Goal: Task Accomplishment & Management: Manage account settings

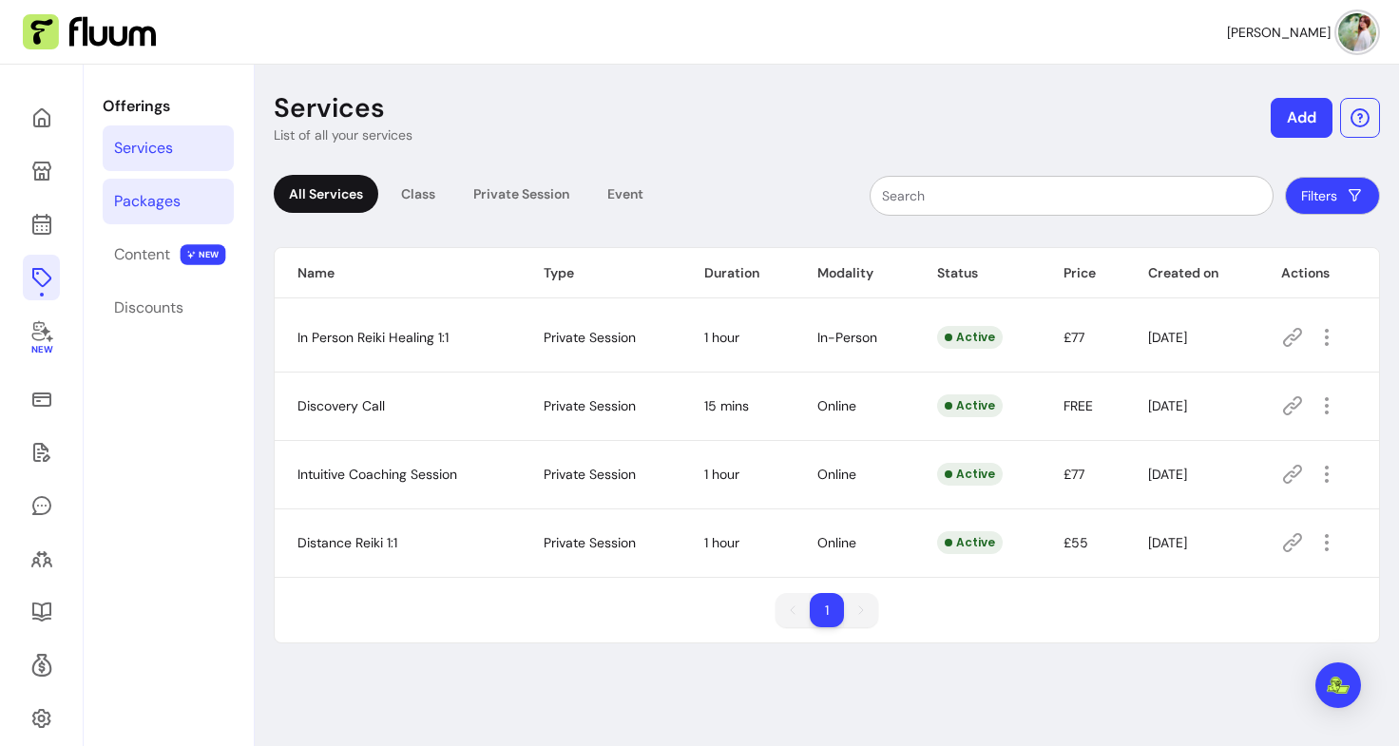
click at [165, 197] on div "Packages" at bounding box center [147, 201] width 67 height 23
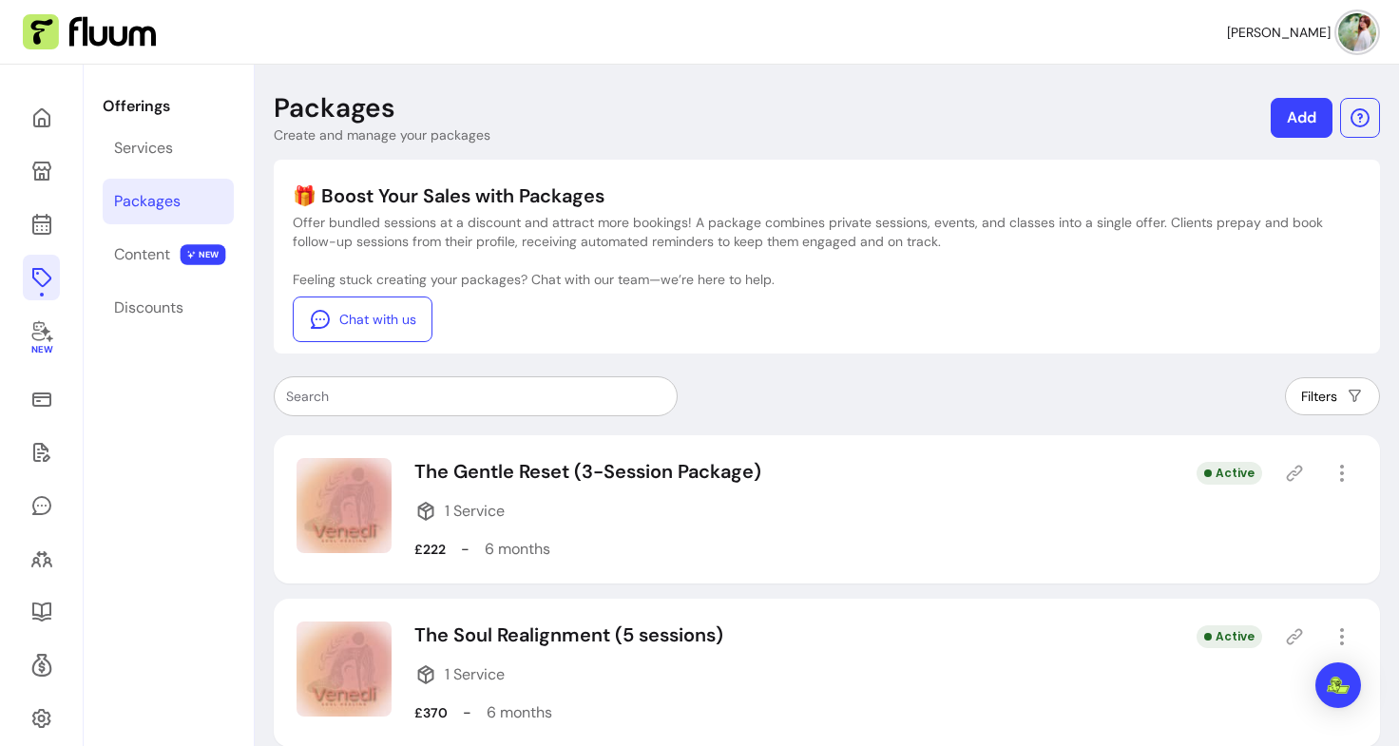
scroll to position [184, 0]
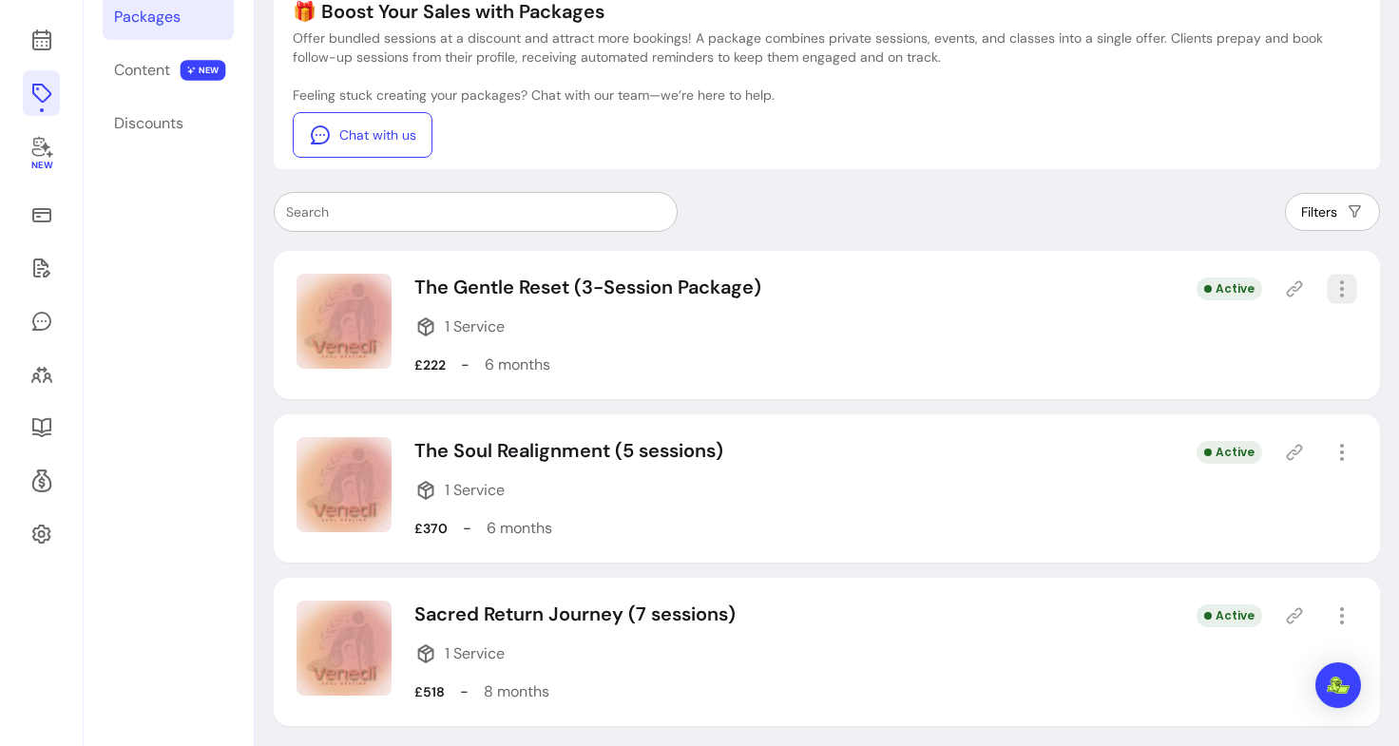
click at [1333, 293] on icon "button" at bounding box center [1342, 289] width 22 height 22
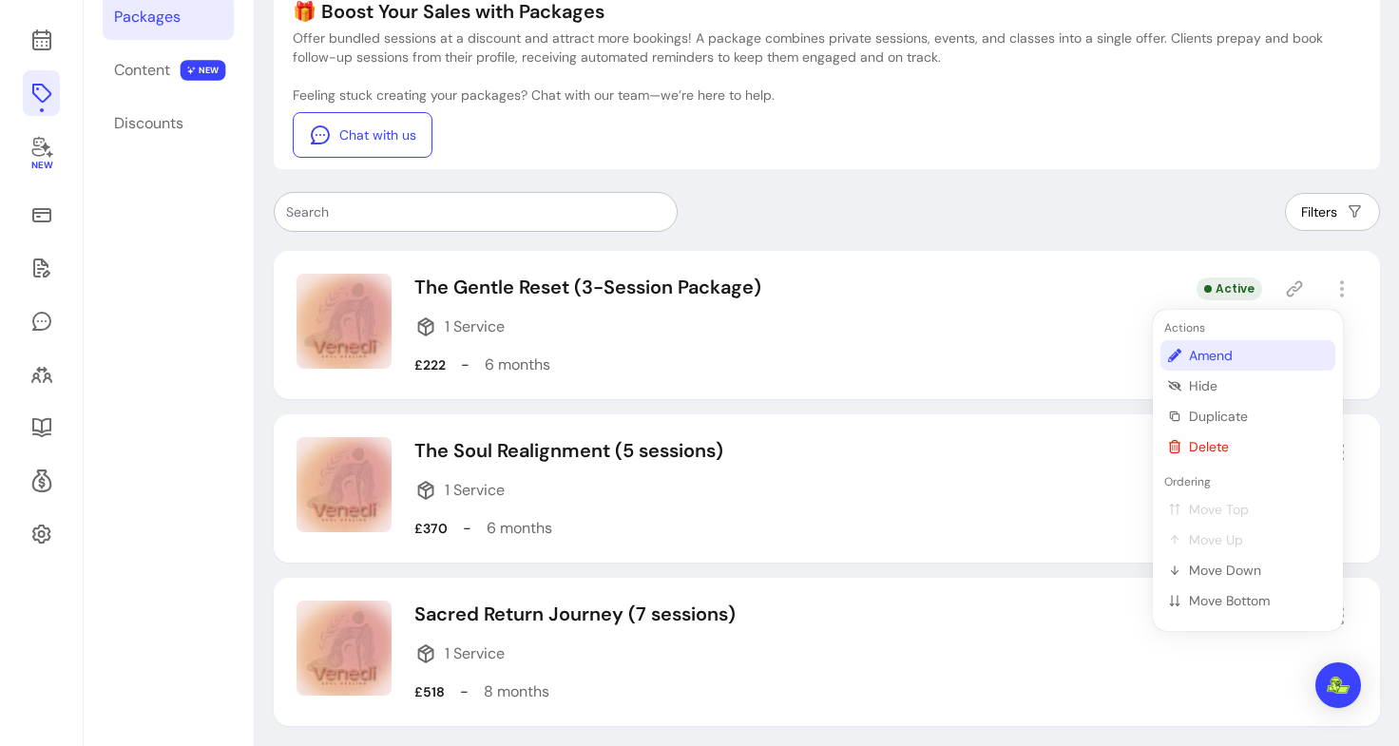
click at [1199, 358] on span "Amend" at bounding box center [1258, 355] width 139 height 19
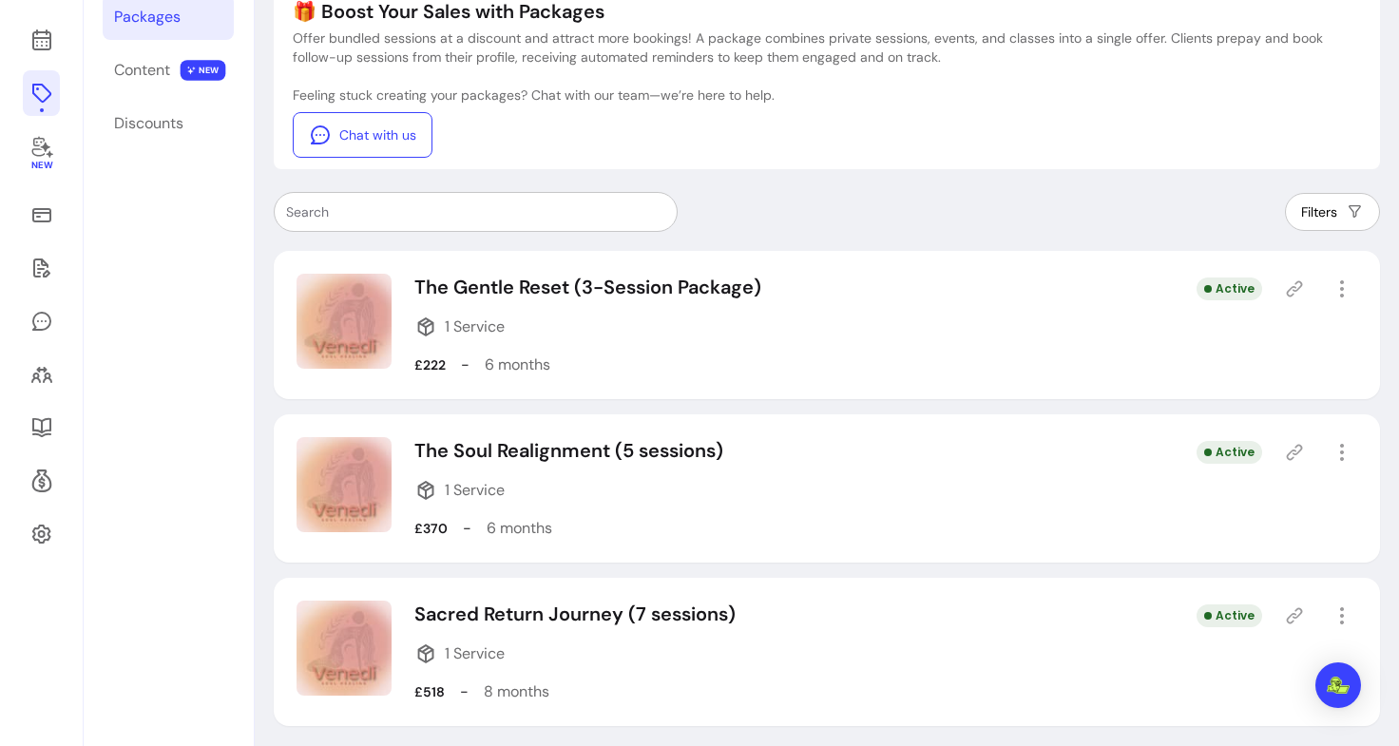
select select "***"
select select "******"
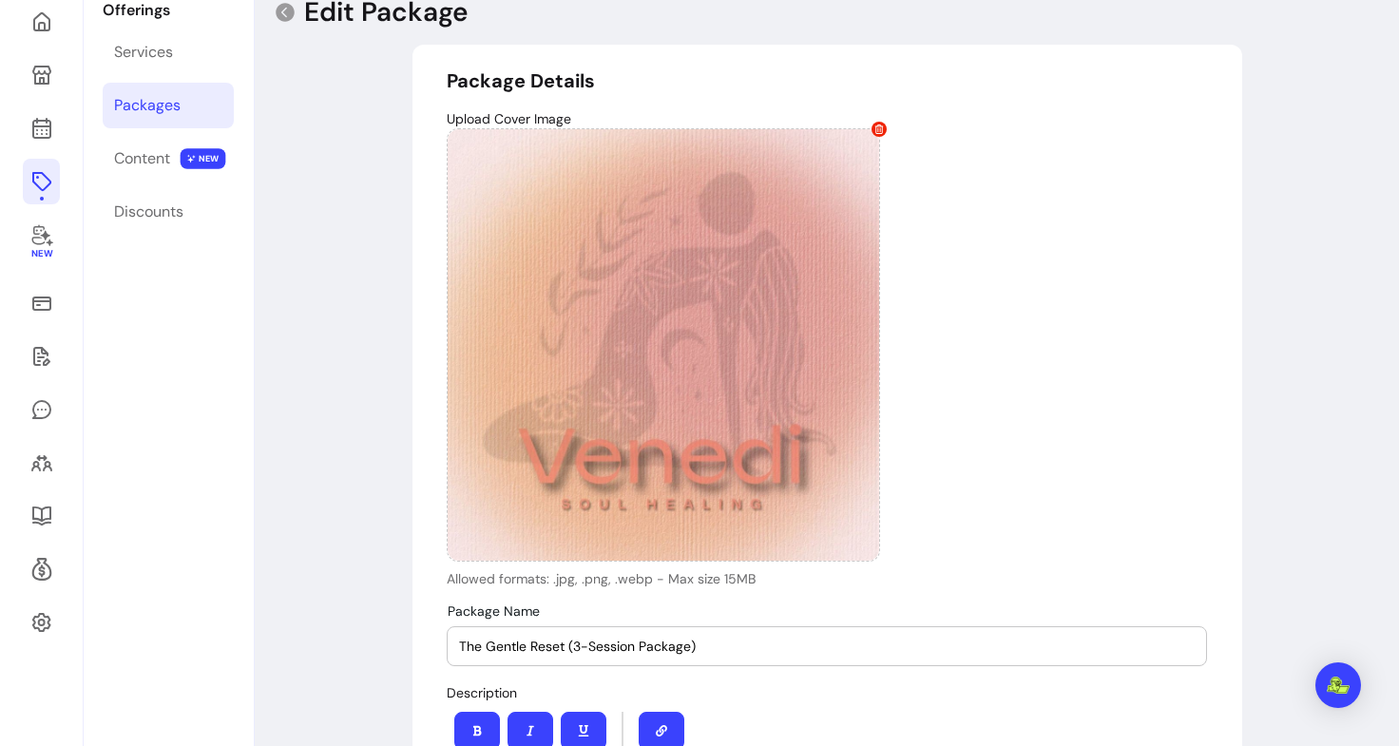
type input "**********"
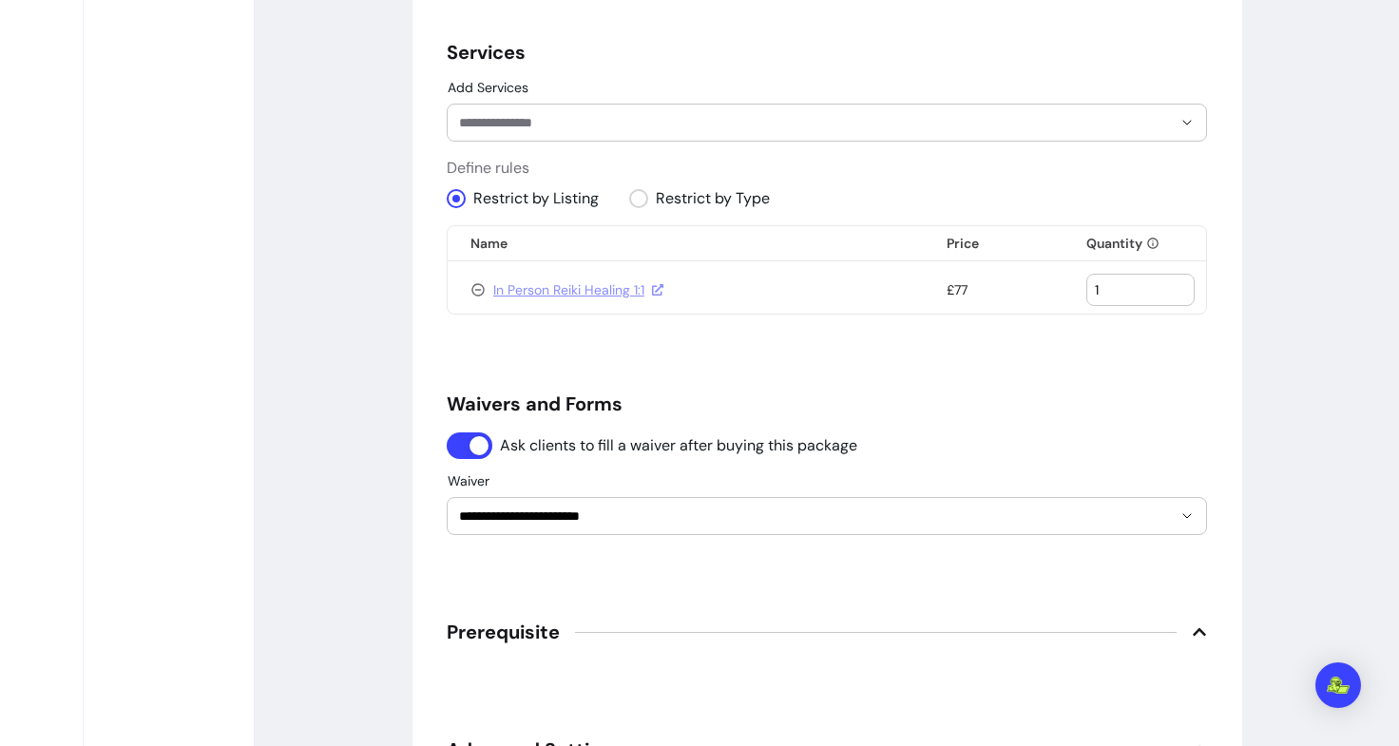
scroll to position [1290, 0]
click at [644, 514] on input "**********" at bounding box center [800, 514] width 682 height 19
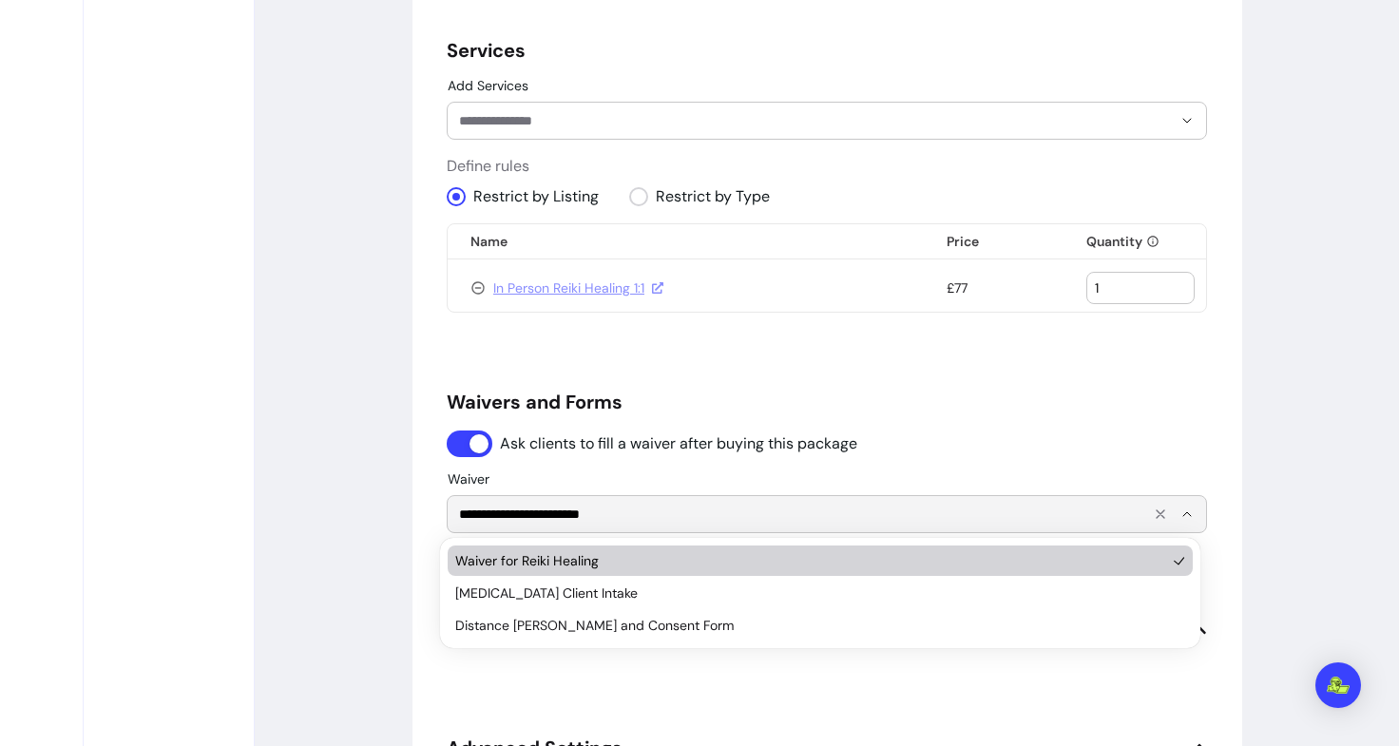
click at [644, 514] on input "**********" at bounding box center [800, 514] width 682 height 19
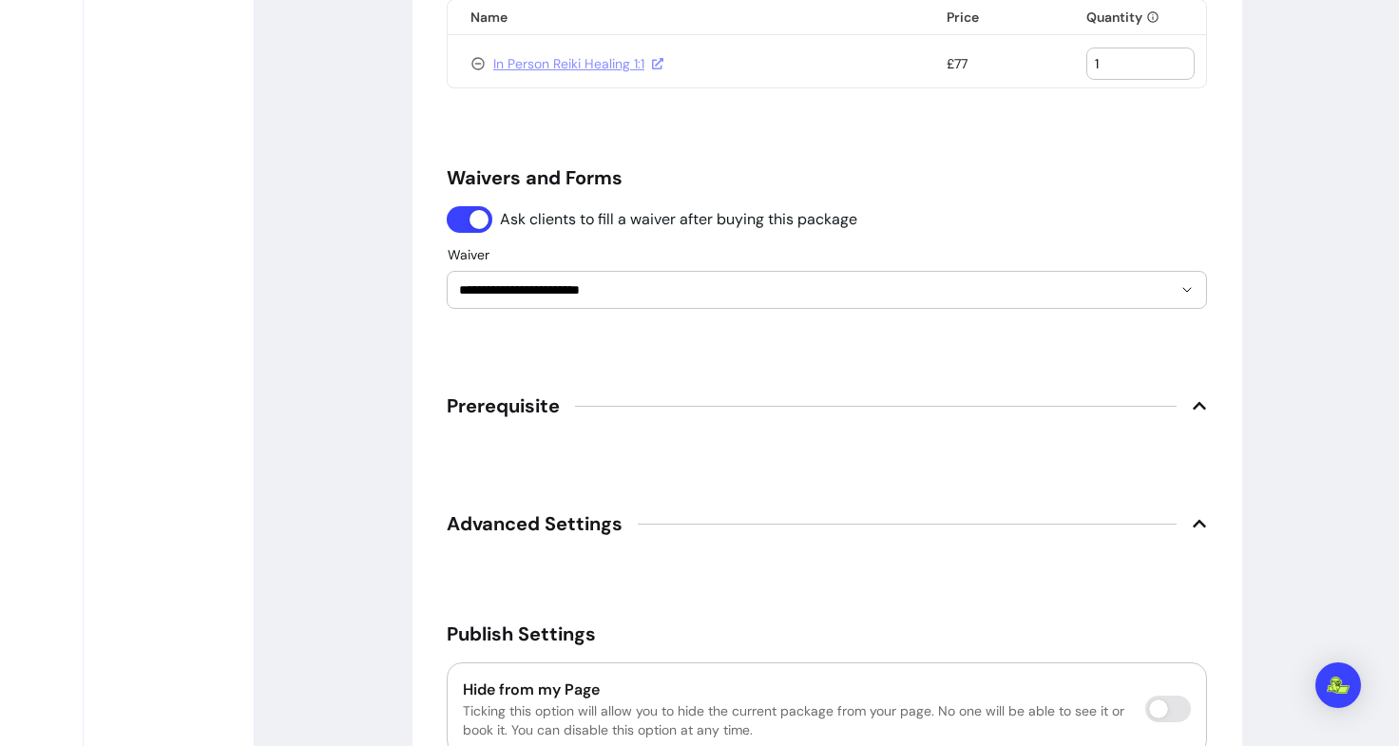
scroll to position [1293, 0]
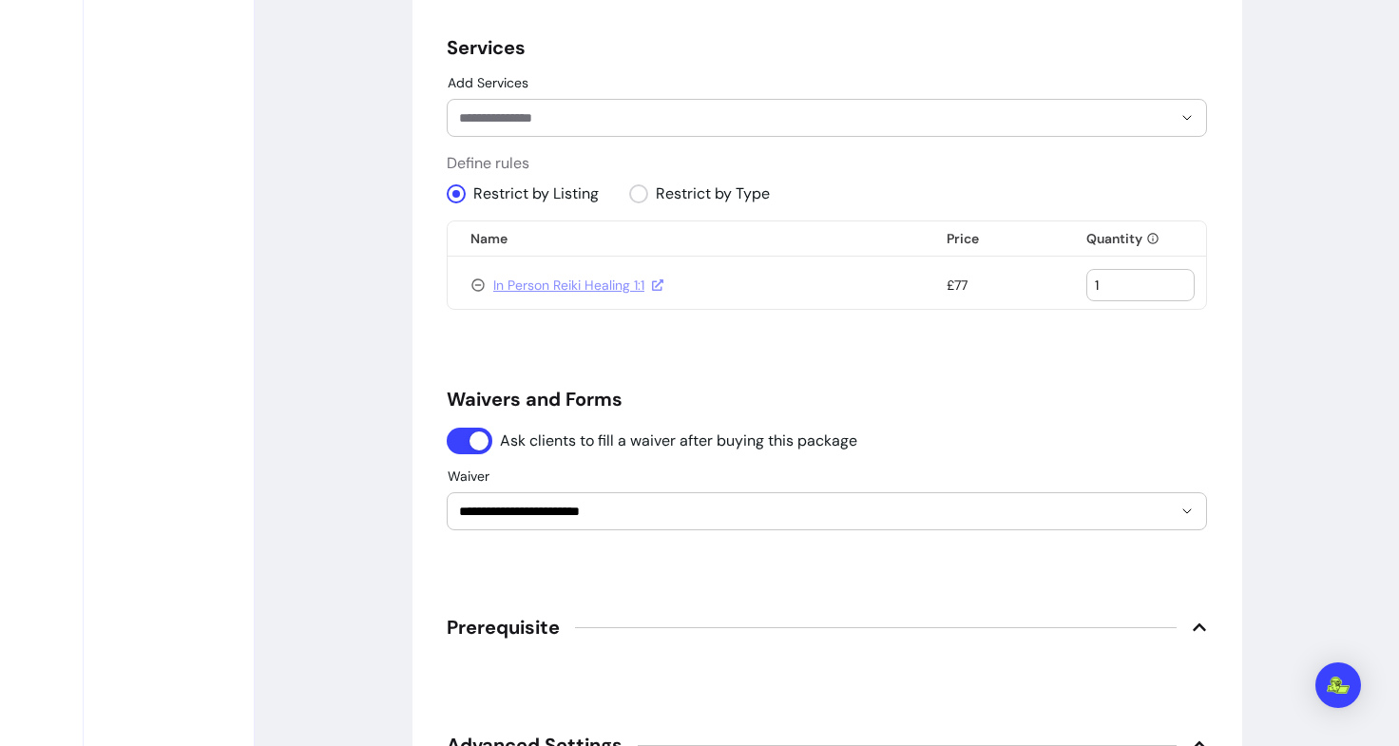
drag, startPoint x: 1104, startPoint y: 287, endPoint x: 1069, endPoint y: 283, distance: 35.4
click at [1069, 283] on td "1" at bounding box center [1134, 285] width 143 height 48
click at [1010, 403] on h5 "Waivers and Forms" at bounding box center [827, 399] width 760 height 27
click at [1346, 700] on div "Open Intercom Messenger" at bounding box center [1338, 686] width 50 height 50
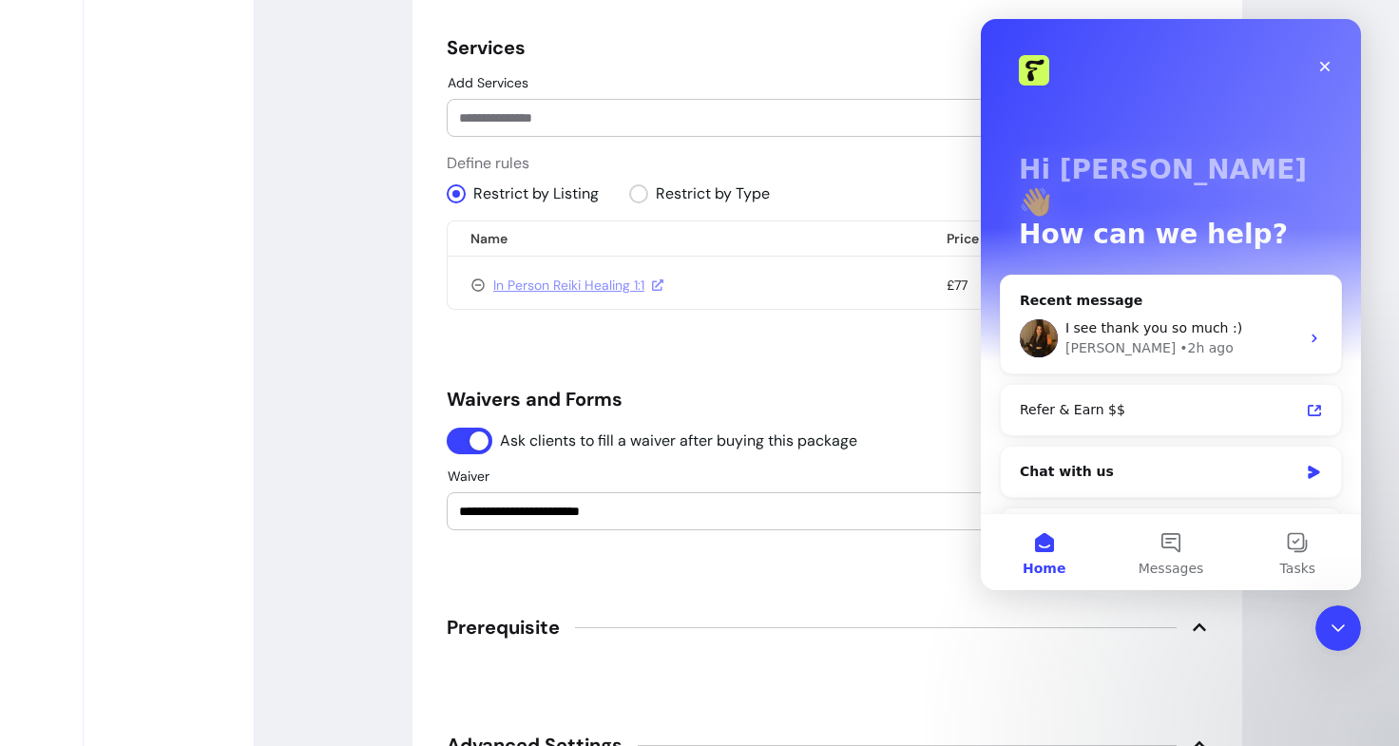
scroll to position [0, 0]
click at [1207, 320] on span "I see thank you so much :)" at bounding box center [1153, 327] width 177 height 15
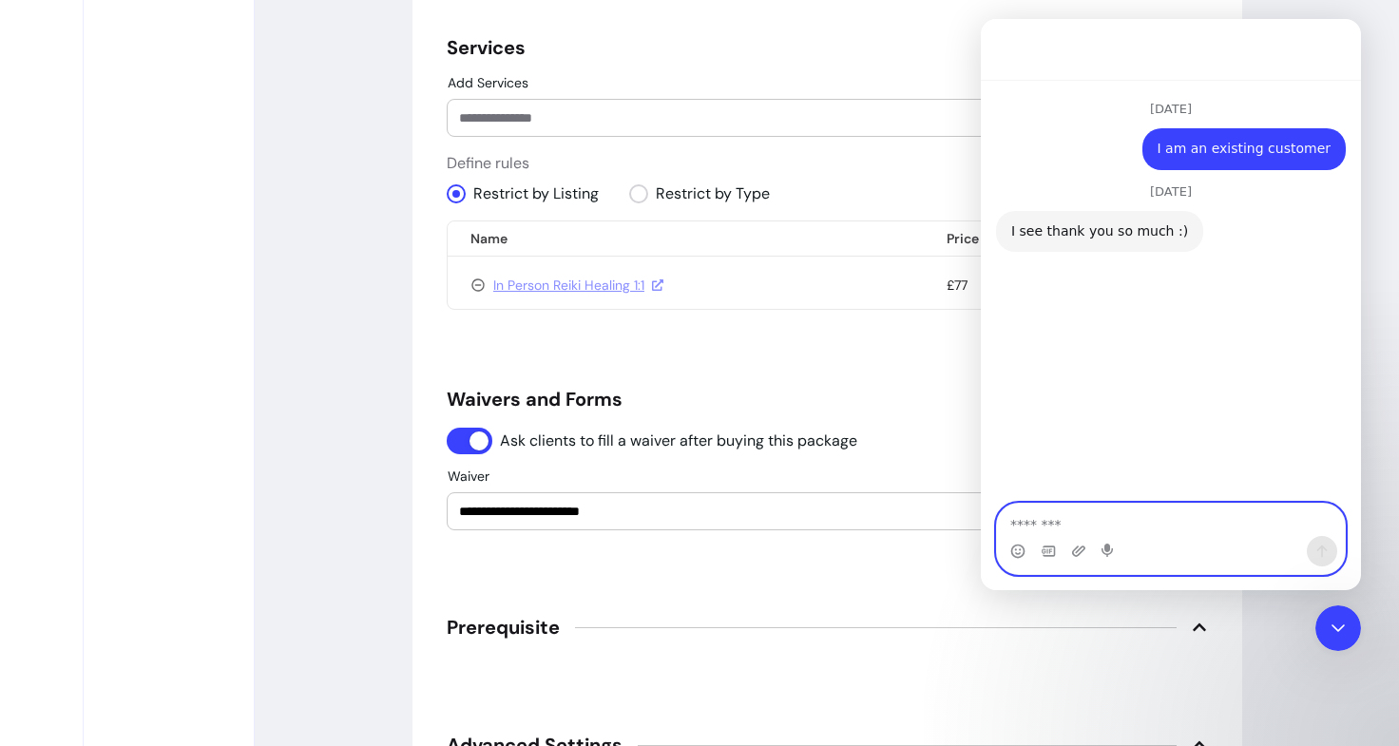
click at [1060, 524] on textarea "Message…" at bounding box center [1171, 520] width 348 height 32
type textarea "*"
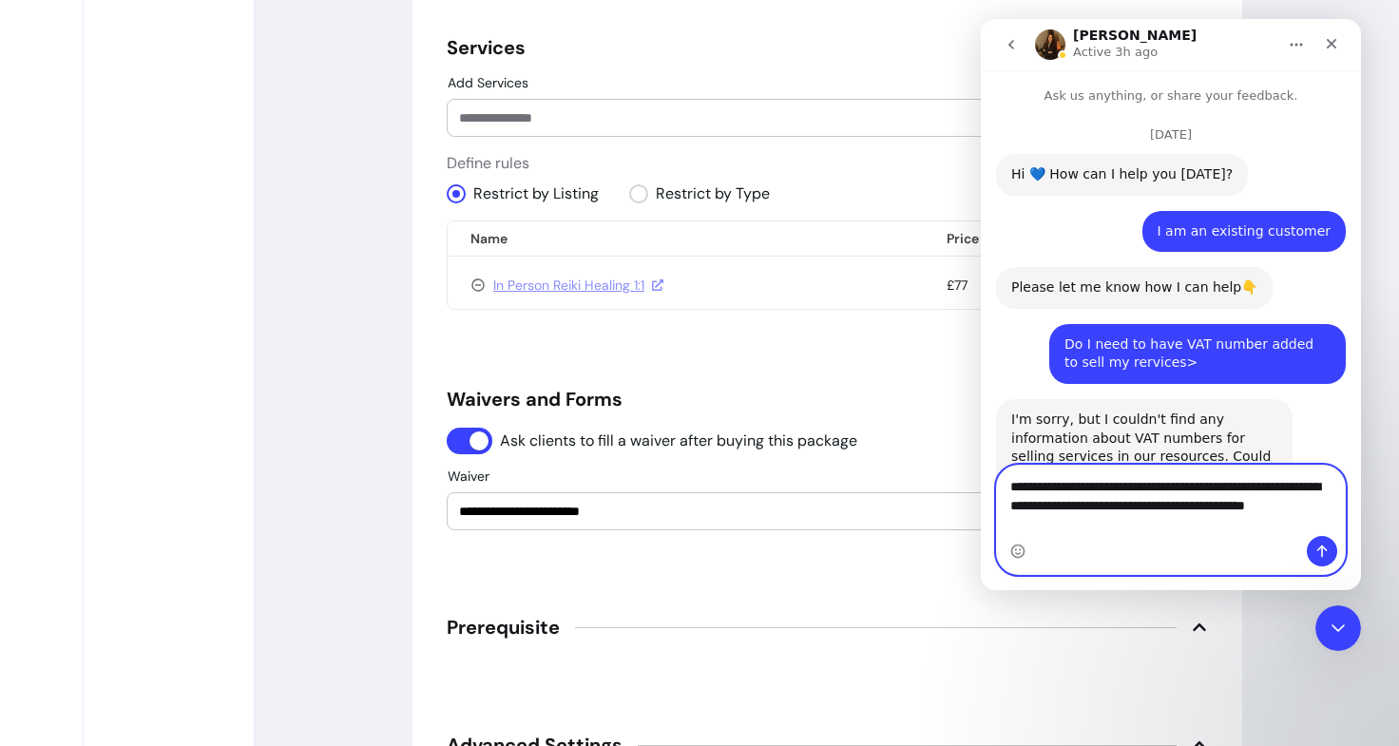
type textarea "**********"
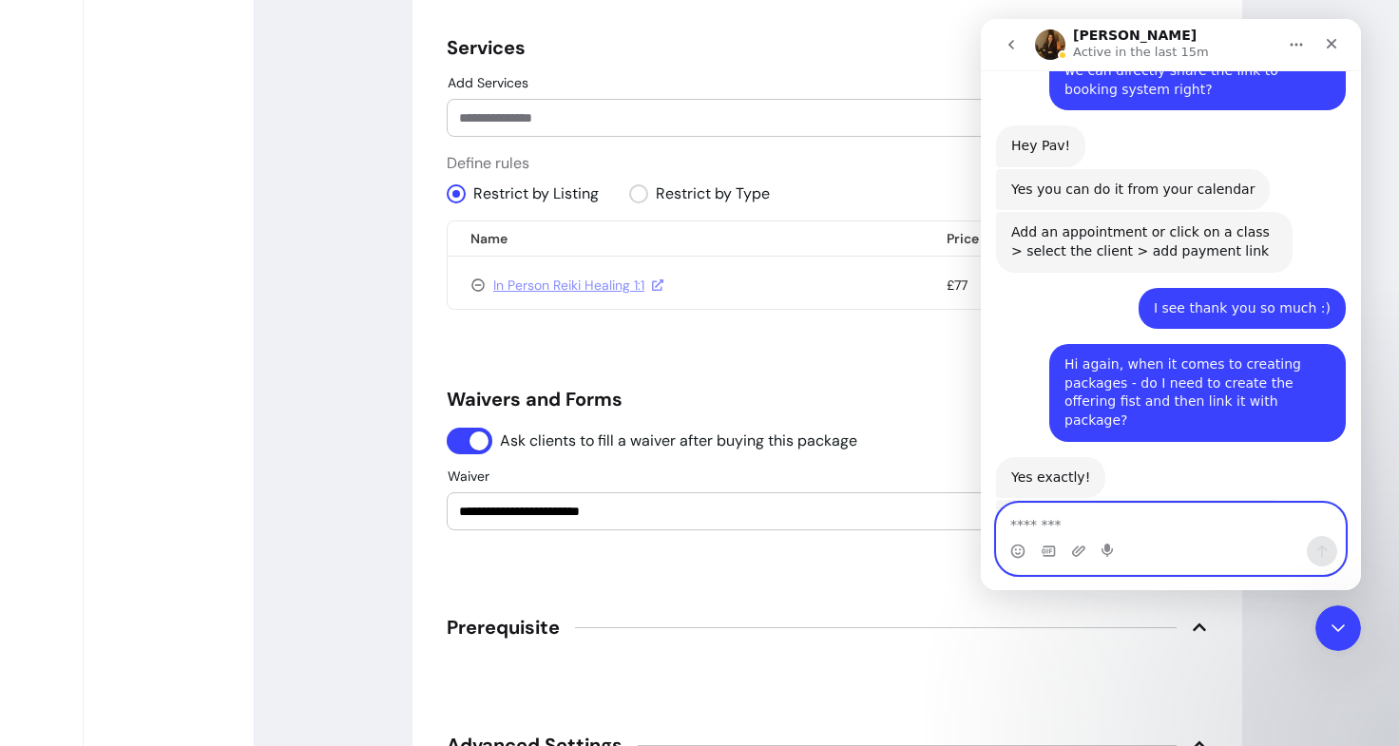
scroll to position [3230, 0]
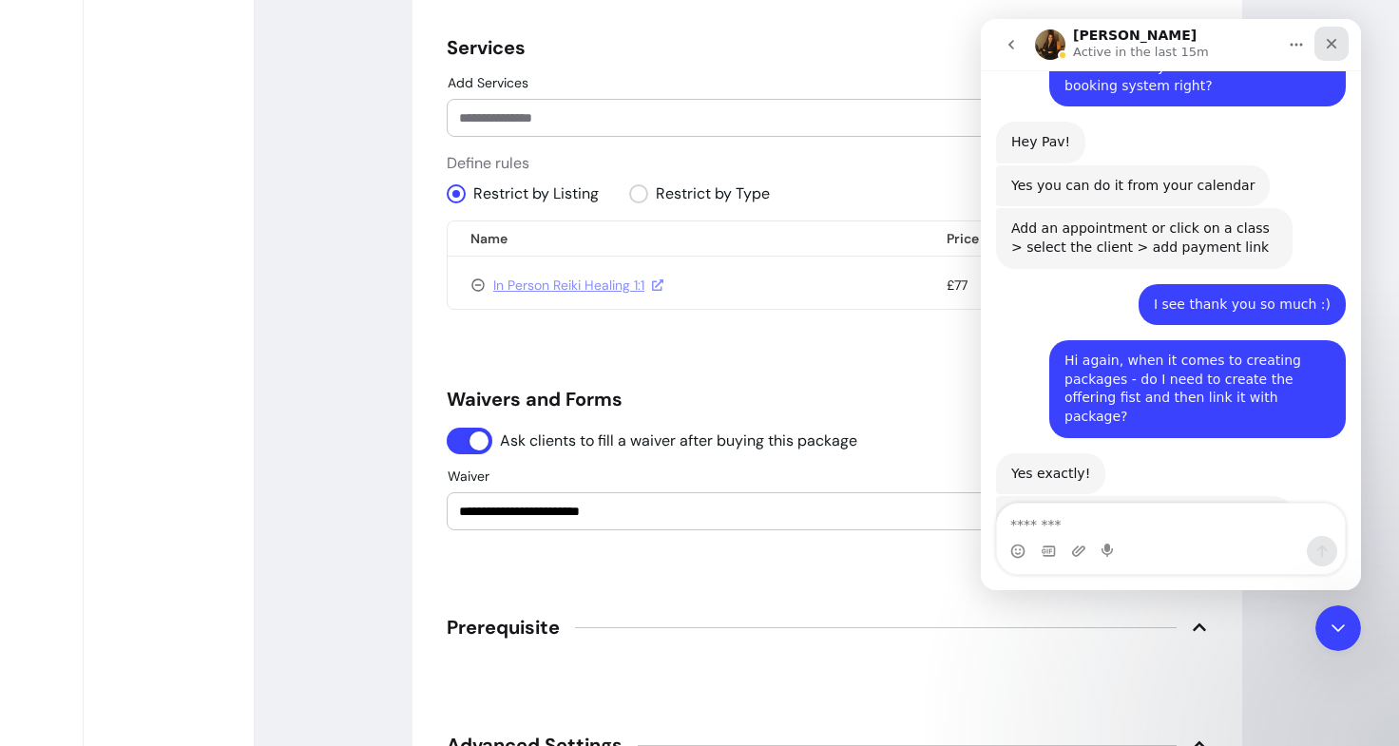
click at [1347, 41] on div "Close" at bounding box center [1331, 44] width 34 height 34
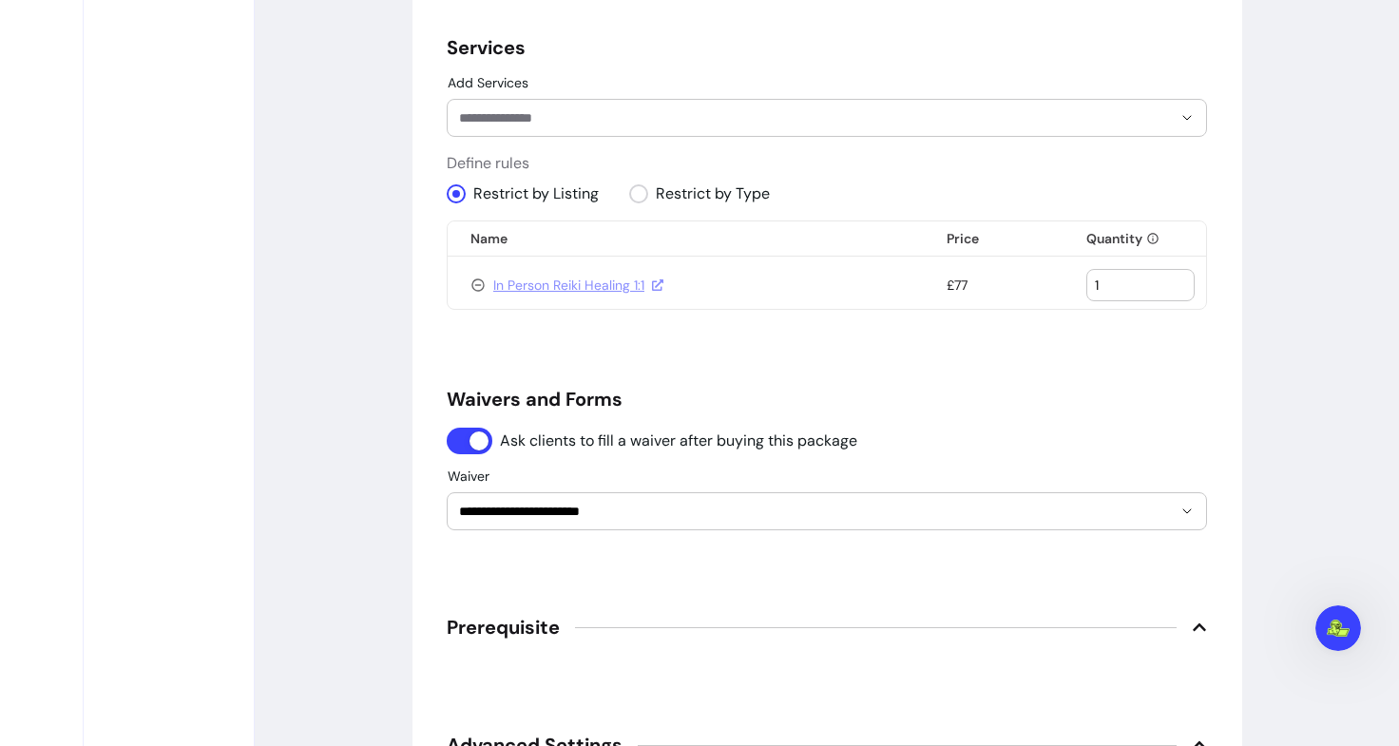
drag, startPoint x: 757, startPoint y: 331, endPoint x: 403, endPoint y: 157, distance: 394.9
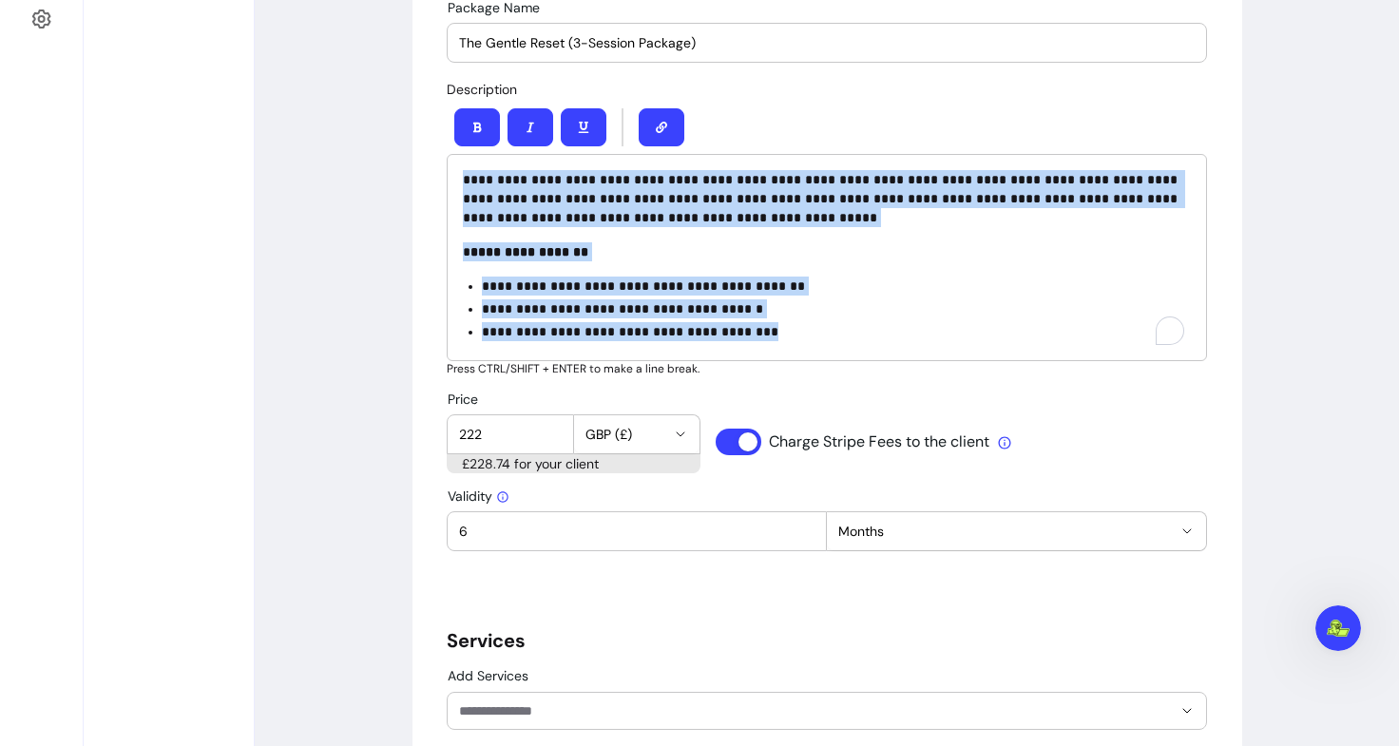
copy div "**********"
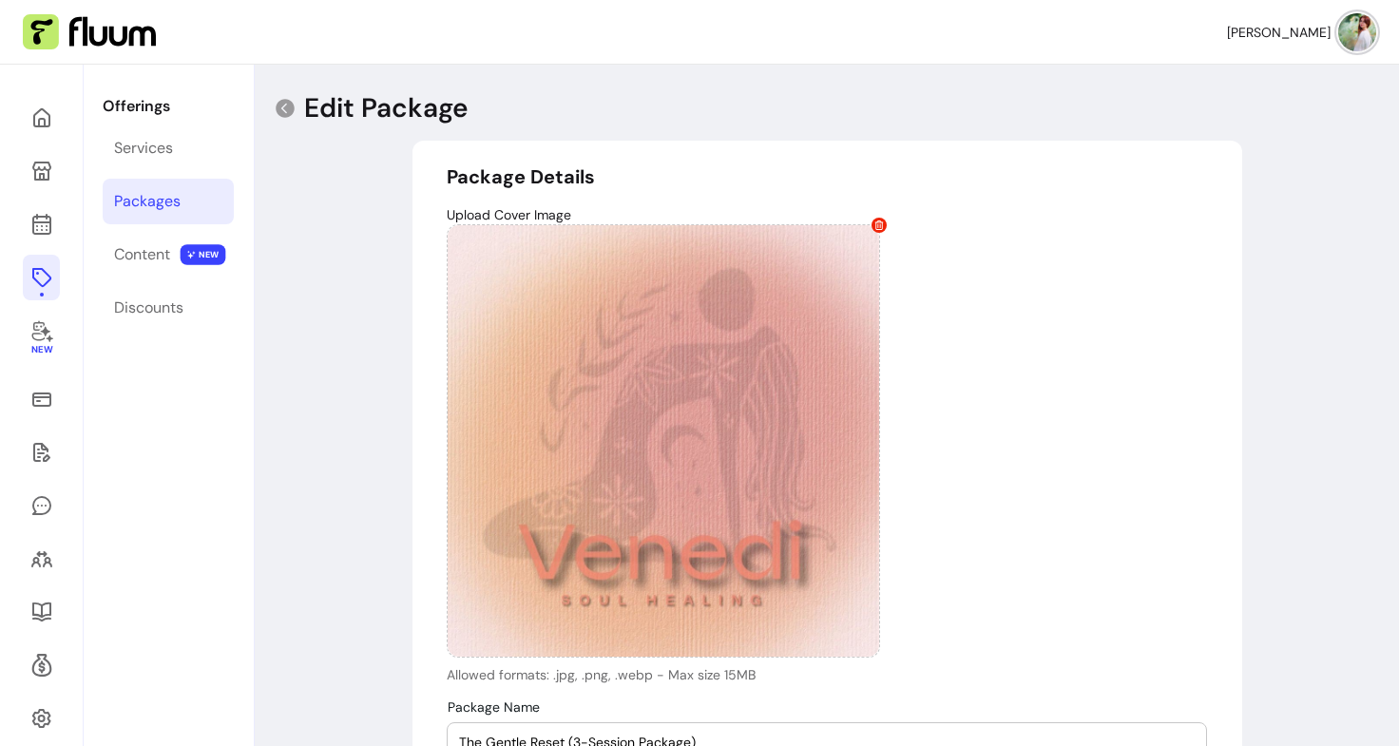
select select "***"
select select "******"
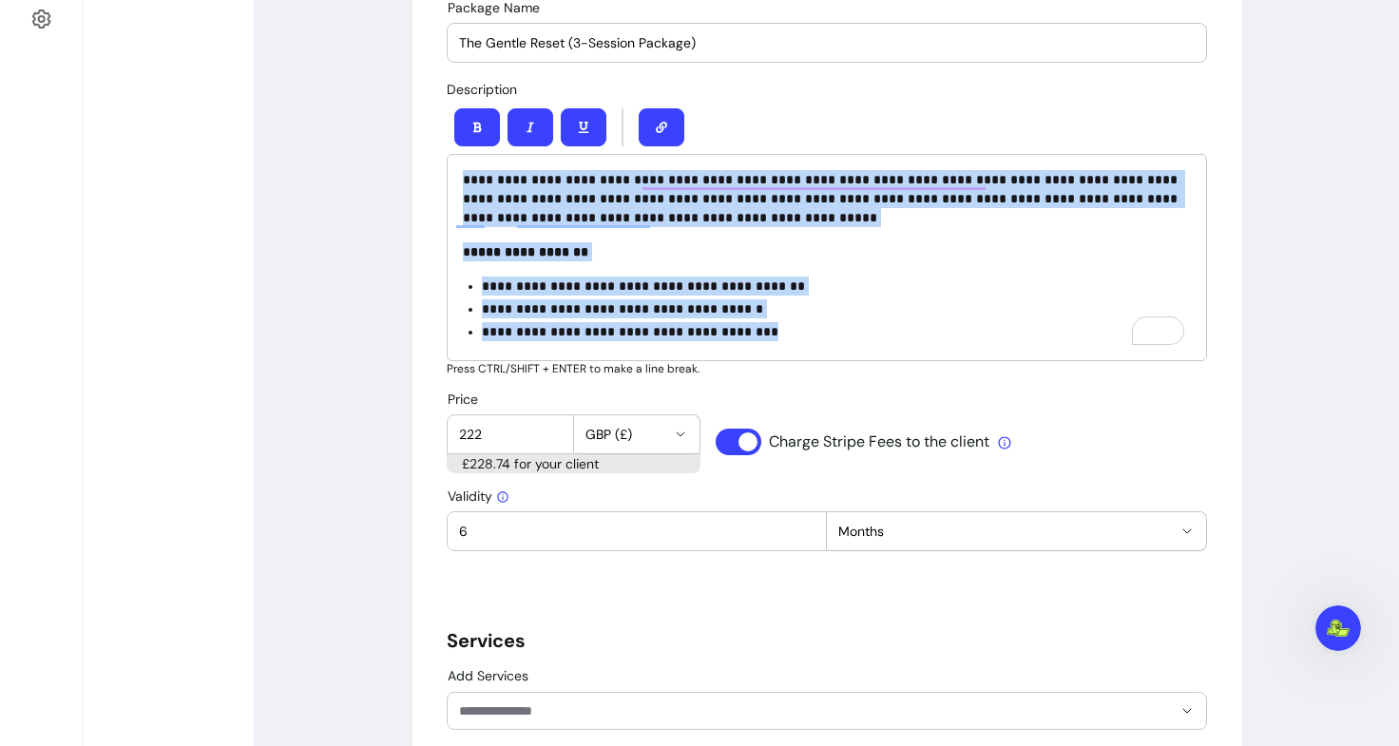
scroll to position [3230, 0]
click at [347, 271] on div "**********" at bounding box center [827, 519] width 1144 height 2308
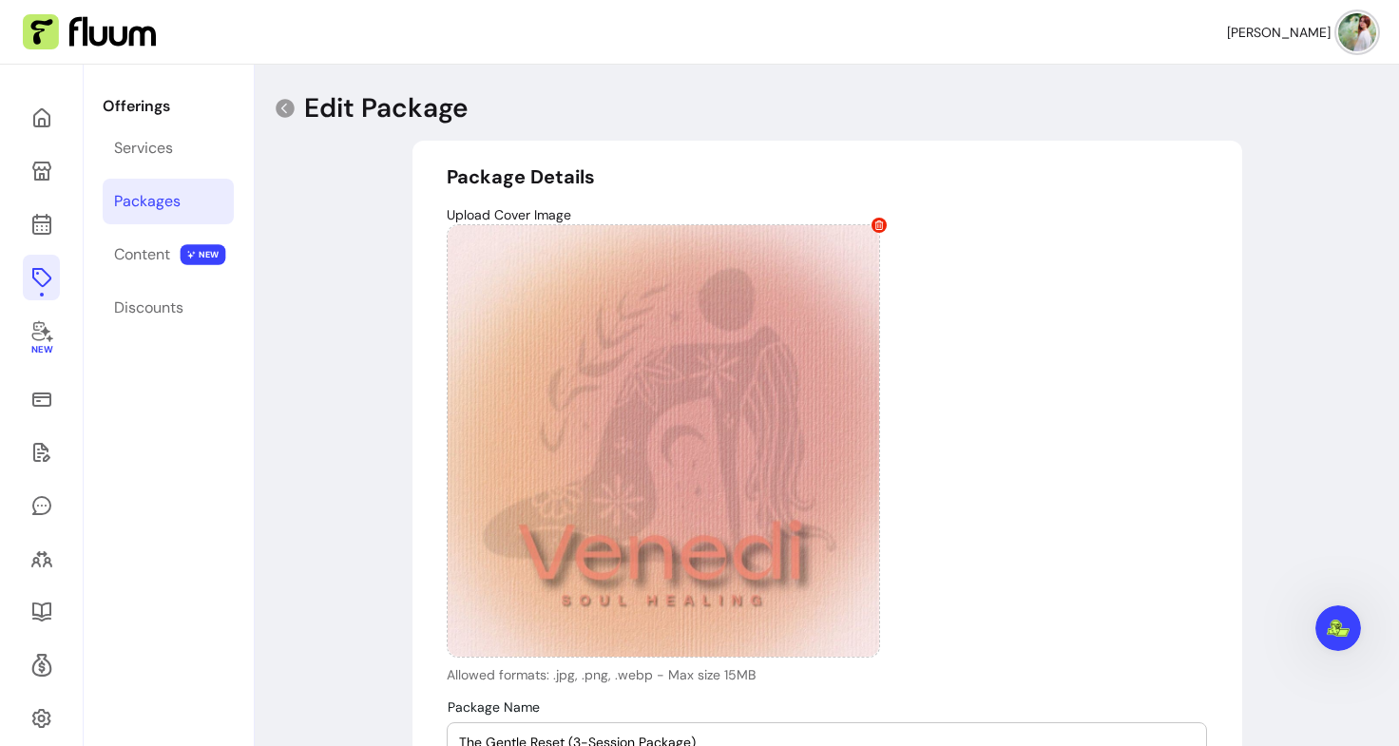
scroll to position [0, 0]
click at [52, 118] on link at bounding box center [41, 118] width 37 height 46
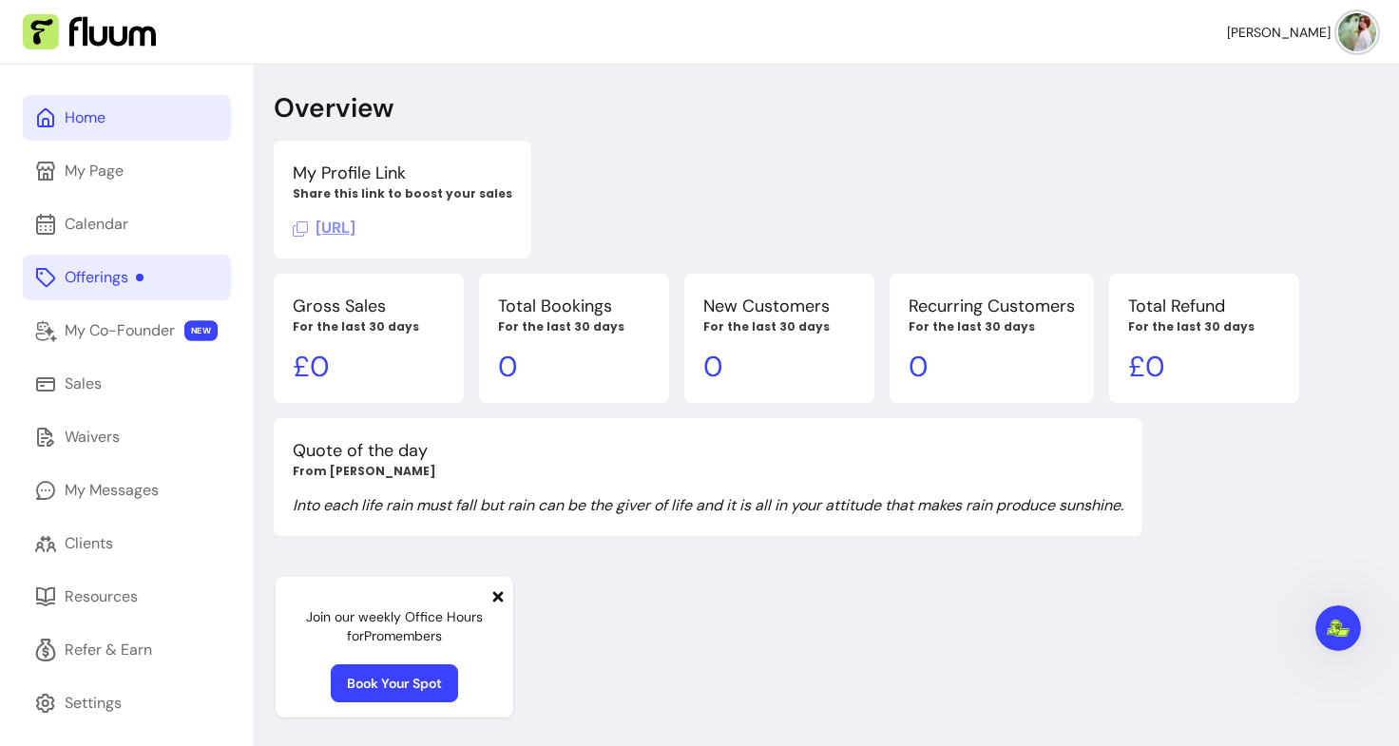
click at [107, 279] on div "Offerings" at bounding box center [104, 277] width 79 height 23
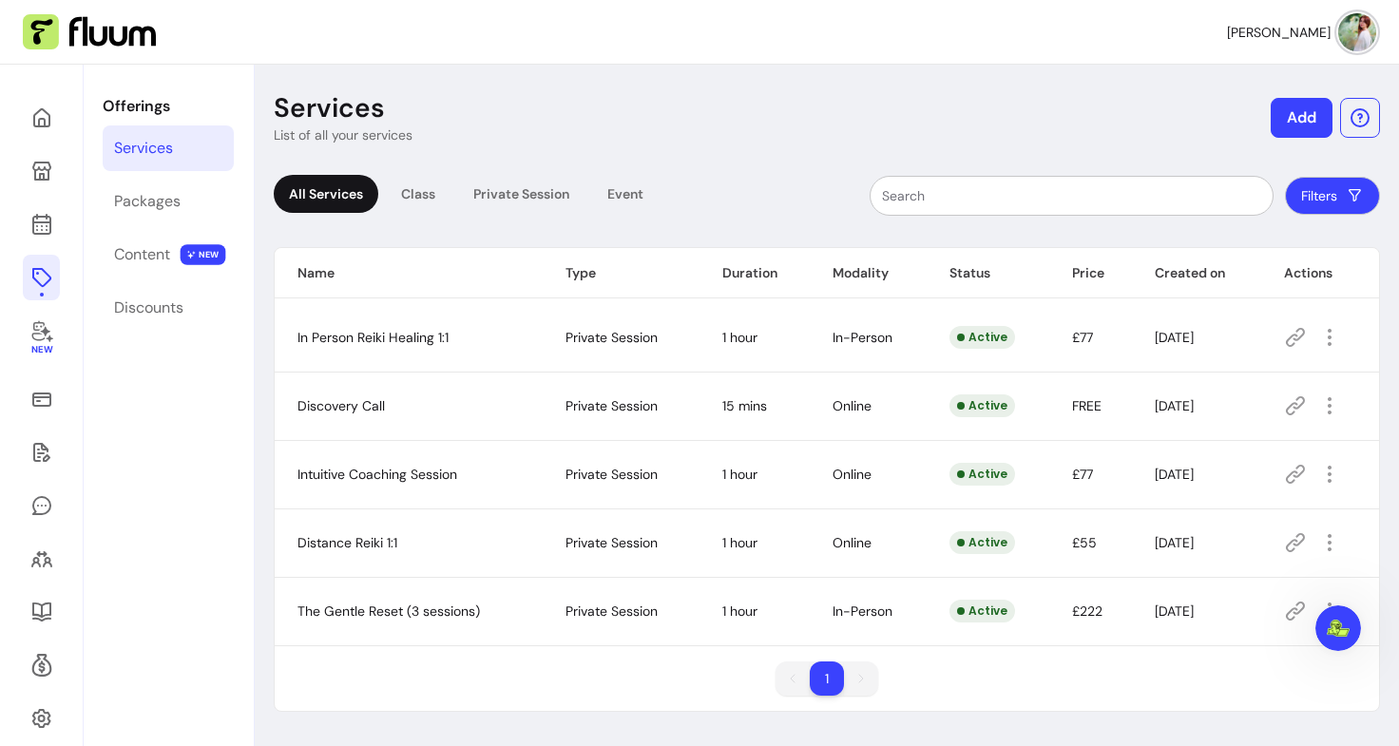
scroll to position [65, 0]
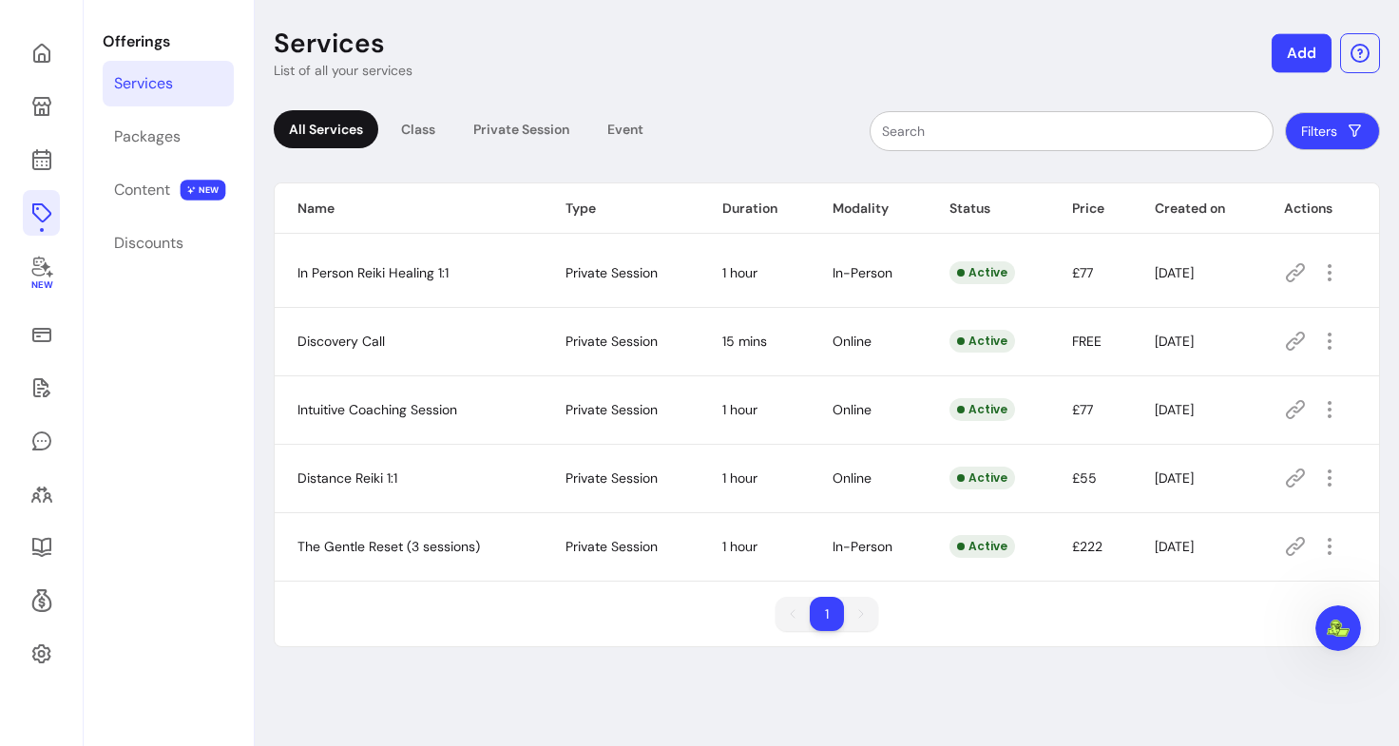
click at [1283, 57] on button "Add" at bounding box center [1302, 53] width 60 height 39
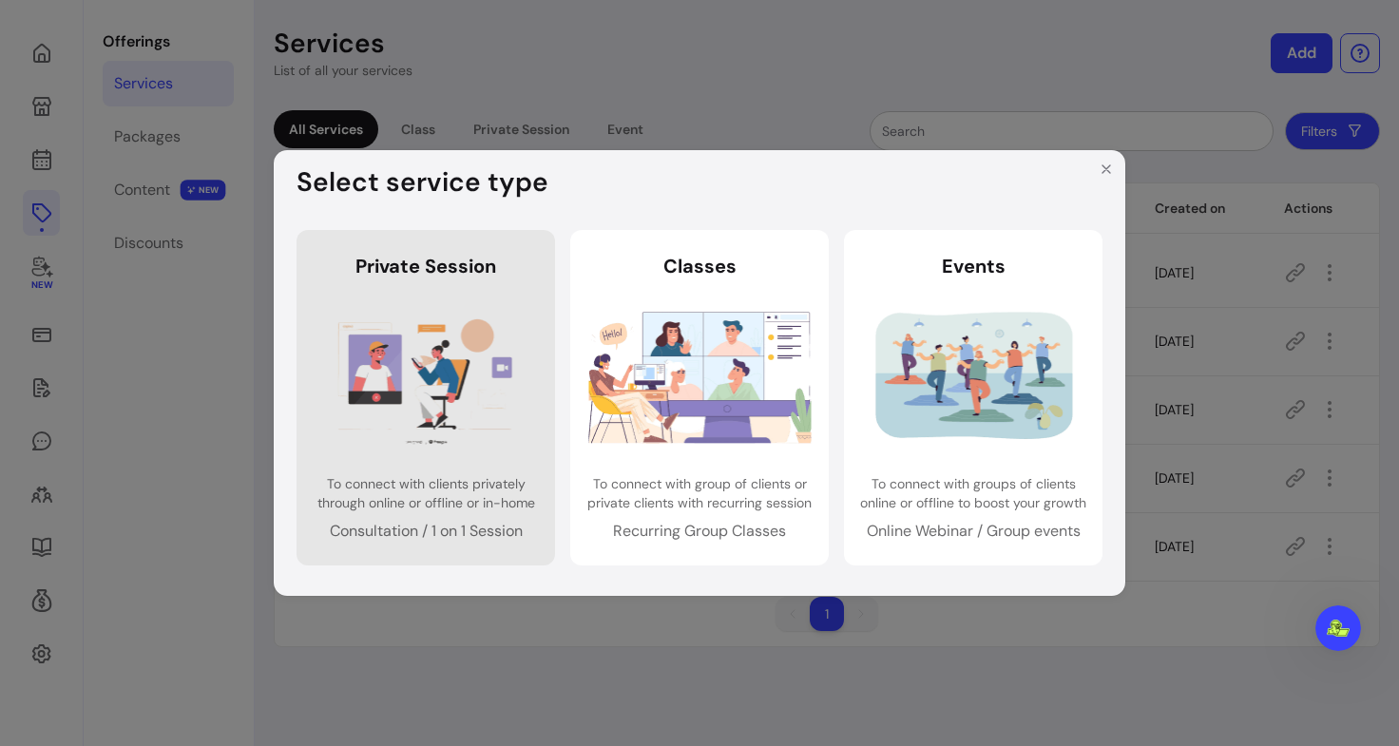
click at [414, 391] on img at bounding box center [426, 376] width 223 height 148
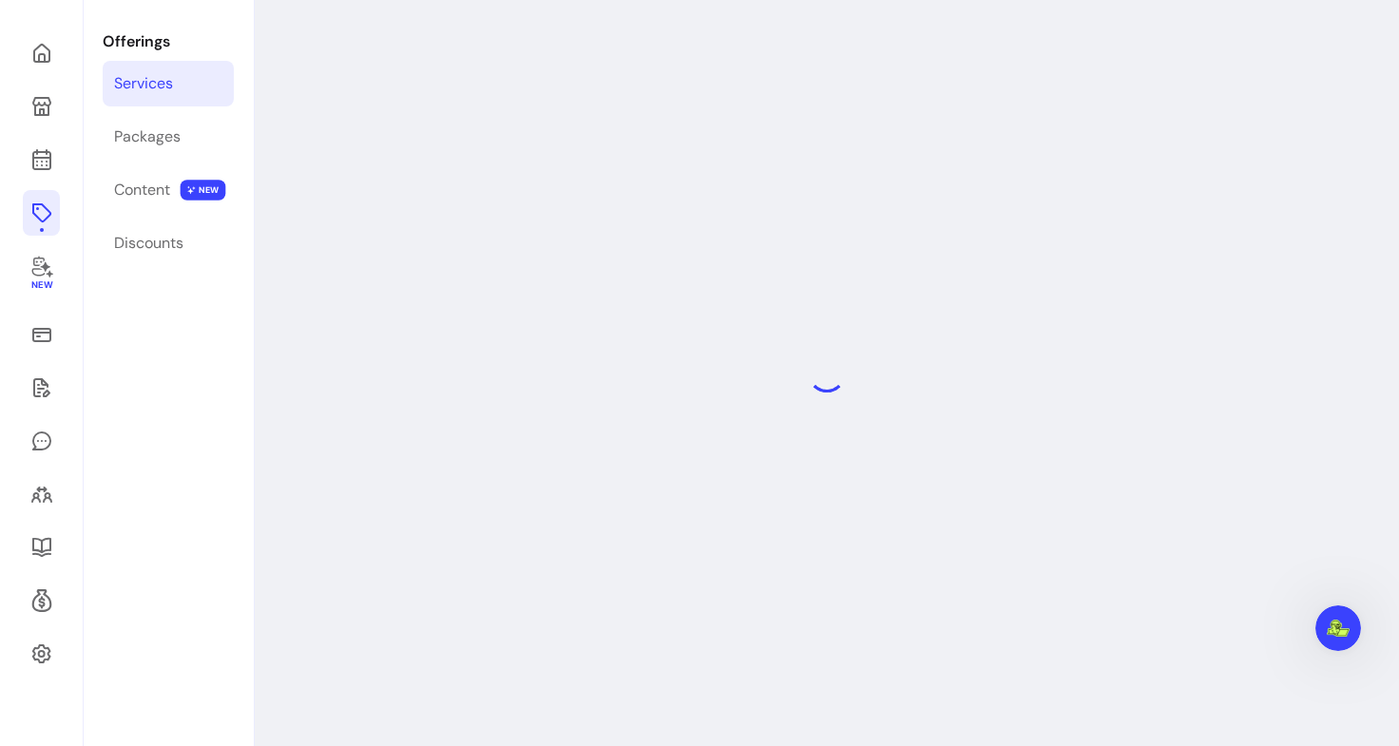
select select "***"
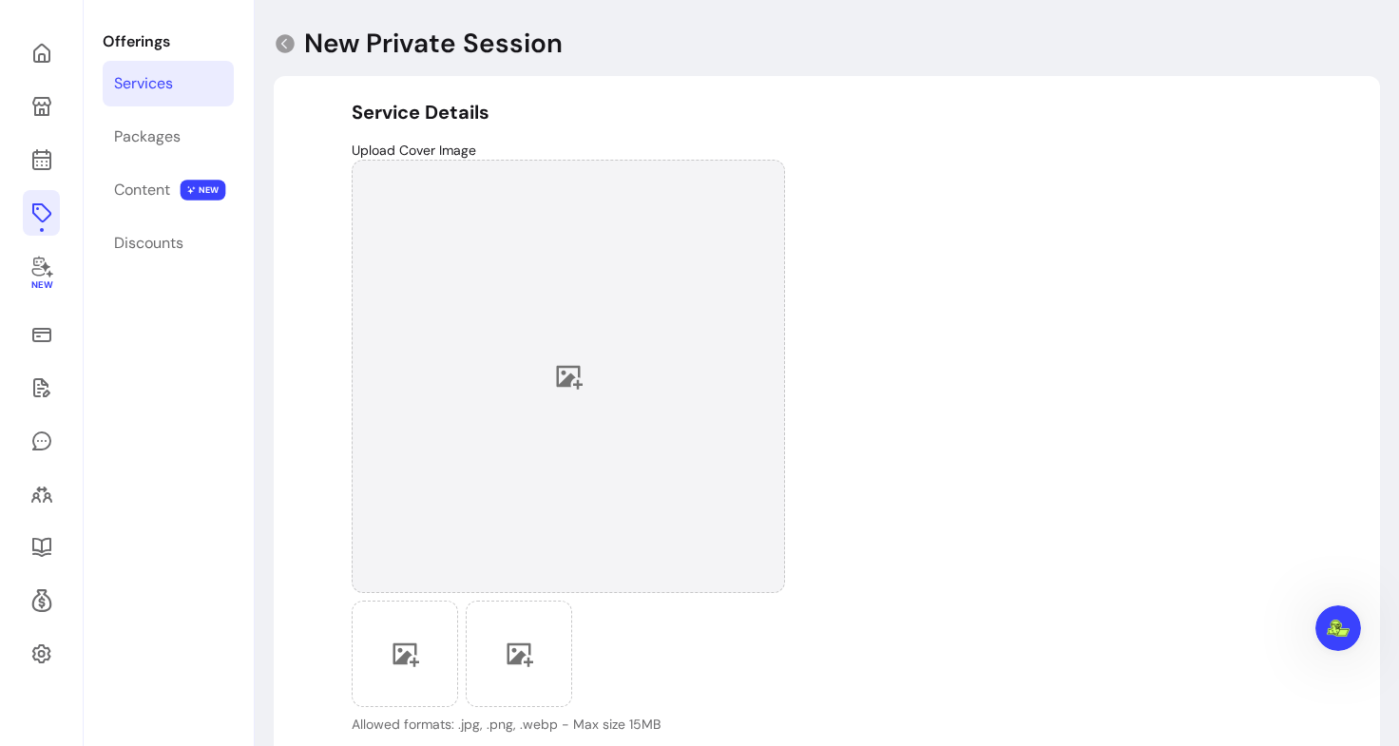
click at [581, 292] on div at bounding box center [568, 376] width 433 height 433
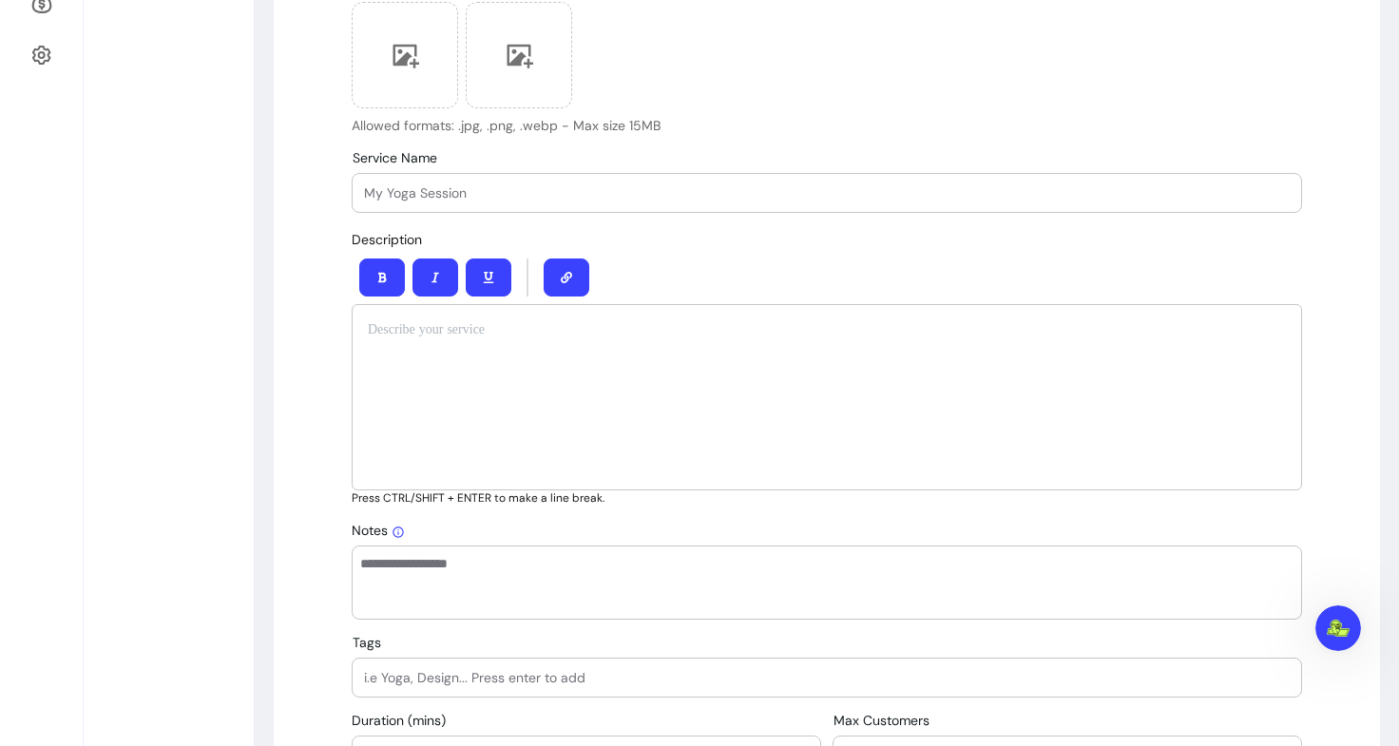
scroll to position [679, 0]
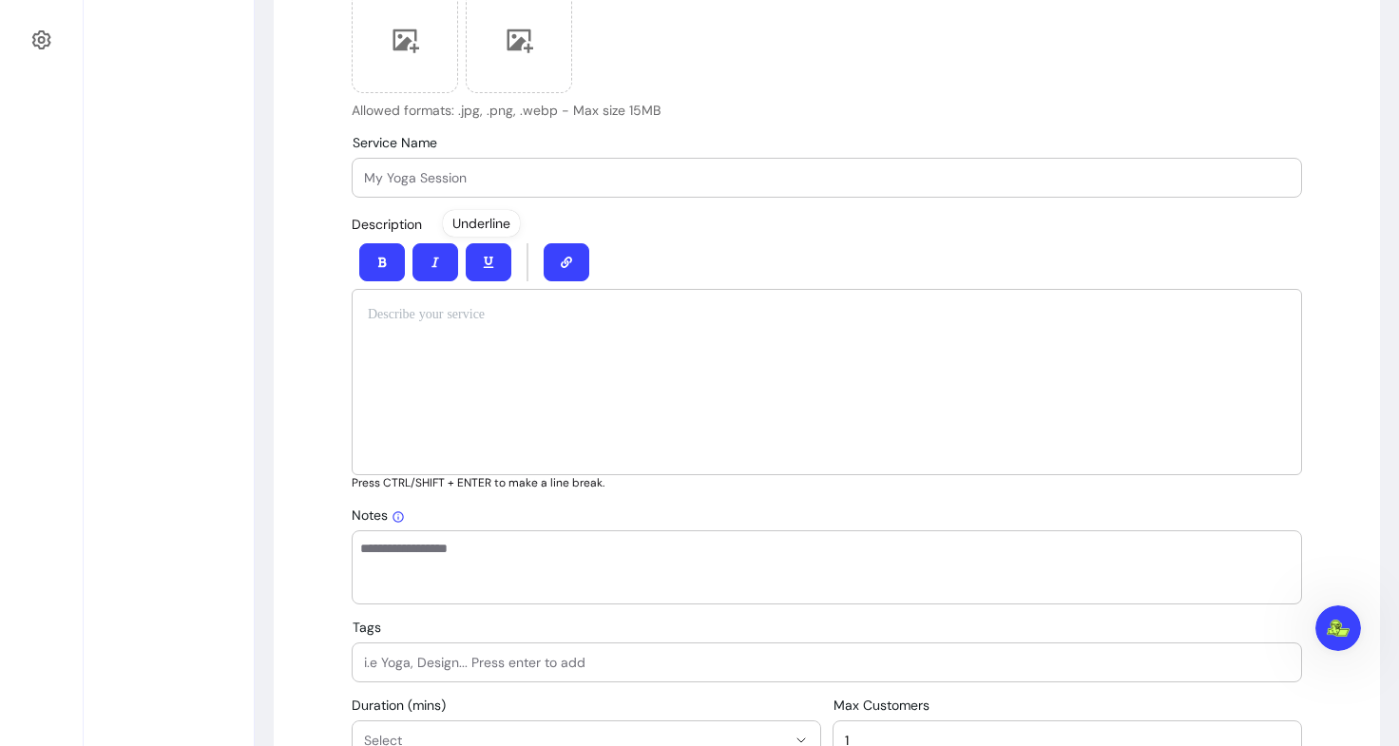
click at [456, 168] on input "Service Name" at bounding box center [827, 177] width 926 height 19
paste input "The Soul Realignment (5 sessions)"
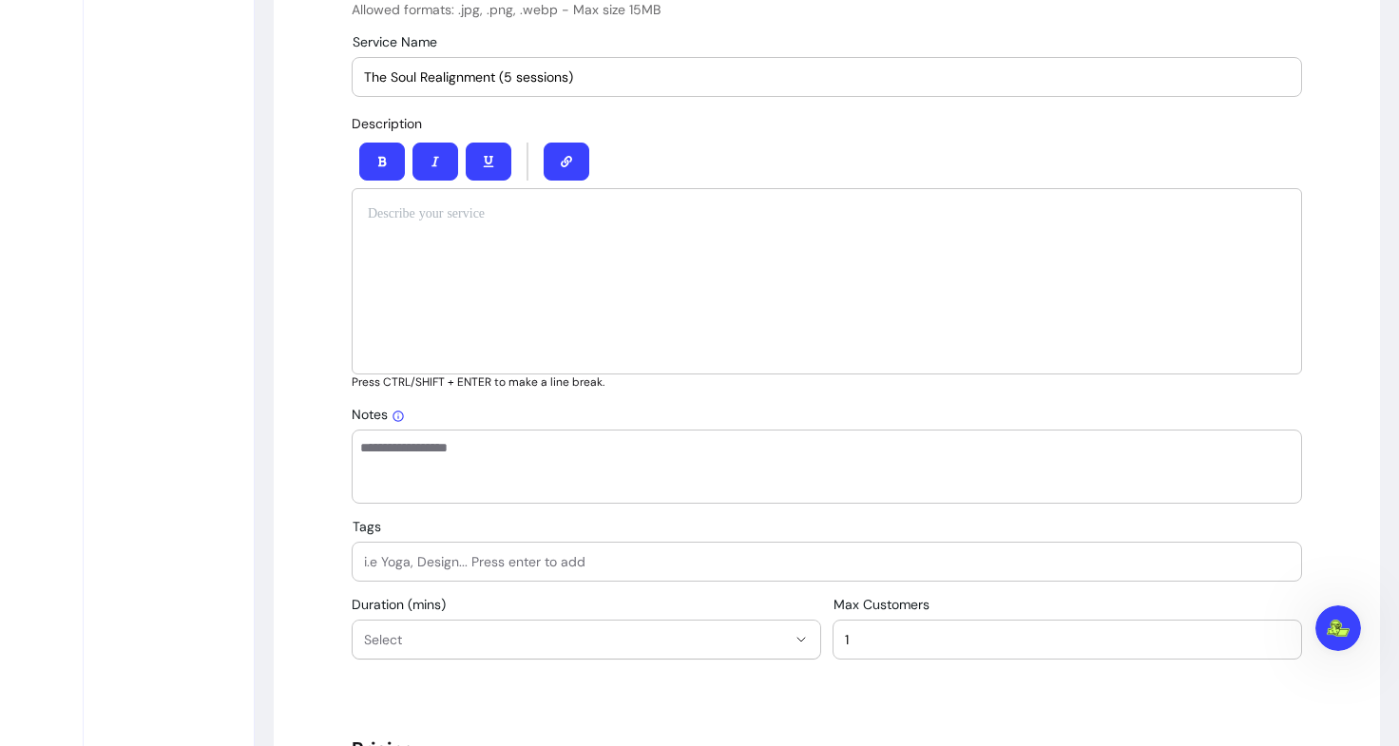
scroll to position [780, 0]
type input "The Soul Realignment (5 sessions)"
click at [540, 261] on div at bounding box center [827, 280] width 950 height 186
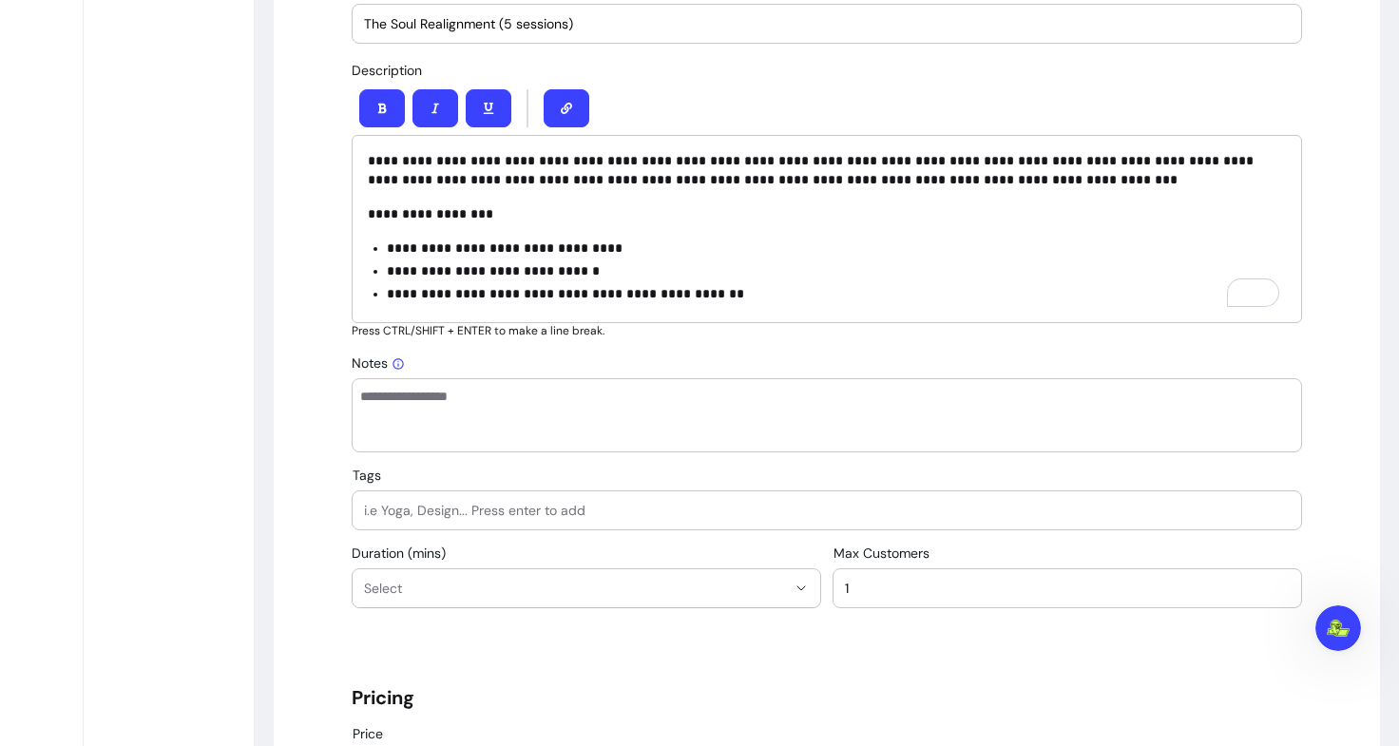
scroll to position [844, 0]
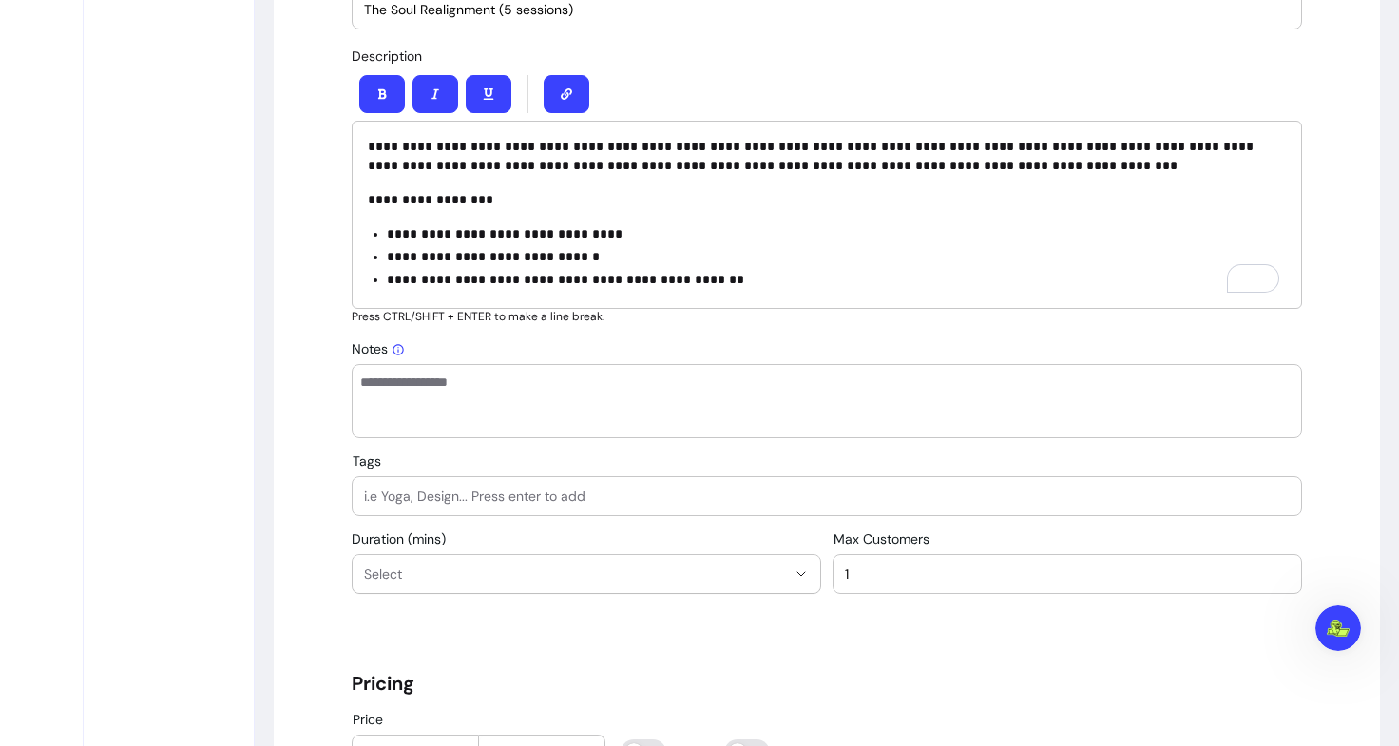
click at [463, 496] on input "Tags" at bounding box center [827, 496] width 926 height 19
type input "Reiki"
click at [645, 472] on div "Tags Reiki" at bounding box center [827, 484] width 950 height 63
click at [409, 490] on input "Reiki" at bounding box center [827, 496] width 926 height 19
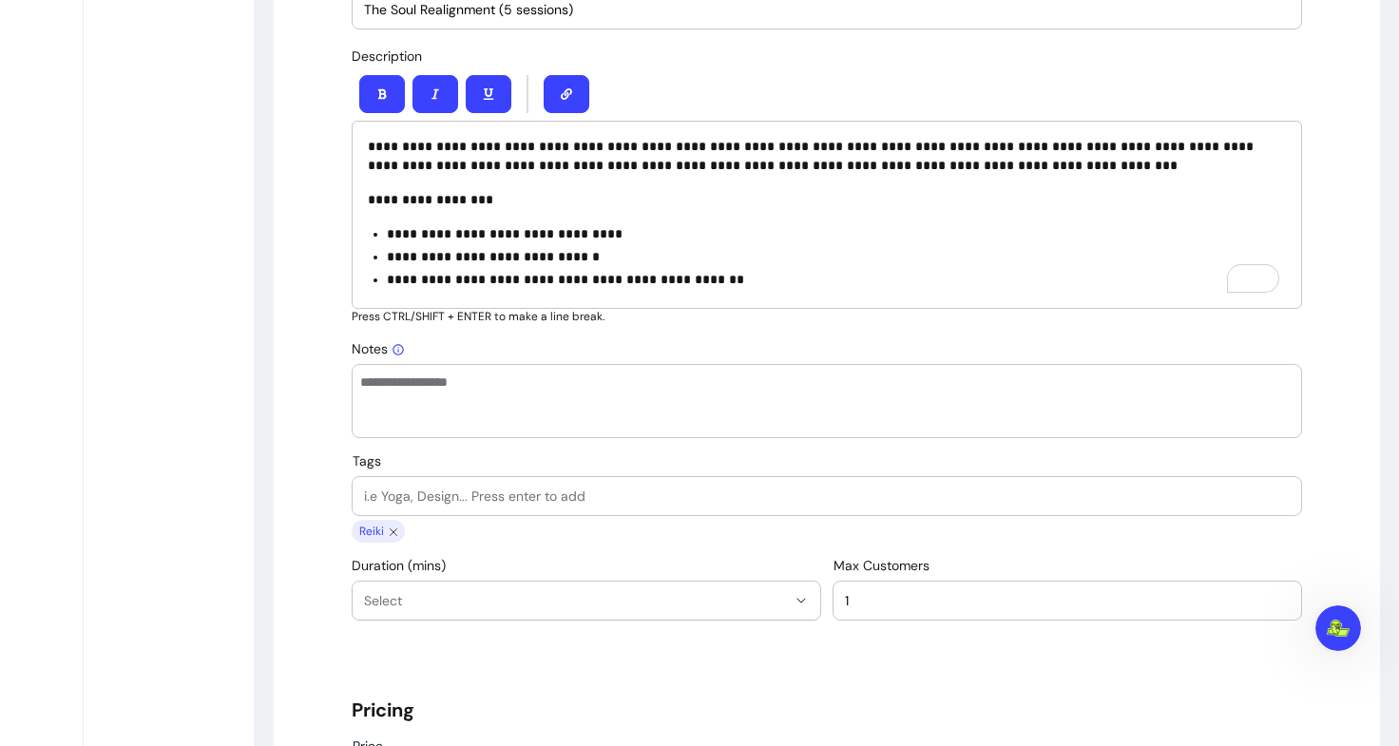
click at [409, 490] on input "Tags" at bounding box center [827, 496] width 926 height 19
type input "E"
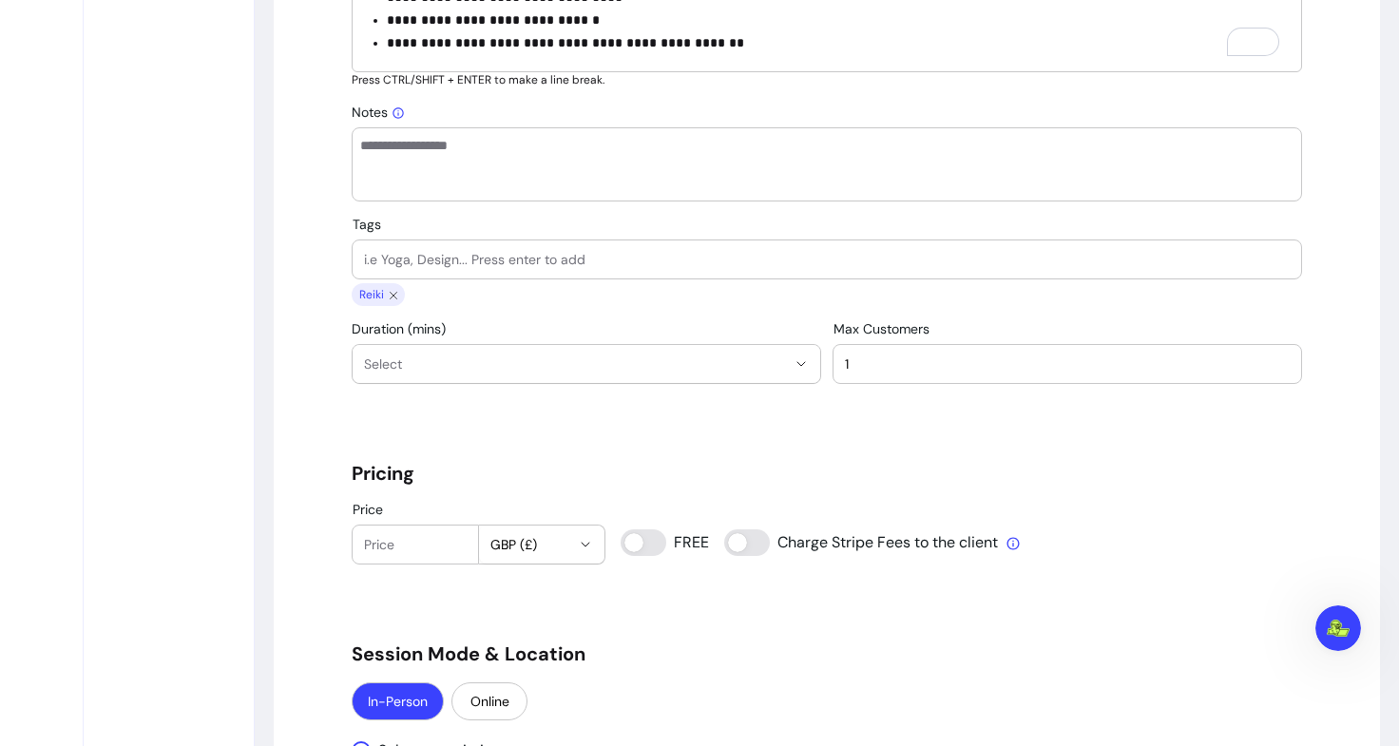
scroll to position [1084, 0]
click at [394, 368] on span "Select" at bounding box center [575, 363] width 422 height 19
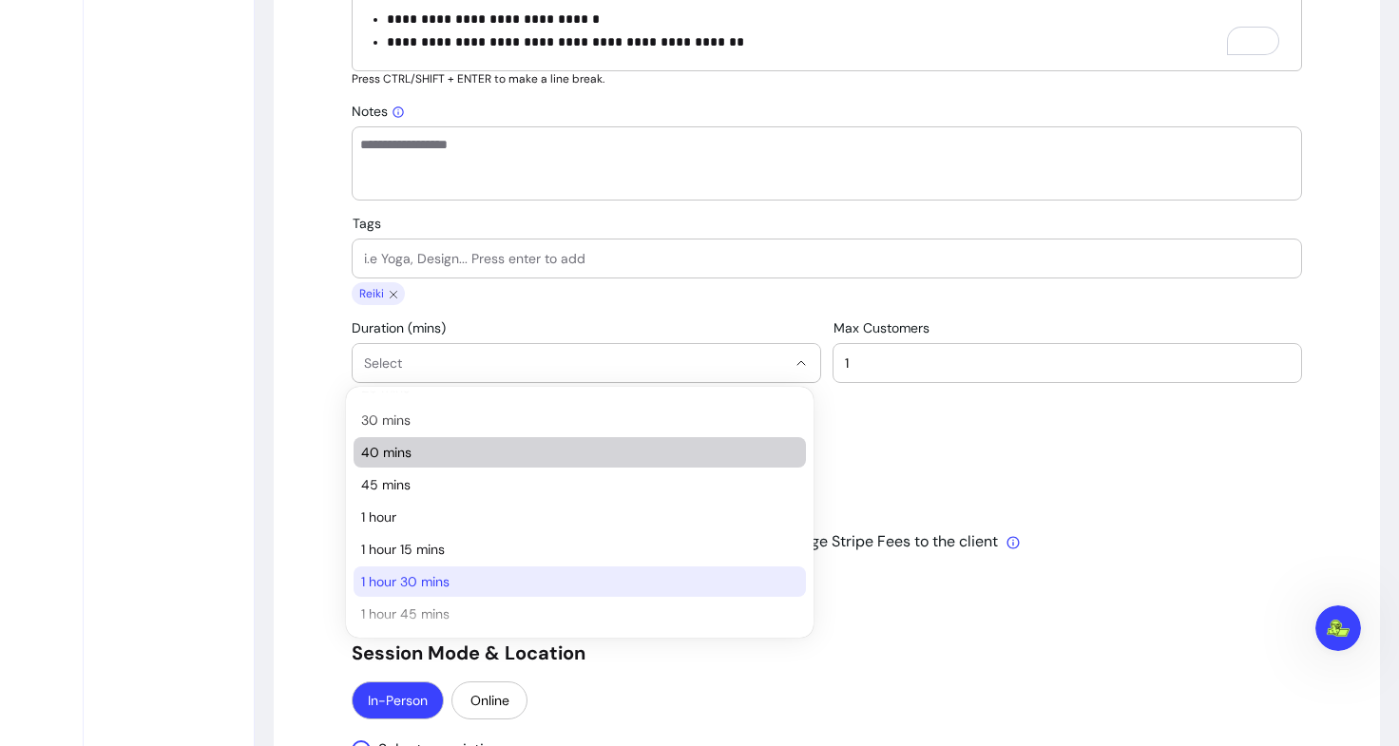
scroll to position [121, 0]
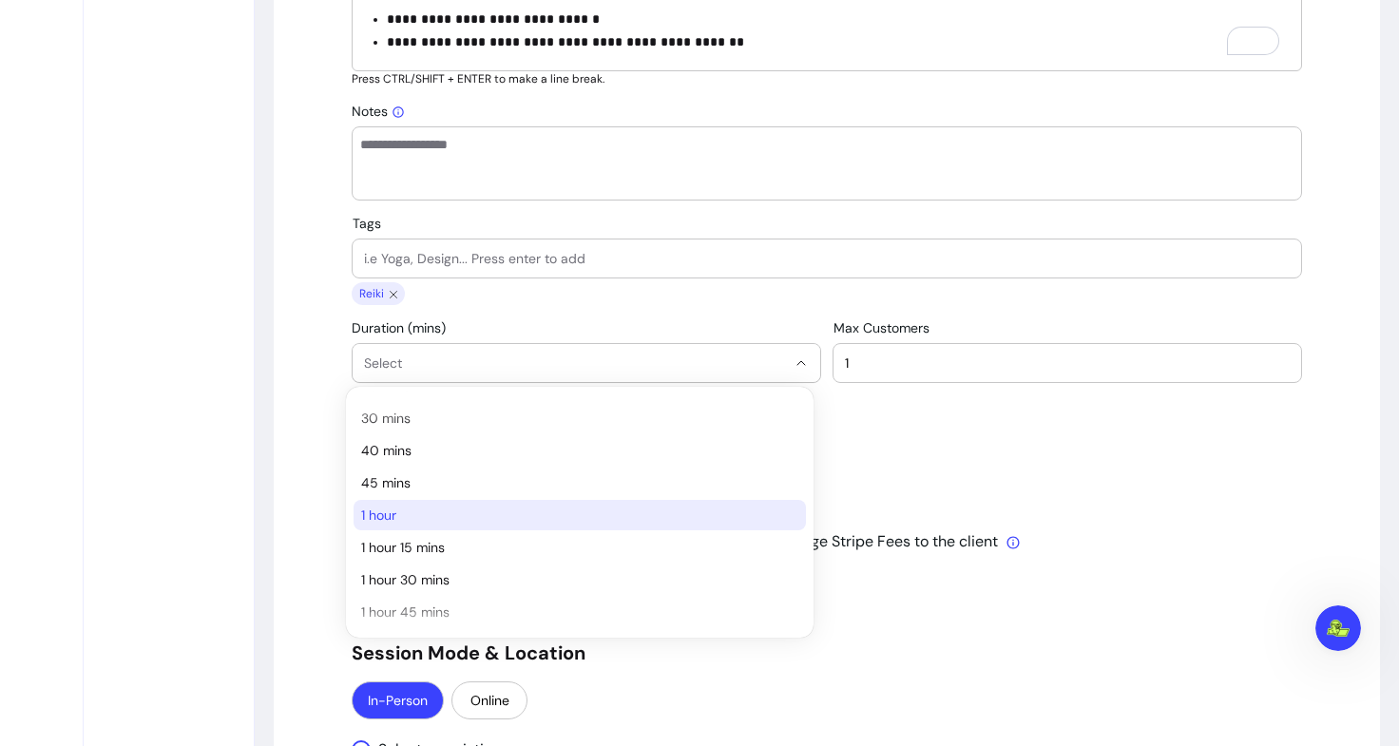
click at [396, 518] on span "1 hour" at bounding box center [570, 515] width 418 height 19
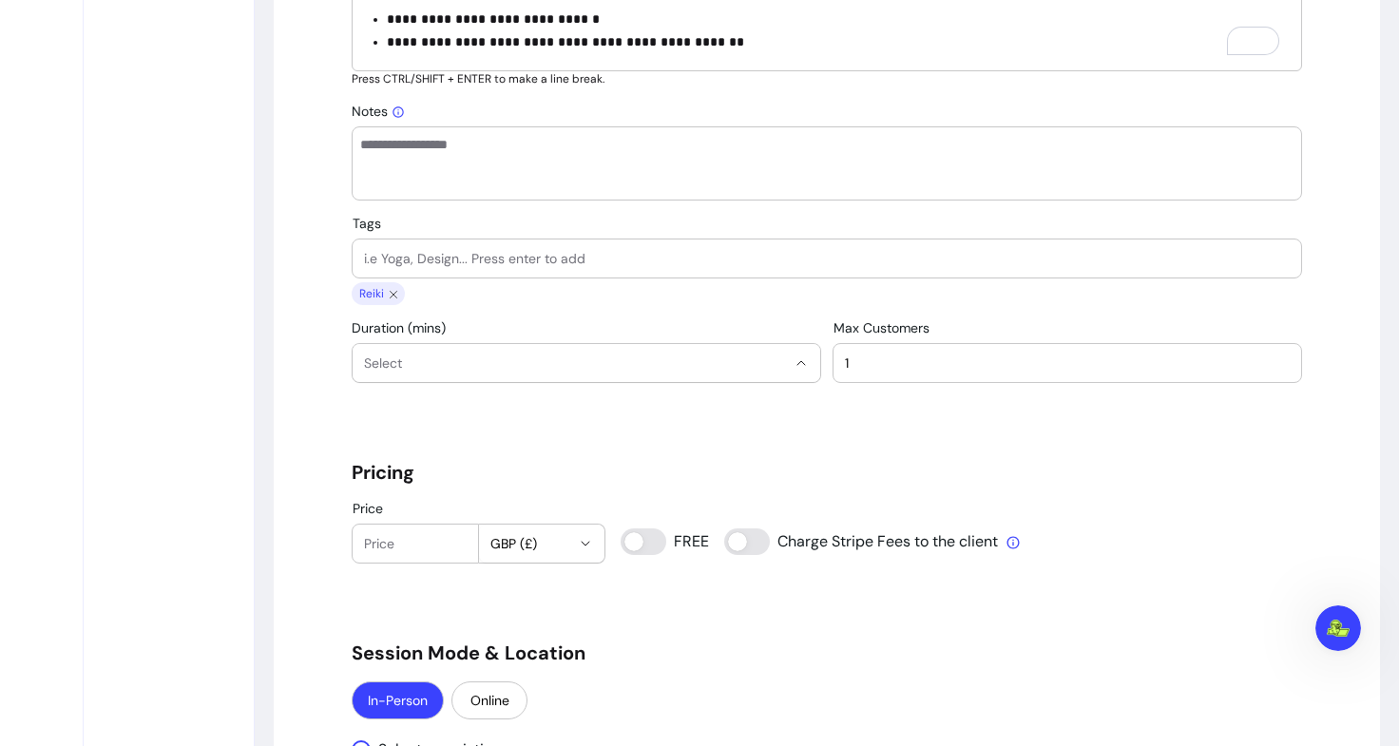
select select "**"
click at [466, 476] on h5 "Pricing" at bounding box center [827, 472] width 950 height 27
click at [410, 553] on div at bounding box center [415, 544] width 103 height 38
type input "370"
click at [410, 553] on div "370" at bounding box center [415, 544] width 103 height 38
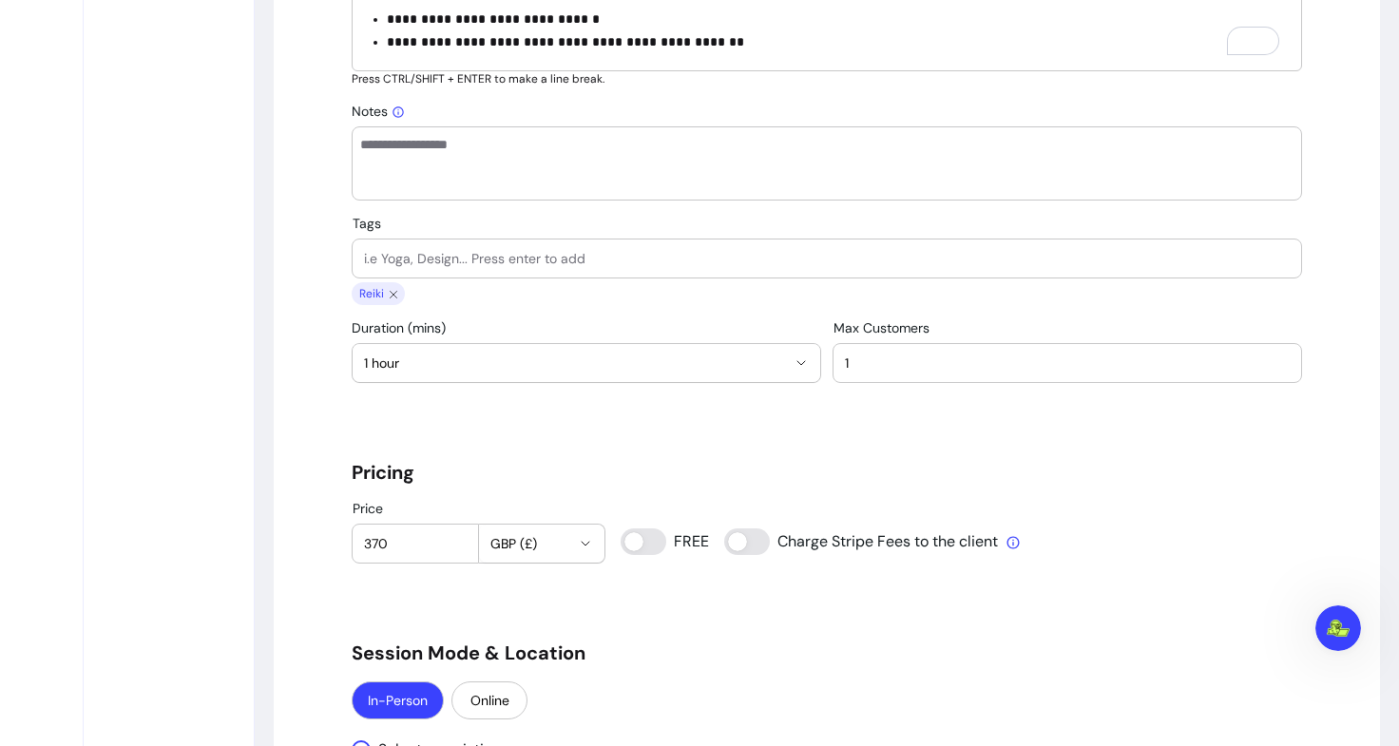
click at [480, 474] on h5 "Pricing" at bounding box center [827, 472] width 950 height 27
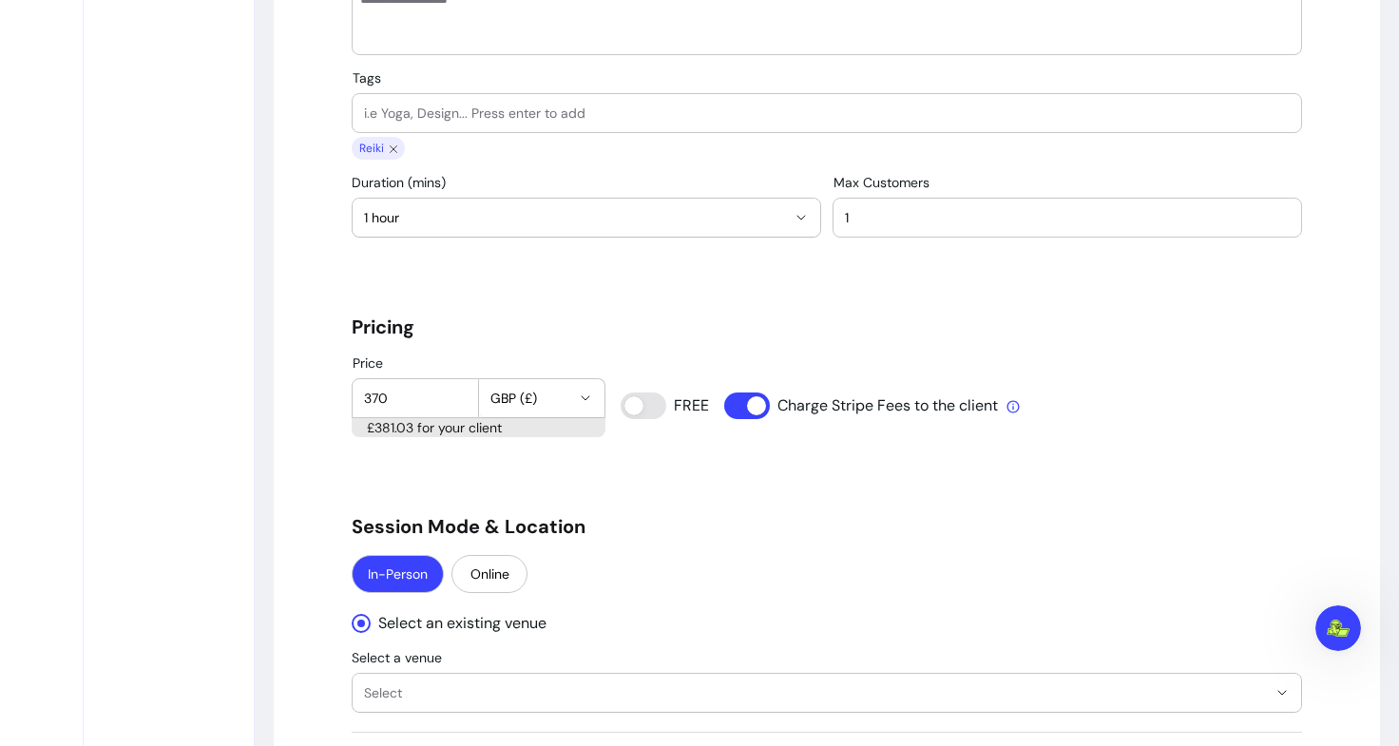
scroll to position [1238, 0]
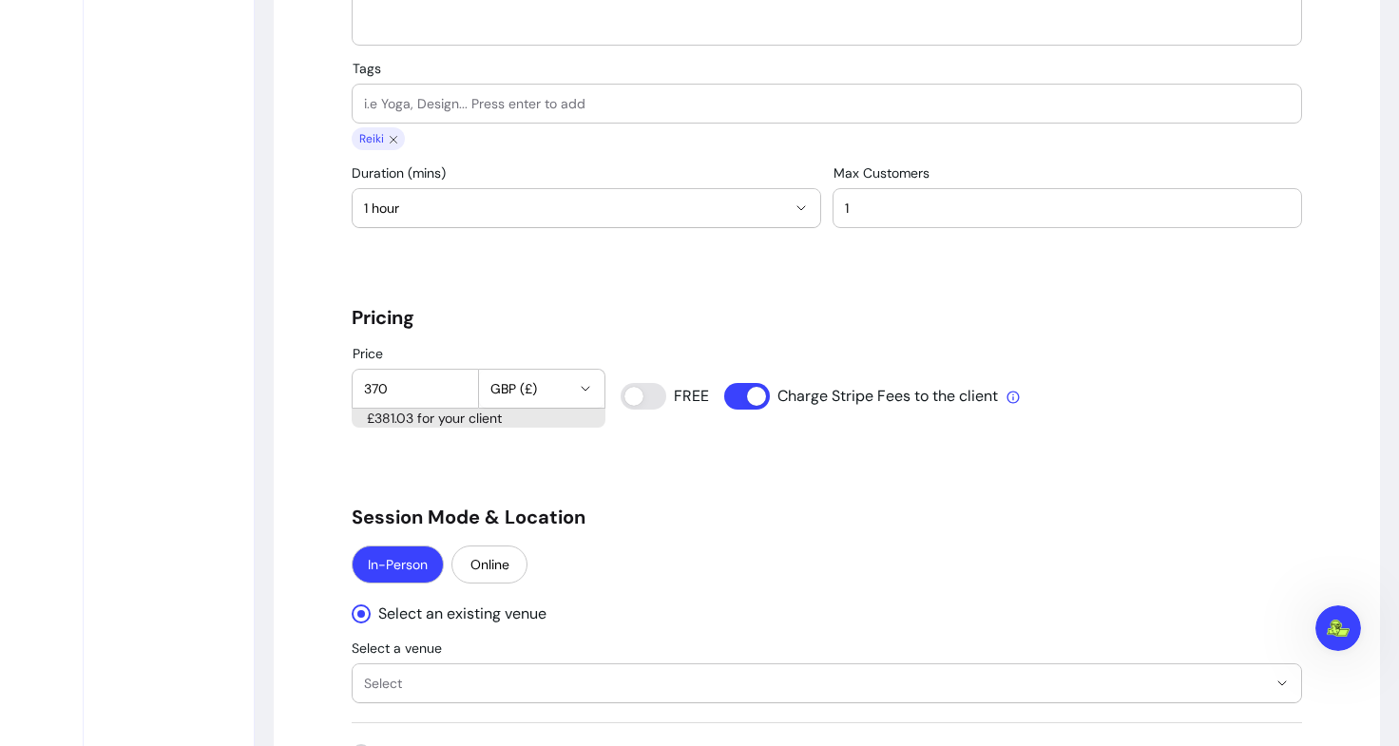
click at [655, 504] on h5 "Session Mode & Location" at bounding box center [827, 517] width 950 height 27
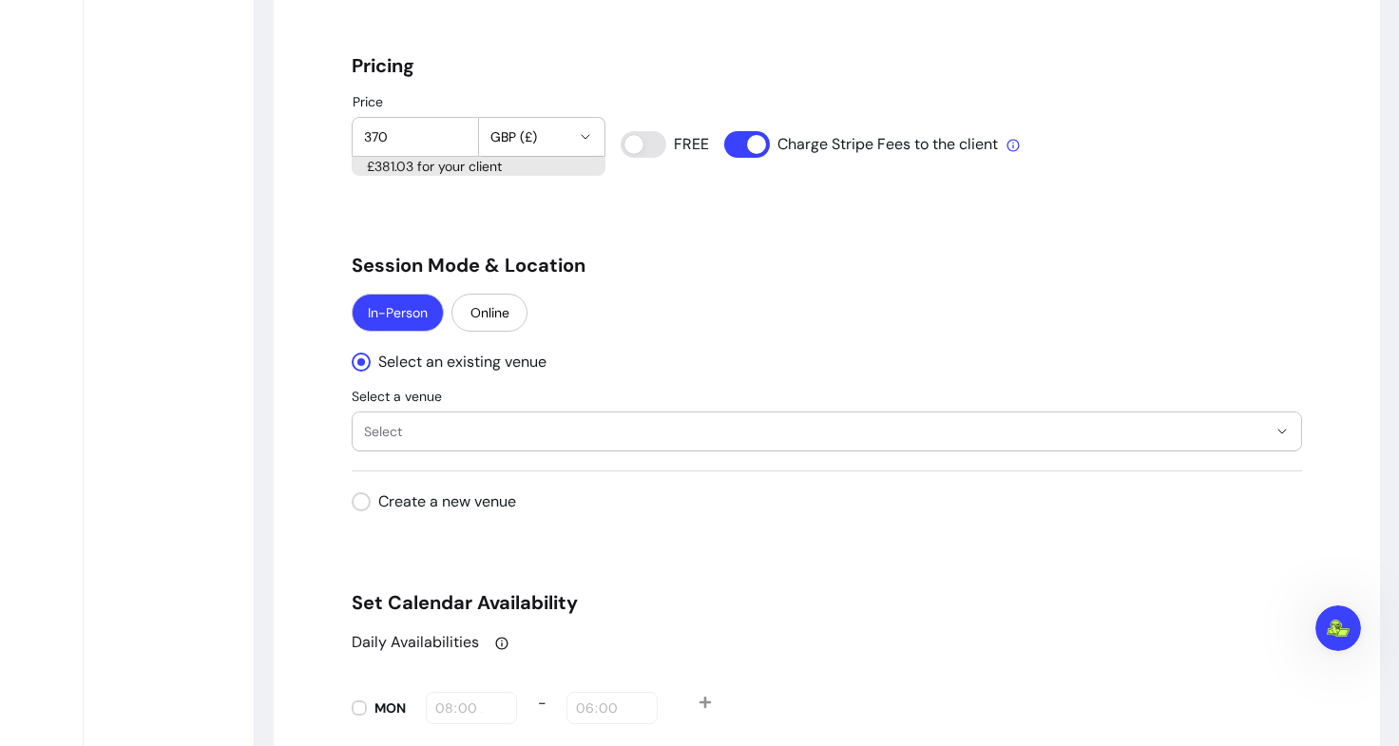
click at [498, 447] on button "Select" at bounding box center [827, 431] width 948 height 38
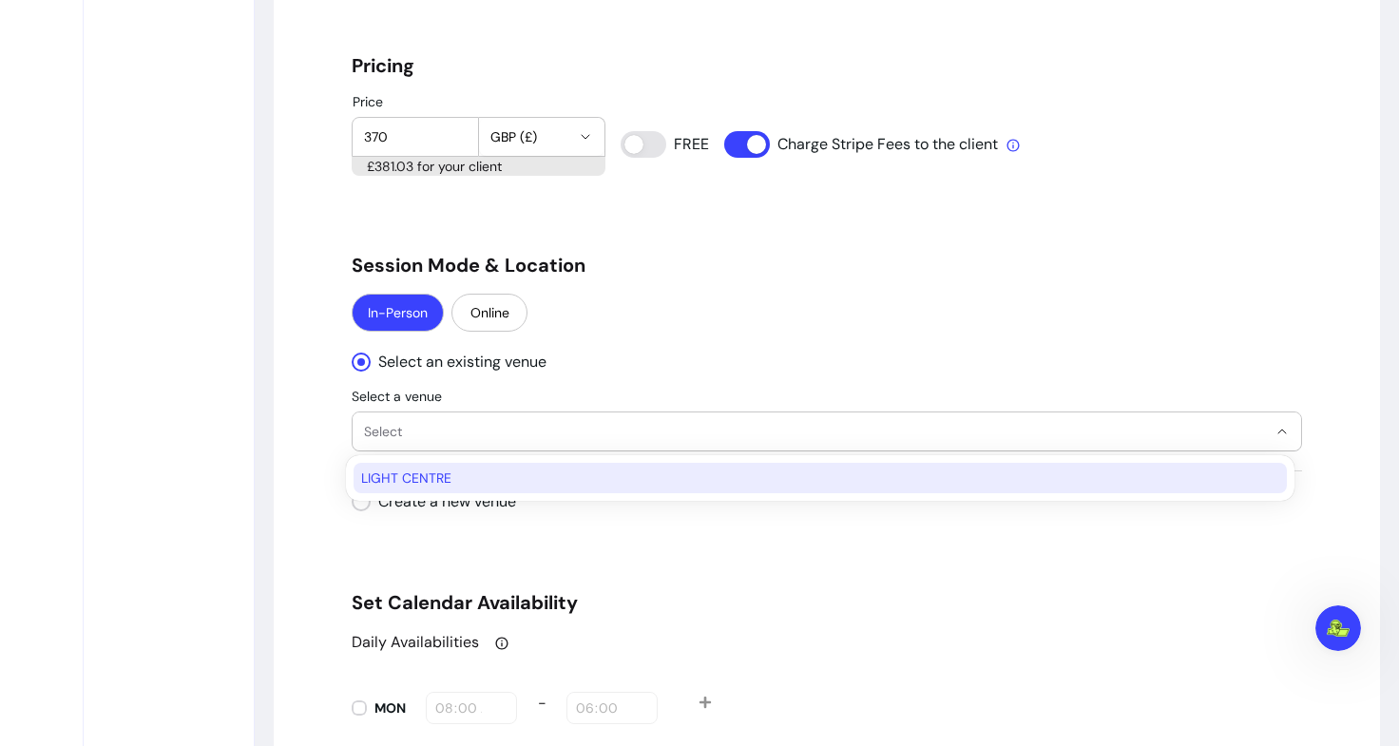
click at [477, 469] on span "LIGHT CENTRE" at bounding box center [810, 478] width 899 height 19
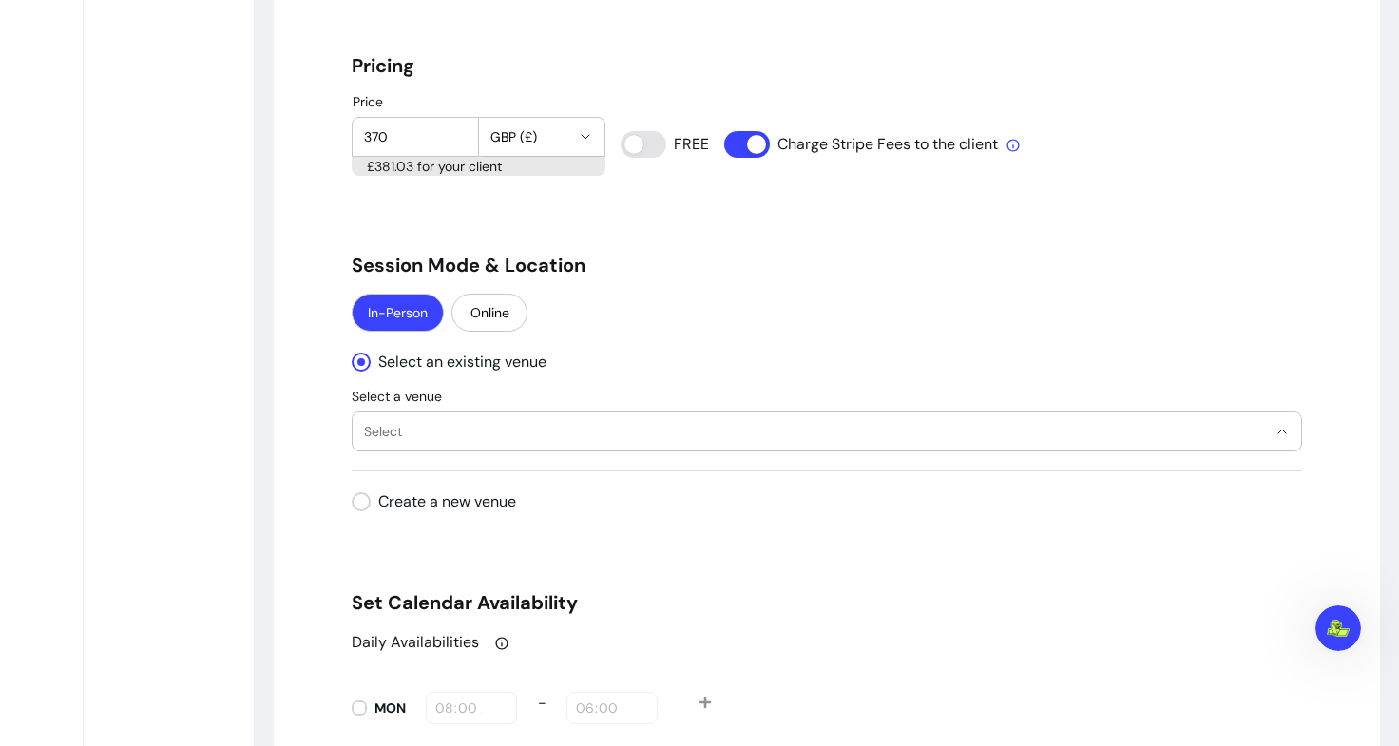
select select "**********"
click at [595, 449] on button "LIGHT CENTRE" at bounding box center [827, 431] width 948 height 38
click at [629, 370] on div "**********" at bounding box center [827, 401] width 950 height 101
click at [475, 425] on span "LIGHT CENTRE" at bounding box center [815, 431] width 903 height 19
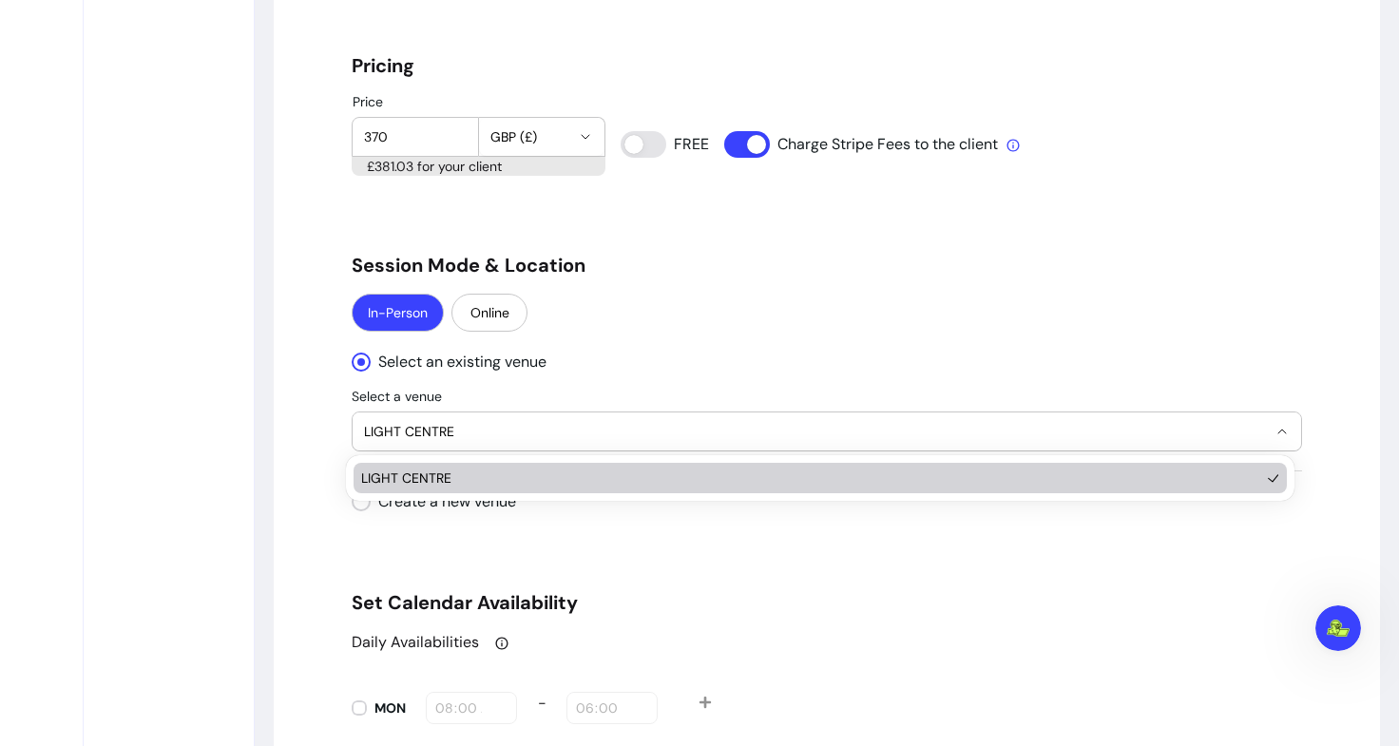
click at [456, 464] on li "LIGHT CENTRE" at bounding box center [820, 478] width 933 height 30
click at [452, 483] on span "LIGHT CENTRE" at bounding box center [810, 478] width 899 height 19
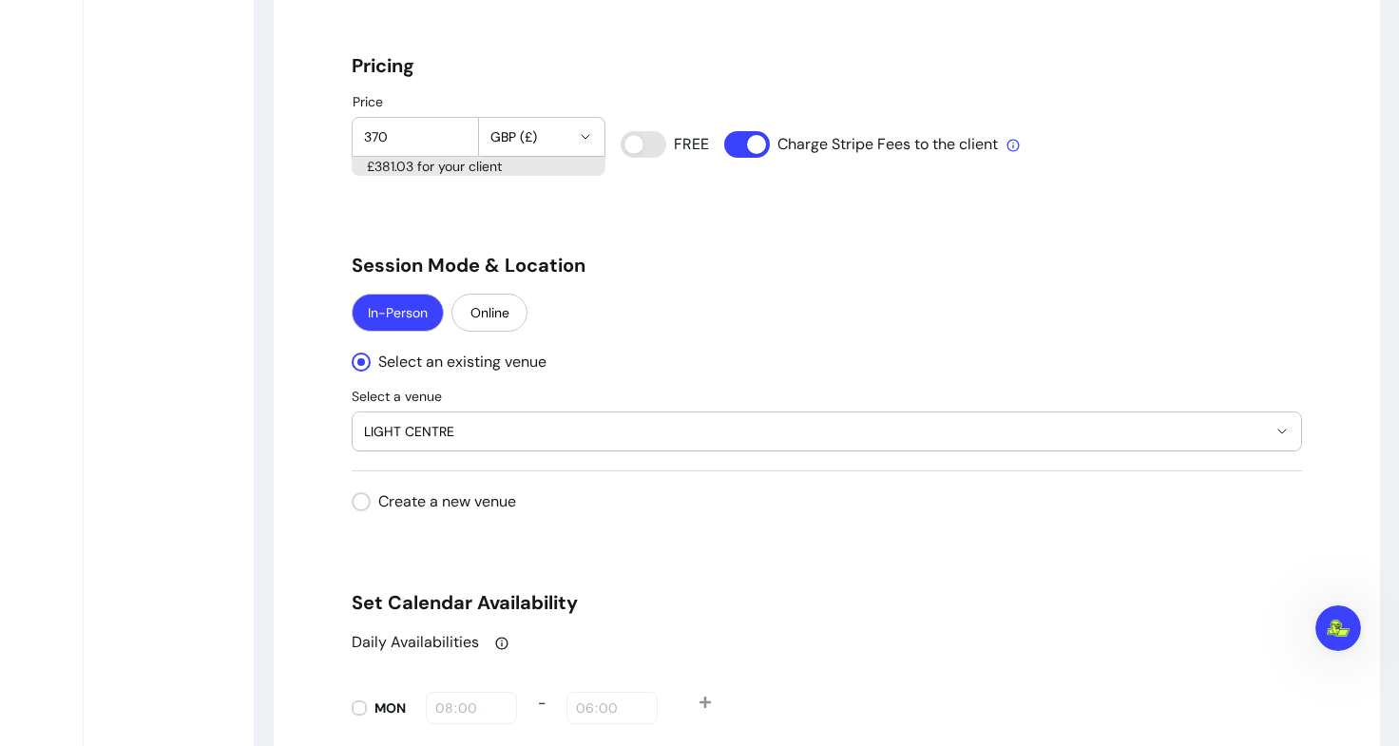
click at [629, 332] on div "In-Person Online" at bounding box center [827, 315] width 950 height 42
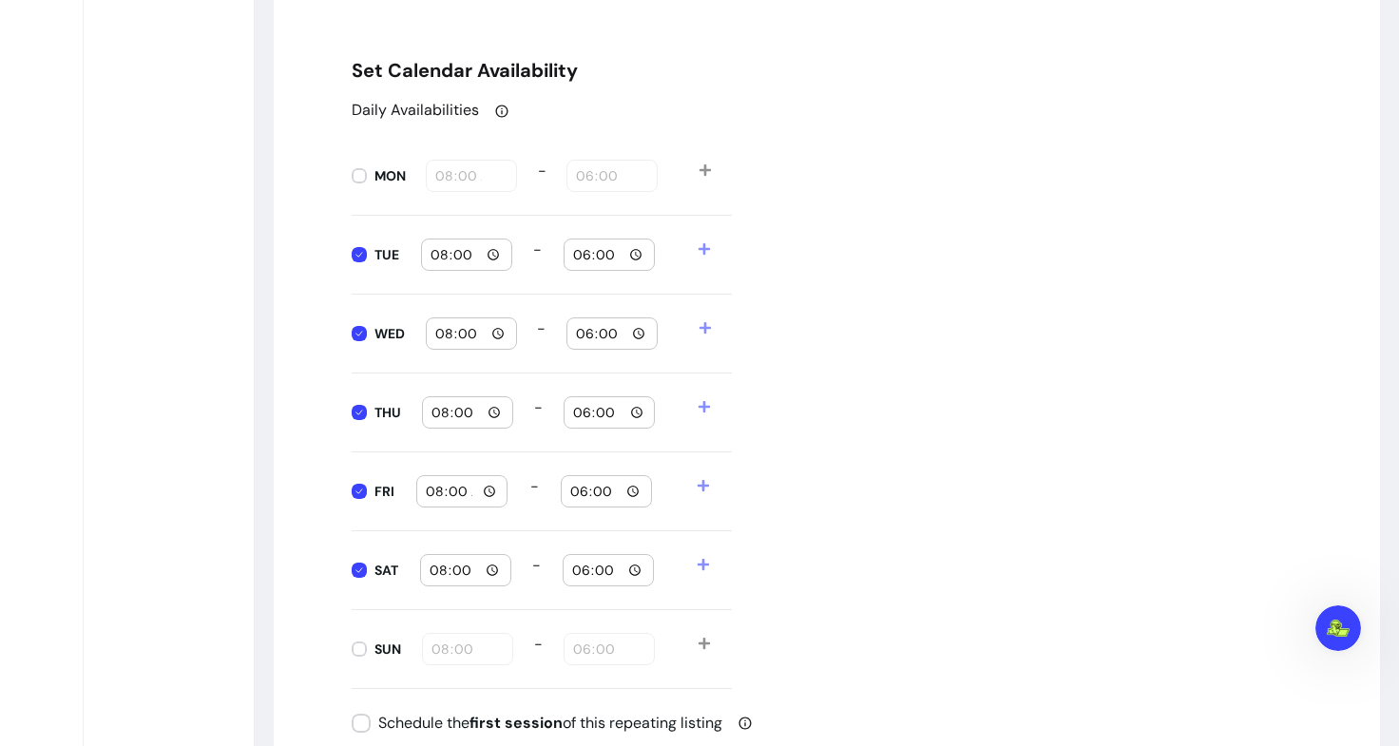
click at [486, 570] on input "08:00" at bounding box center [466, 570] width 74 height 21
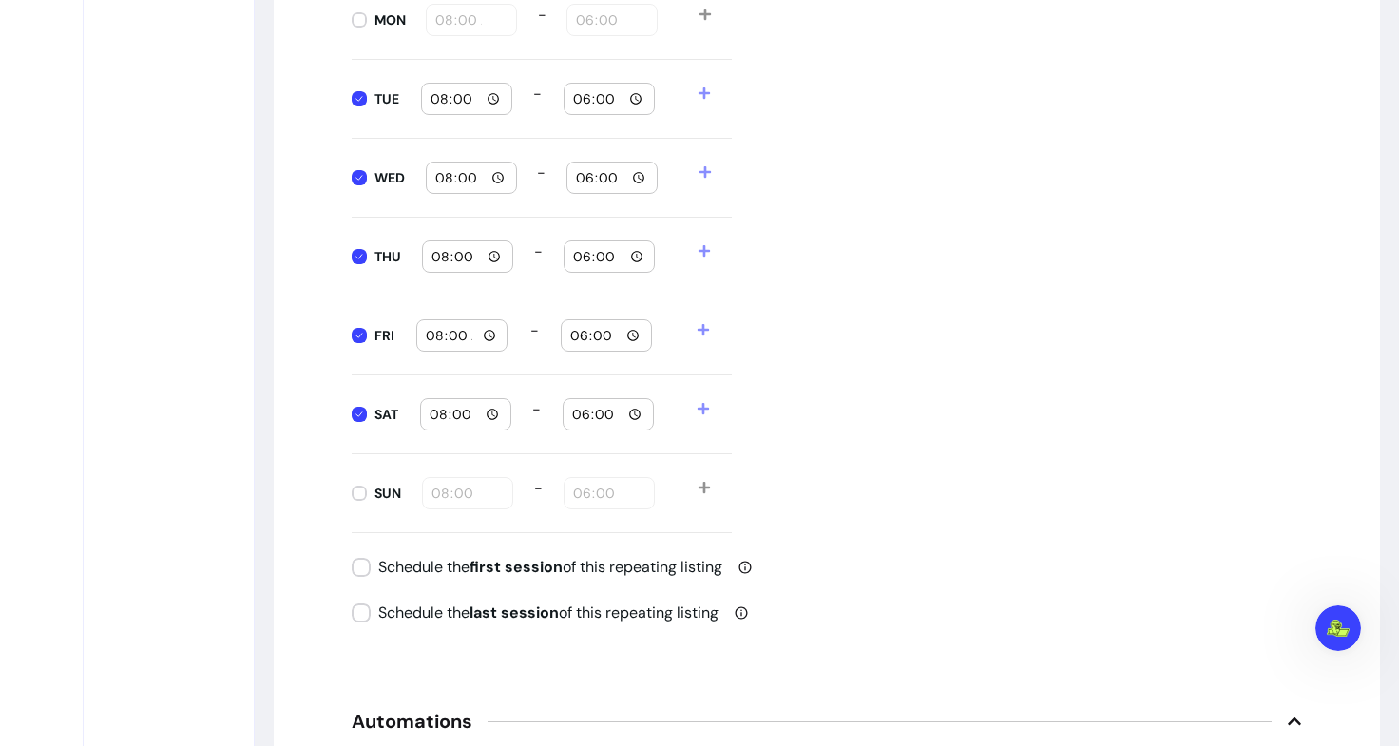
click at [630, 411] on input "18:00" at bounding box center [608, 414] width 74 height 21
type input "14:00"
click at [841, 432] on div "Daily Availabilities MON 08:00 - 18:00 TUE 08:00 - 18:00 WED 08:00 - 18:00 THU …" at bounding box center [827, 238] width 950 height 590
click at [703, 410] on span at bounding box center [714, 414] width 35 height 32
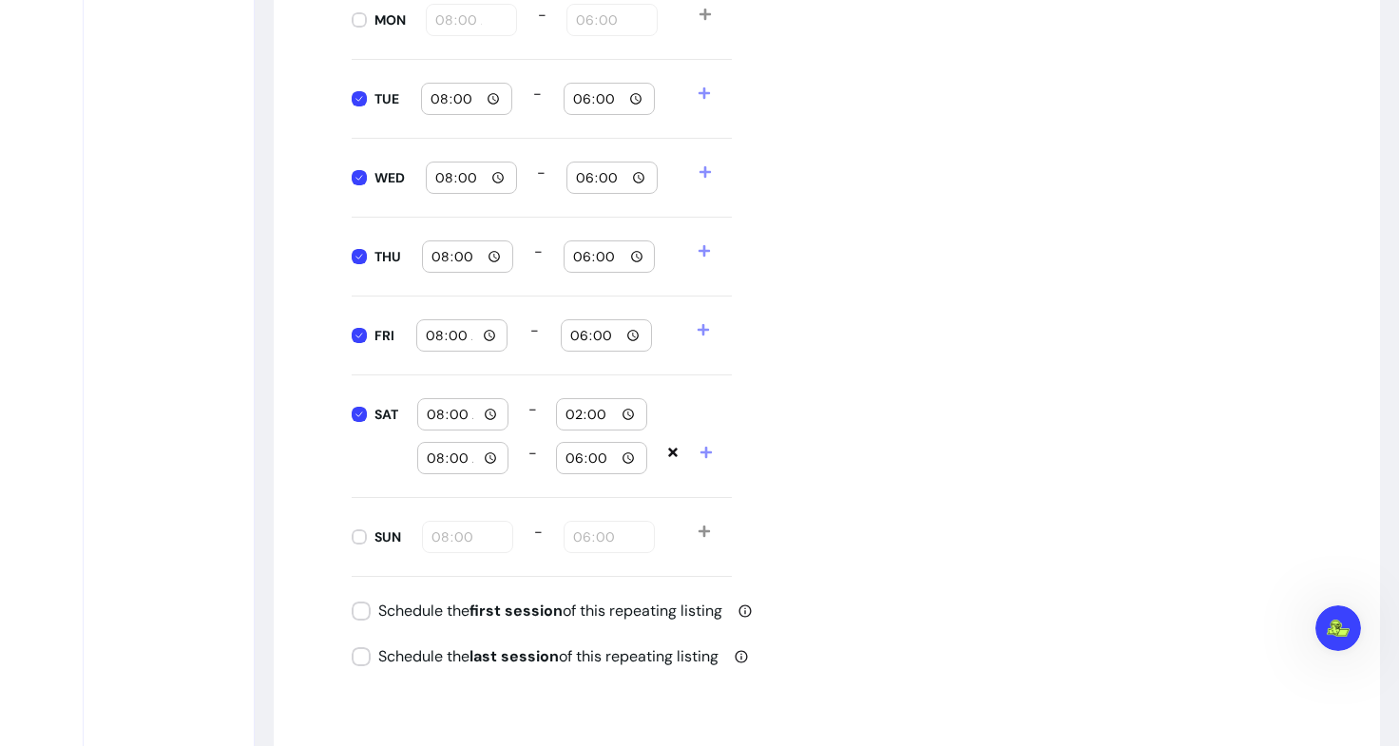
click at [486, 459] on input "08:00" at bounding box center [463, 458] width 74 height 21
click at [487, 455] on input "14:00" at bounding box center [463, 458] width 74 height 21
type input "14:30"
click at [625, 456] on input "18:00" at bounding box center [602, 458] width 74 height 21
type input "20:00"
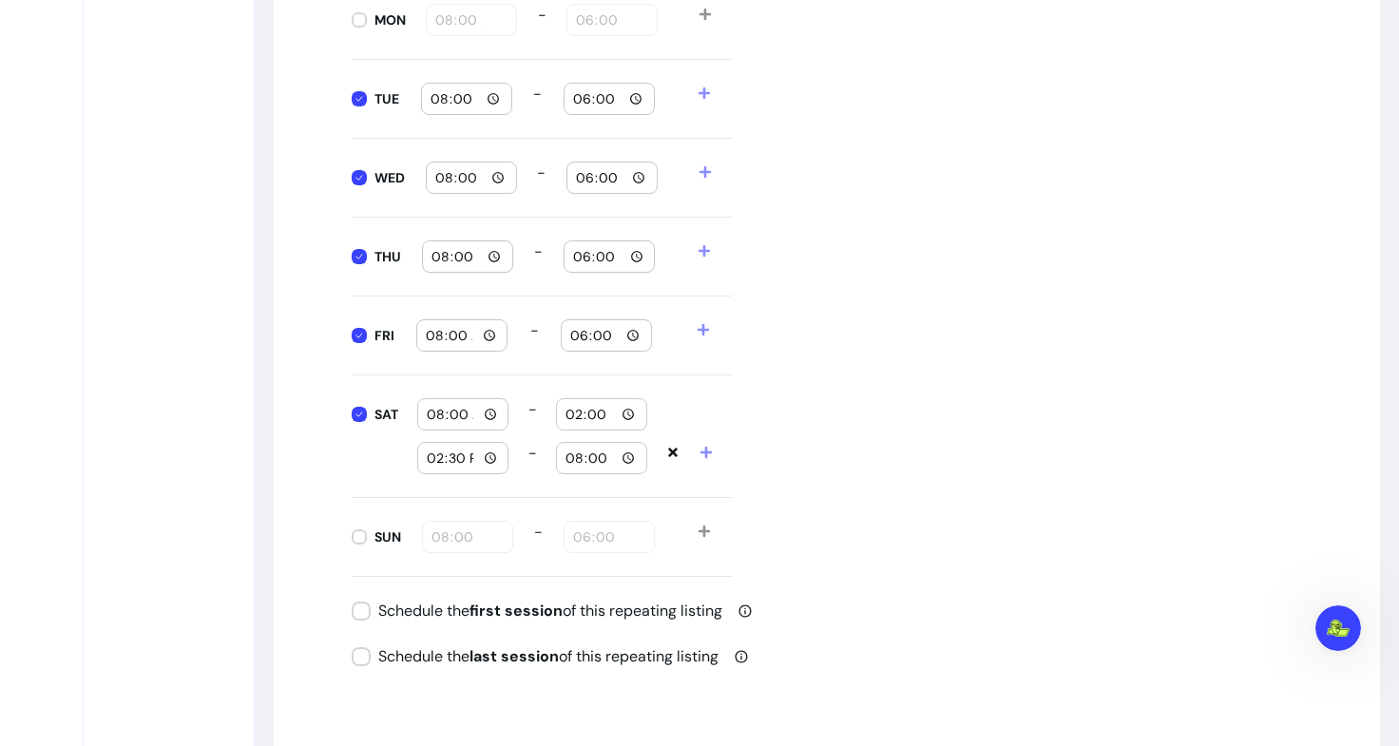
click at [852, 411] on div "Daily Availabilities MON 08:00 - 18:00 TUE 08:00 - 18:00 WED 08:00 - 18:00 THU …" at bounding box center [827, 260] width 950 height 634
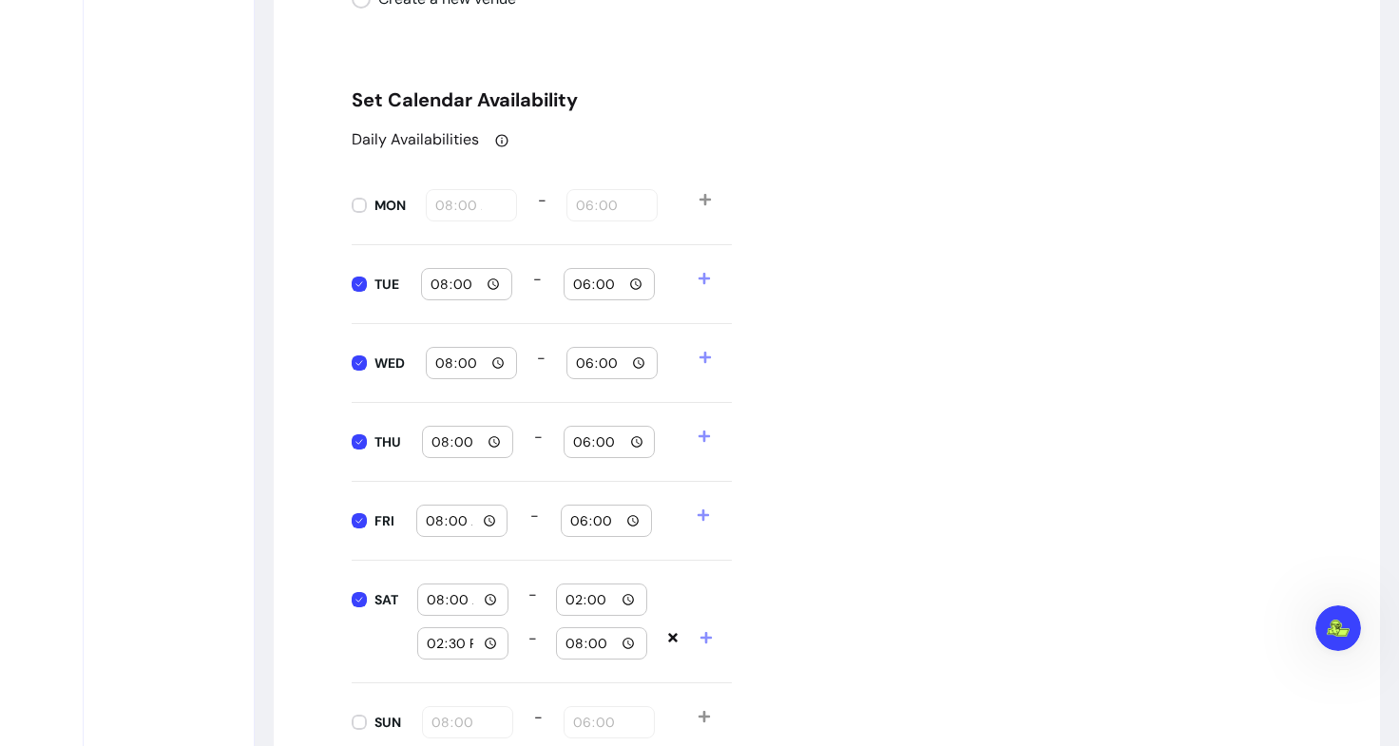
click at [620, 287] on input "18:00" at bounding box center [609, 284] width 74 height 21
type input "14:00"
click at [888, 302] on div "Daily Availabilities MON 08:00 - 18:00 TUE 08:00 - 14:00 WED 08:00 - 18:00 THU …" at bounding box center [827, 445] width 950 height 634
click at [494, 363] on input "08:00" at bounding box center [471, 363] width 74 height 21
type input "14:30"
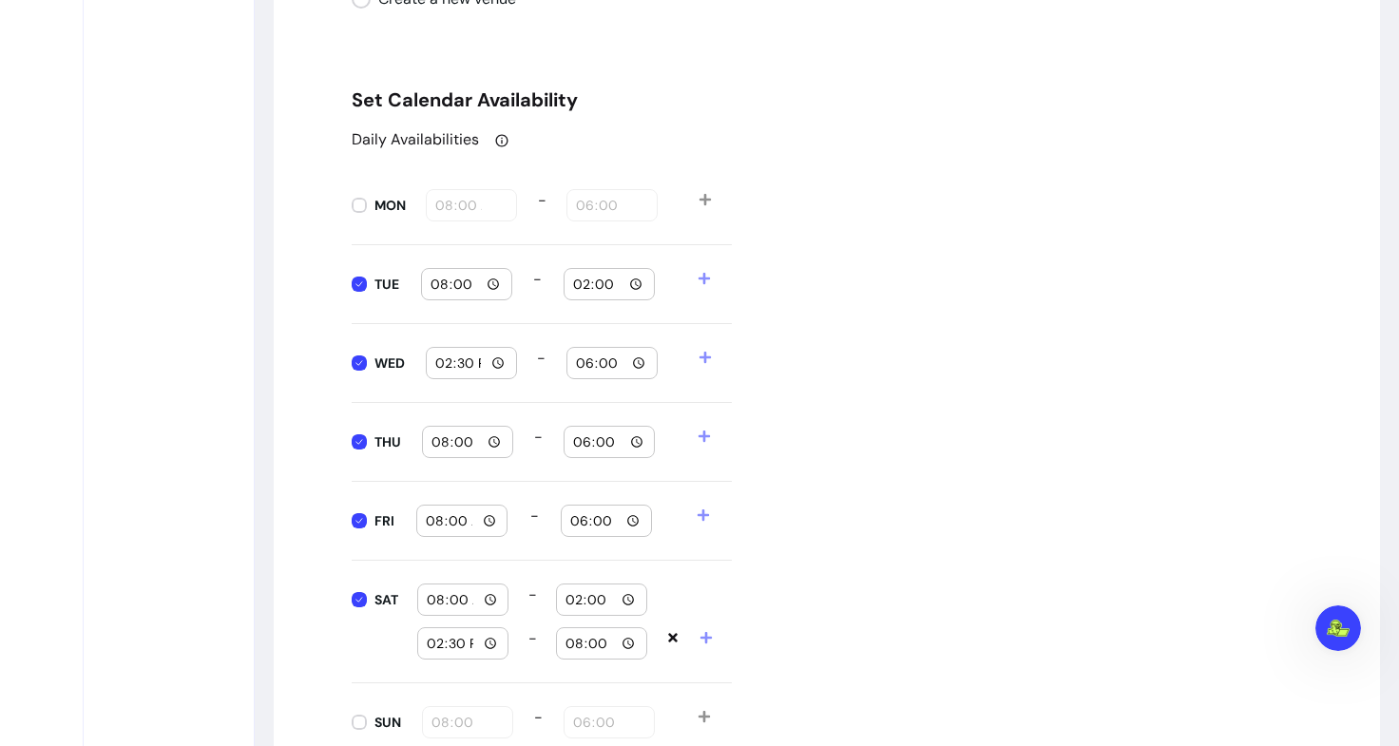
click at [628, 371] on input "18:00" at bounding box center [612, 363] width 74 height 21
type input "20:00"
click at [852, 399] on div "Daily Availabilities MON 08:00 - 18:00 TUE 08:00 - 14:00 WED 14:30 - 20:00 THU …" at bounding box center [827, 445] width 950 height 634
click at [497, 441] on input "08:00" at bounding box center [468, 441] width 74 height 21
click at [635, 441] on input "18:00" at bounding box center [609, 441] width 74 height 21
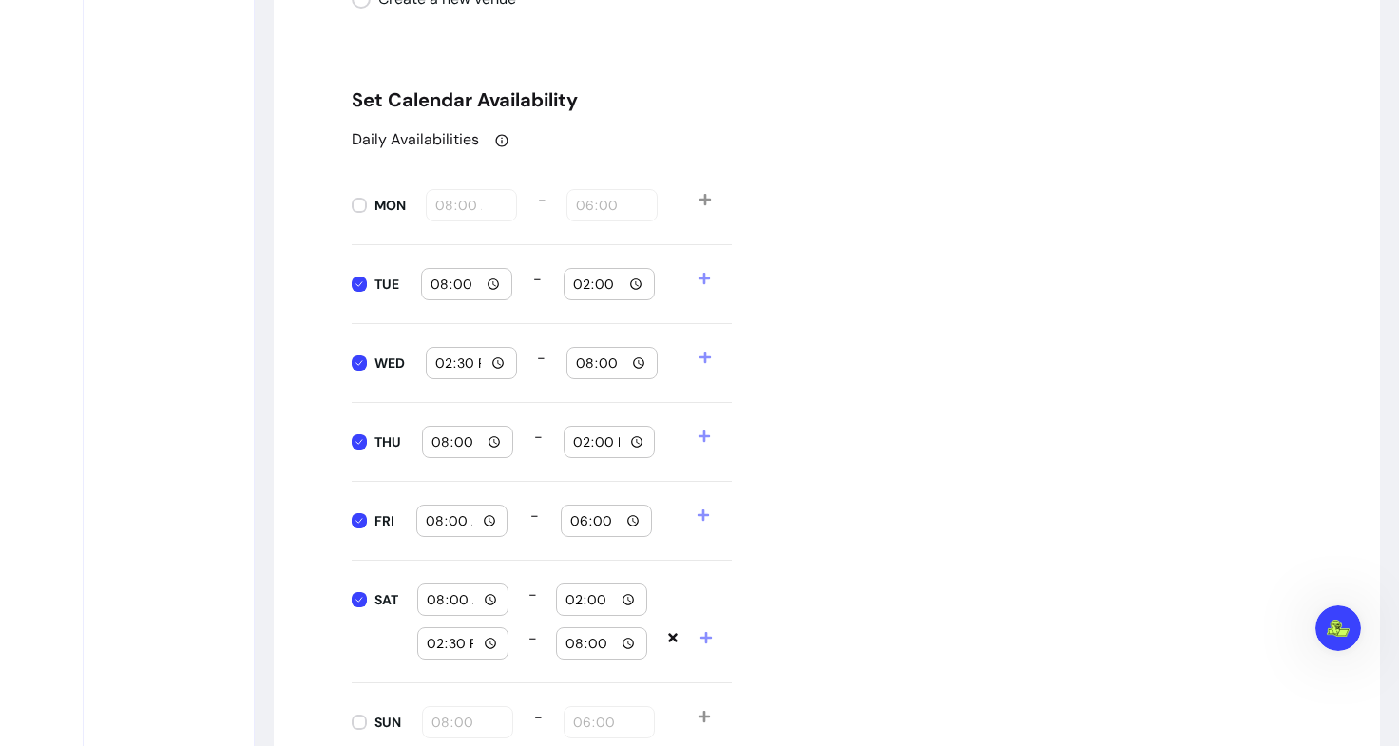
type input "14:00"
click at [947, 432] on div "Daily Availabilities MON 08:00 - 18:00 TUE 08:00 - 14:00 WED 14:30 - 20:00 THU …" at bounding box center [827, 445] width 950 height 634
click at [485, 525] on input "08:00" at bounding box center [462, 520] width 74 height 21
type input "14:30"
click at [625, 522] on input "18:00" at bounding box center [606, 520] width 74 height 21
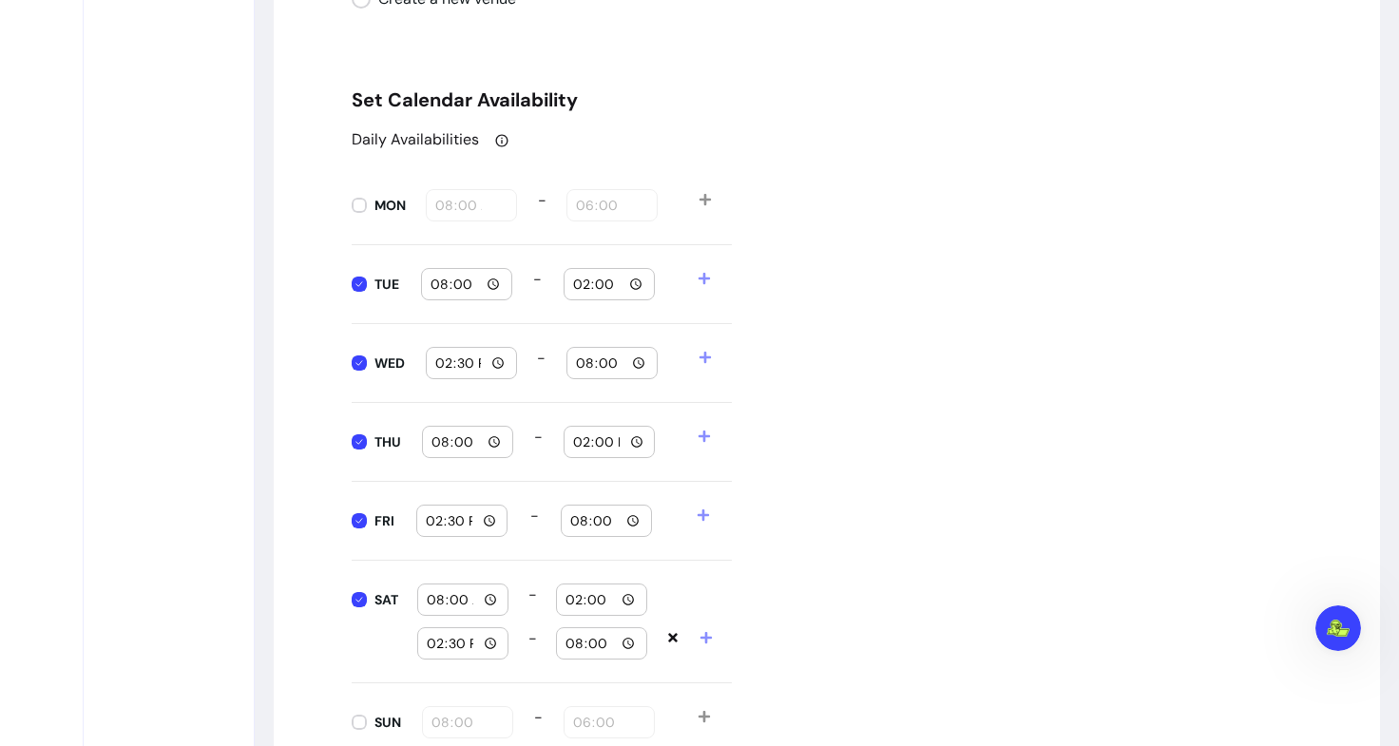
type input "20:00"
click at [880, 348] on div "Daily Availabilities MON 08:00 - 18:00 TUE 08:00 - 14:00 WED 14:30 - 20:00 THU …" at bounding box center [827, 445] width 950 height 634
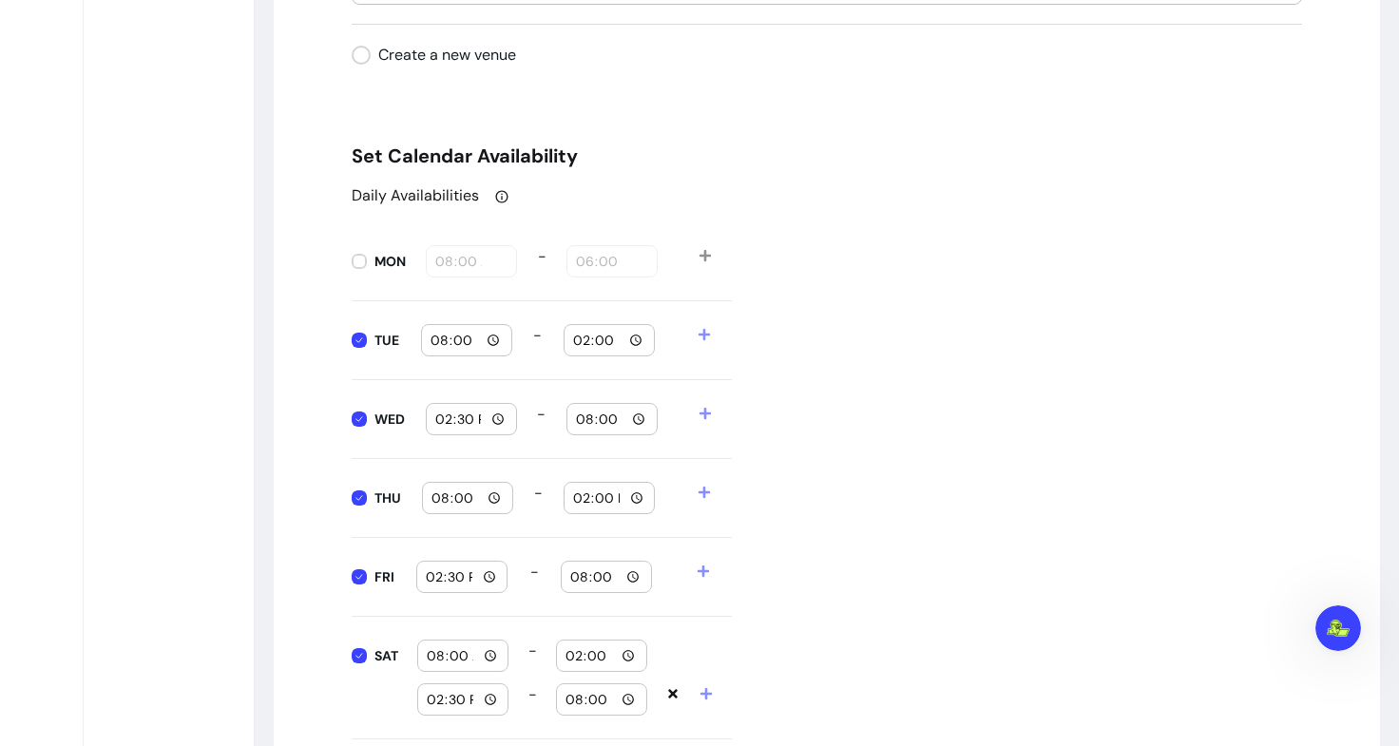
scroll to position [1908, 0]
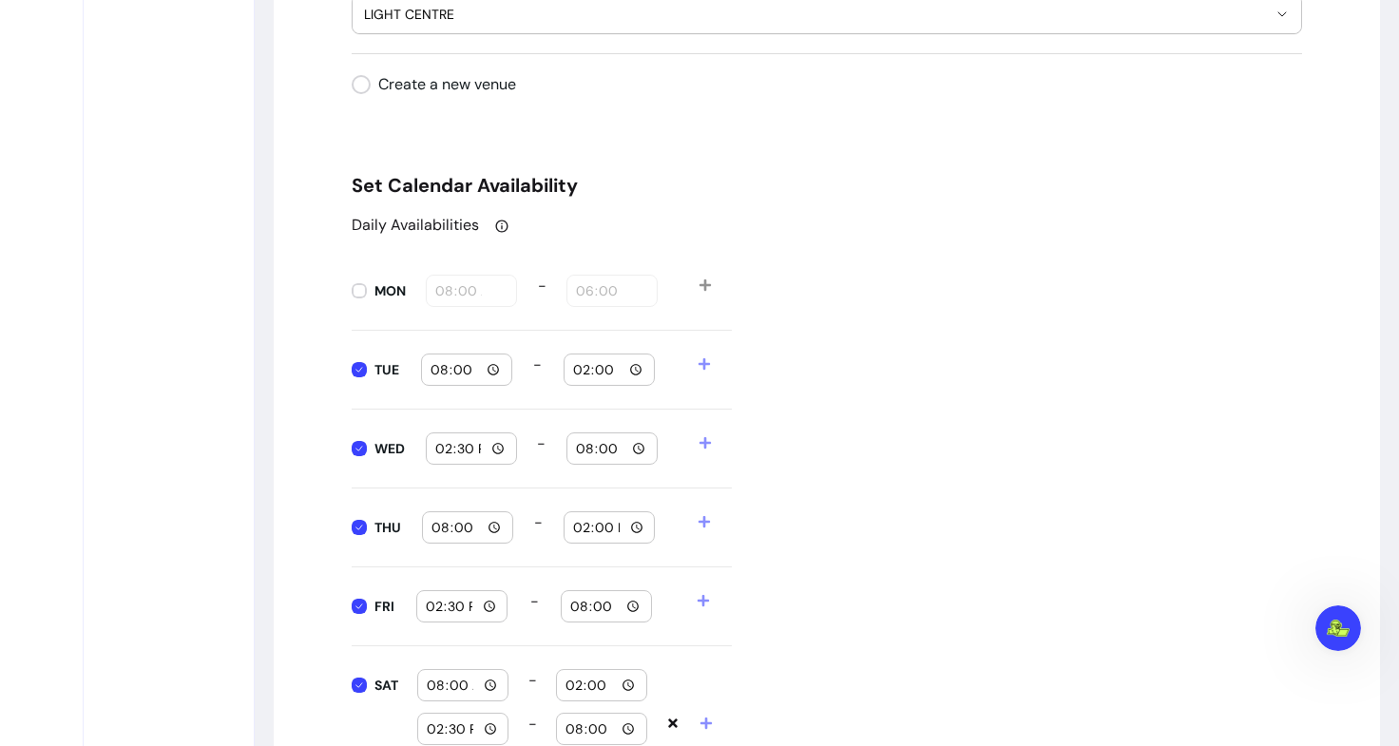
click at [899, 239] on div "Daily Availabilities MON 08:00 - 18:00 TUE 08:00 - 14:00 WED 14:30 - 20:00 THU …" at bounding box center [827, 531] width 950 height 634
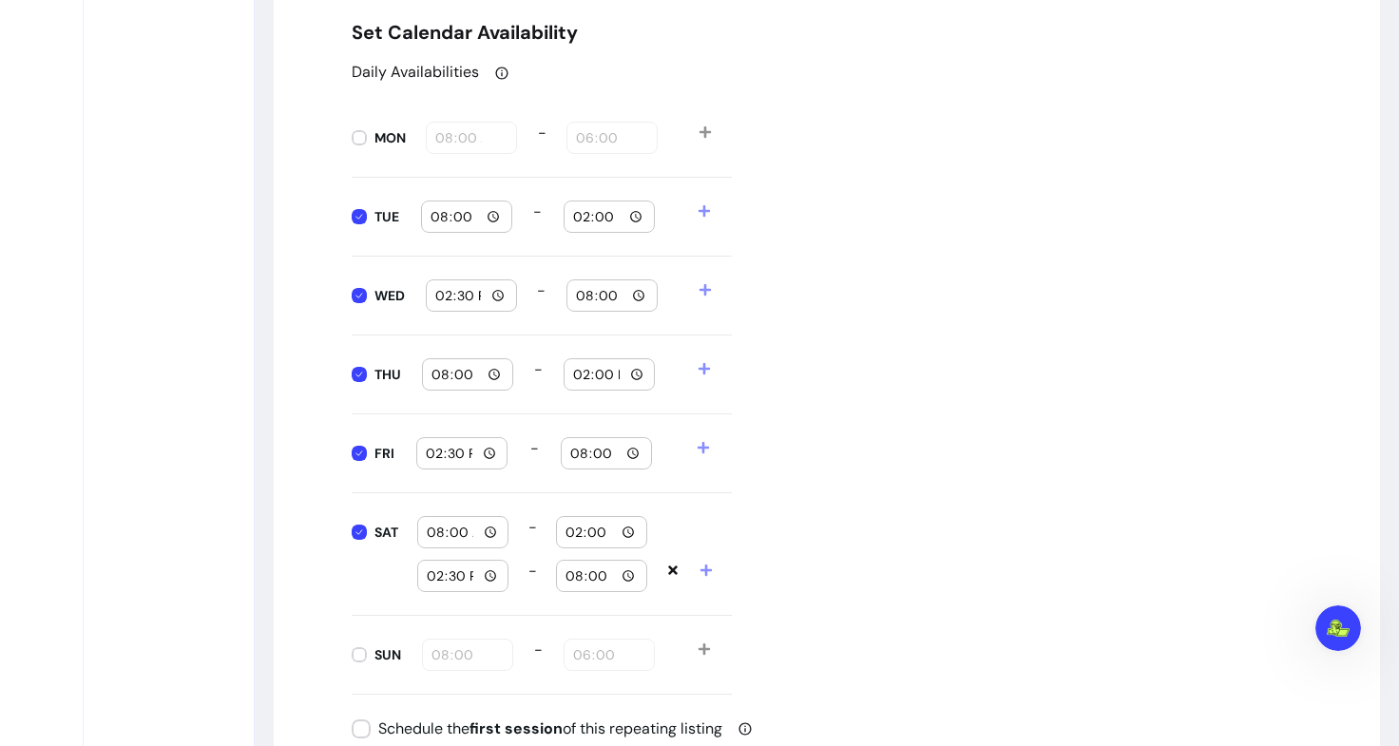
scroll to position [2478, 0]
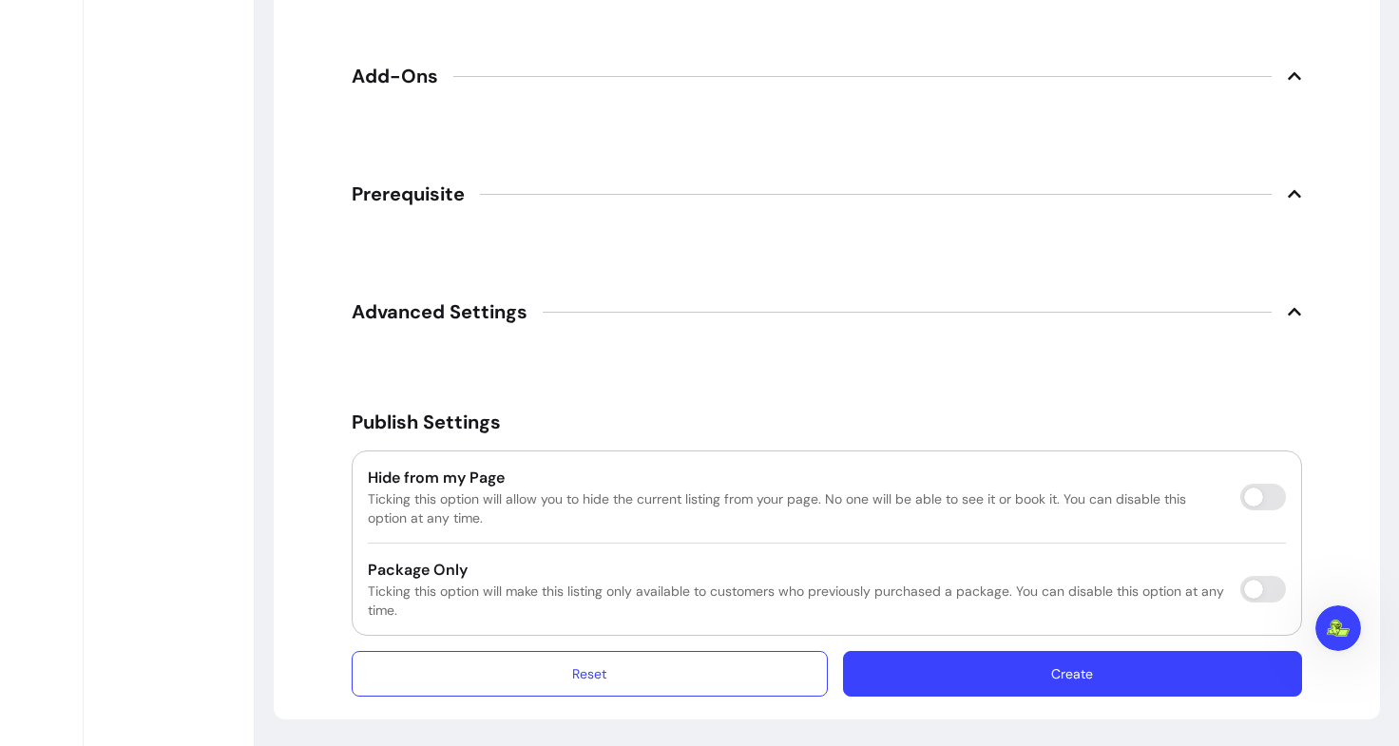
click at [998, 686] on button "Create" at bounding box center [1072, 674] width 459 height 46
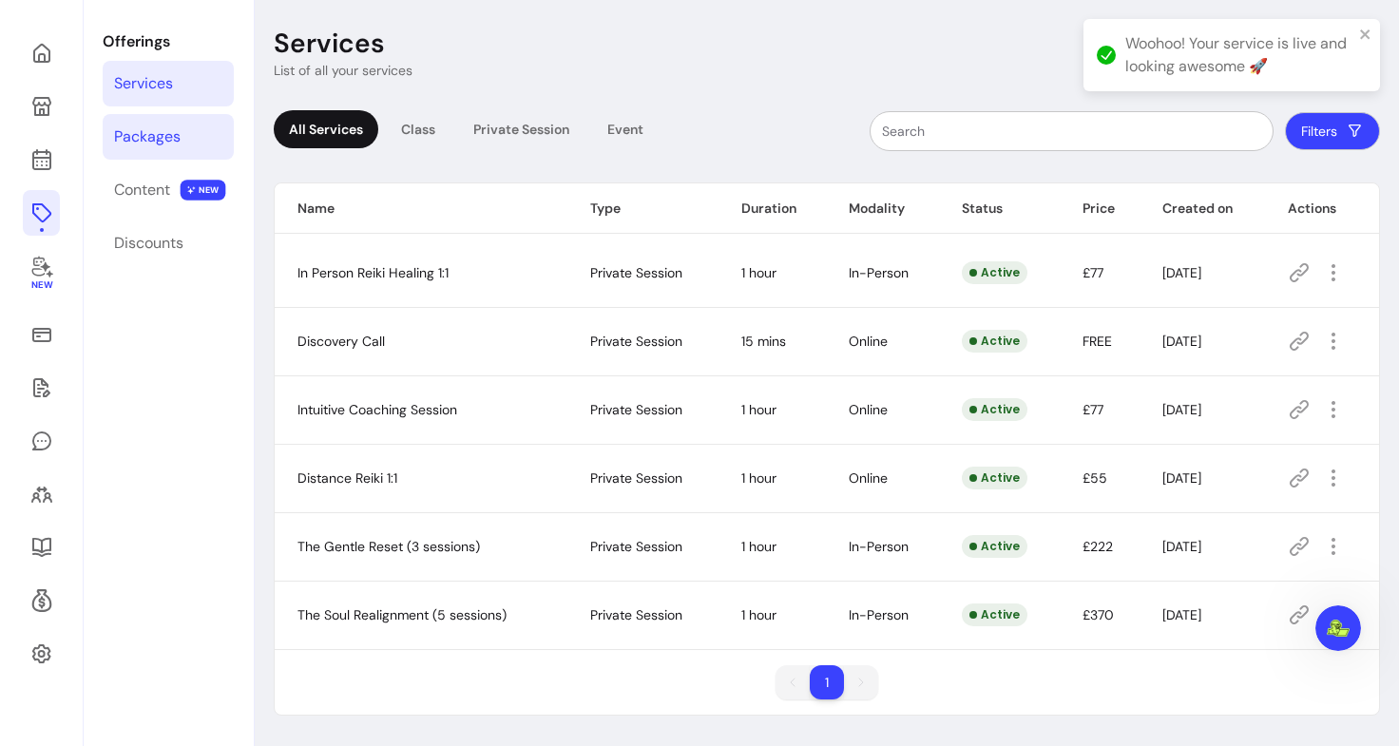
click at [163, 143] on div "Packages" at bounding box center [147, 136] width 67 height 23
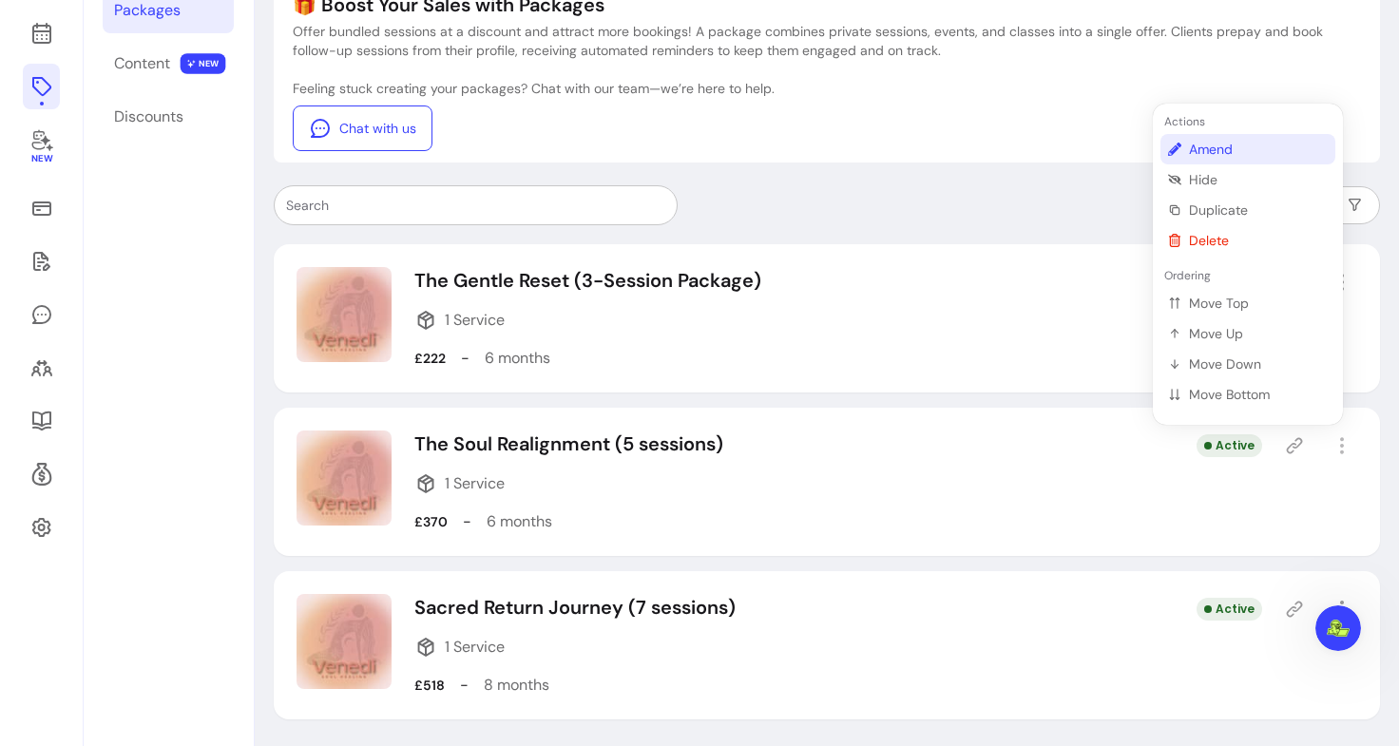
click at [1218, 149] on span "Amend" at bounding box center [1258, 149] width 139 height 19
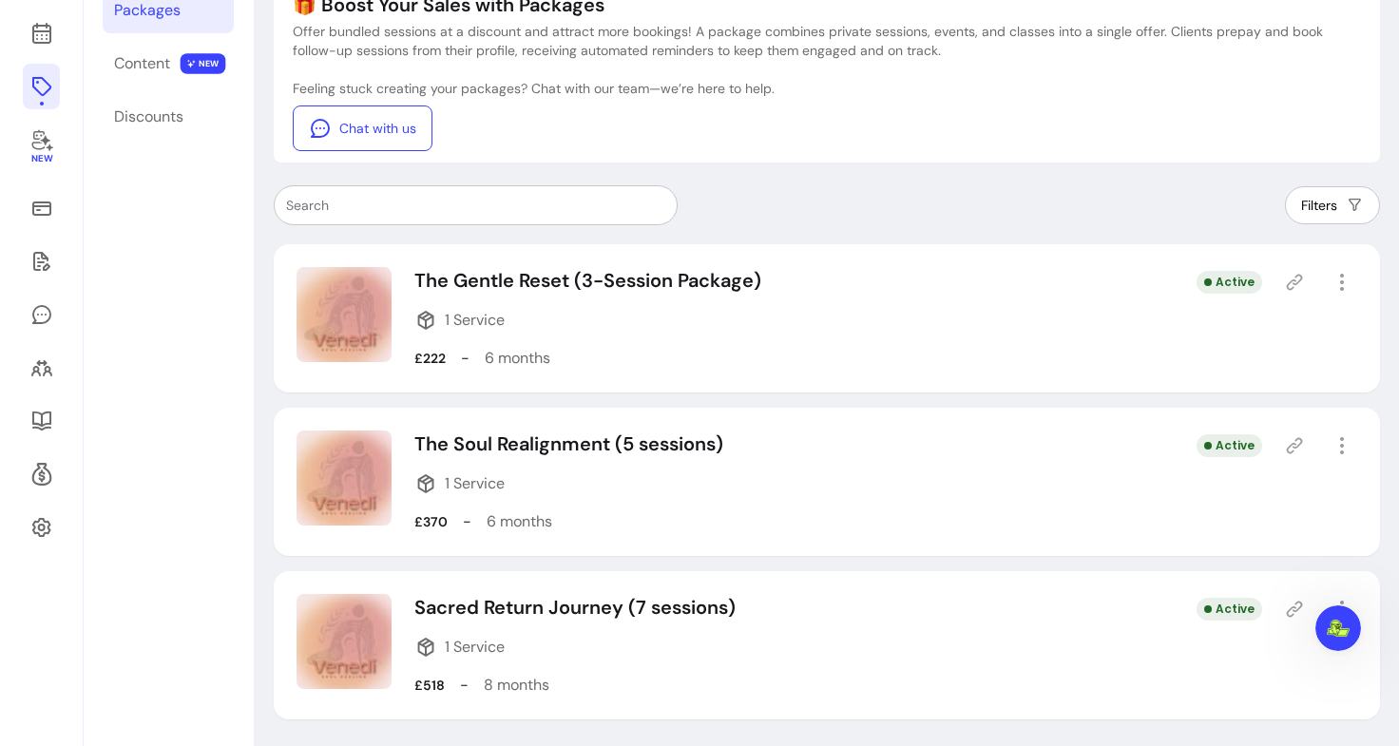
select select "***"
select select "******"
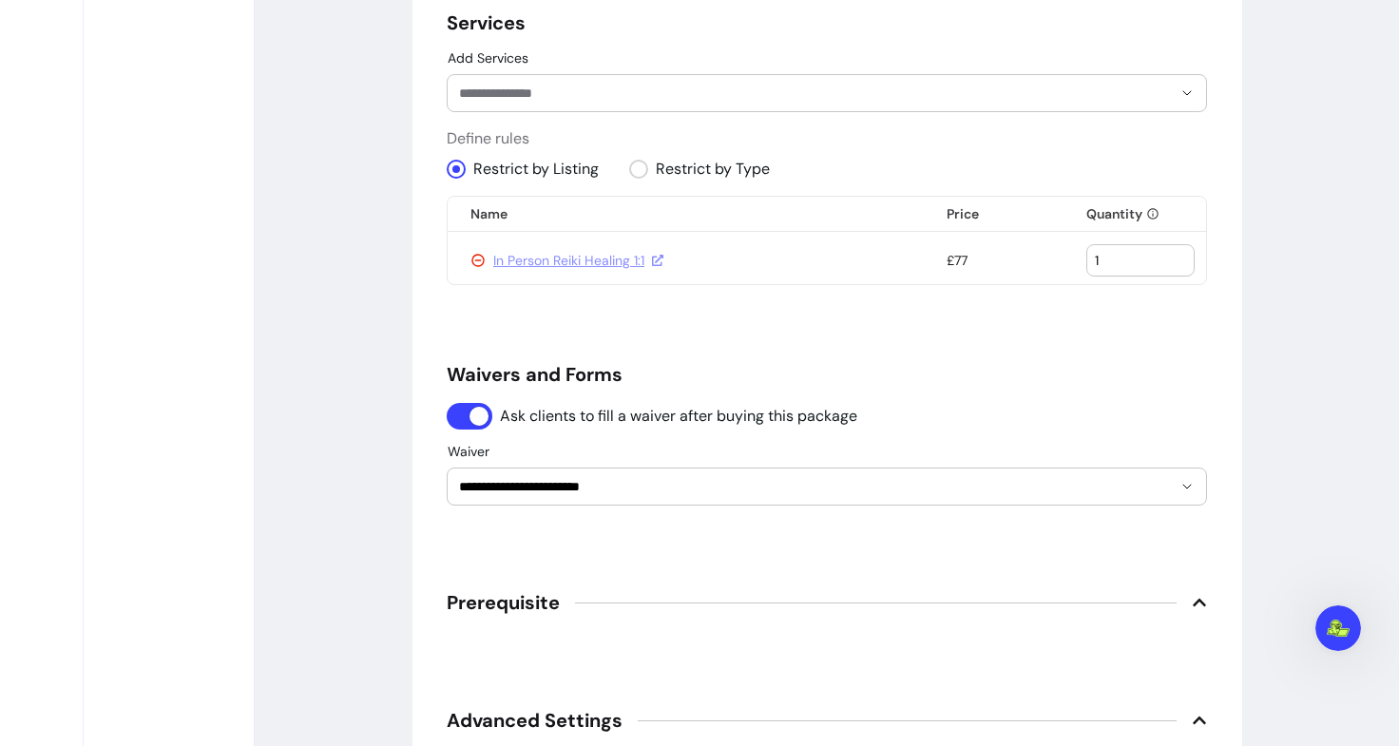
click at [474, 262] on icon at bounding box center [477, 260] width 15 height 15
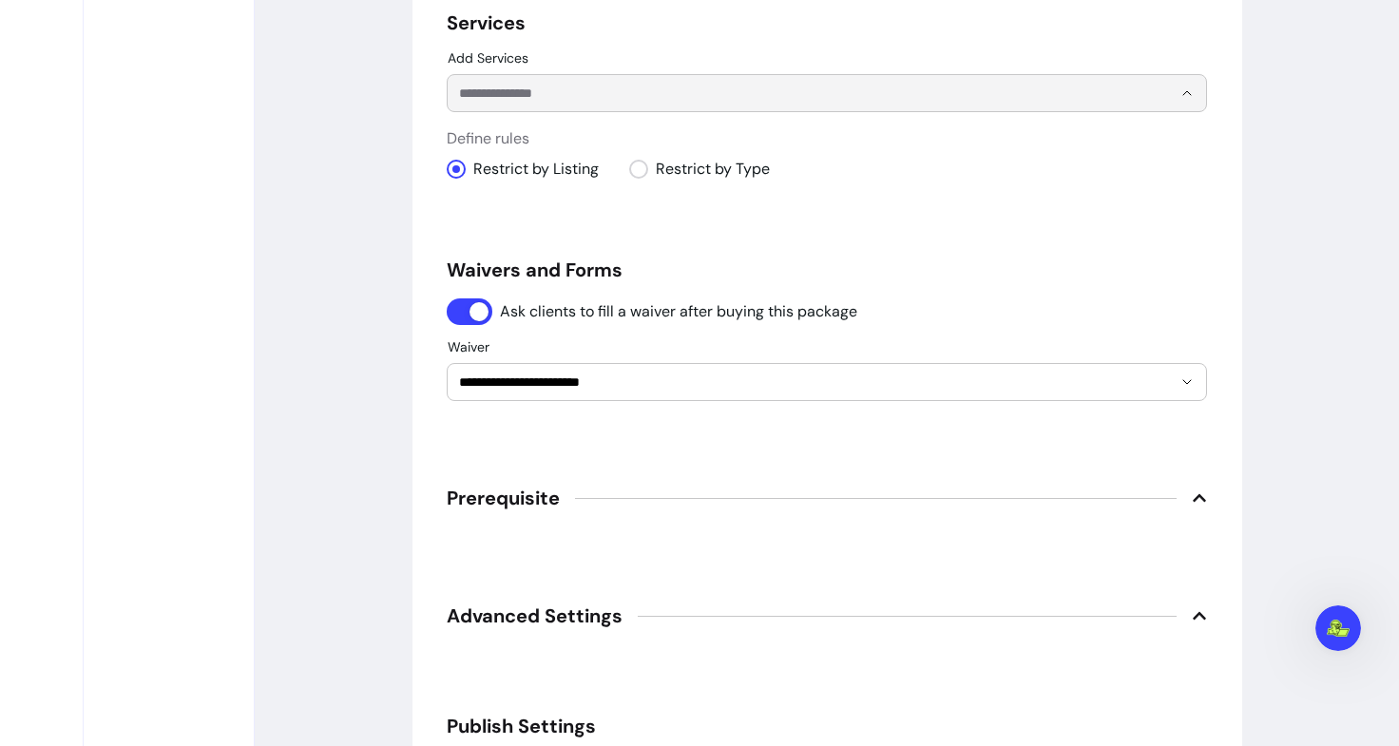
click at [538, 94] on input "Add Services" at bounding box center [800, 93] width 682 height 19
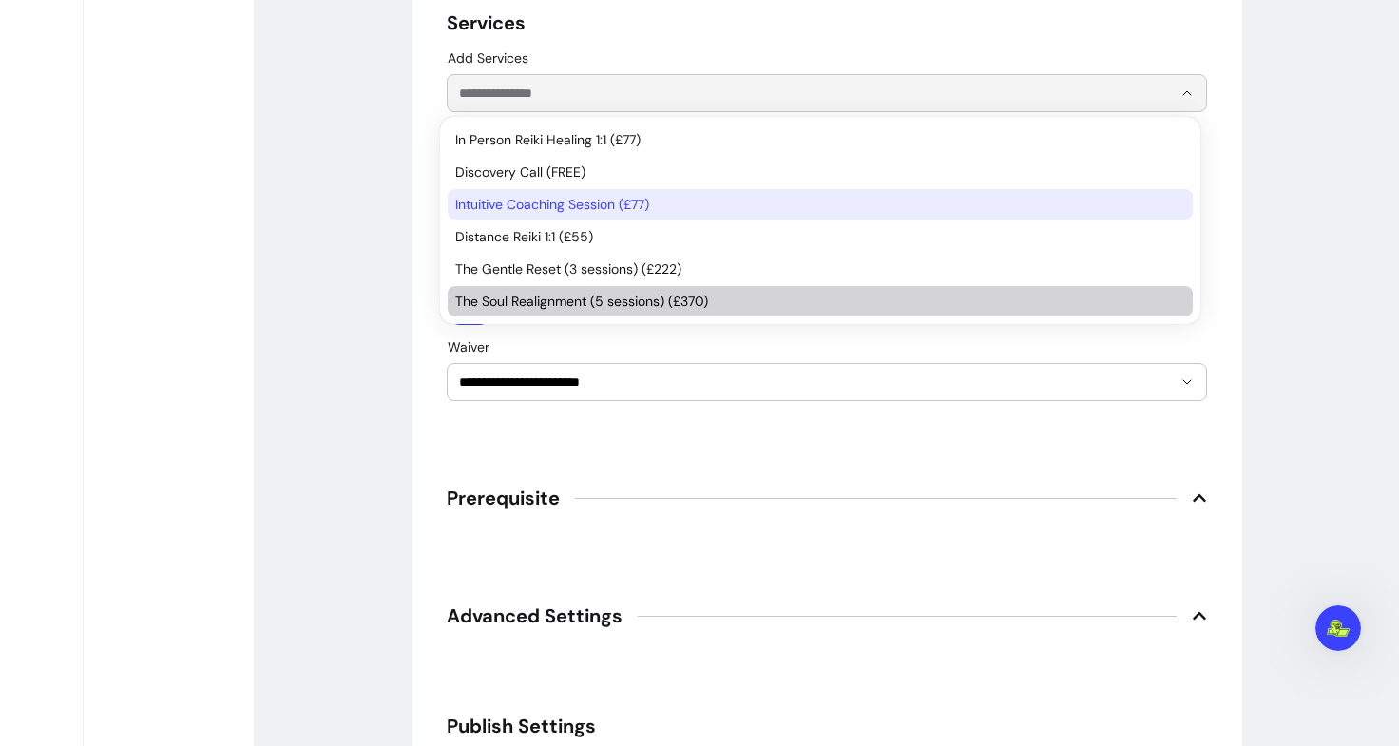
click at [555, 314] on li "The Soul Realignment (5 sessions) (£370)" at bounding box center [820, 301] width 745 height 30
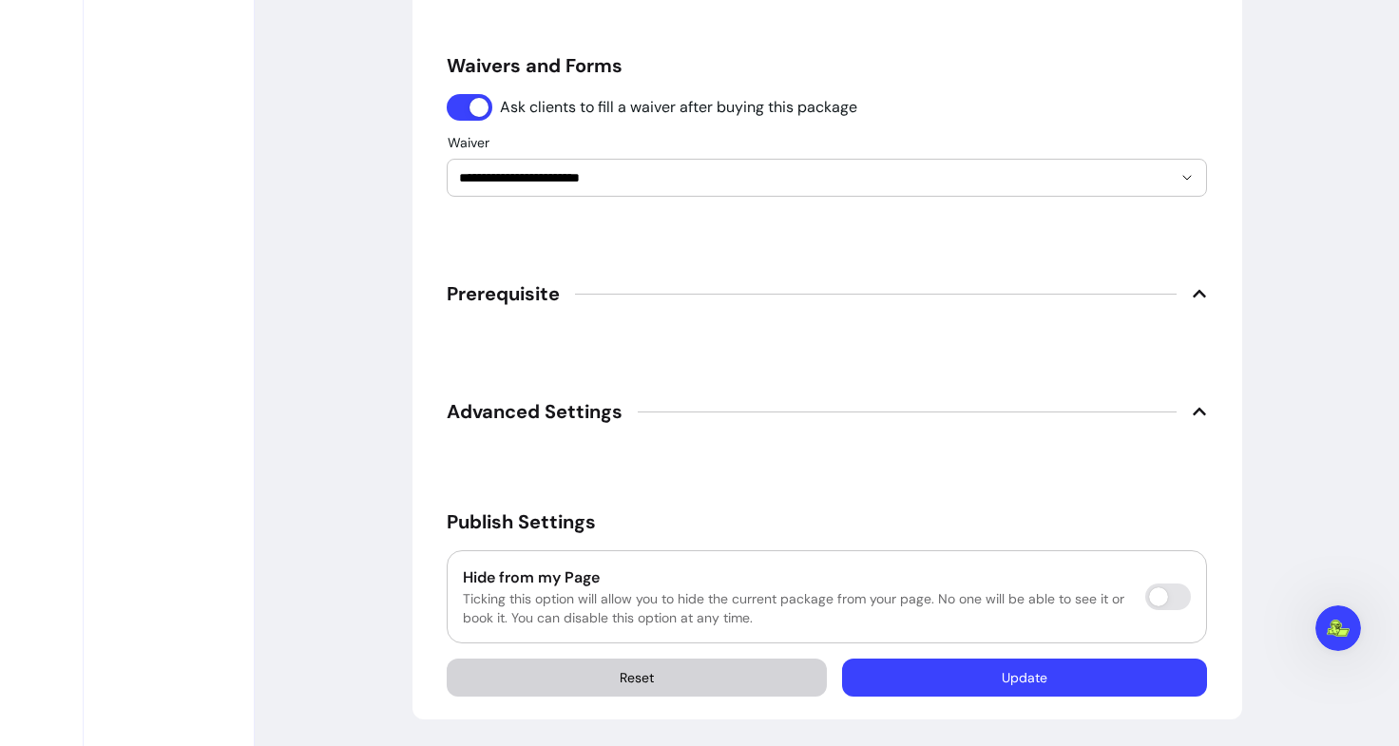
click at [943, 674] on button "Update" at bounding box center [1024, 678] width 365 height 38
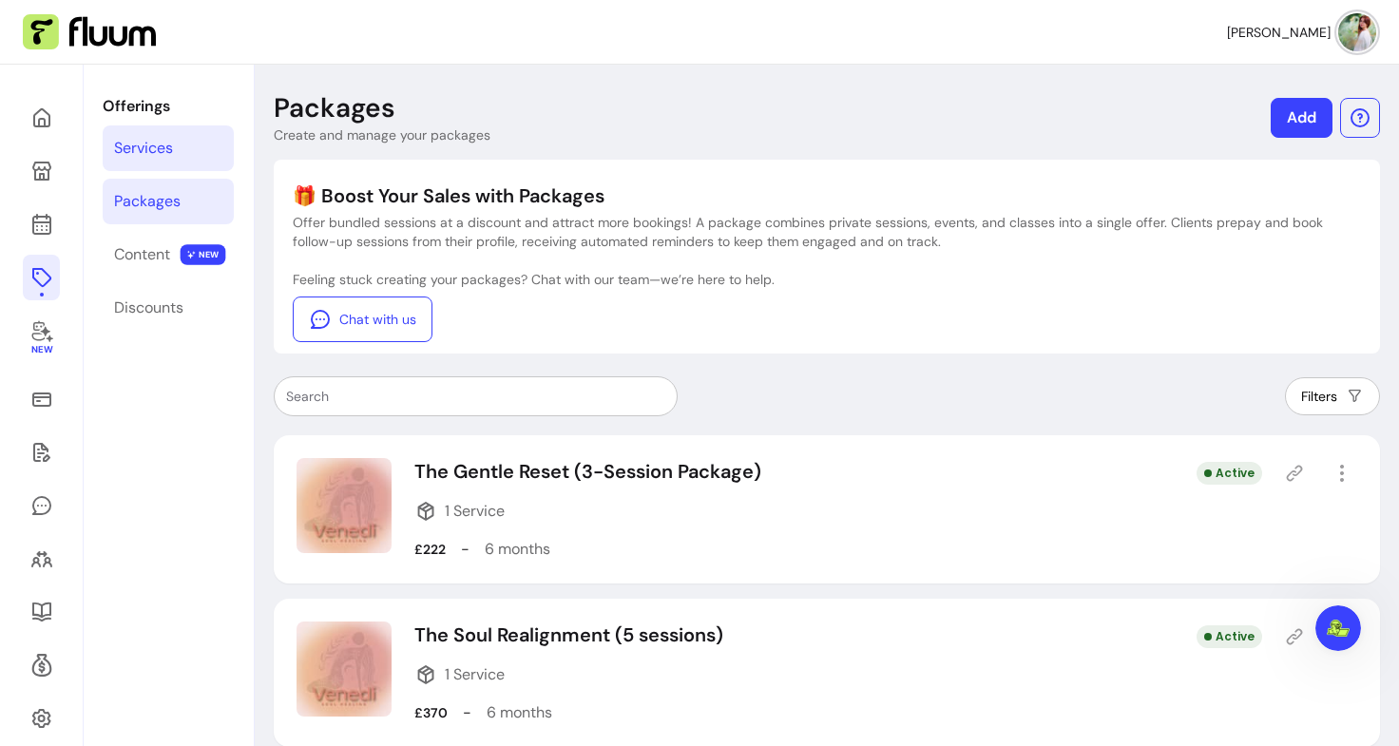
click at [169, 146] on div "Services" at bounding box center [143, 148] width 59 height 23
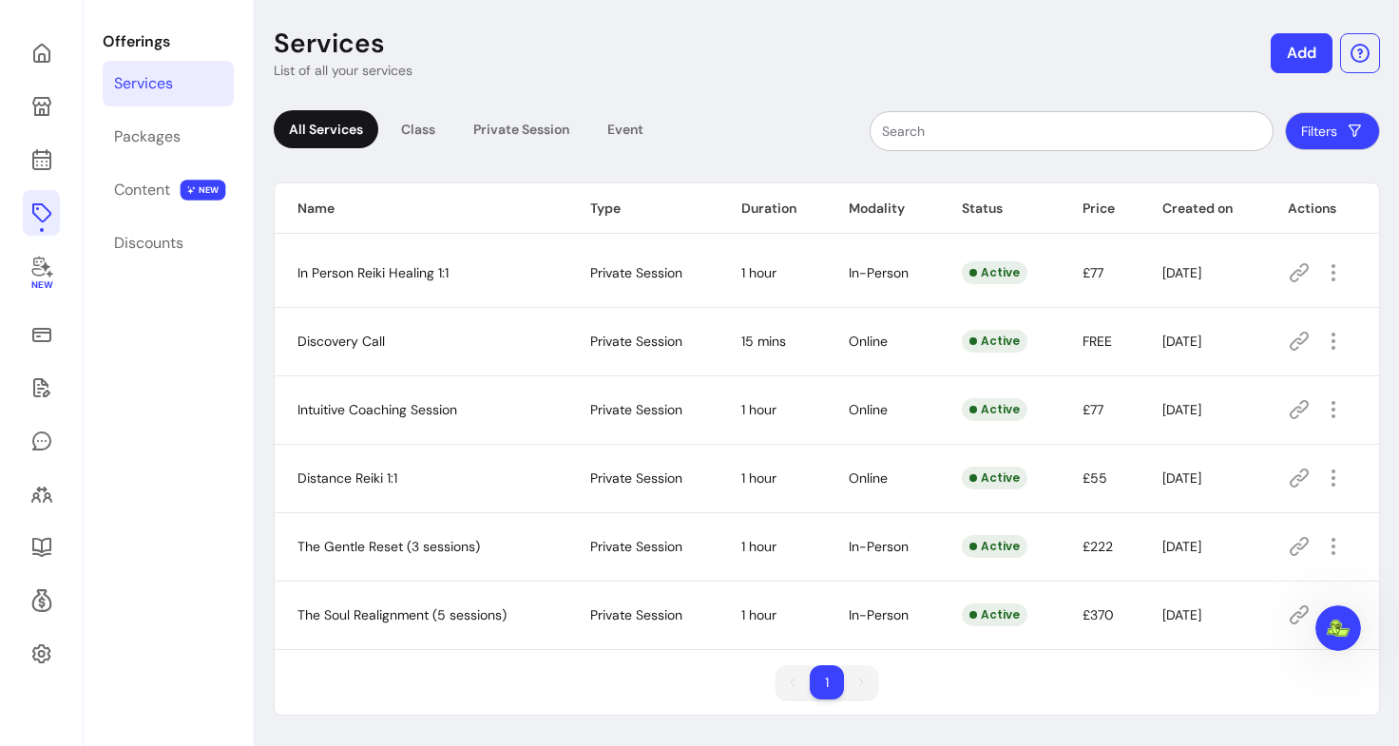
click at [1287, 47] on button "Add" at bounding box center [1302, 53] width 62 height 40
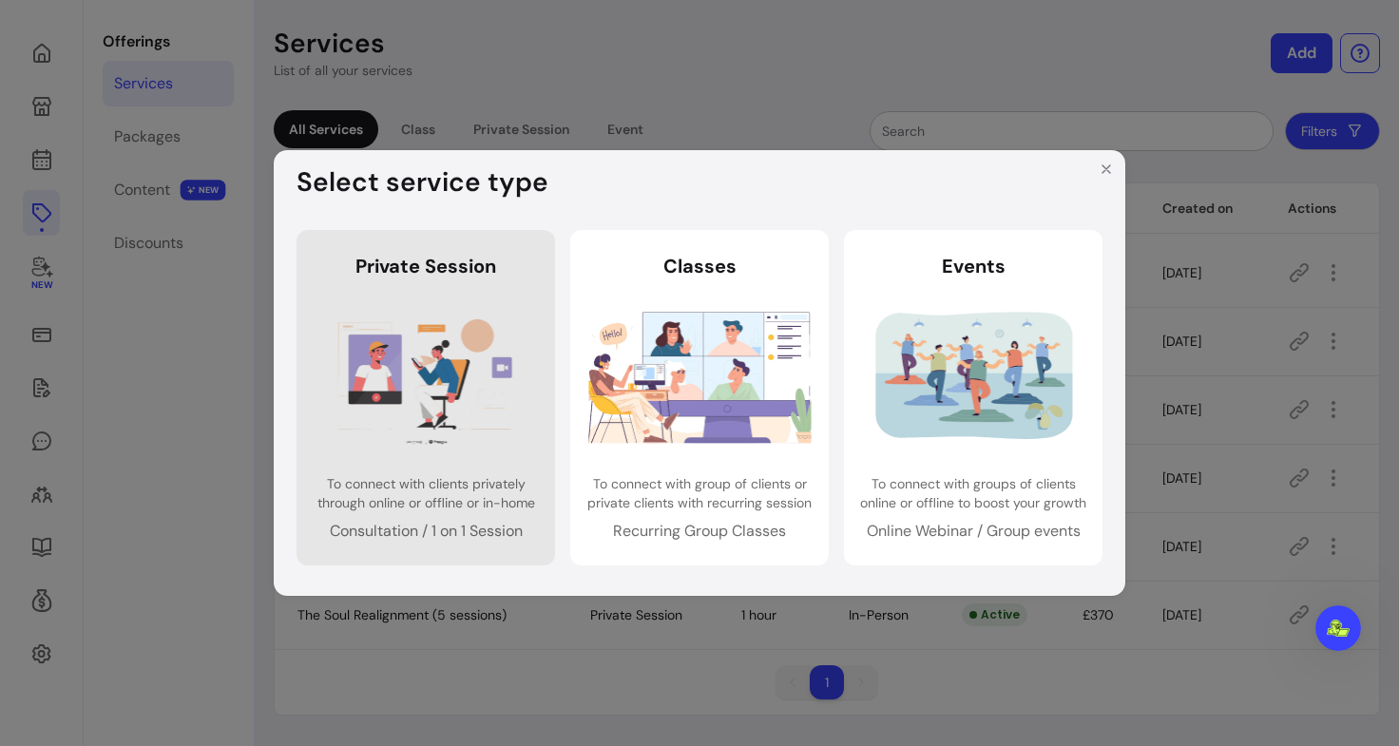
click at [400, 410] on img at bounding box center [426, 376] width 223 height 148
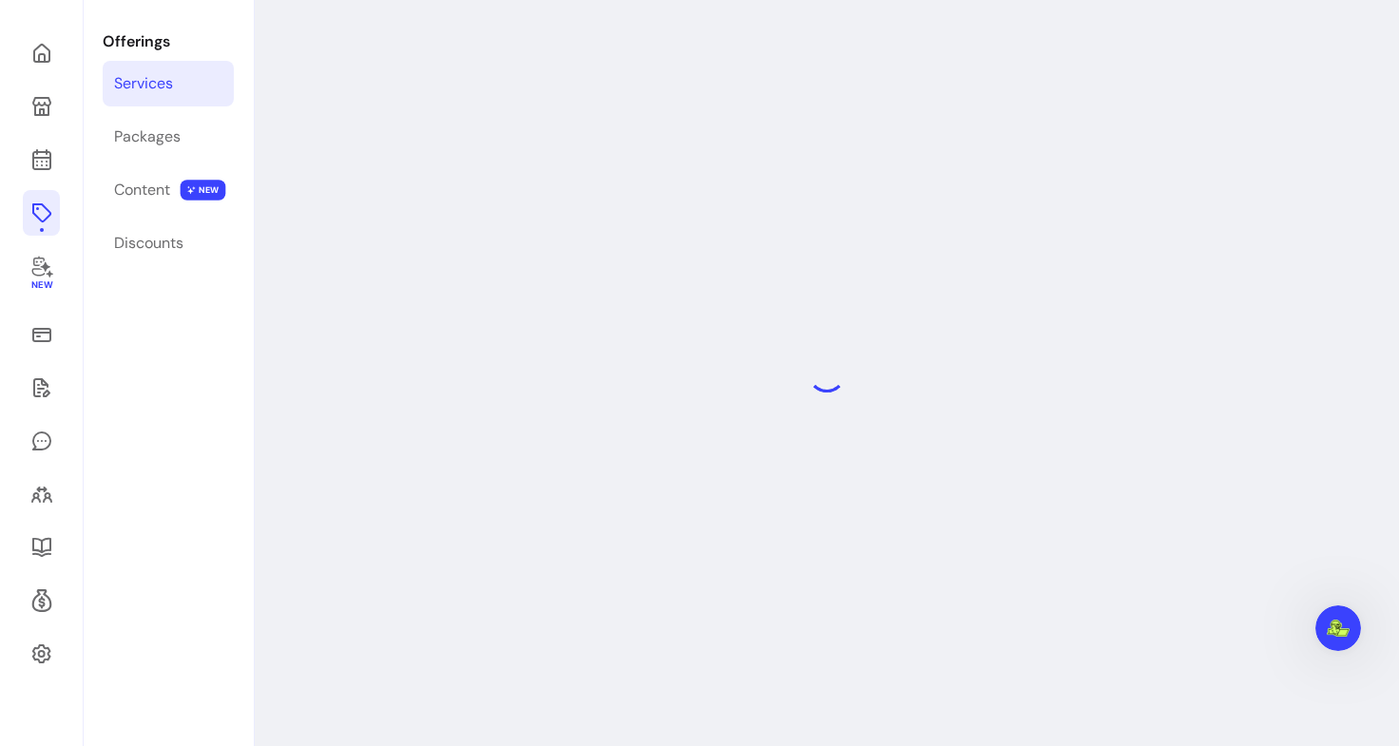
select select "***"
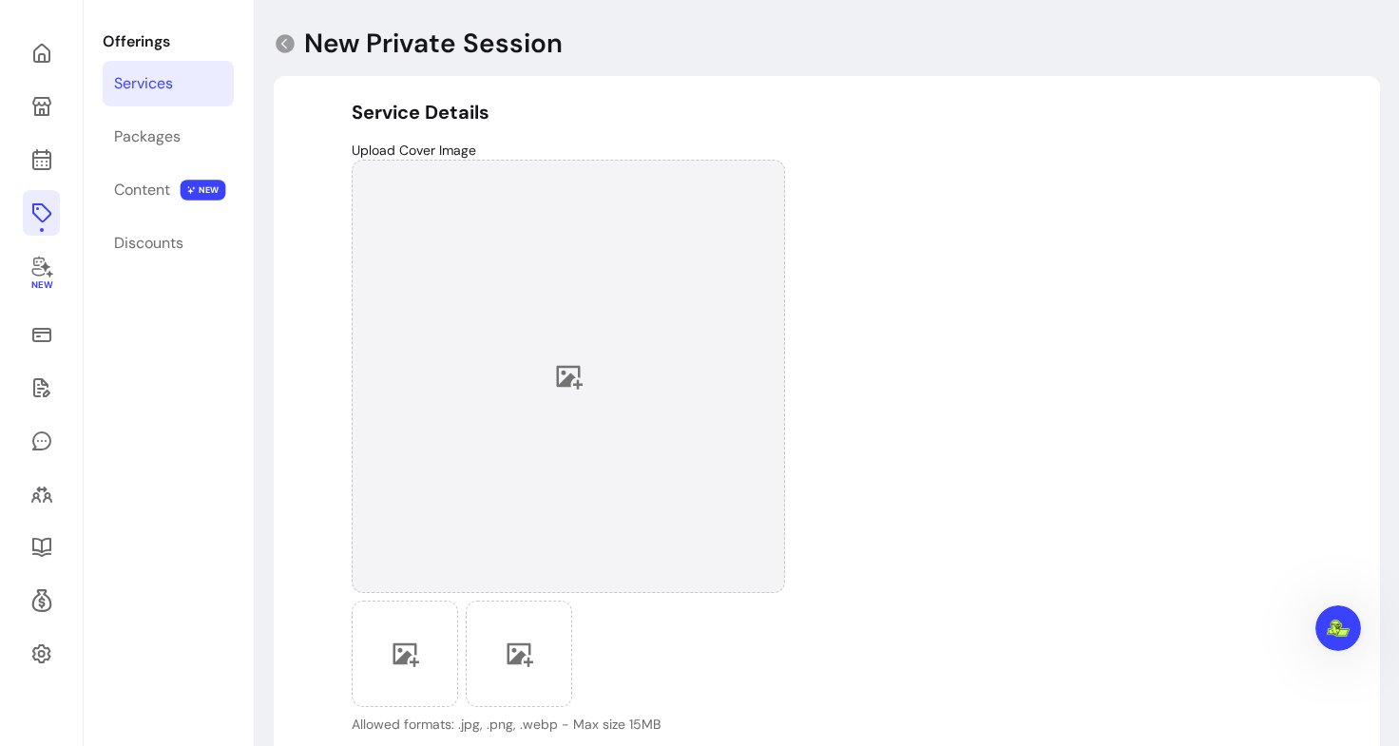
click at [535, 380] on div at bounding box center [568, 376] width 433 height 433
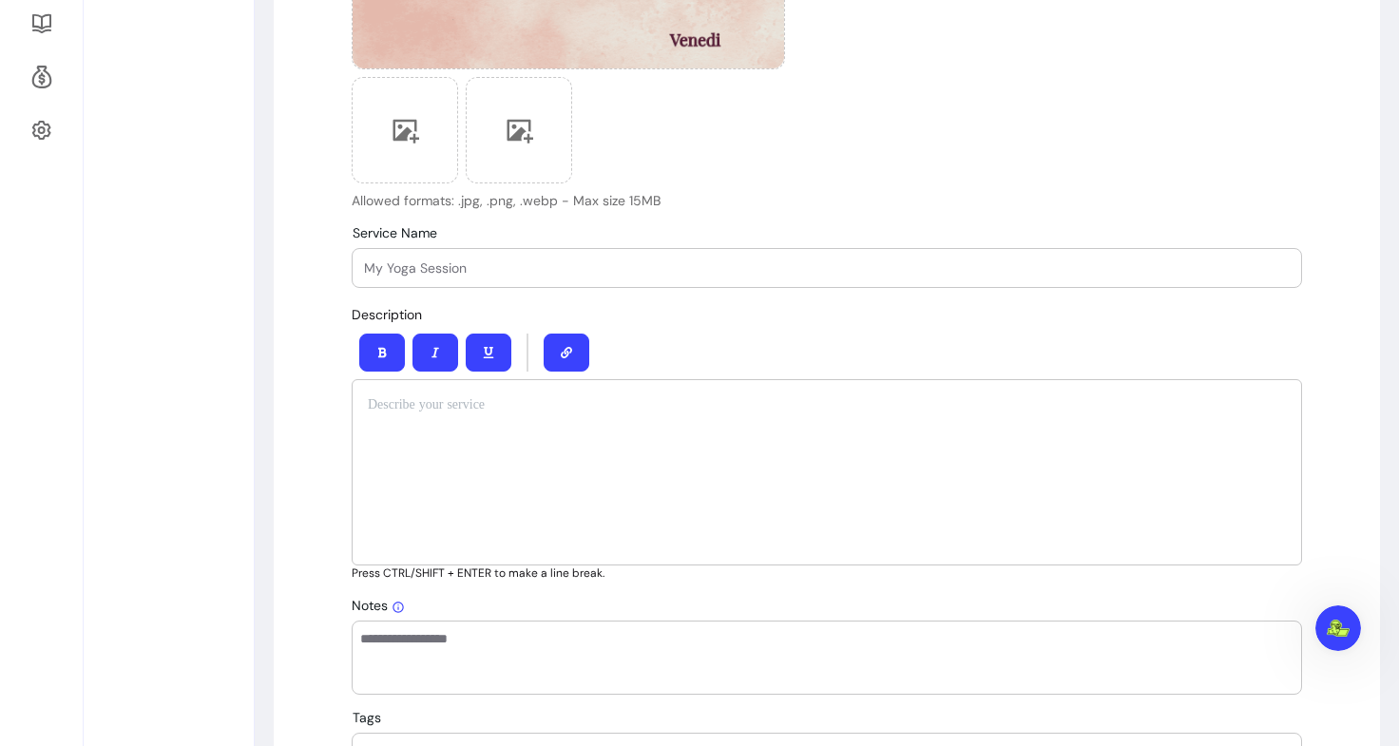
scroll to position [590, 0]
click at [510, 271] on input "Service Name" at bounding box center [827, 266] width 926 height 19
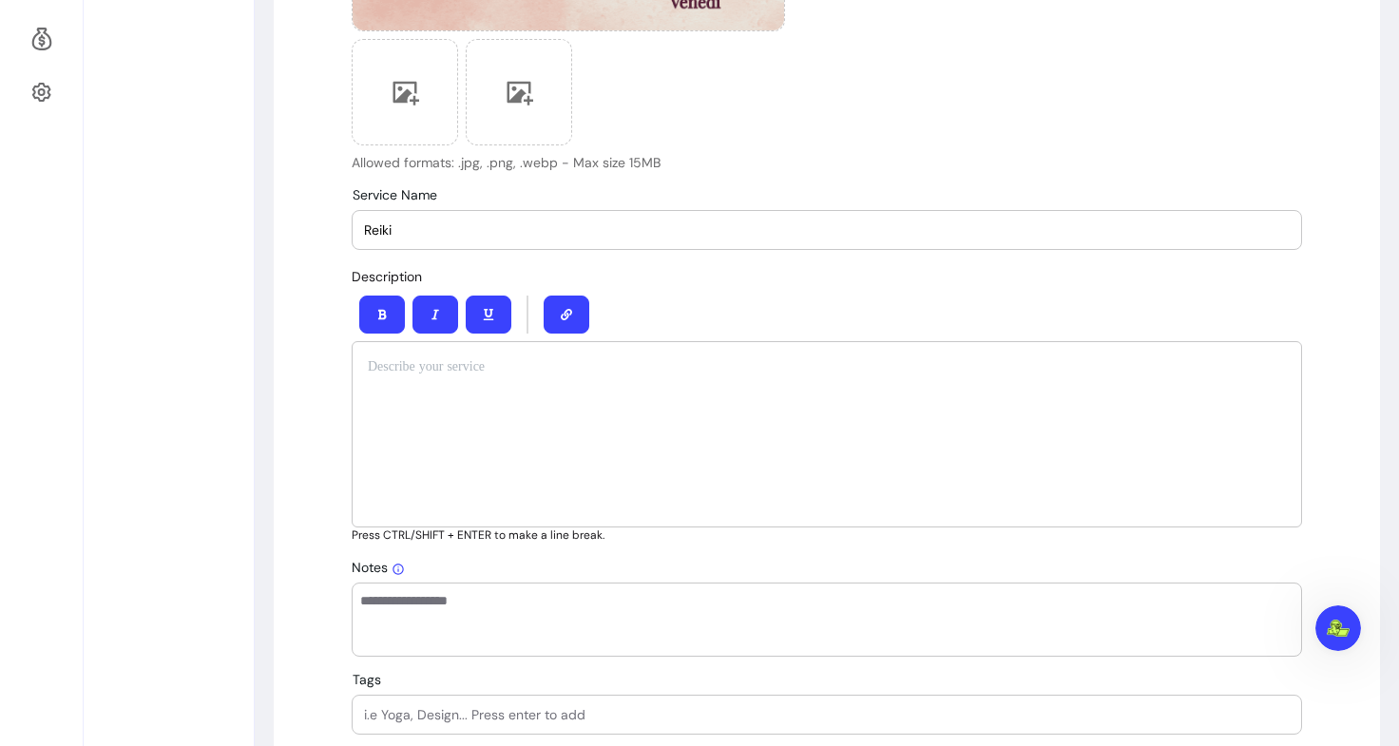
scroll to position [629, 0]
type input "Reiki"
click at [426, 224] on input "Reiki" at bounding box center [827, 227] width 926 height 19
click at [431, 226] on input "Reiki" at bounding box center [827, 227] width 926 height 19
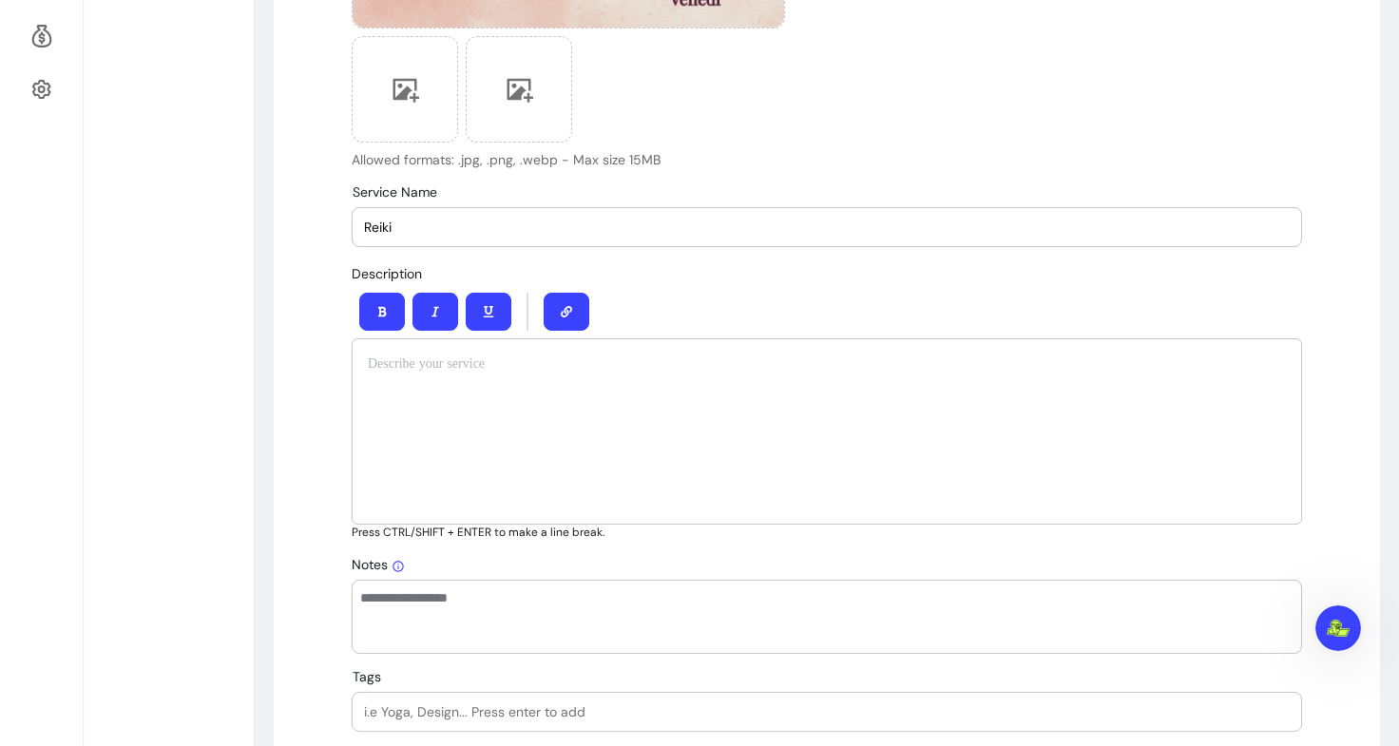
drag, startPoint x: 431, startPoint y: 226, endPoint x: 299, endPoint y: 230, distance: 131.2
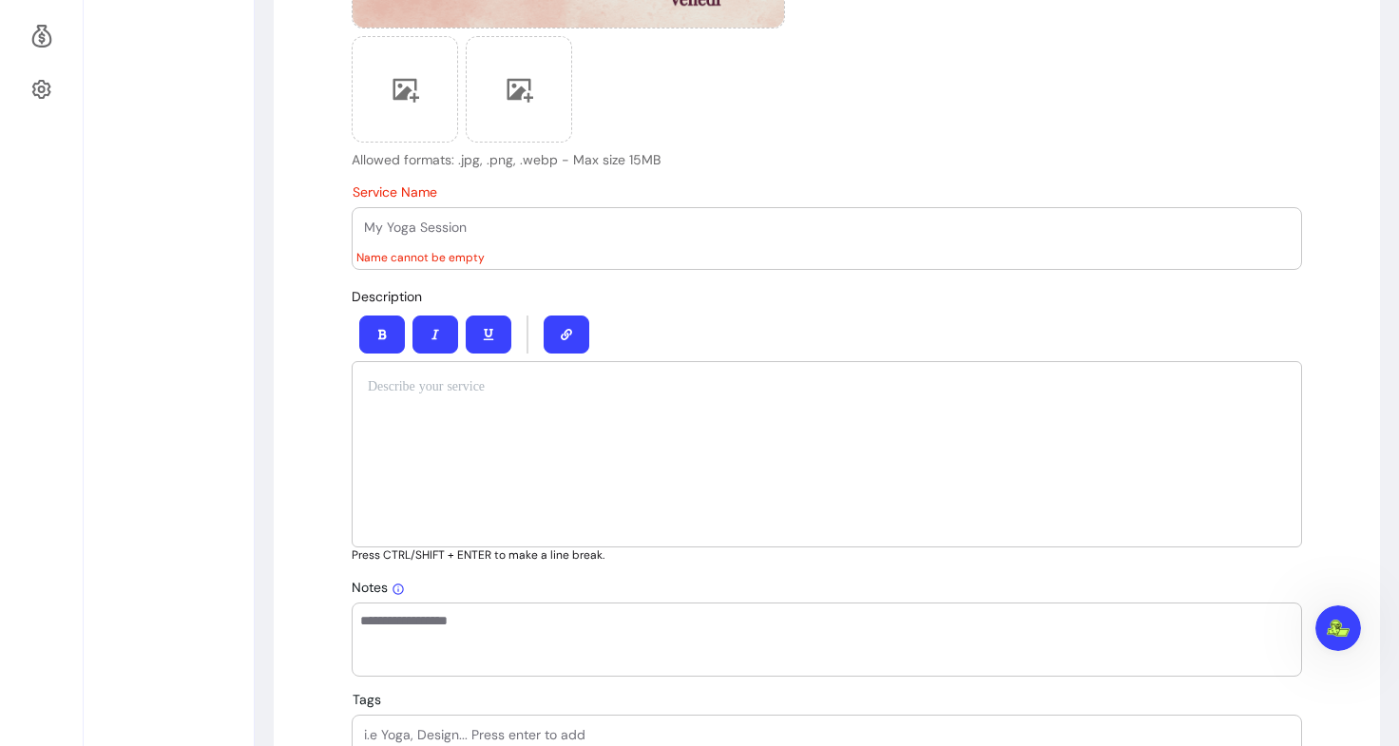
click at [676, 153] on p "Allowed formats: .jpg, .png, .webp - Max size 15MB" at bounding box center [568, 159] width 433 height 19
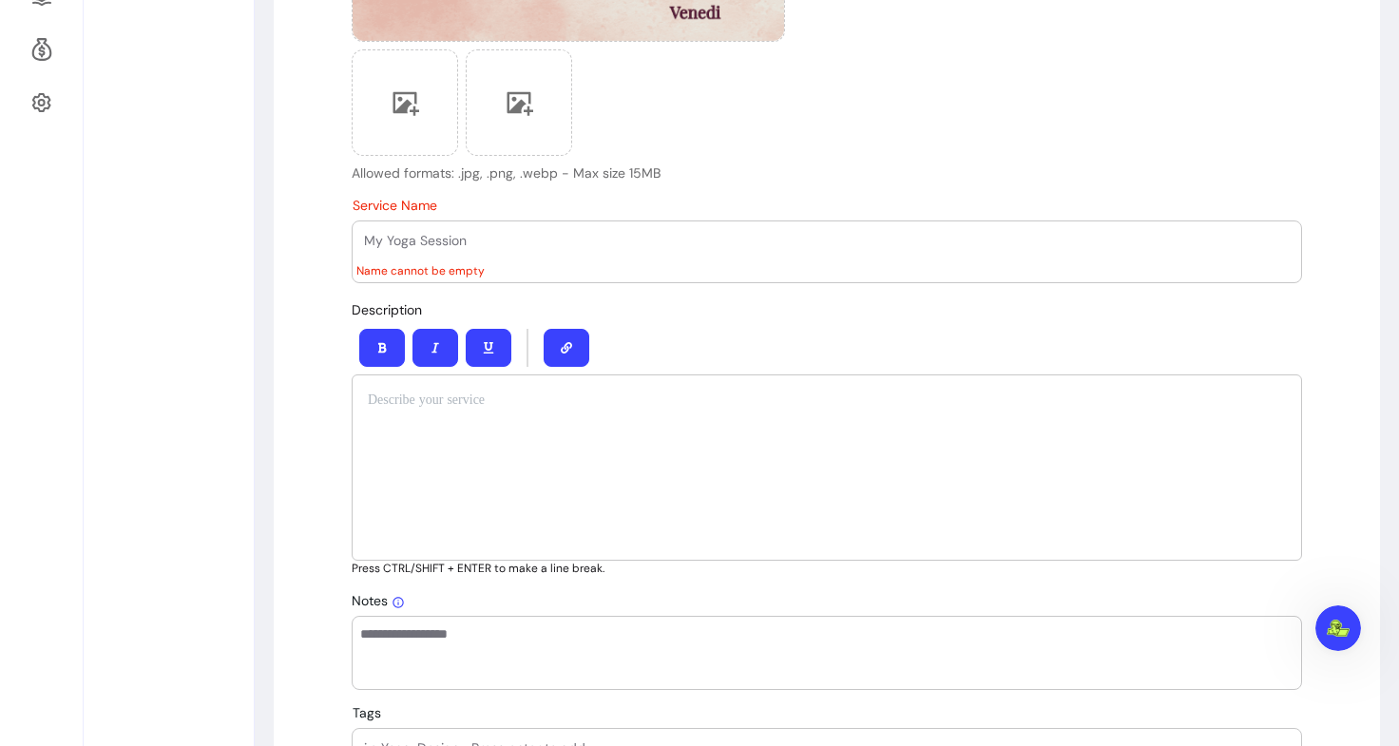
scroll to position [617, 0]
click at [447, 239] on input "Service Name" at bounding box center [827, 239] width 926 height 19
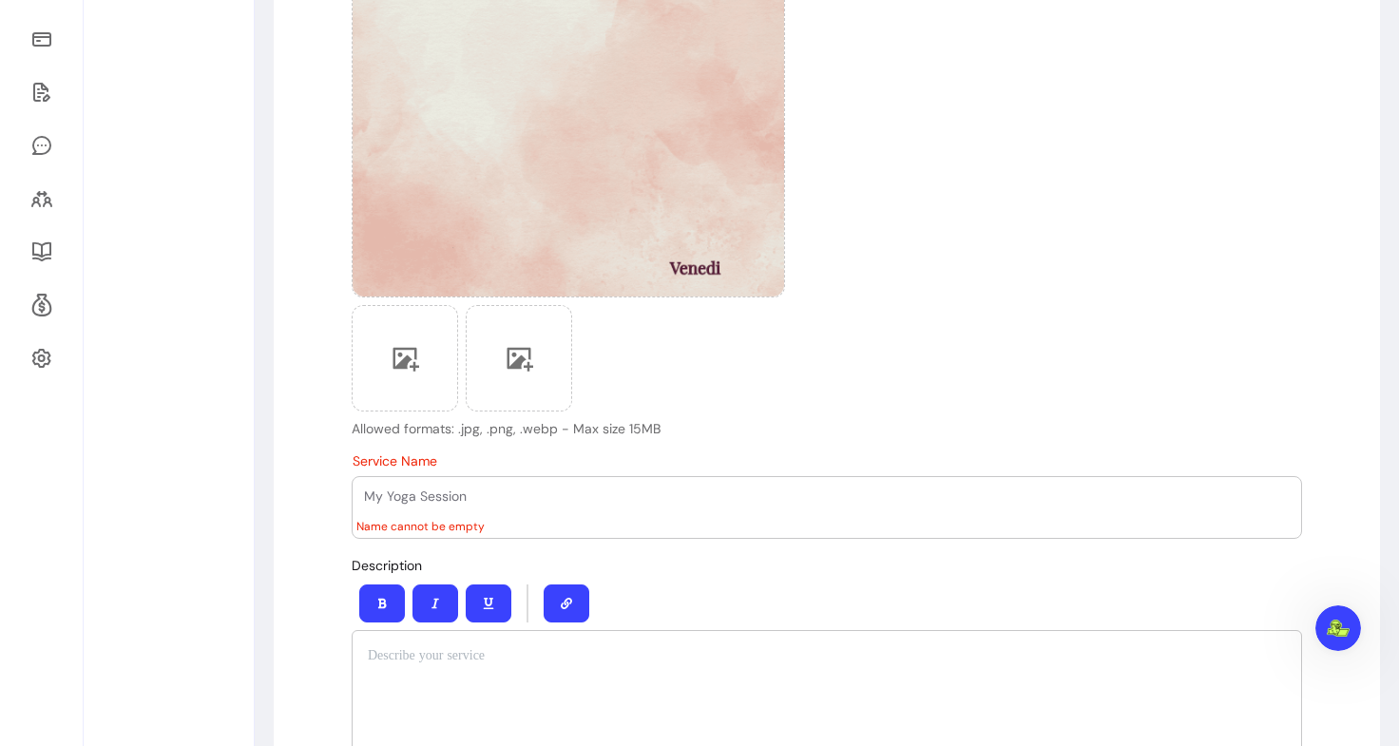
scroll to position [358, 0]
click at [432, 493] on input "Service Name" at bounding box center [827, 497] width 926 height 19
paste input "Sacred Return Journey (7 sessions)"
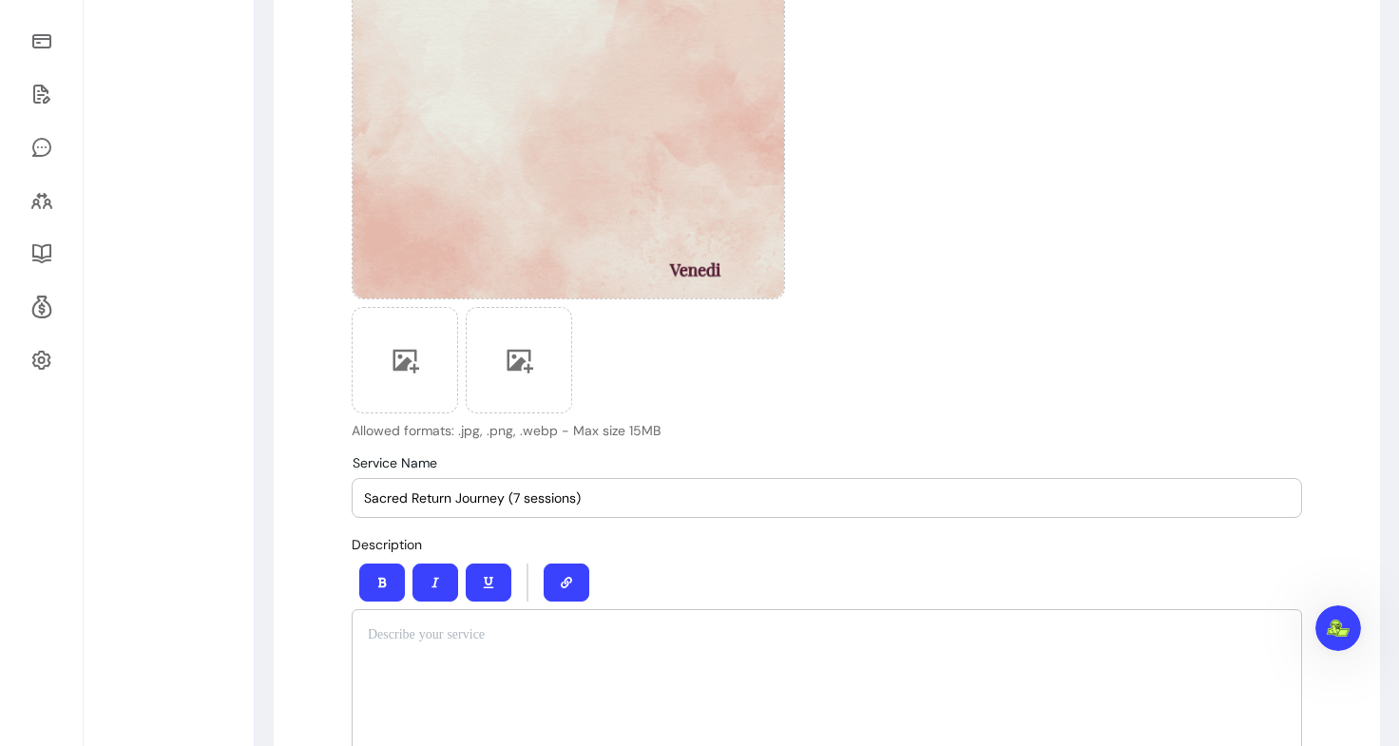
type input "Sacred Return Journey (7 sessions)"
click at [662, 548] on div "Description Press CTRL/SHIFT + ENTER to make a line break." at bounding box center [827, 672] width 950 height 278
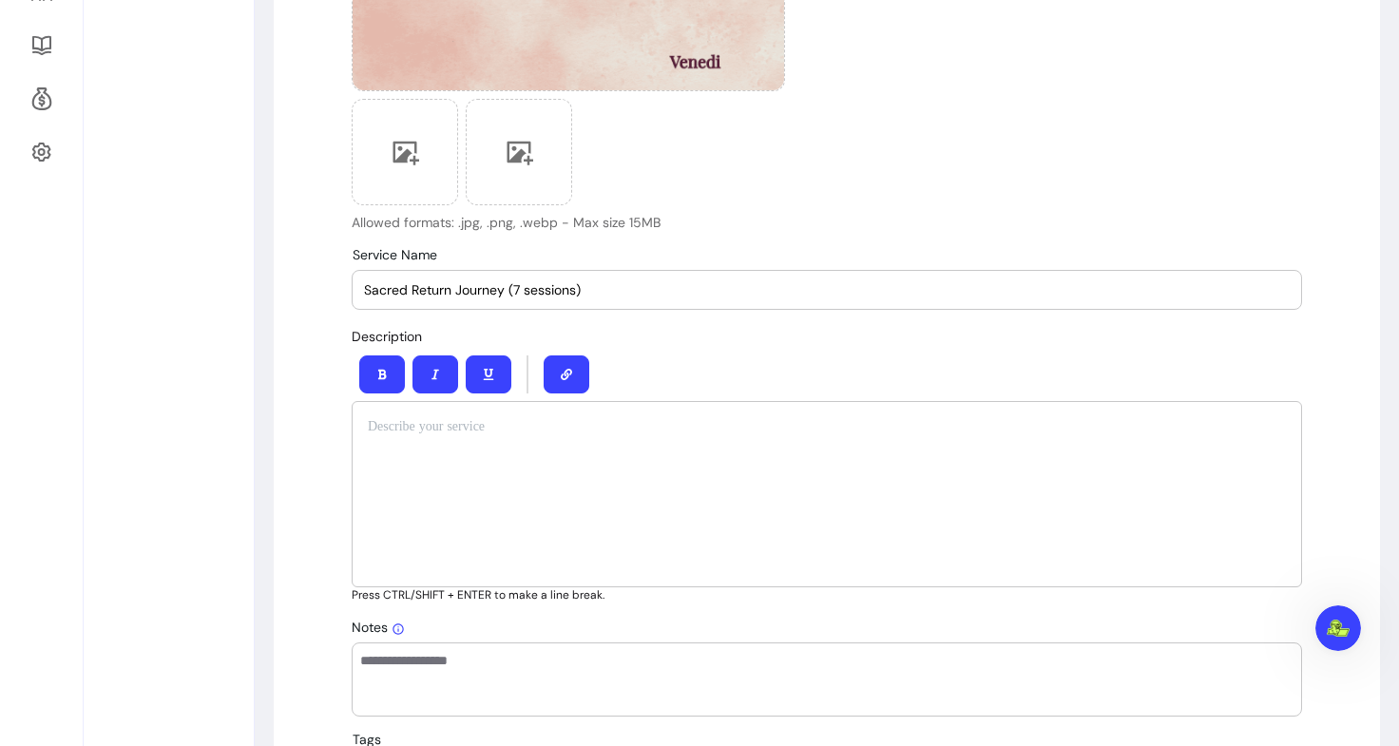
scroll to position [567, 0]
click at [492, 466] on div "To enrich screen reader interactions, please activate Accessibility in Grammarl…" at bounding box center [827, 493] width 950 height 186
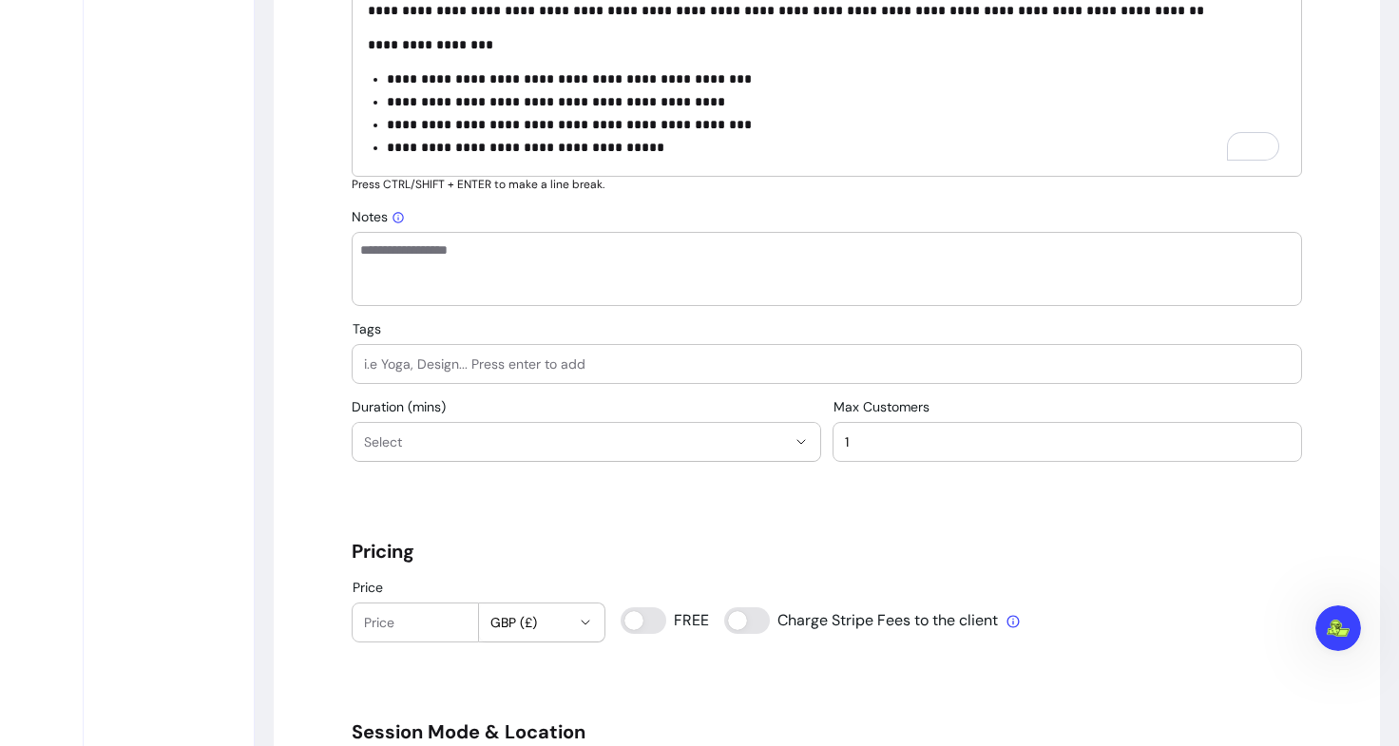
scroll to position [1003, 0]
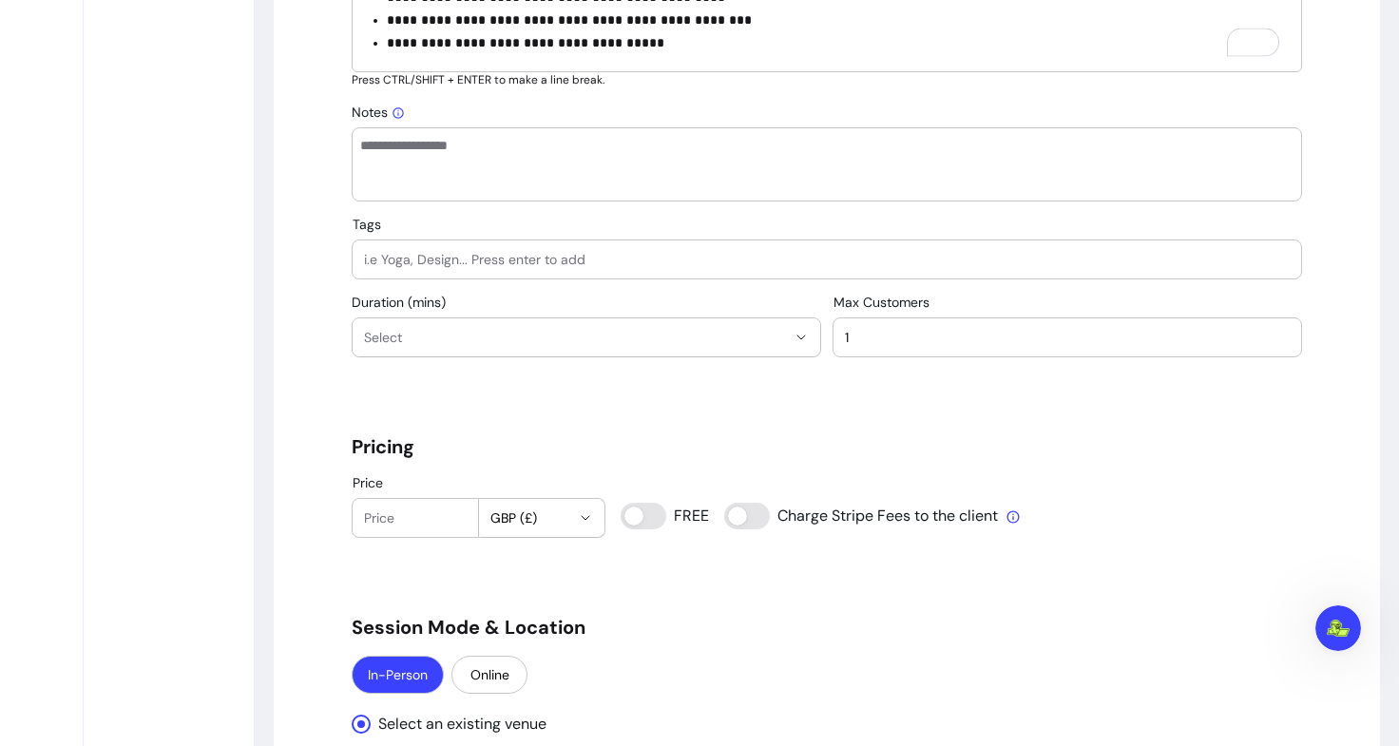
click at [510, 262] on input "Tags" at bounding box center [827, 259] width 926 height 19
type input "Reiki"
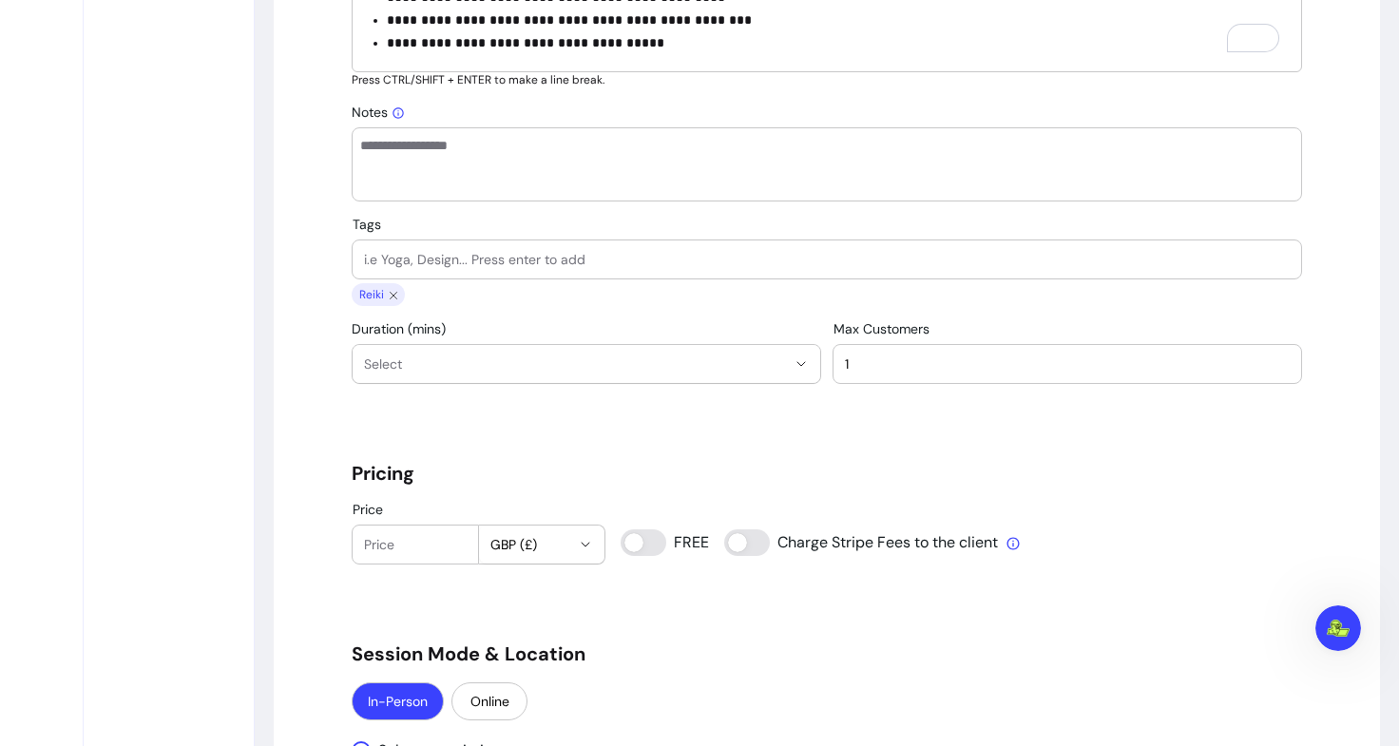
click at [471, 357] on span "Select" at bounding box center [575, 363] width 422 height 19
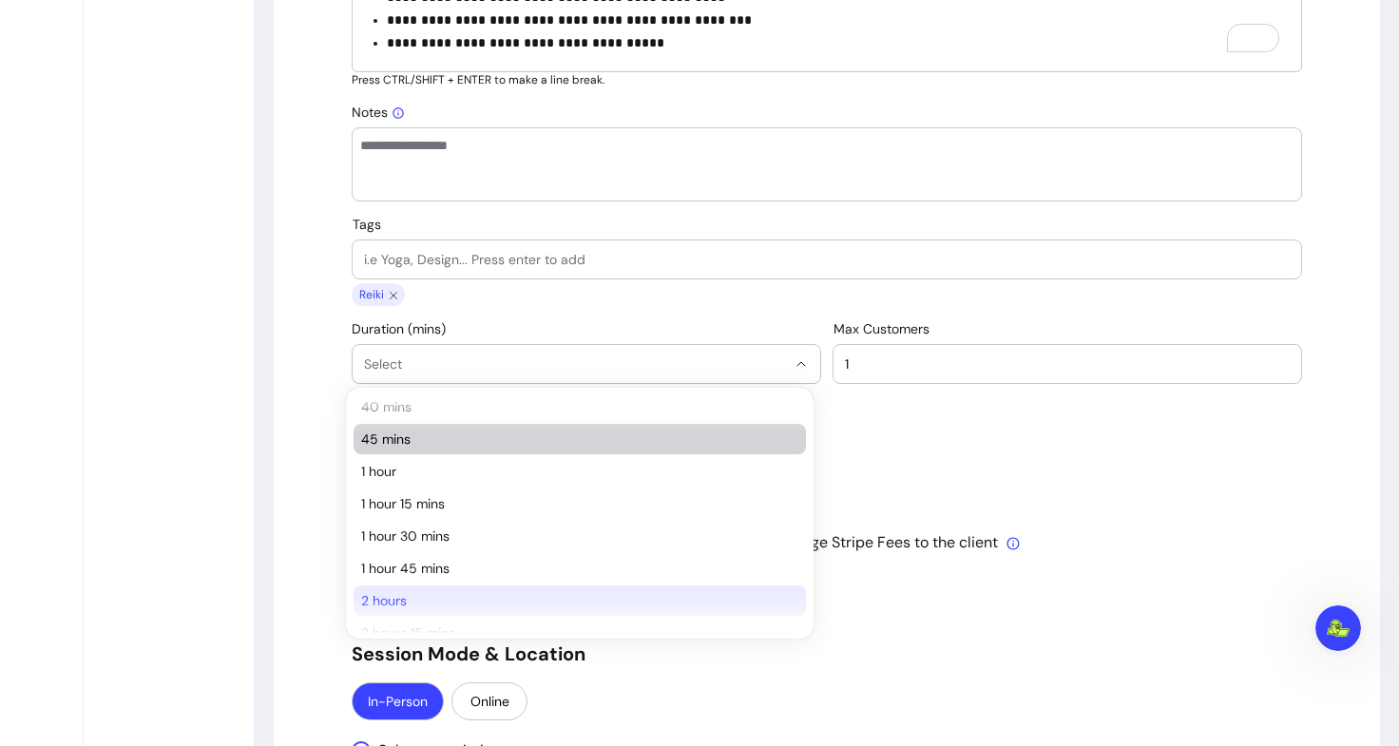
scroll to position [166, 0]
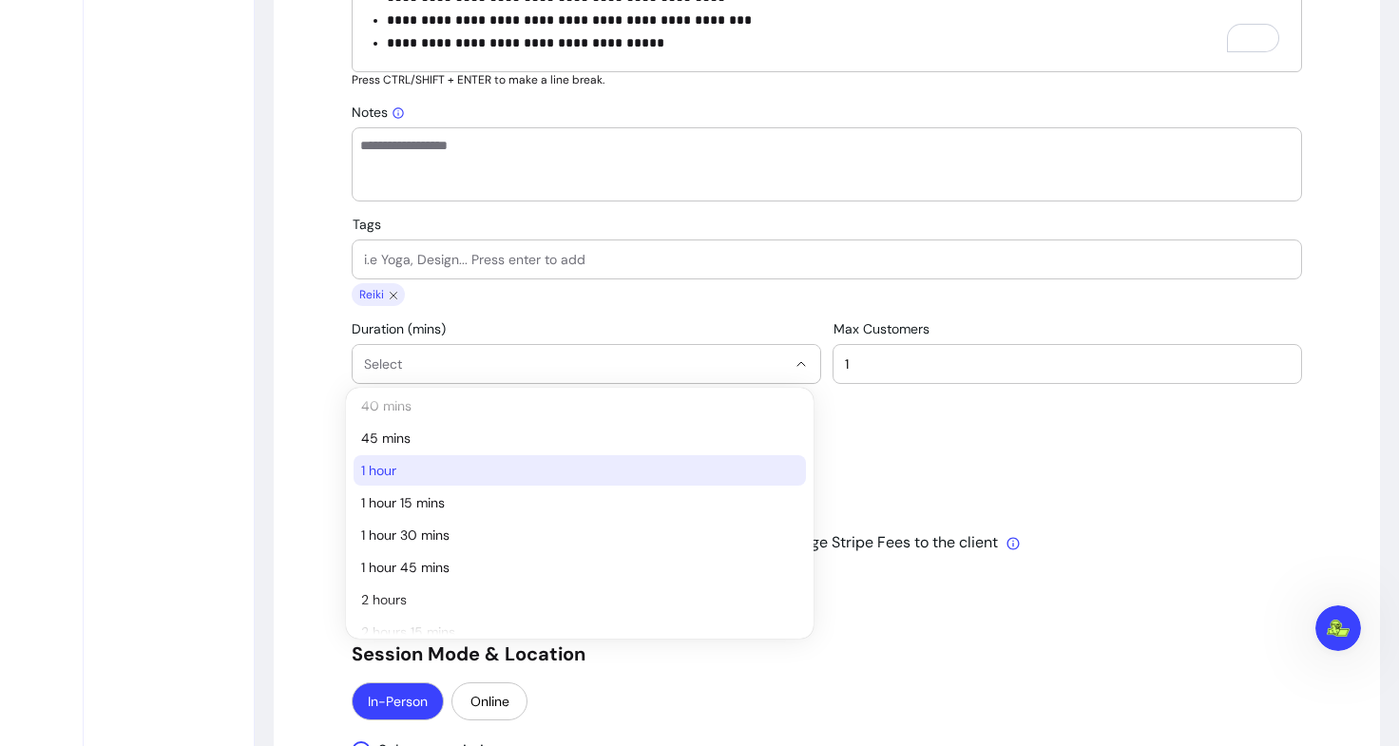
click at [405, 470] on span "1 hour" at bounding box center [570, 470] width 418 height 19
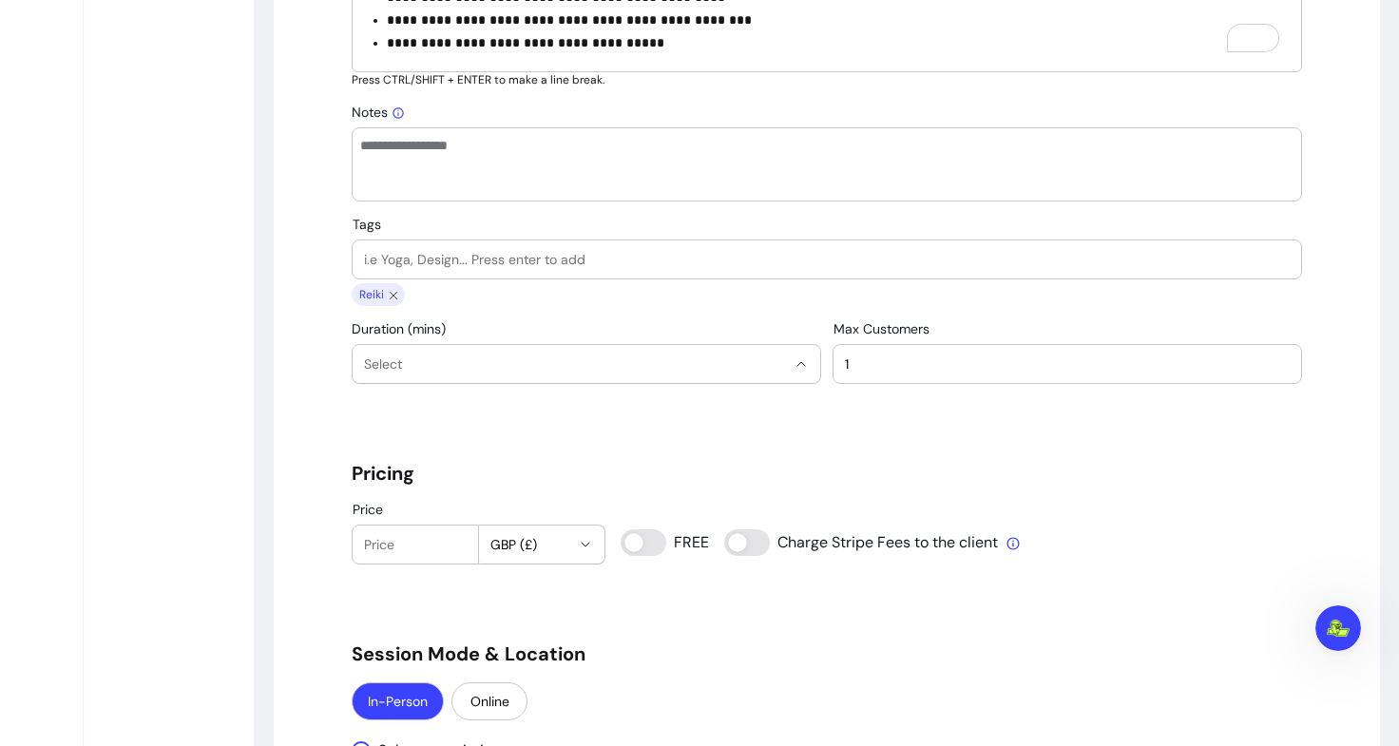
select select "**"
click at [897, 379] on div "1" at bounding box center [1067, 364] width 445 height 38
click at [661, 469] on h5 "Pricing" at bounding box center [827, 473] width 950 height 27
click at [381, 544] on input "Price" at bounding box center [415, 544] width 103 height 19
paste input "518"
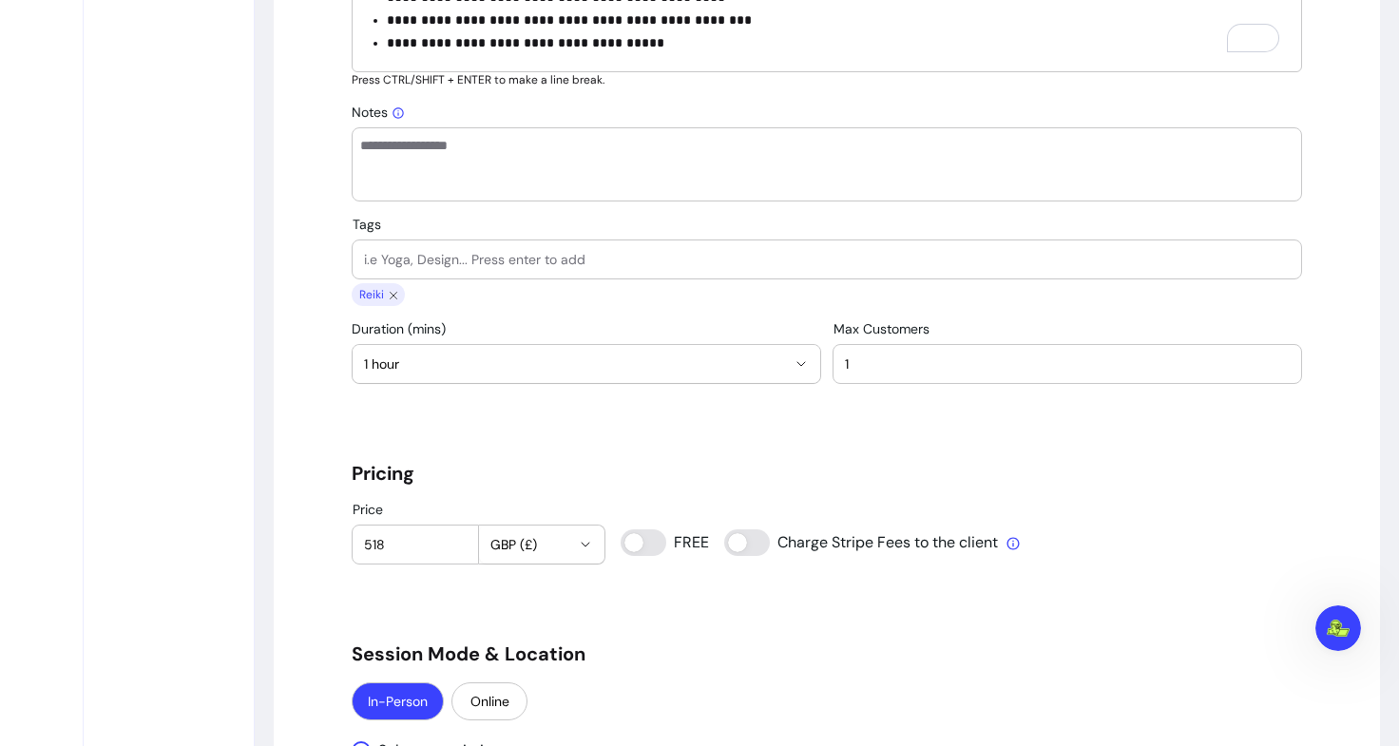
type input "518"
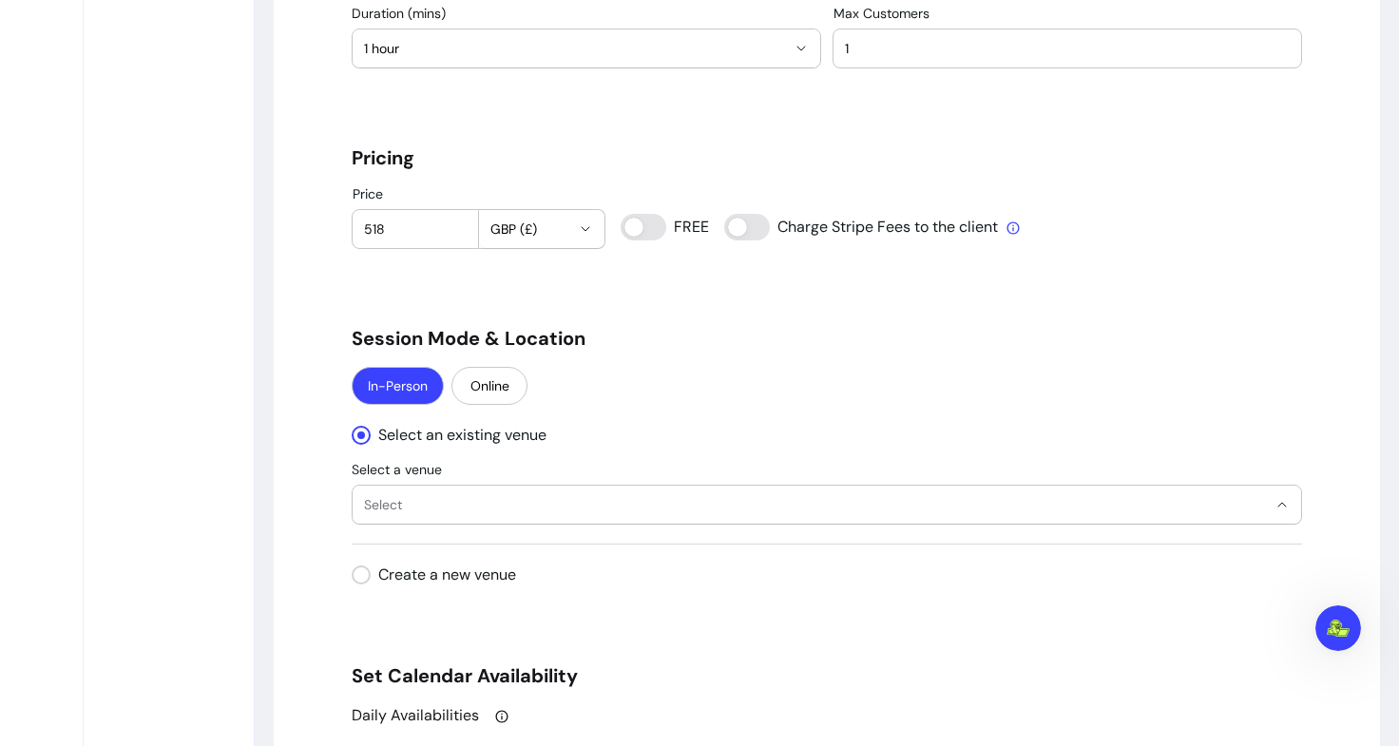
click at [436, 516] on button "Select" at bounding box center [827, 505] width 948 height 38
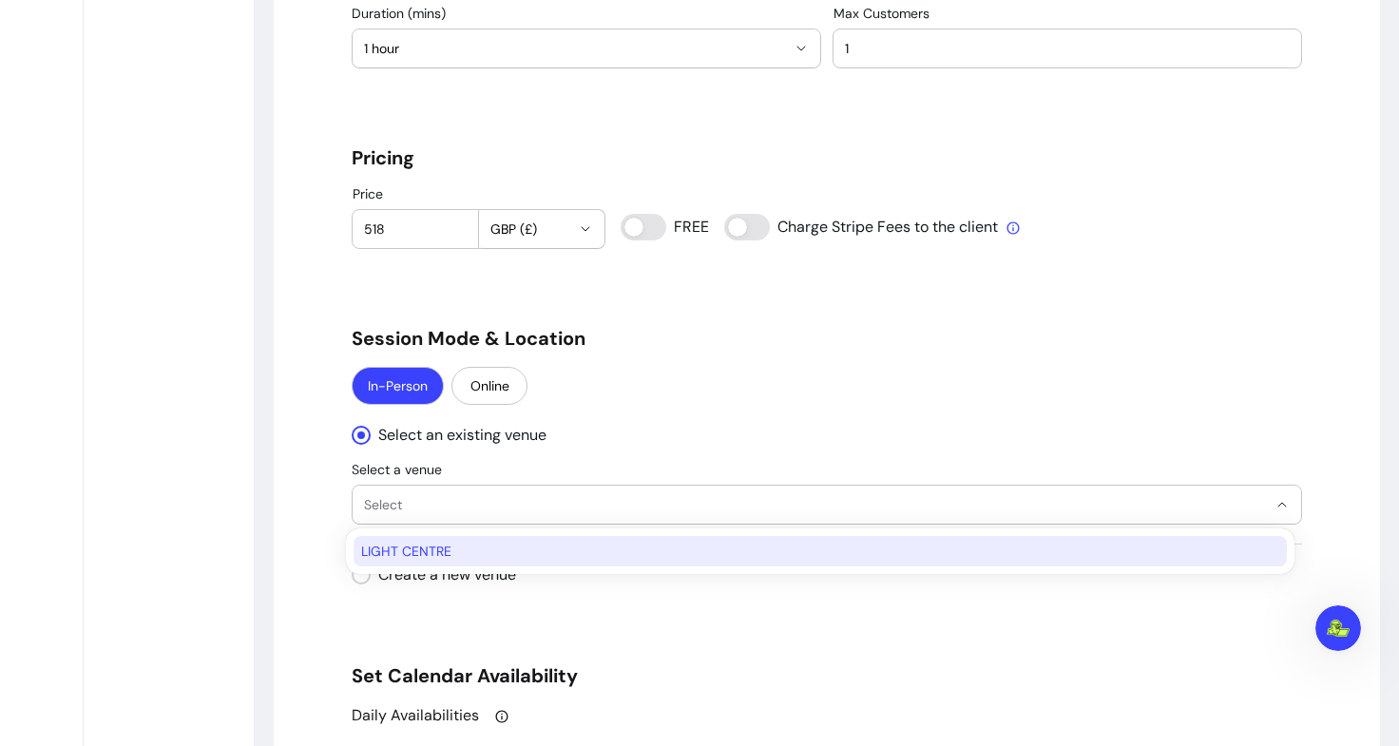
click at [433, 550] on span "LIGHT CENTRE" at bounding box center [810, 551] width 899 height 19
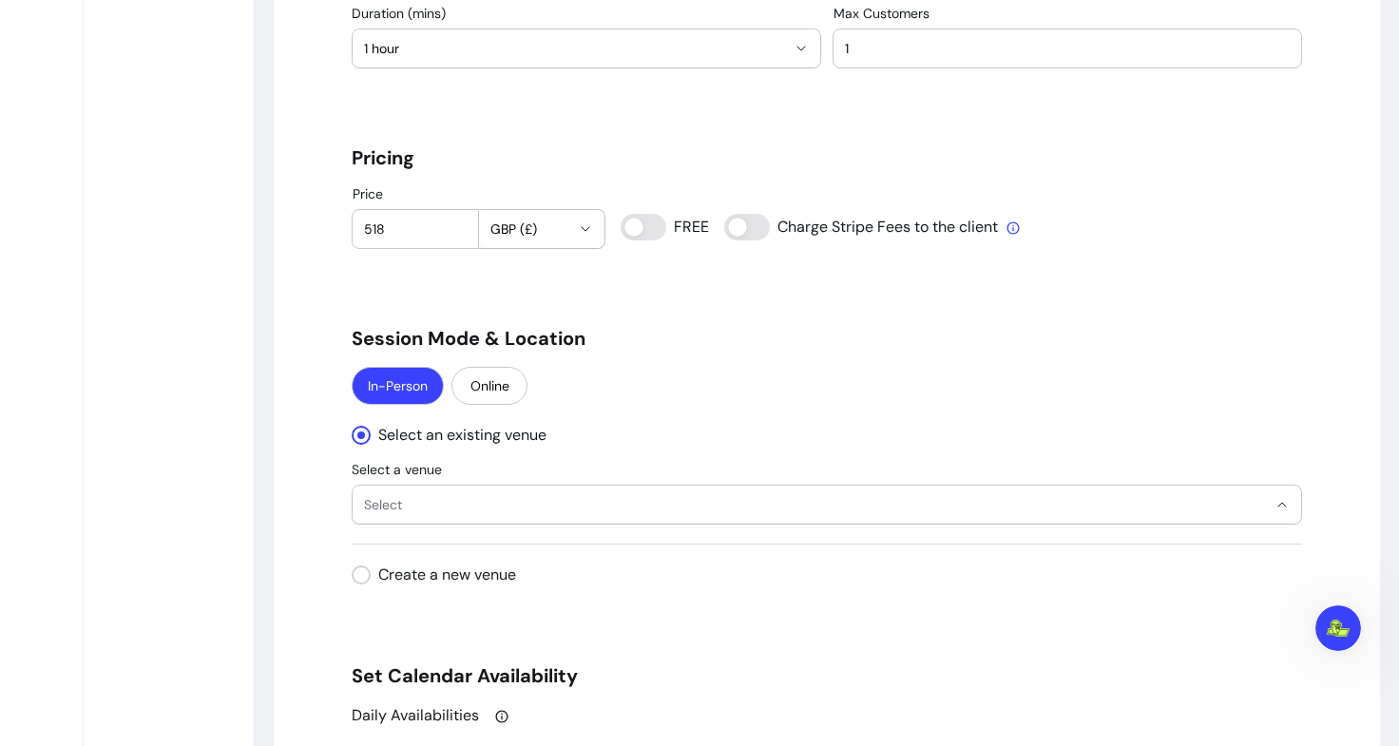
select select "**********"
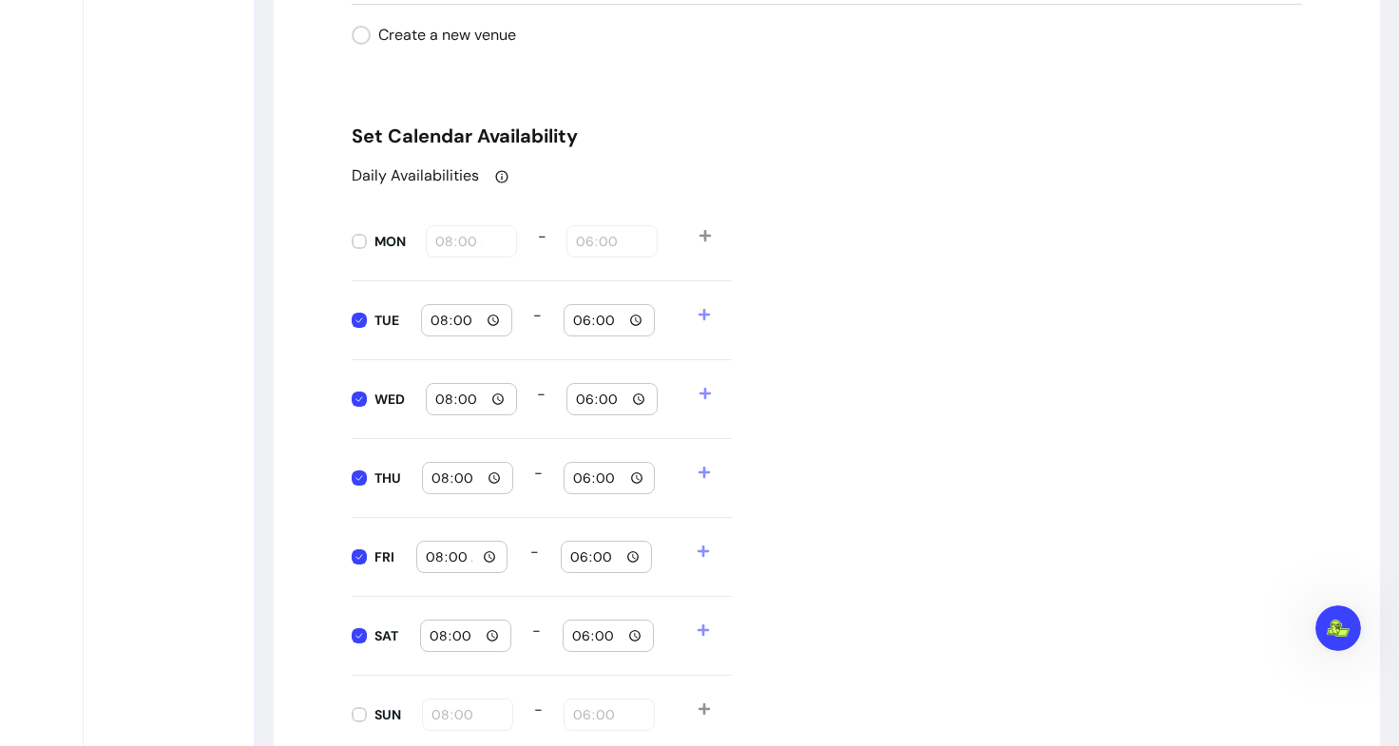
click at [491, 634] on input "08:00" at bounding box center [466, 635] width 74 height 21
type input "08:00"
click at [870, 644] on div "Daily Availabilities MON 08:00 - 18:00 TUE 08:00 - 18:00 WED 08:00 - 18:00 THU …" at bounding box center [827, 459] width 950 height 590
click at [584, 629] on input "18:00" at bounding box center [608, 635] width 74 height 21
click at [626, 637] on input "18:00" at bounding box center [608, 635] width 74 height 21
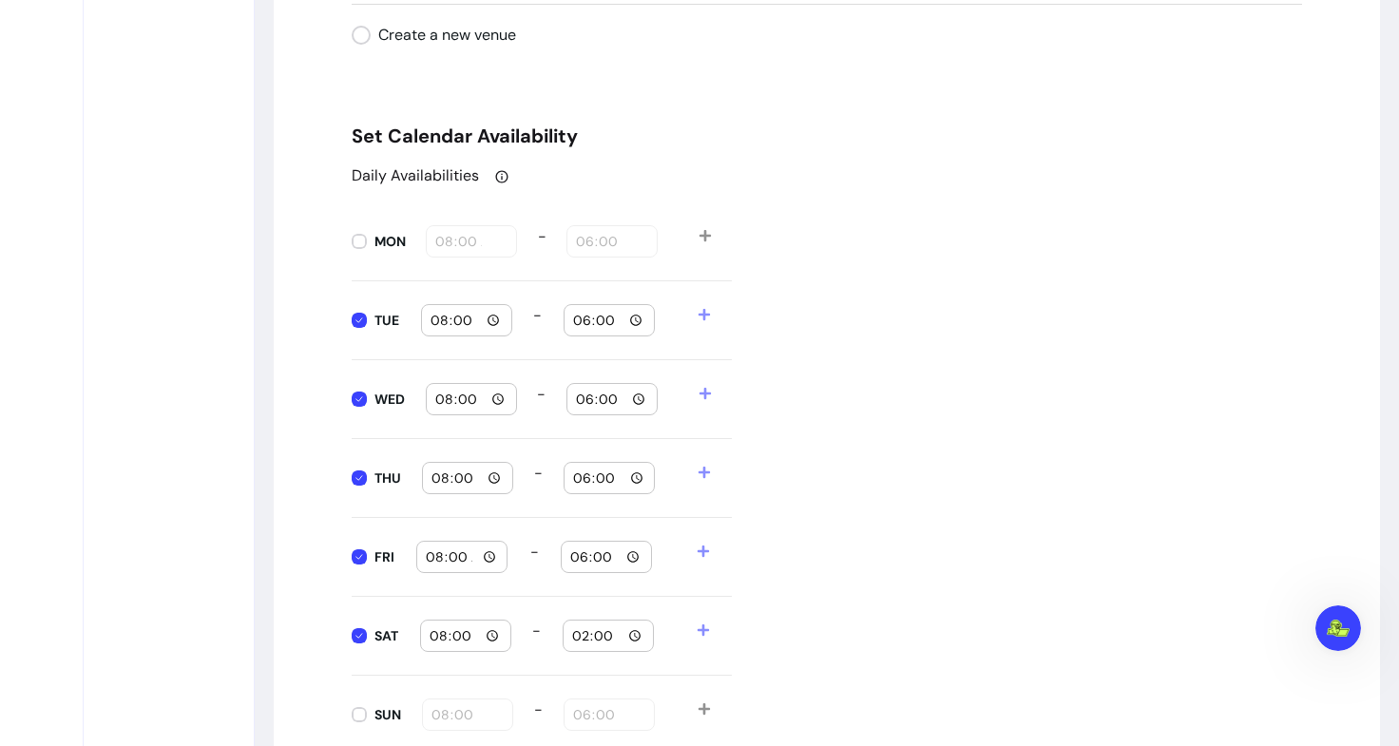
type input "14:00"
click at [949, 475] on div "Daily Availabilities MON 08:00 - 18:00 TUE 08:00 - 18:00 WED 08:00 - 18:00 THU …" at bounding box center [827, 459] width 950 height 590
click at [705, 629] on span at bounding box center [714, 636] width 35 height 32
click at [481, 684] on input "08:00" at bounding box center [463, 679] width 74 height 21
type input "14:00"
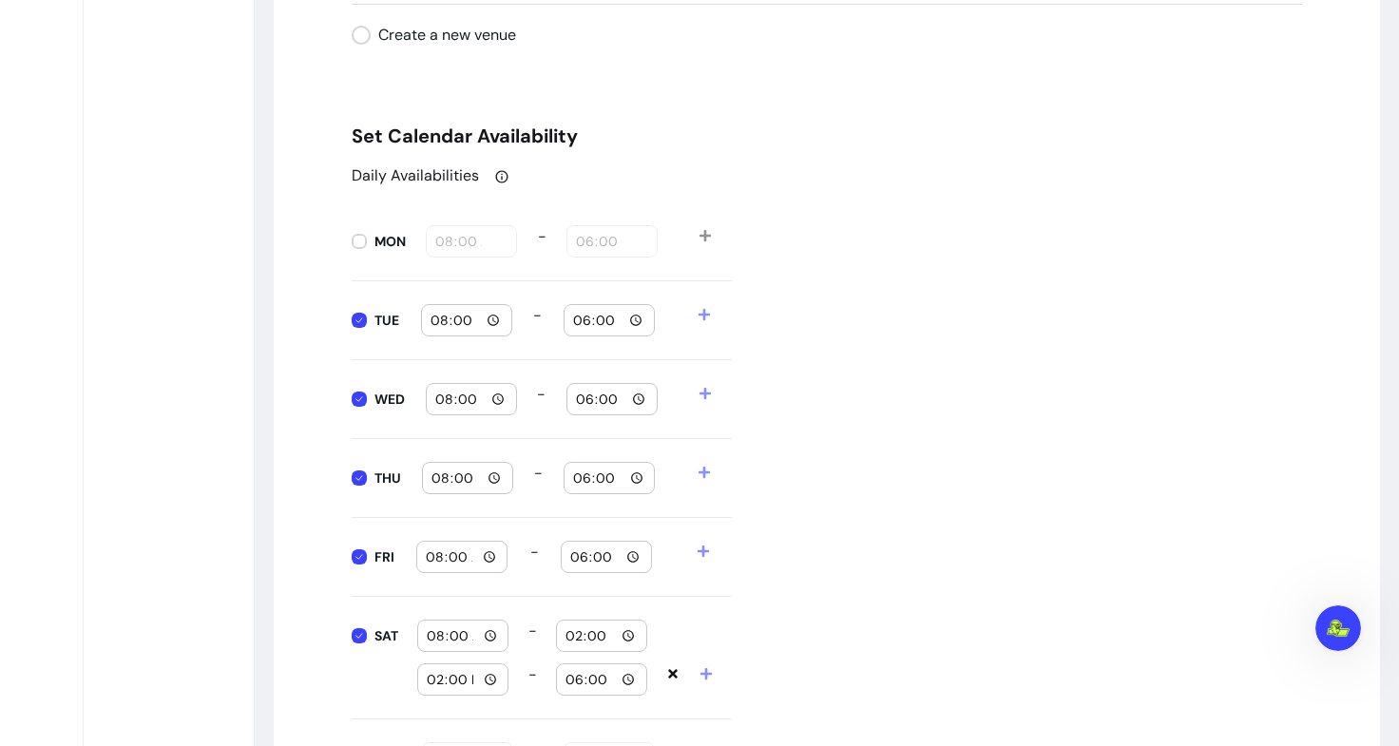
click at [623, 683] on input "18:00" at bounding box center [602, 679] width 74 height 21
click at [843, 534] on div "Daily Availabilities MON 08:00 - 18:00 TUE 08:00 - 18:00 WED 08:00 - 18:00 THU …" at bounding box center [827, 481] width 950 height 634
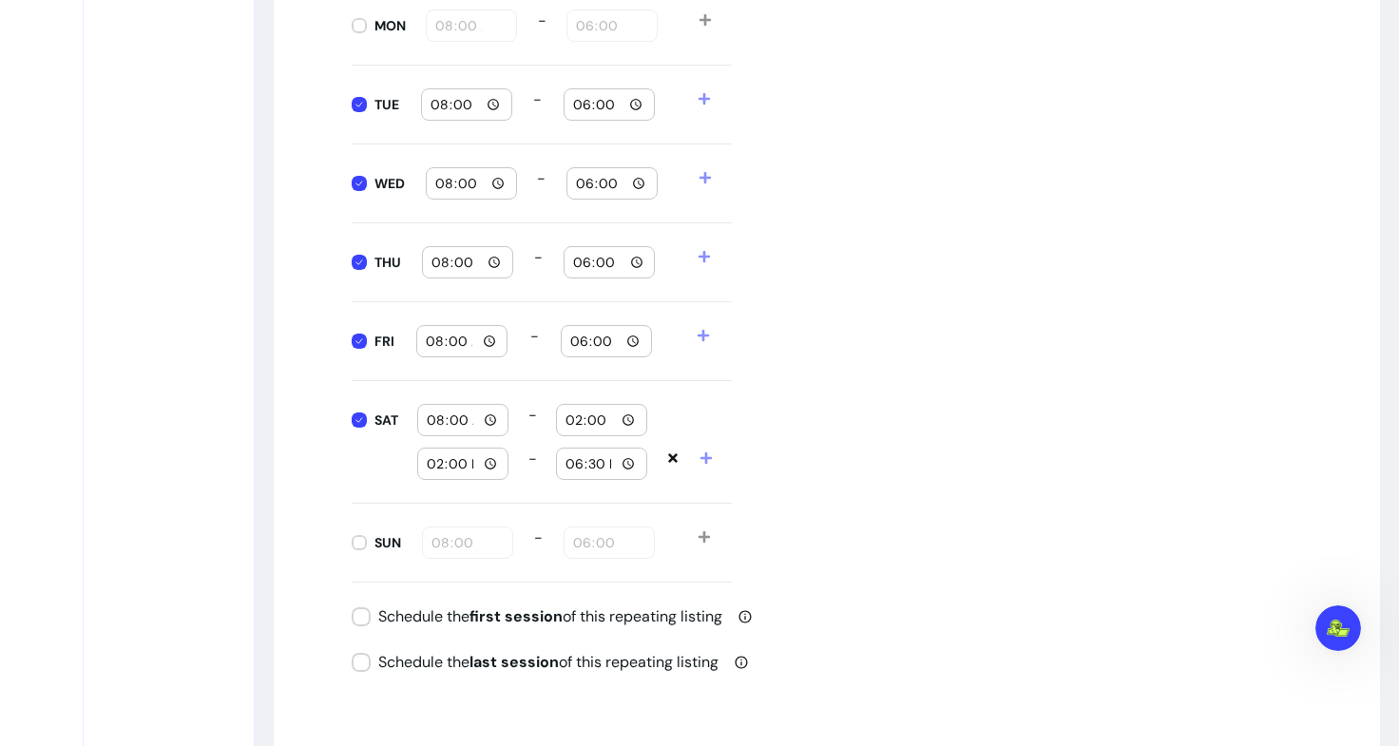
click at [622, 472] on input "18:30" at bounding box center [602, 463] width 74 height 21
type input "20:30"
click at [860, 458] on div "Daily Availabilities MON 08:00 - 18:00 TUE 08:00 - 18:00 WED 08:00 - 18:00 THU …" at bounding box center [827, 266] width 950 height 634
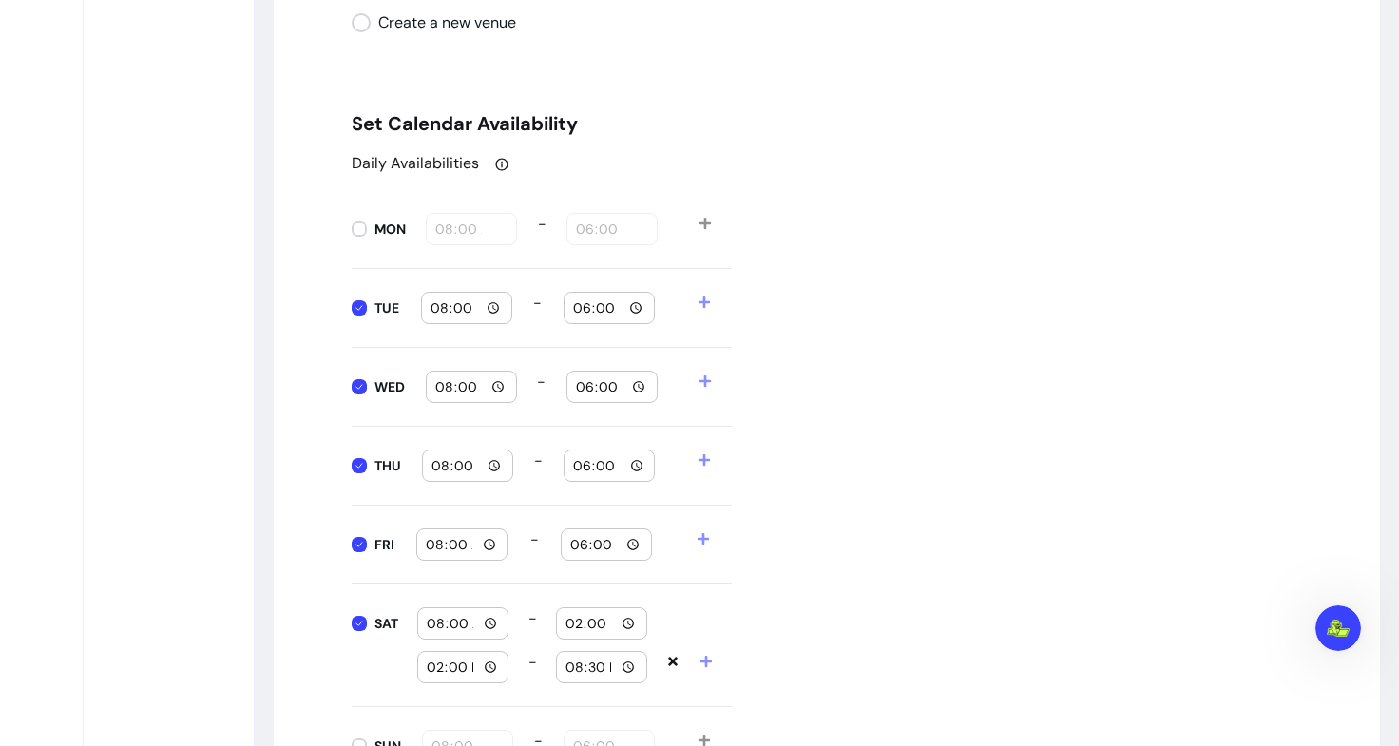
click at [629, 307] on input "18:00" at bounding box center [609, 307] width 74 height 21
type input "14:00"
click at [845, 367] on div "Daily Availabilities MON 08:00 - 18:00 TUE 08:00 - 14:00 WED 08:00 - 18:00 THU …" at bounding box center [827, 469] width 950 height 634
click at [486, 465] on input "08:00" at bounding box center [468, 465] width 74 height 21
click at [620, 467] on input "18:00" at bounding box center [609, 465] width 74 height 21
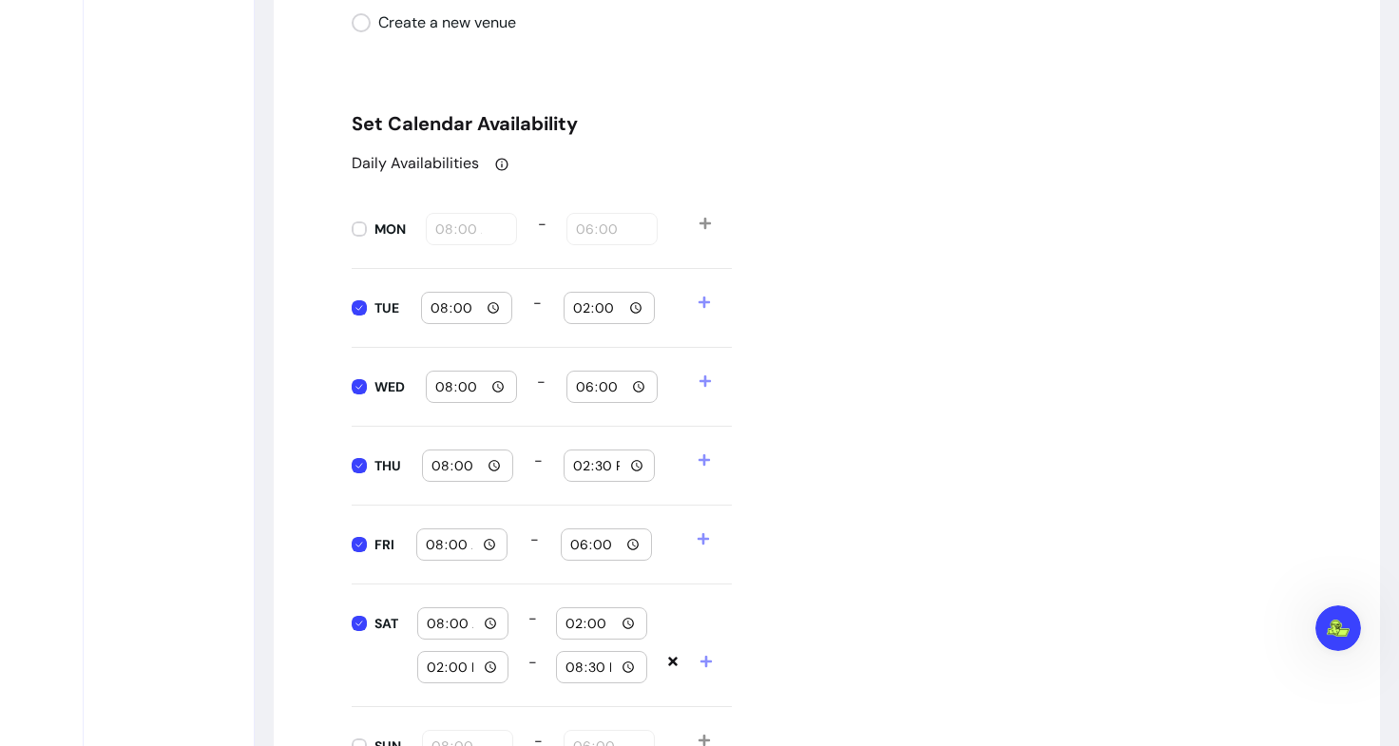
type input "14:30"
click at [961, 503] on div "Daily Availabilities MON 08:00 - 18:00 TUE 08:00 - 14:00 WED 08:00 - 18:00 THU …" at bounding box center [827, 469] width 950 height 634
drag, startPoint x: 486, startPoint y: 393, endPoint x: 441, endPoint y: 381, distance: 46.1
click at [441, 381] on input "08:00" at bounding box center [471, 386] width 74 height 21
click at [491, 394] on input "08:00" at bounding box center [471, 386] width 74 height 21
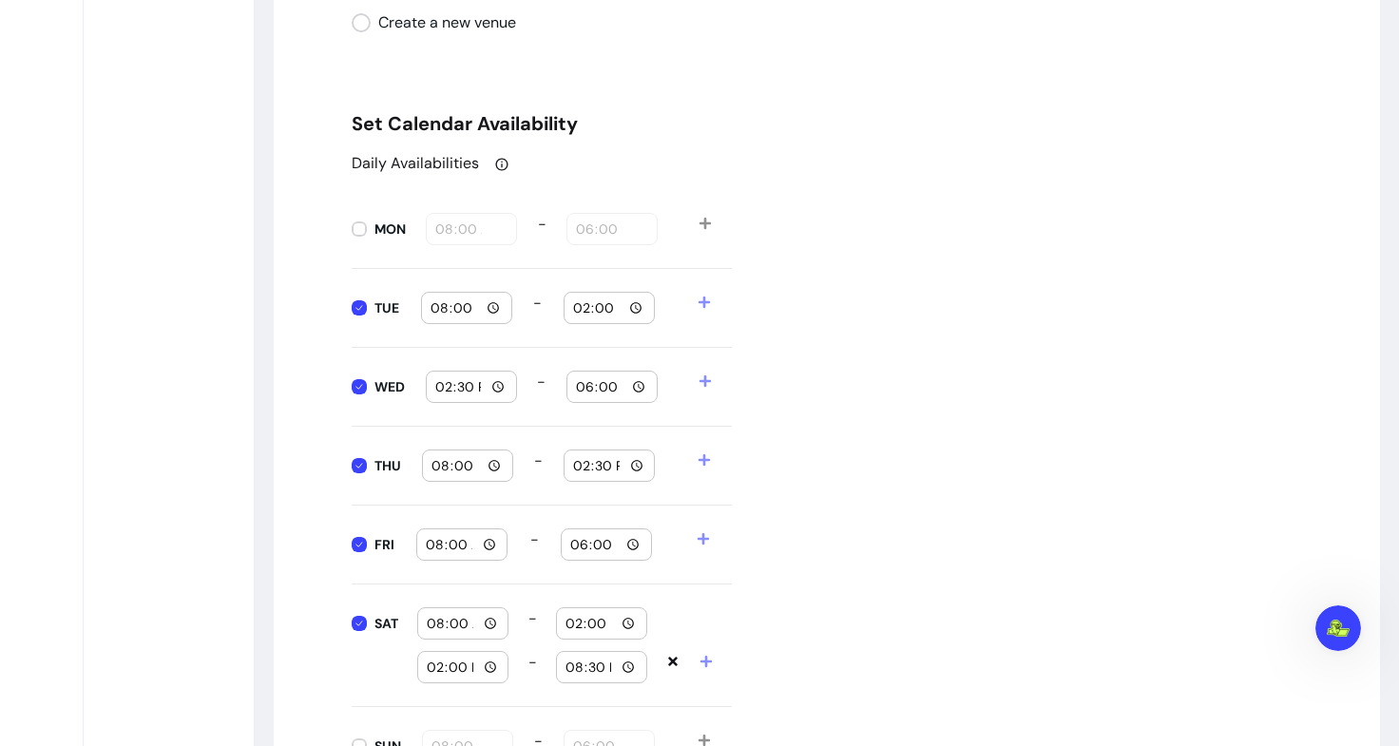
type input "14:30"
click at [629, 393] on input "18:00" at bounding box center [612, 386] width 74 height 21
type input "20:00"
click at [894, 375] on div "Daily Availabilities MON 08:00 - 18:00 TUE 08:00 - 14:00 WED 14:30 - 20:00 THU …" at bounding box center [827, 469] width 950 height 634
click at [488, 550] on input "08:00" at bounding box center [462, 544] width 74 height 21
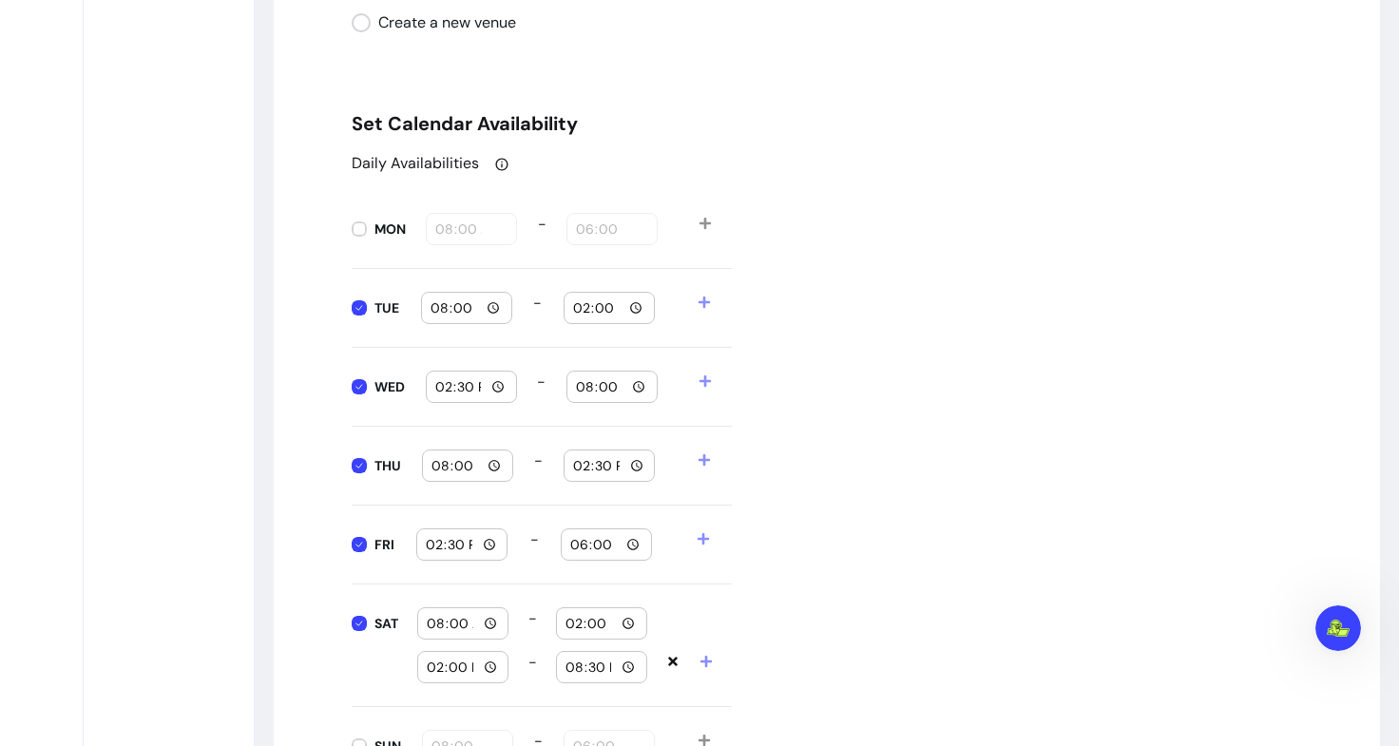
type input "14:30"
click at [633, 531] on div "18:00" at bounding box center [606, 544] width 74 height 30
click at [630, 543] on input "18:00" at bounding box center [606, 544] width 74 height 21
click at [838, 416] on div "Daily Availabilities MON 08:00 - 18:00 TUE 08:00 - 14:00 WED 14:30 - 20:00 THU …" at bounding box center [827, 469] width 950 height 634
click at [624, 548] on input "20:30" at bounding box center [606, 544] width 74 height 21
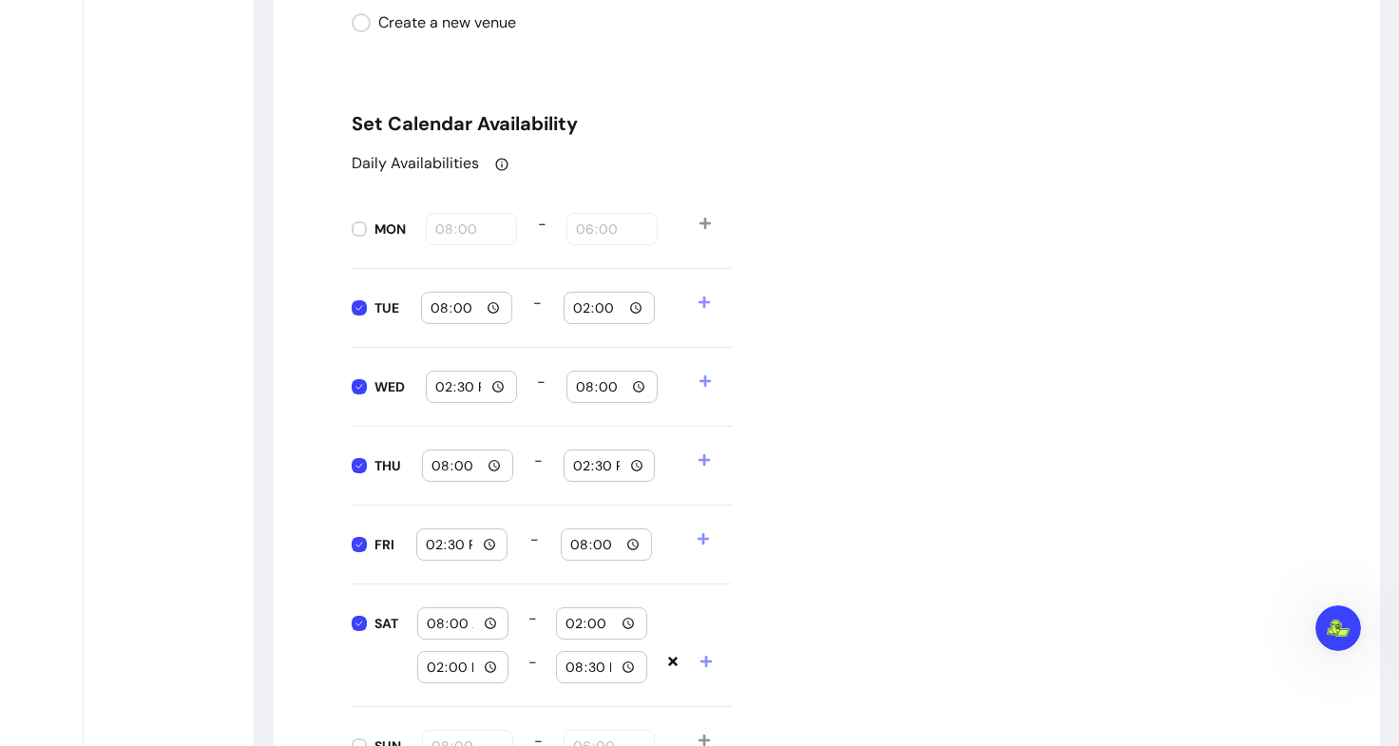
type input "20:00"
click at [883, 389] on div "Daily Availabilities MON 08:00 - 18:00 TUE 08:00 - 14:00 WED 14:30 - 20:00 THU …" at bounding box center [827, 469] width 950 height 634
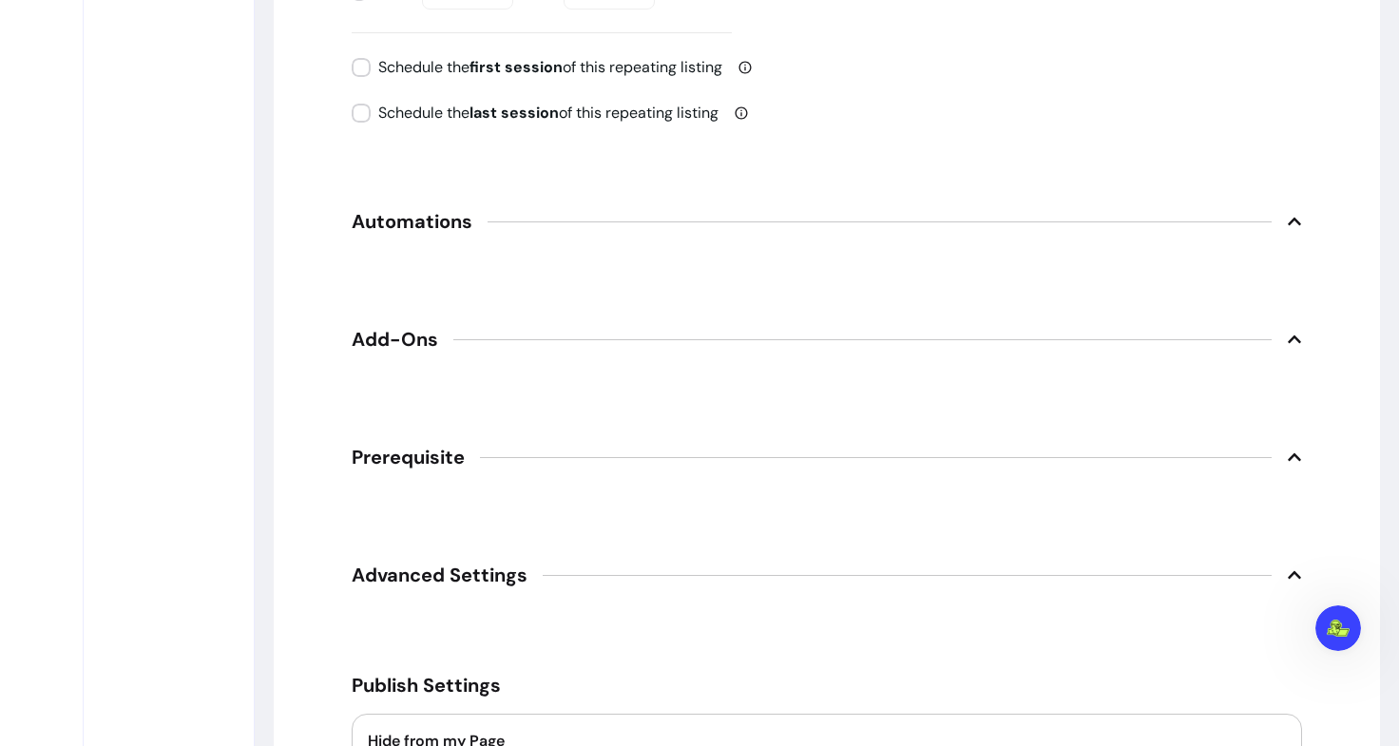
scroll to position [2744, 0]
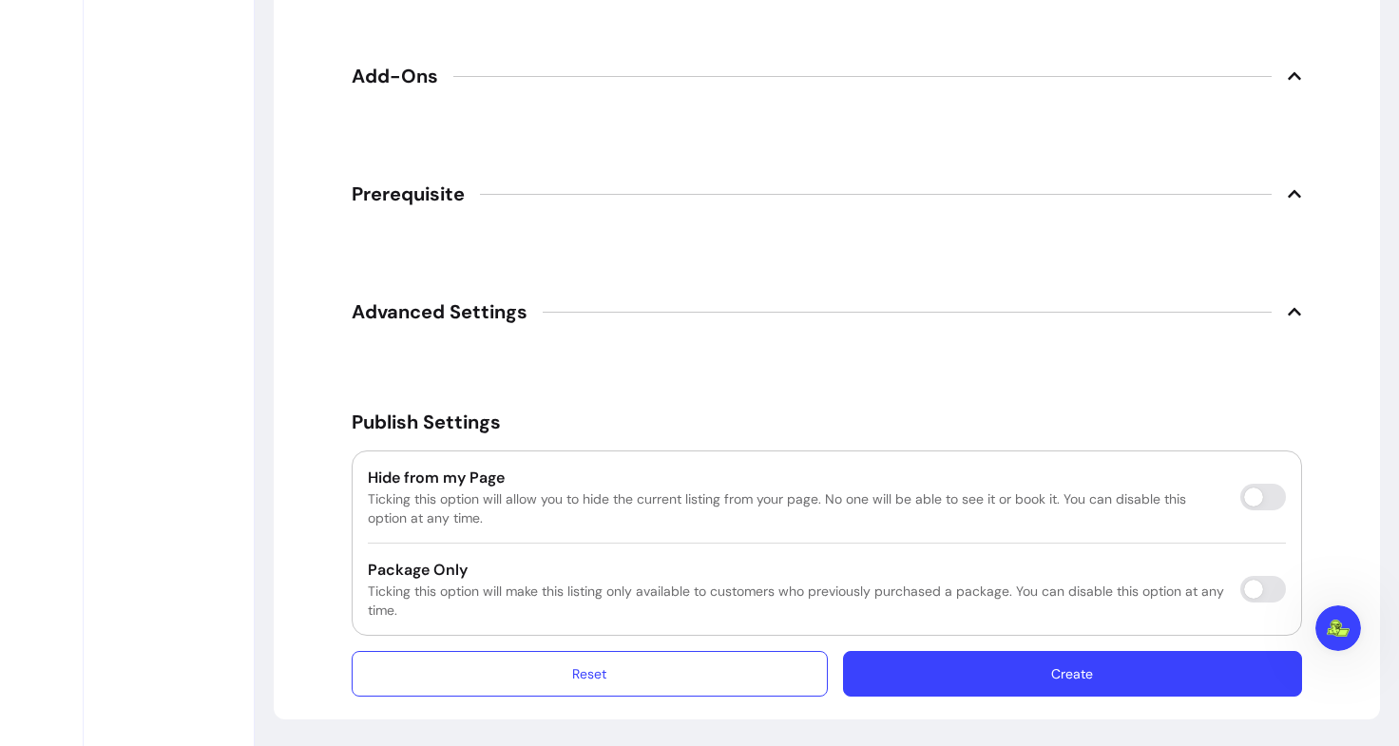
click at [951, 679] on button "Create" at bounding box center [1072, 674] width 459 height 46
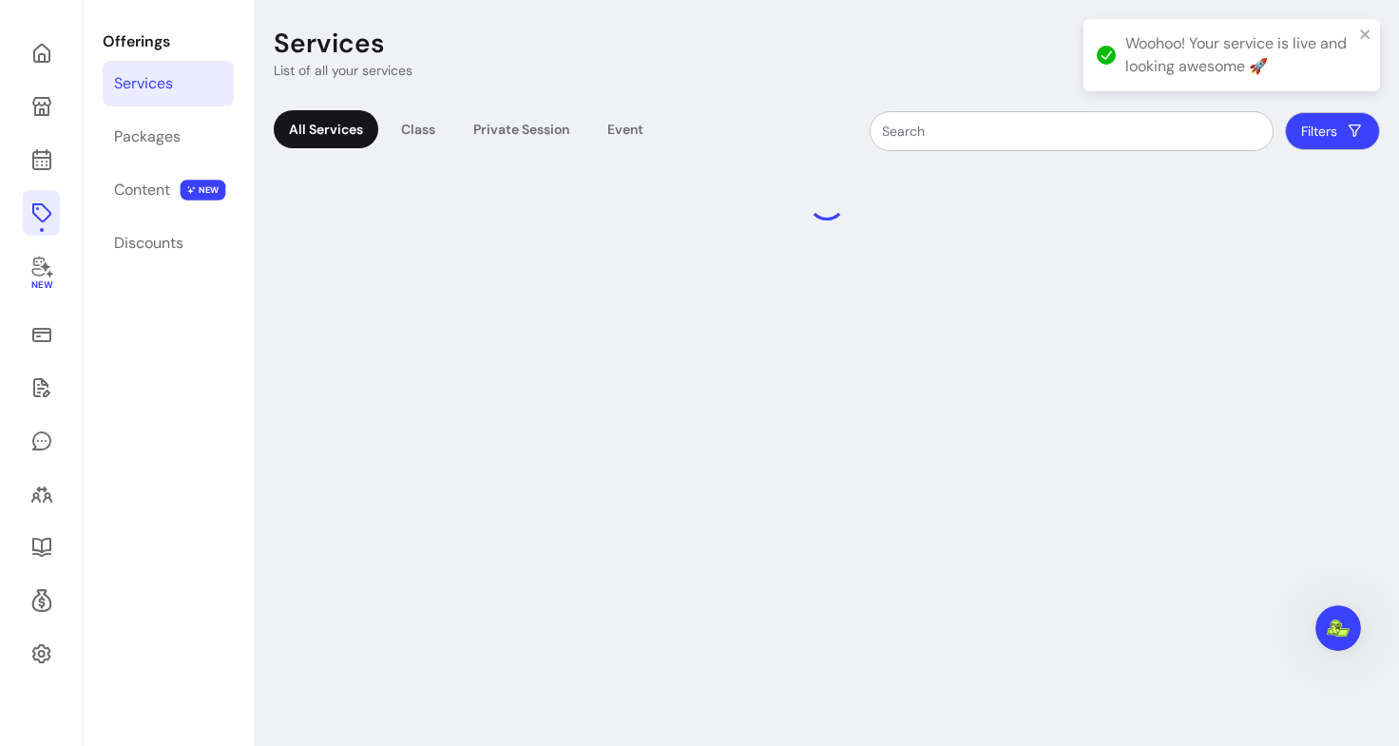
scroll to position [129, 0]
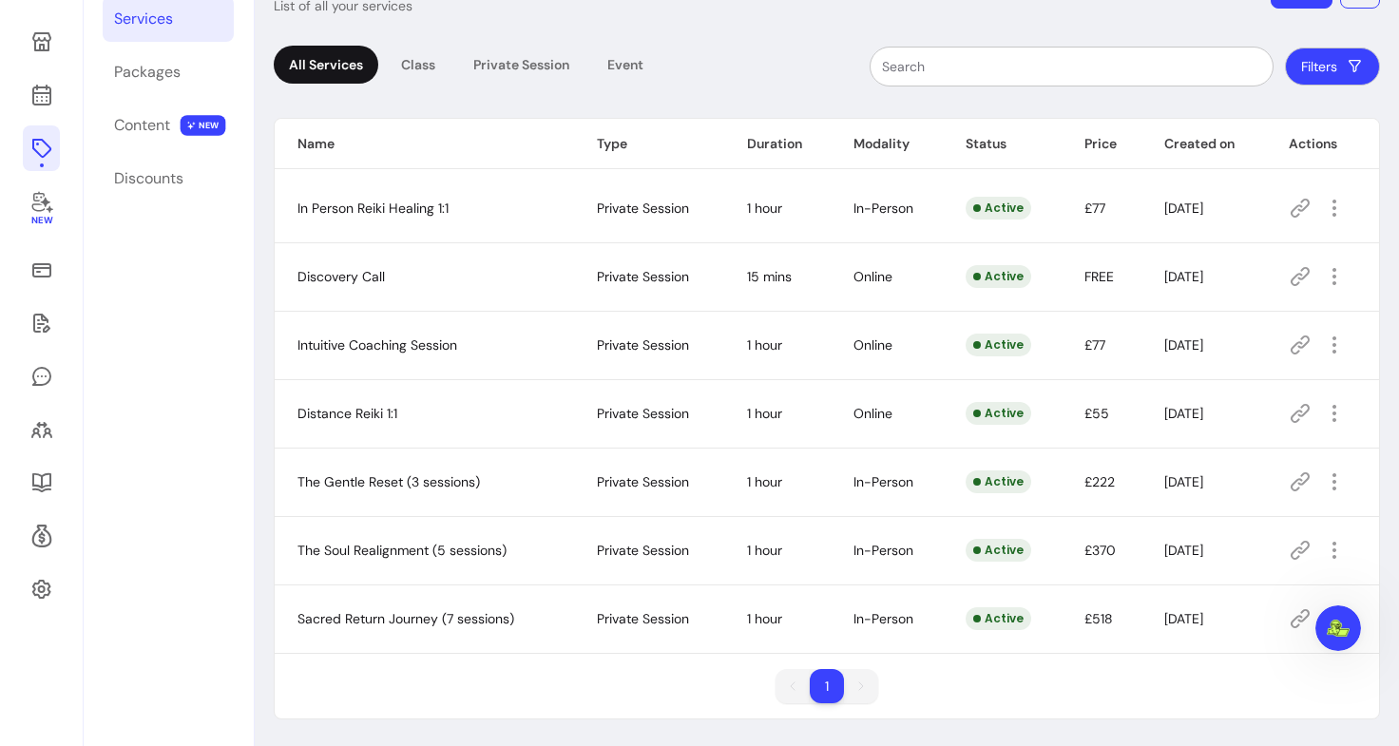
click at [371, 415] on span "Distance Reiki 1:1" at bounding box center [347, 413] width 100 height 17
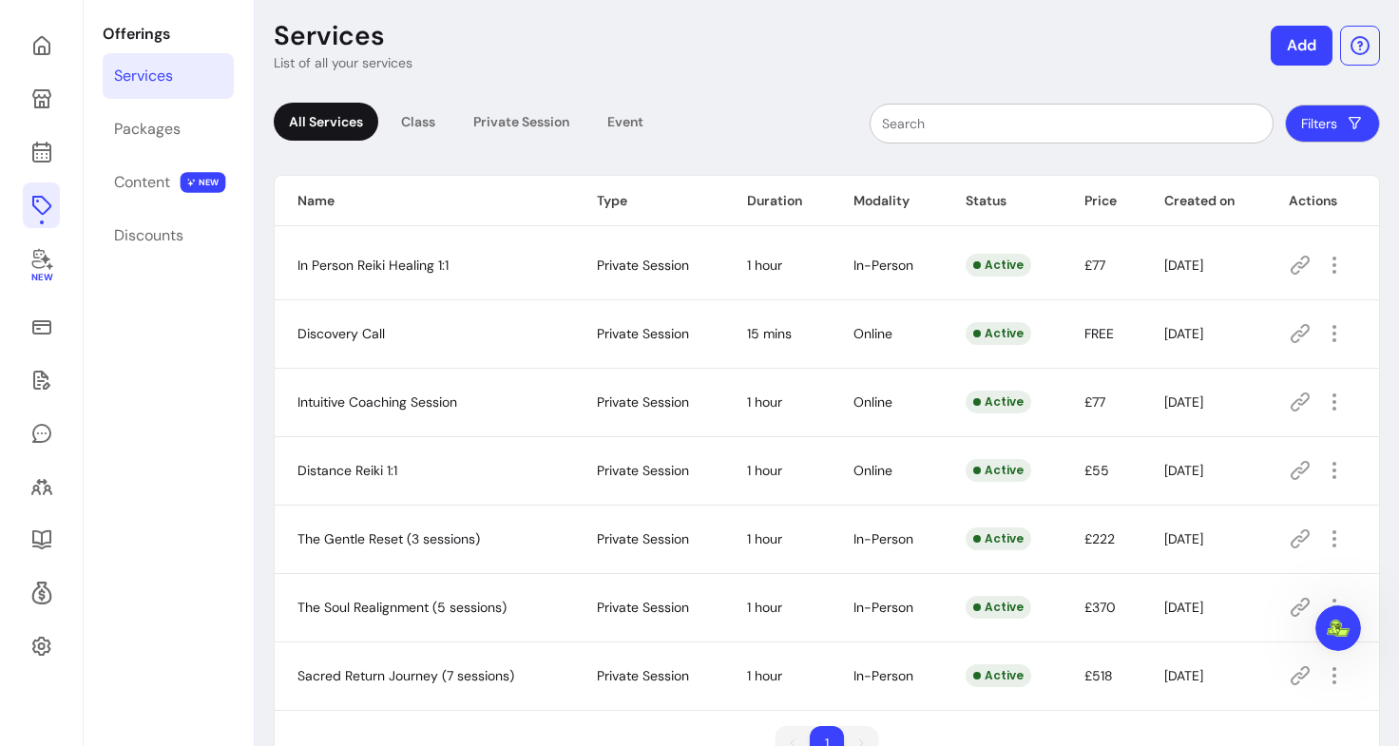
scroll to position [64, 0]
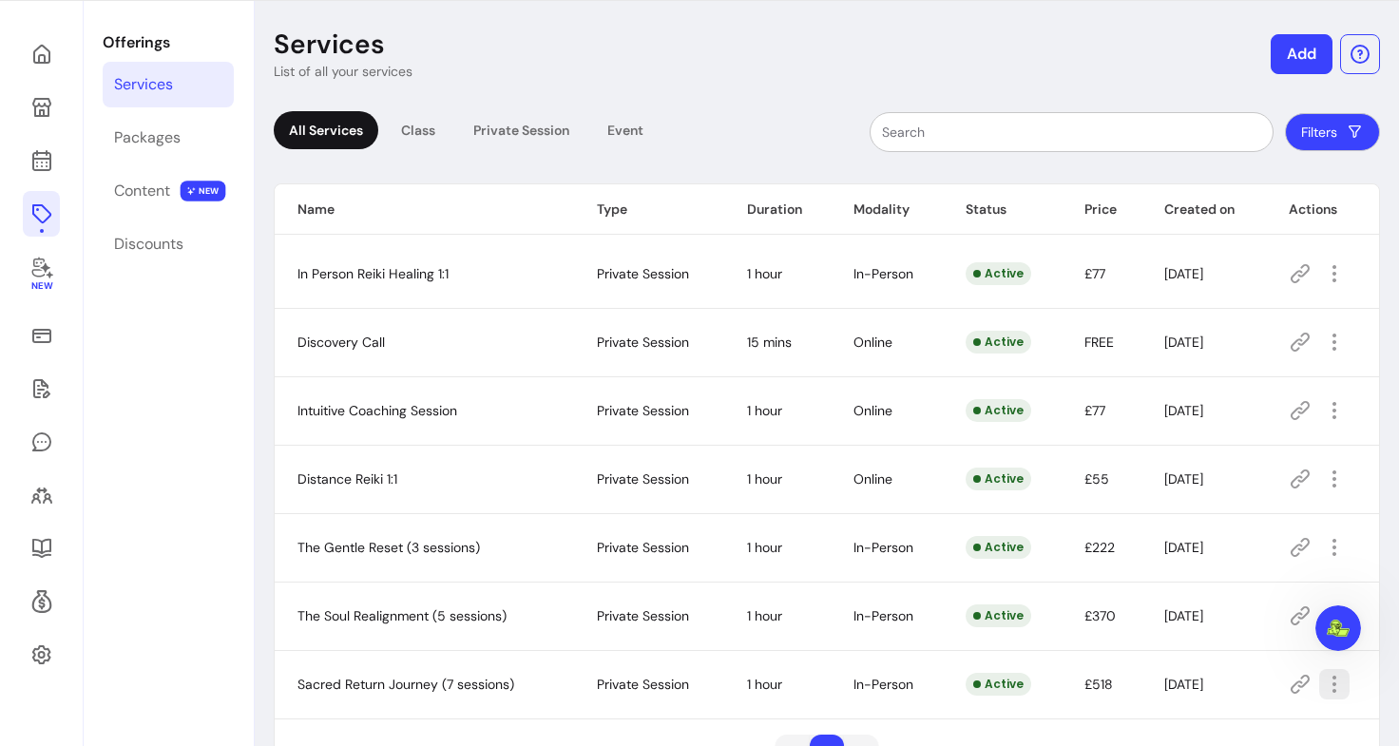
click at [1323, 687] on icon "button" at bounding box center [1334, 684] width 23 height 23
click at [1216, 513] on span "Amend" at bounding box center [1253, 511] width 139 height 19
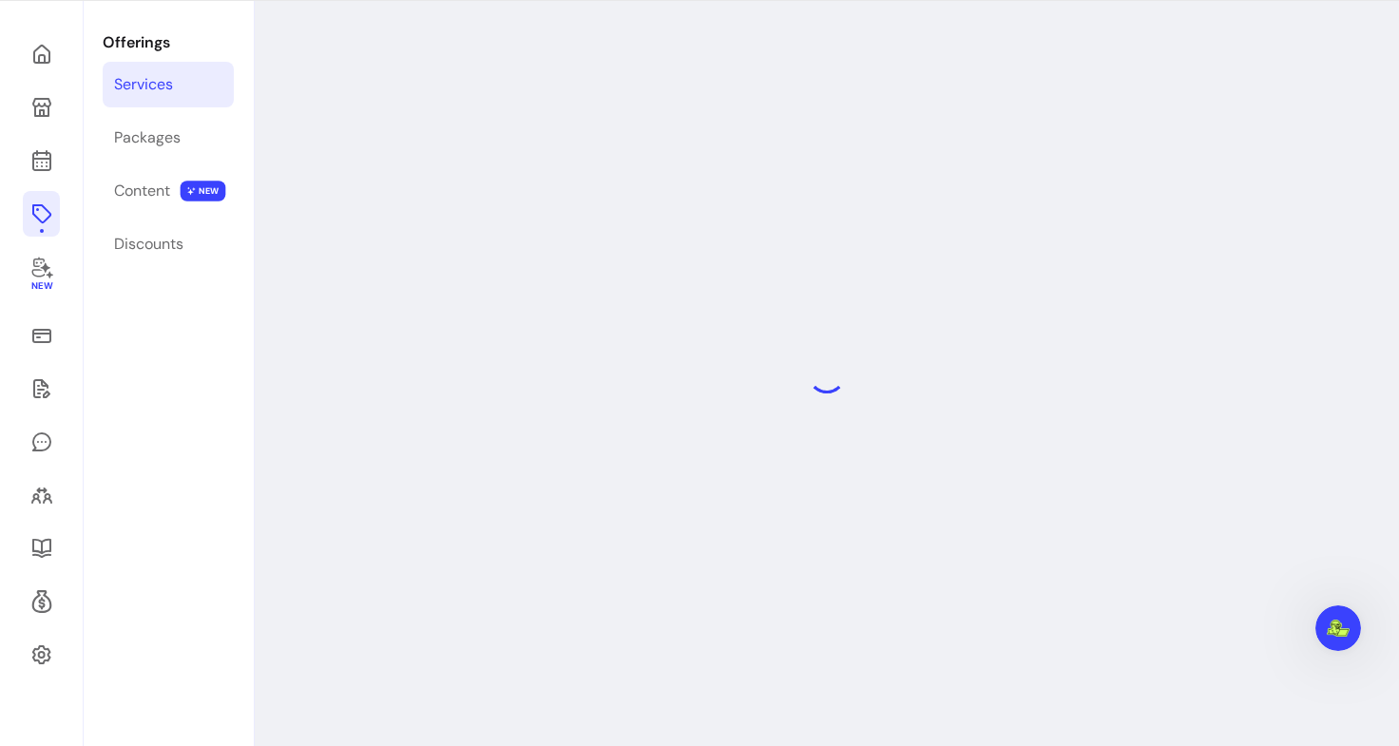
select select "**"
select select "***"
select select "**********"
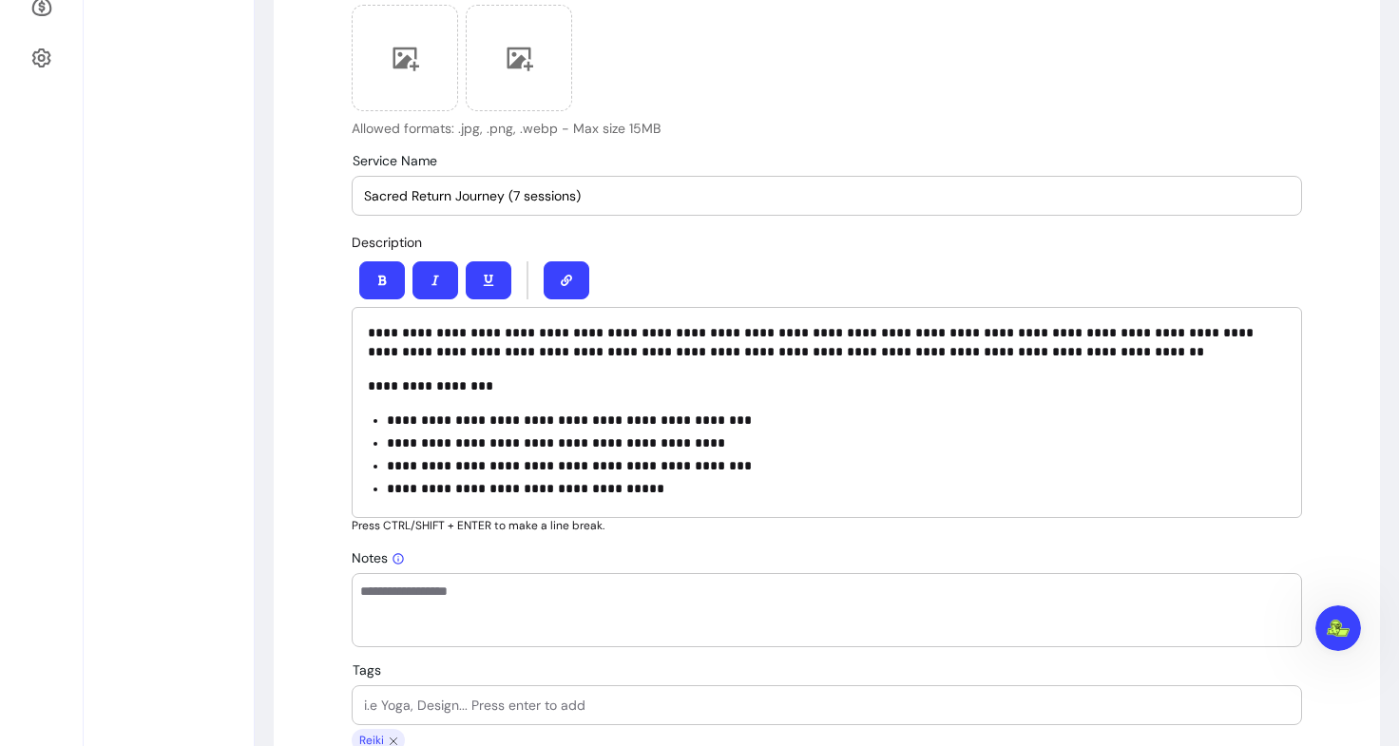
scroll to position [653, 0]
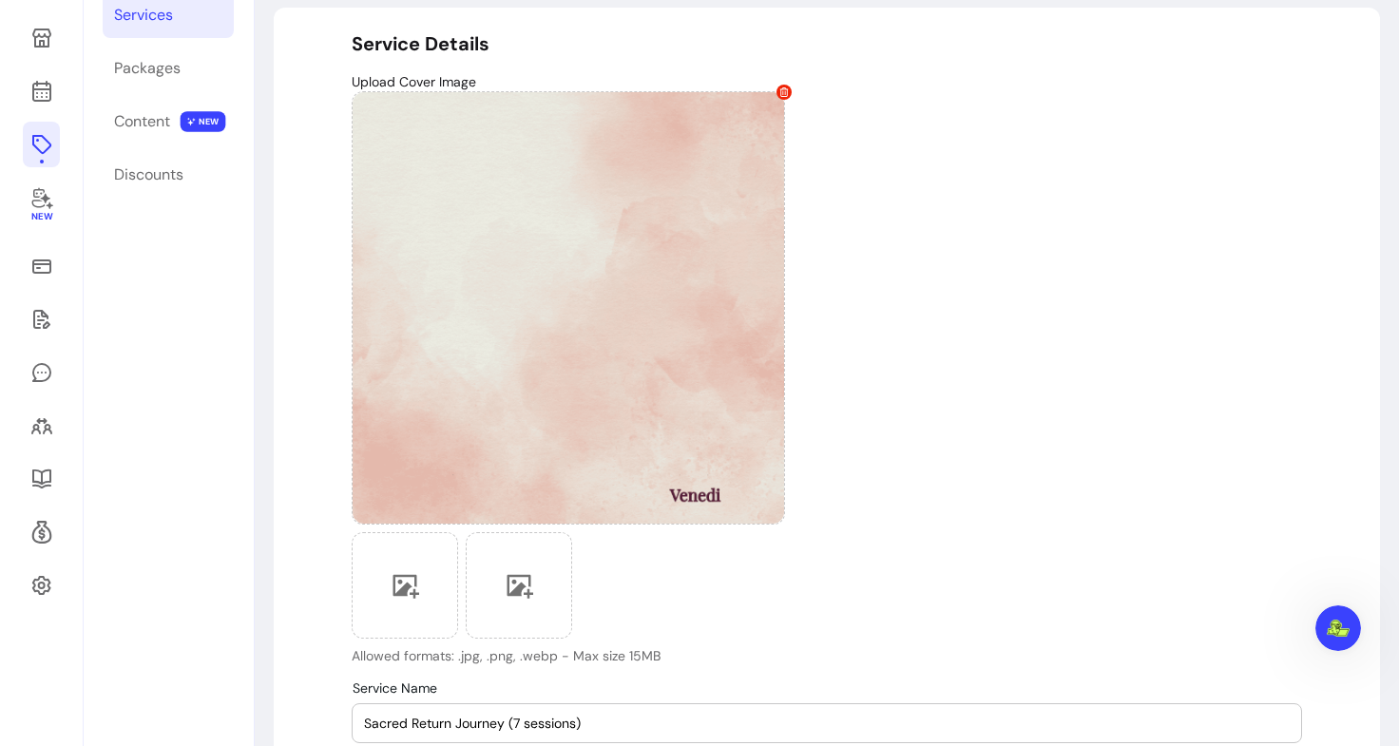
scroll to position [125, 0]
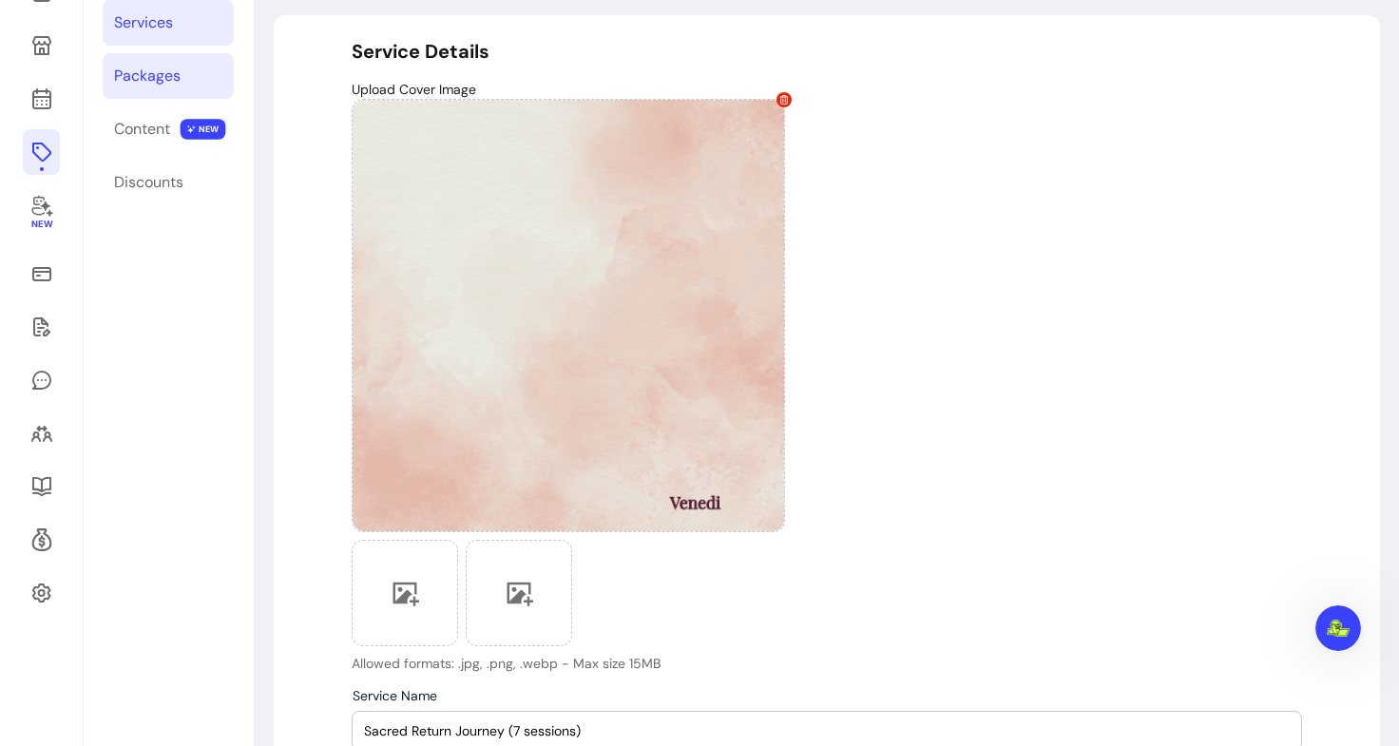
click at [155, 70] on div "Packages" at bounding box center [147, 76] width 67 height 23
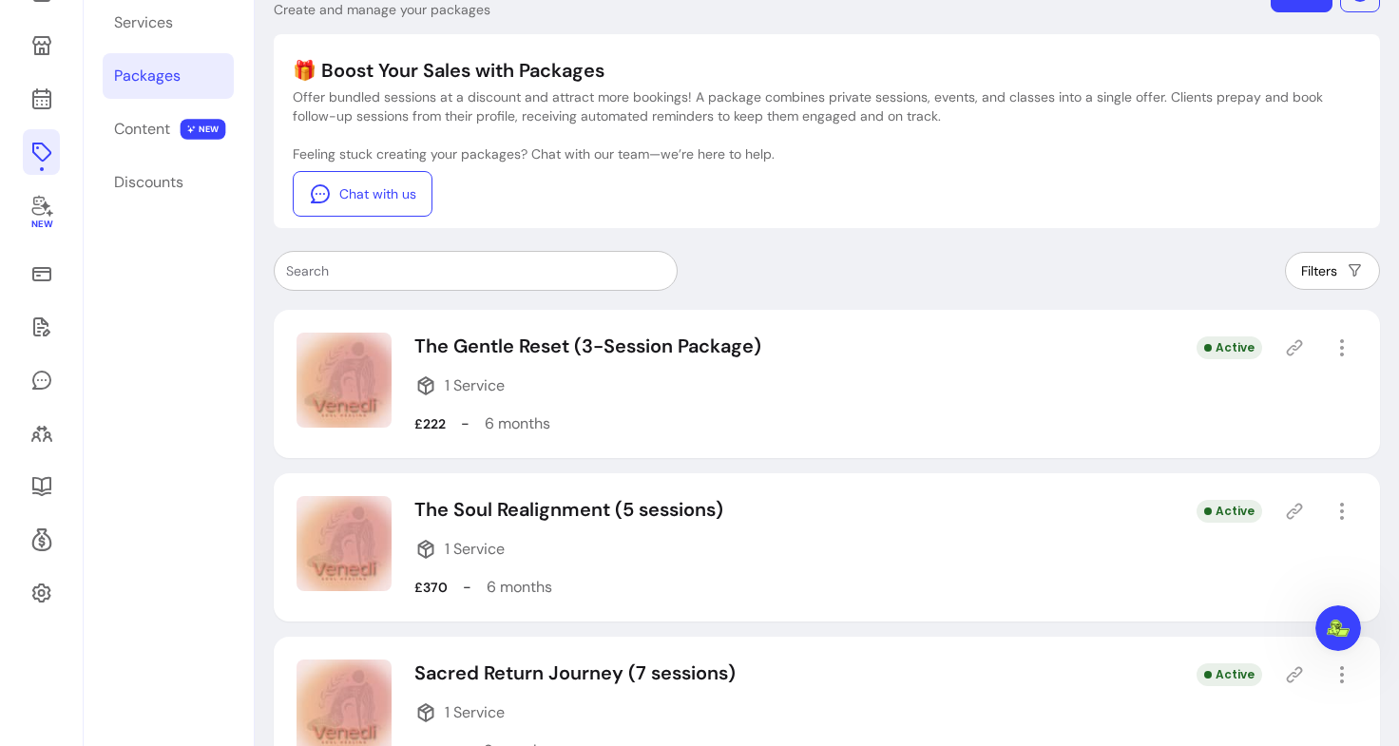
scroll to position [191, 0]
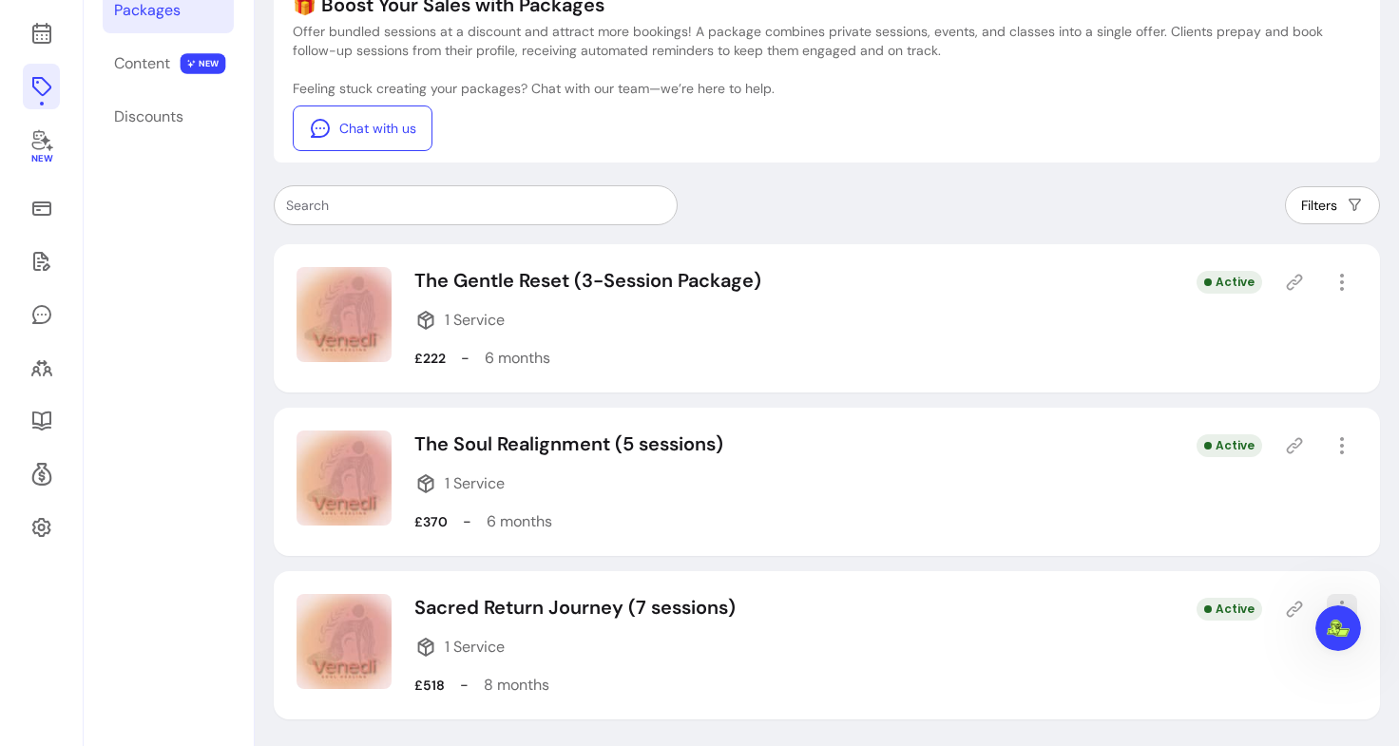
click at [1331, 604] on icon "button" at bounding box center [1342, 609] width 23 height 23
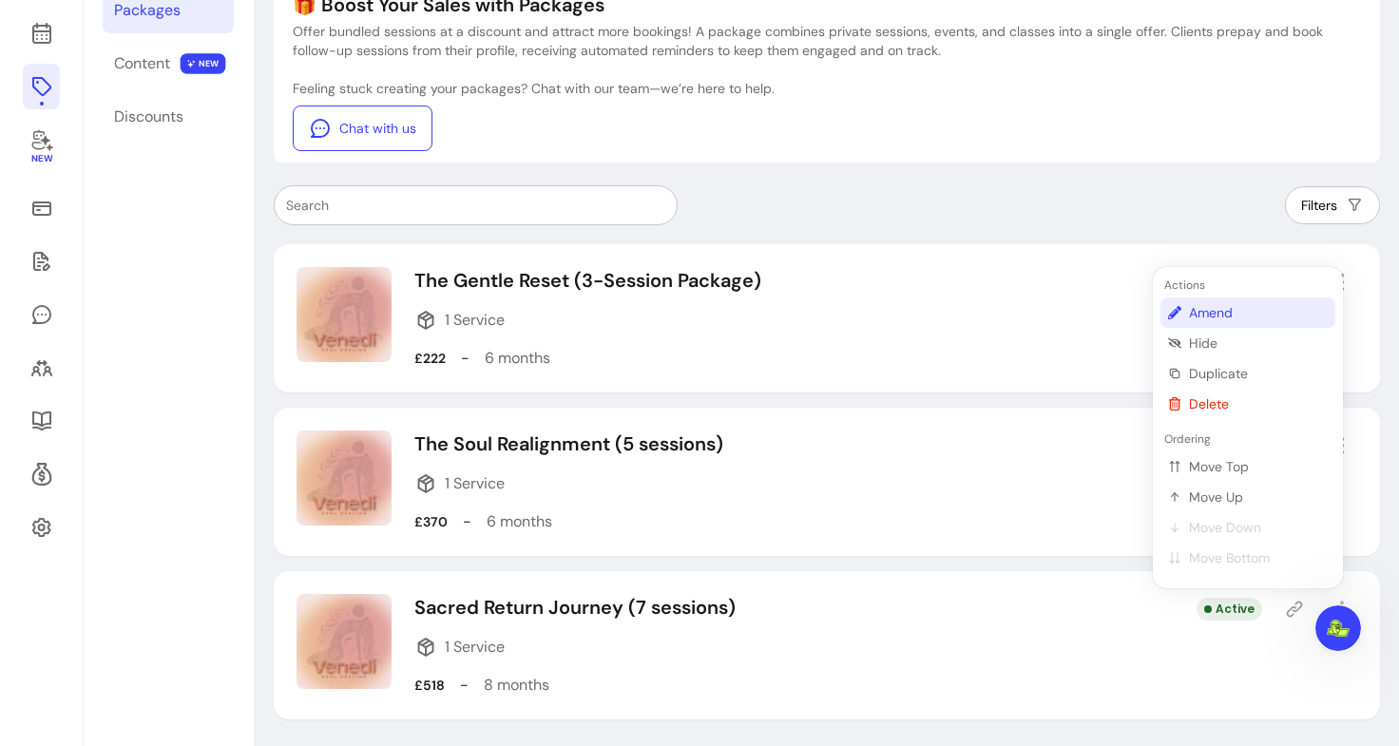
click at [1223, 311] on span "Amend" at bounding box center [1258, 312] width 139 height 19
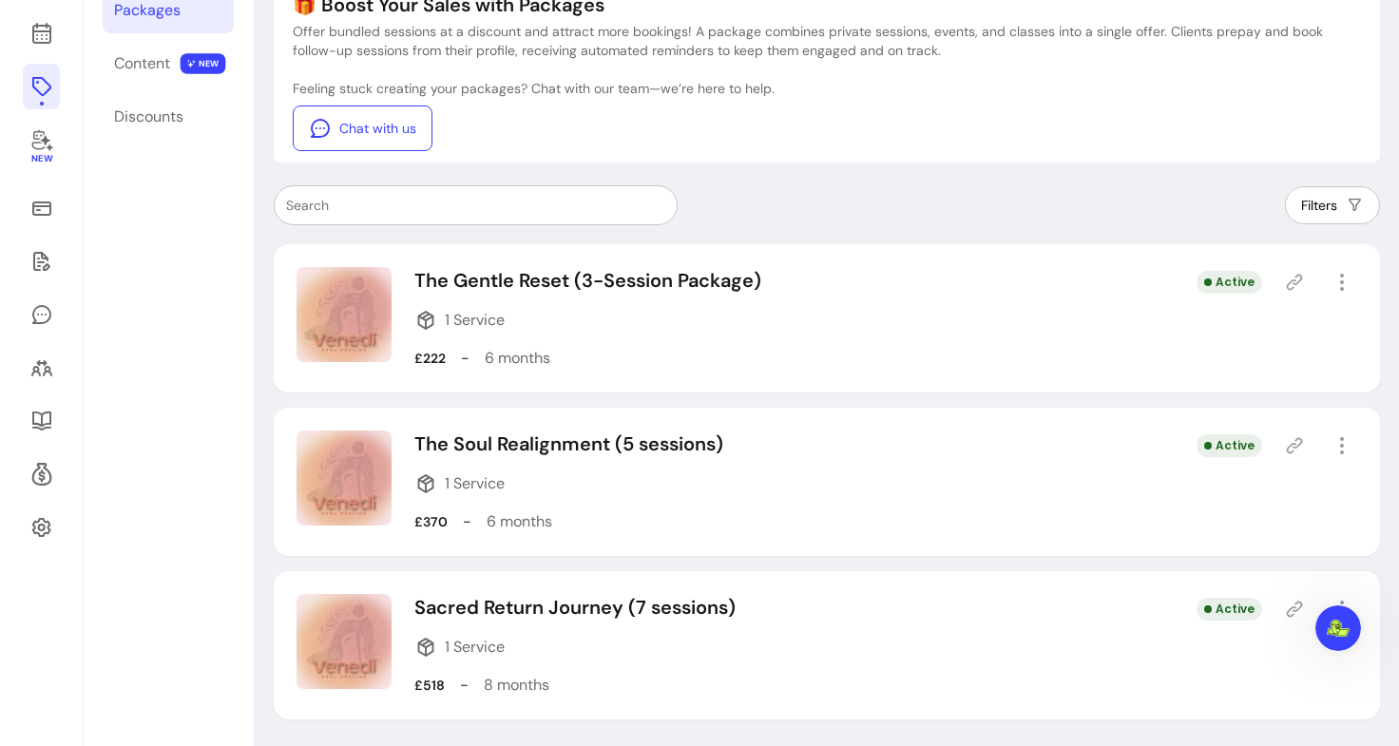
select select "***"
select select "******"
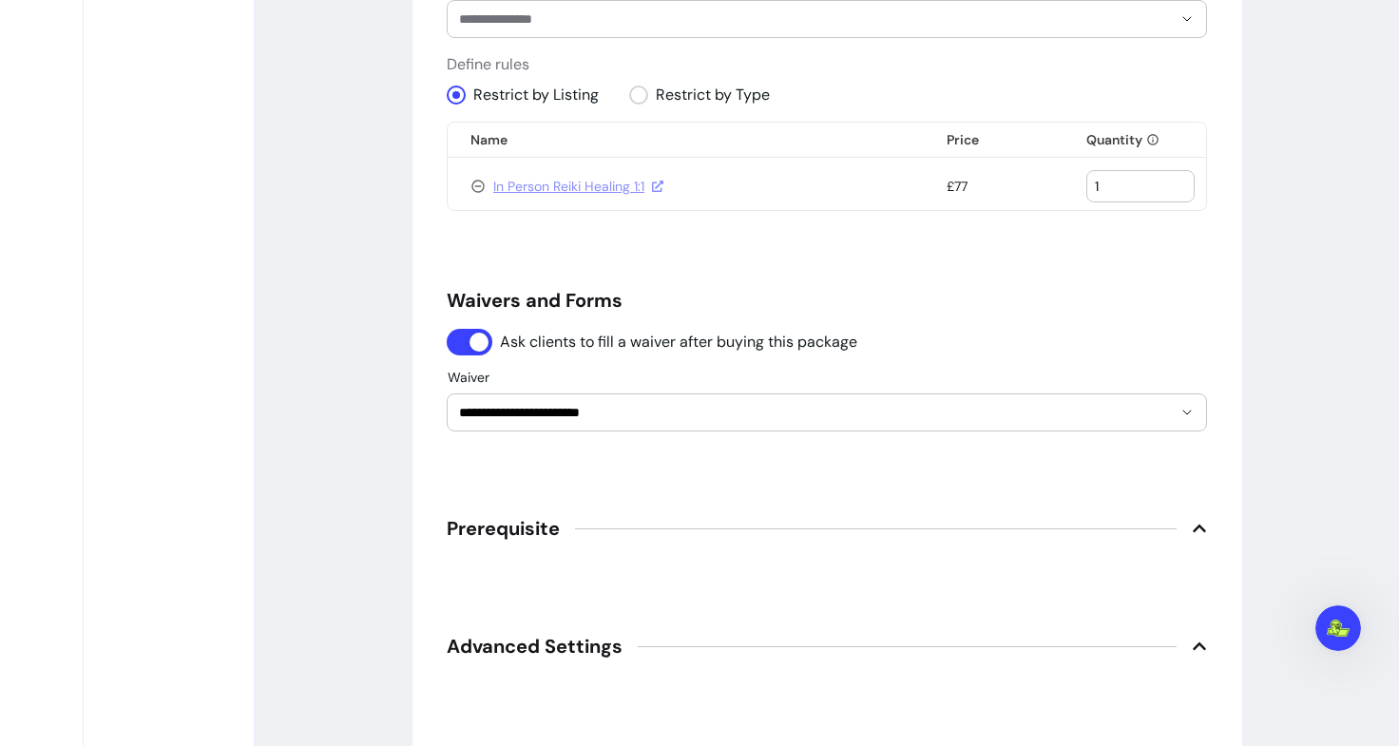
scroll to position [1396, 0]
click at [470, 182] on icon at bounding box center [477, 185] width 15 height 15
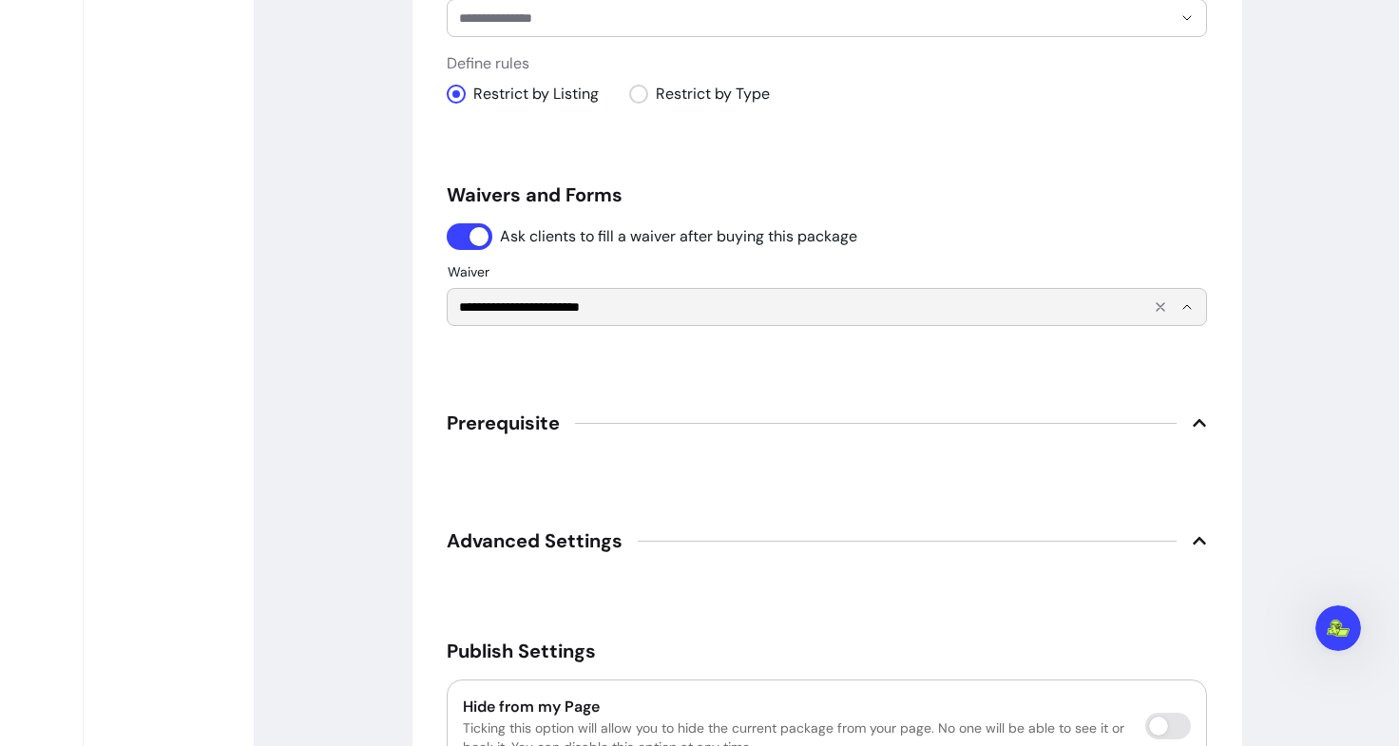
click at [738, 312] on input "**********" at bounding box center [800, 306] width 682 height 19
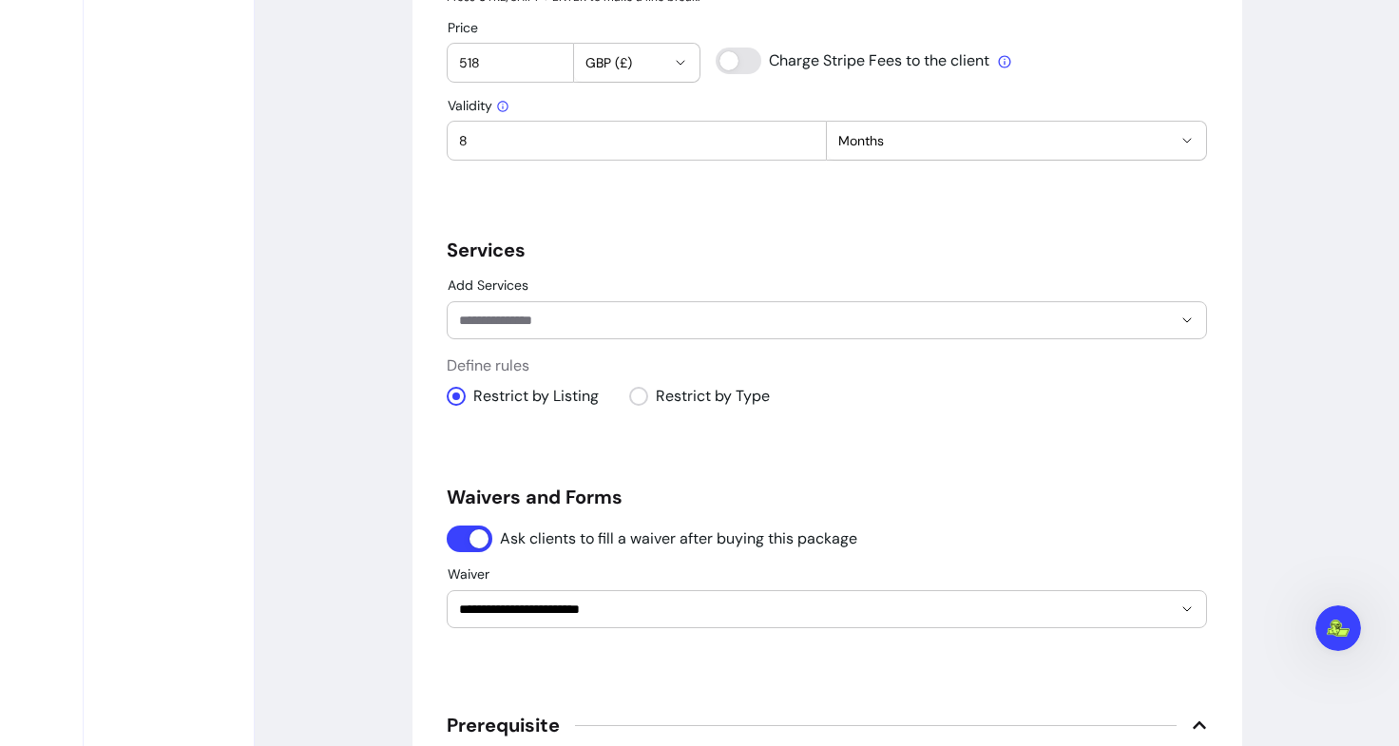
scroll to position [1082, 0]
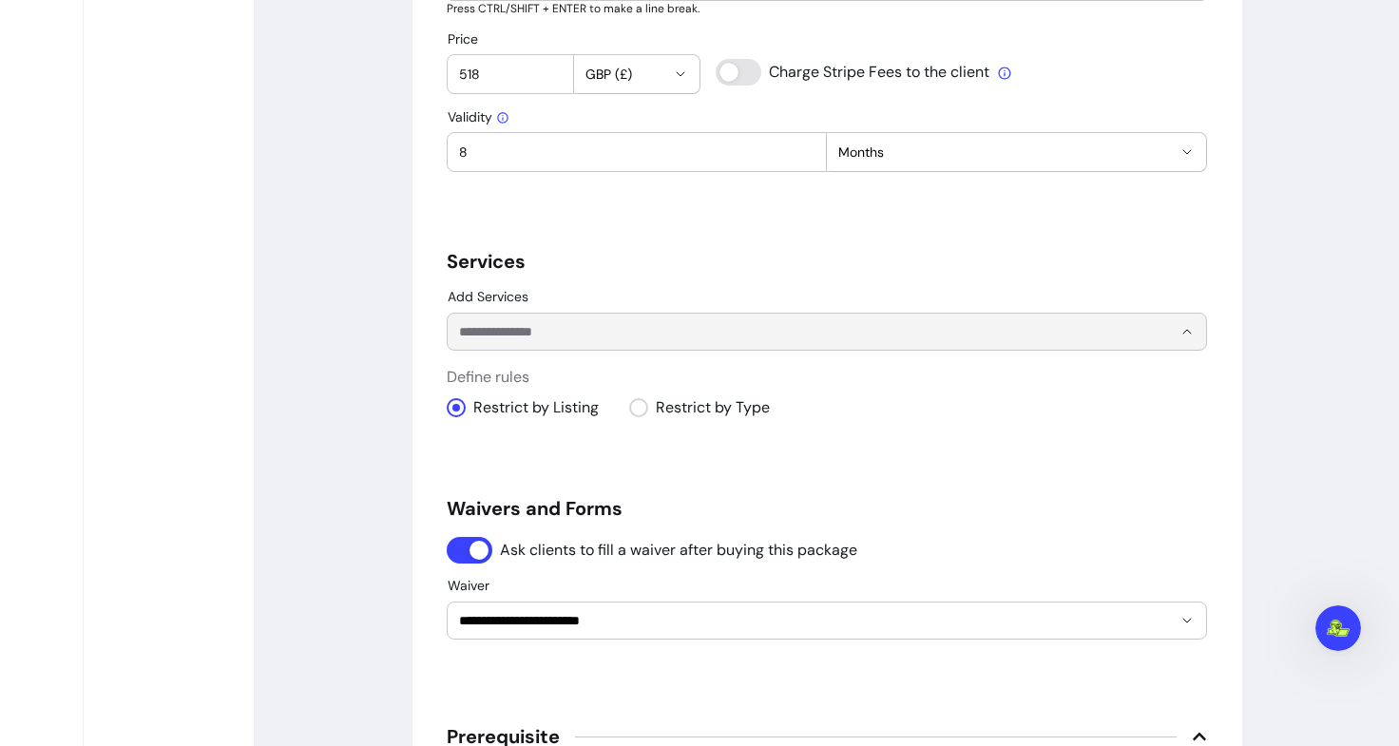
click at [553, 339] on input "Add Services" at bounding box center [800, 331] width 682 height 19
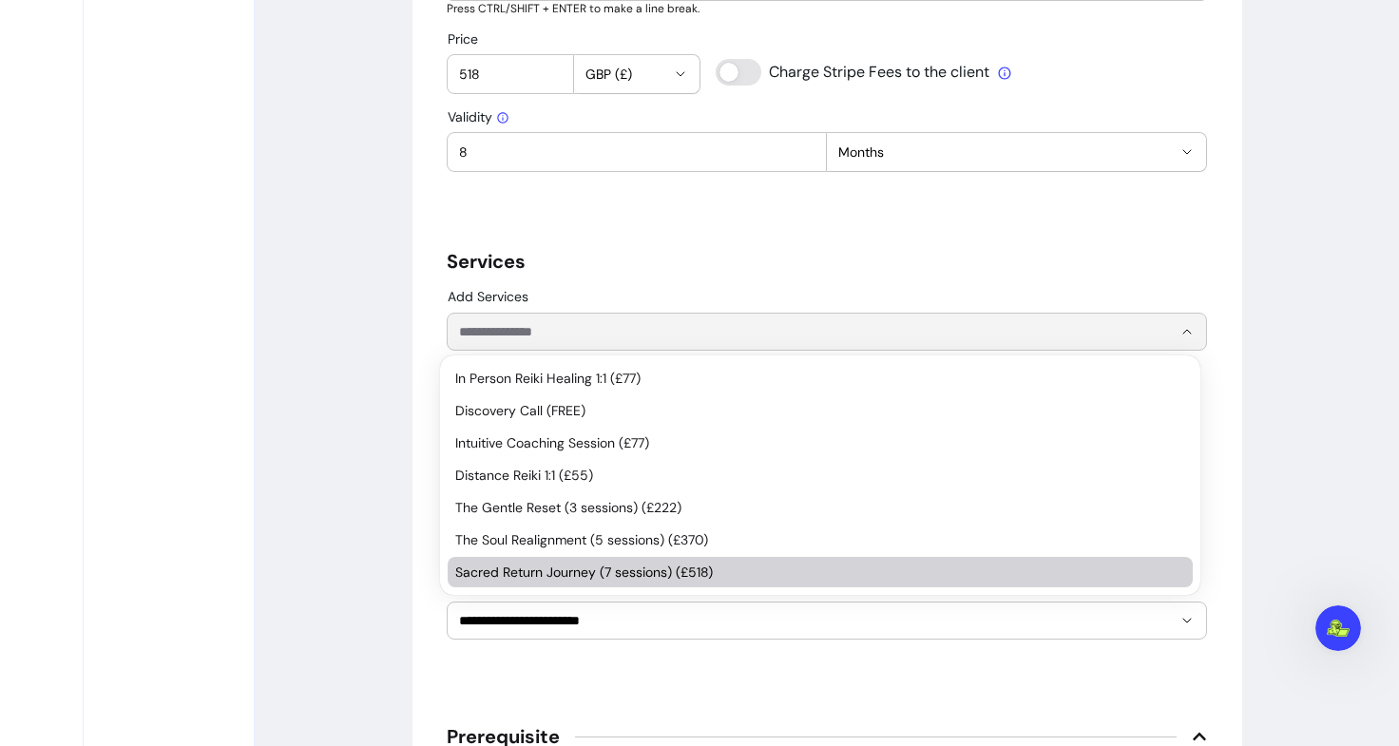
click at [543, 565] on span "Sacred Return Journey (7 sessions) (£518)" at bounding box center [810, 572] width 711 height 19
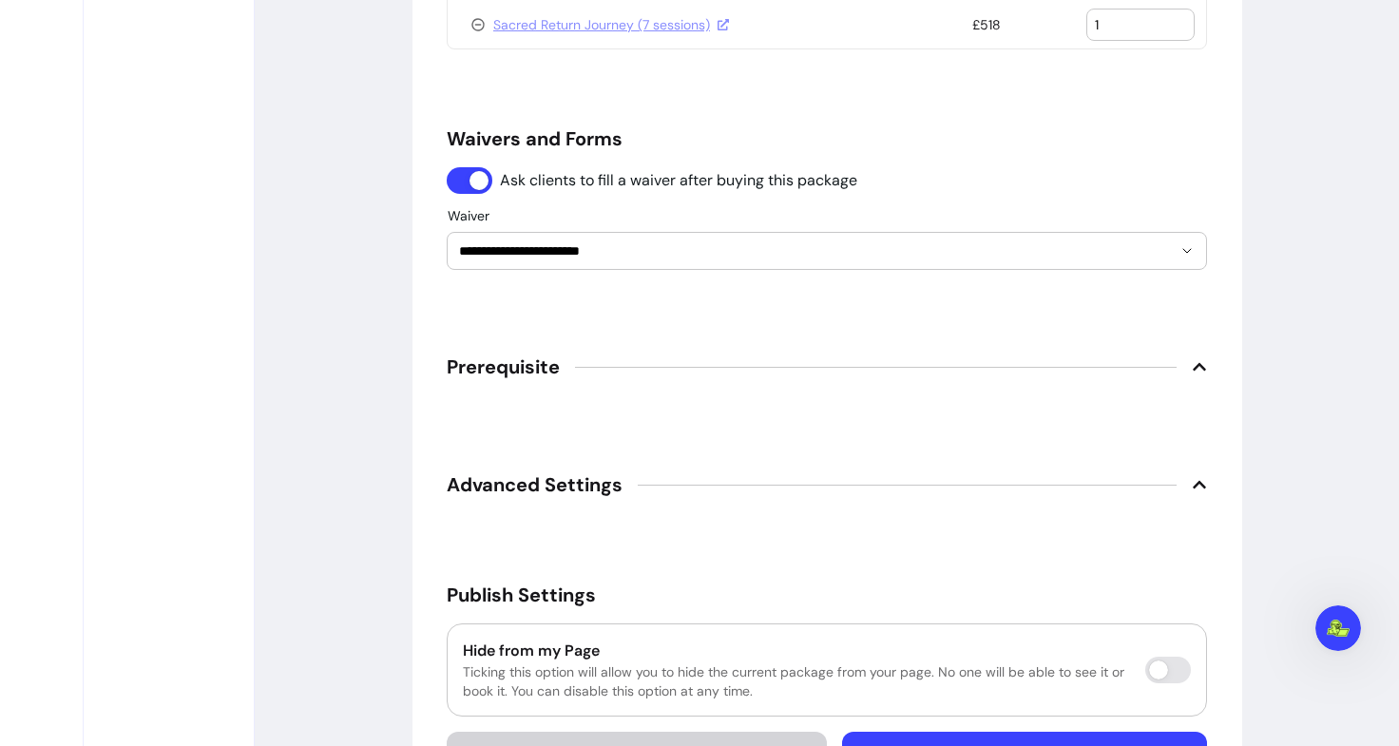
scroll to position [1630, 0]
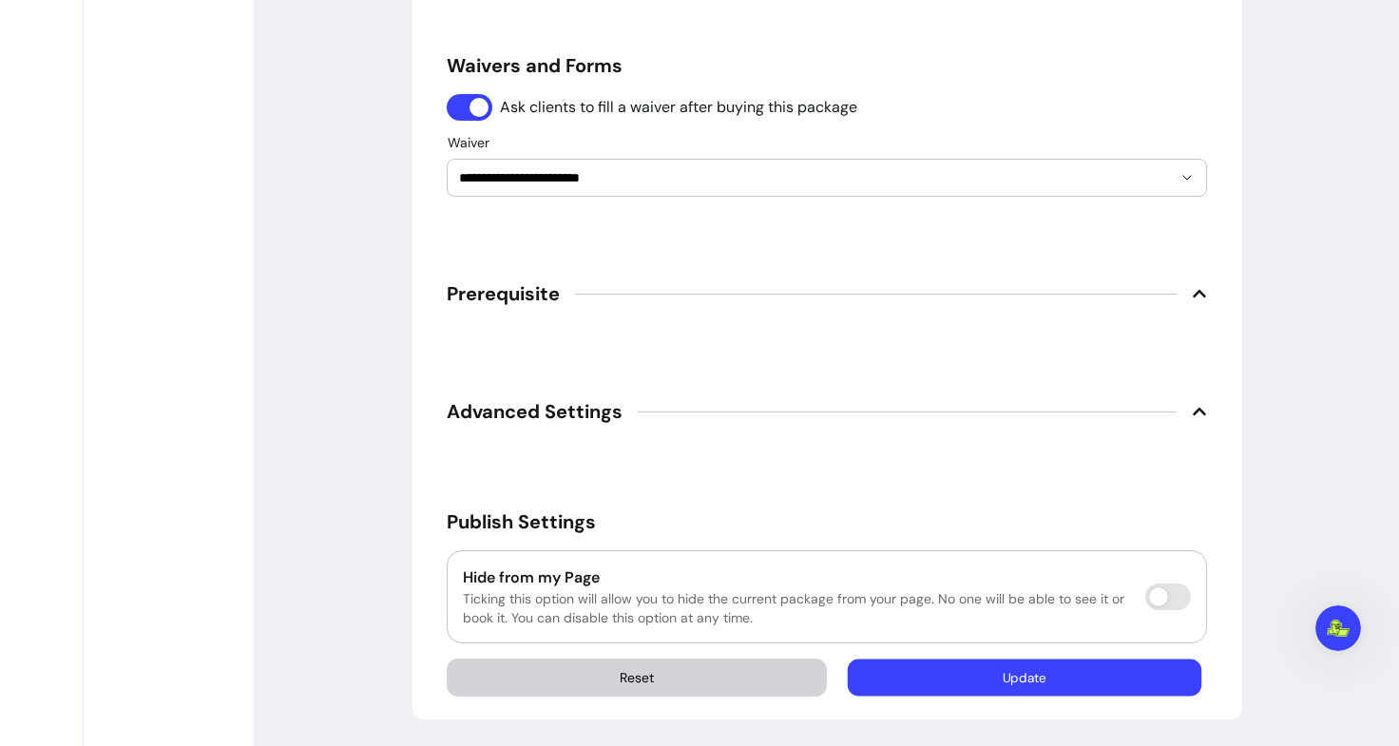
click at [994, 691] on button "Update" at bounding box center [1025, 678] width 354 height 37
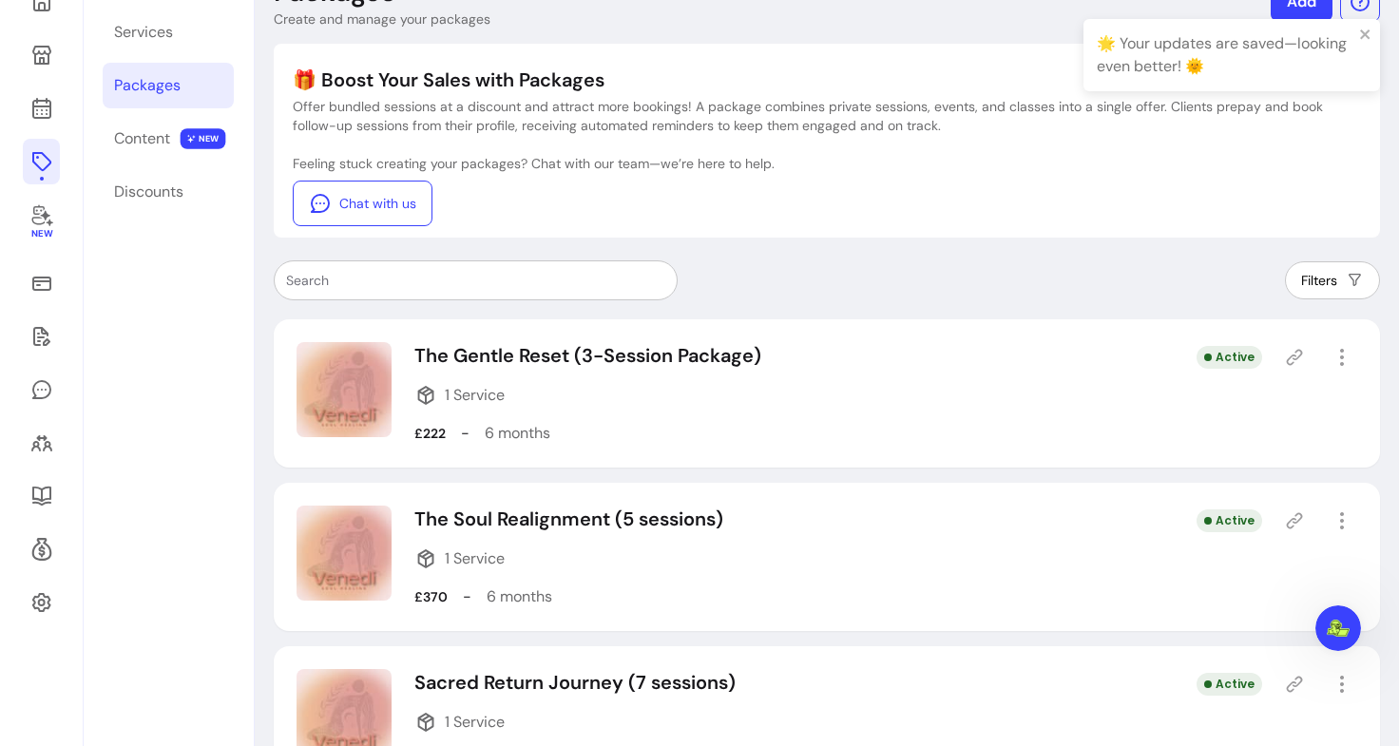
scroll to position [65, 0]
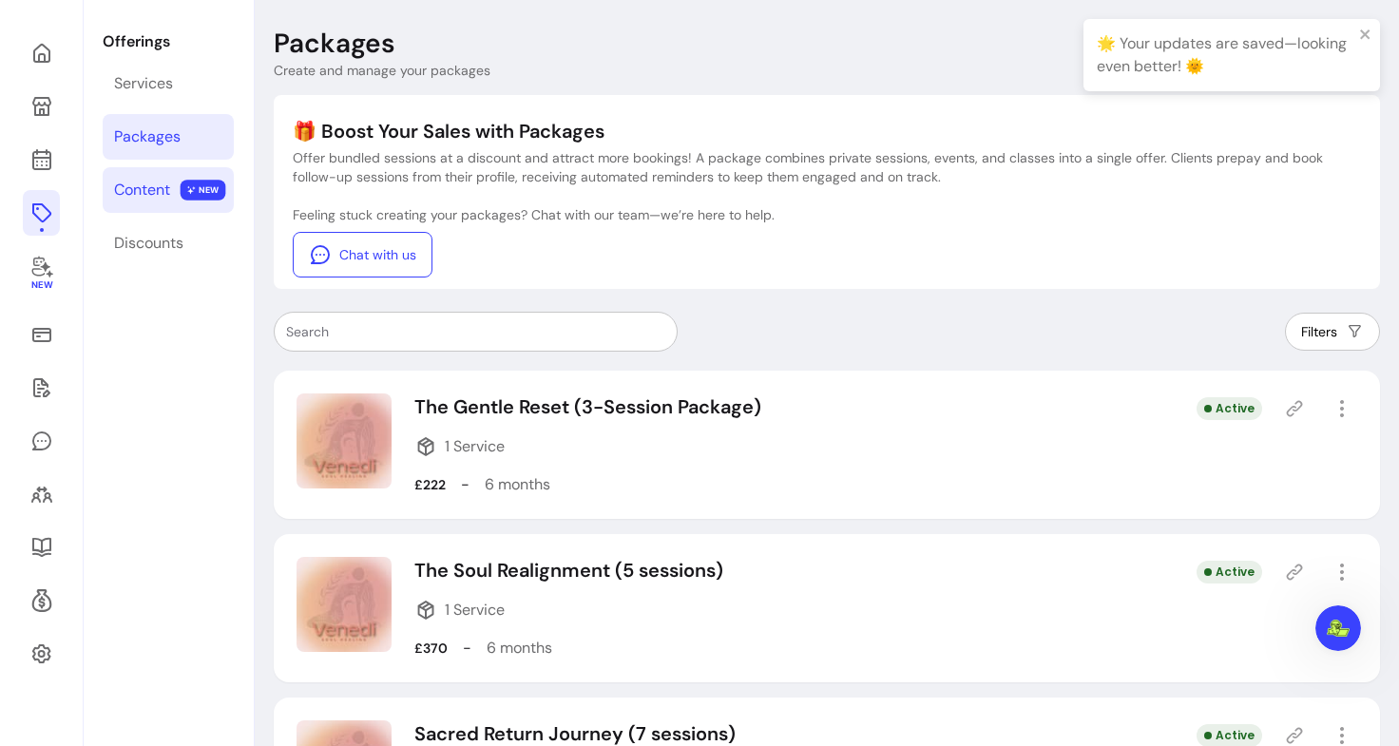
click at [142, 182] on div "Content" at bounding box center [142, 190] width 56 height 23
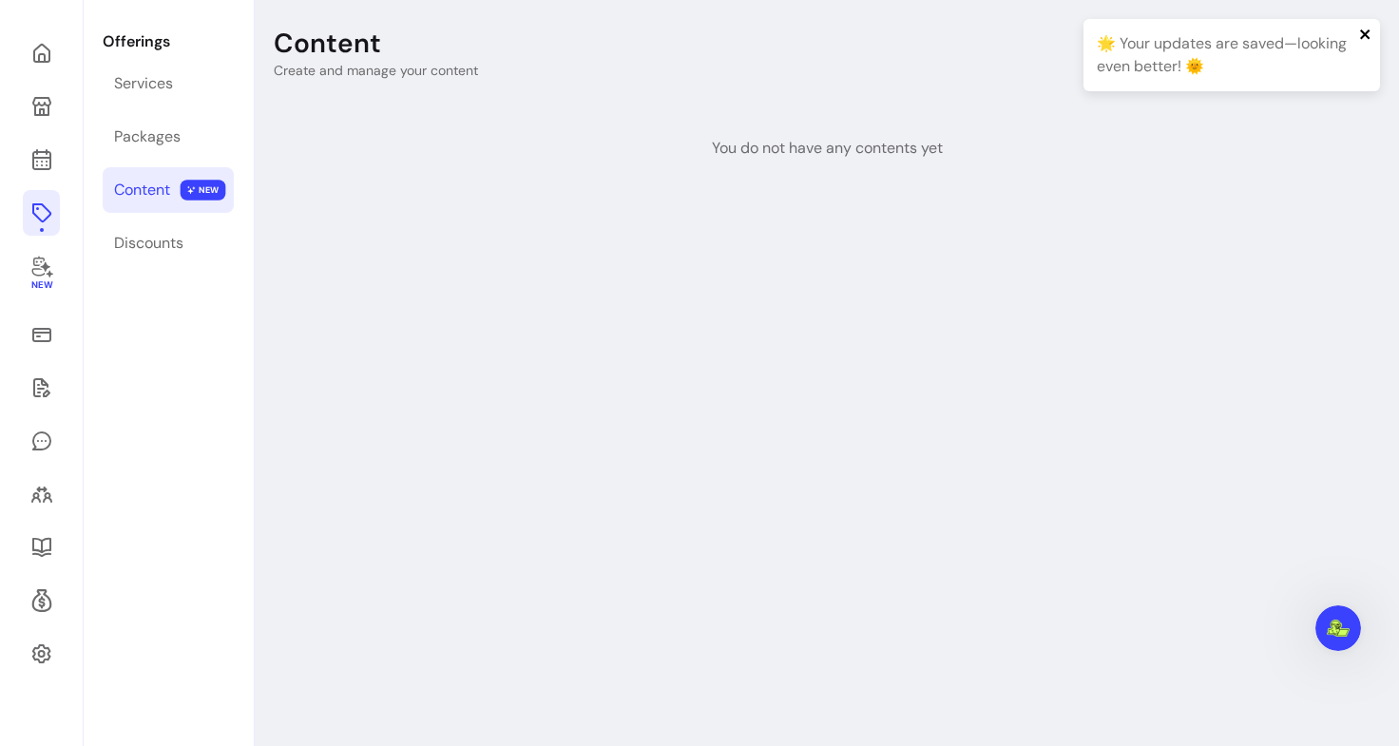
click at [1368, 32] on icon "close" at bounding box center [1365, 34] width 13 height 15
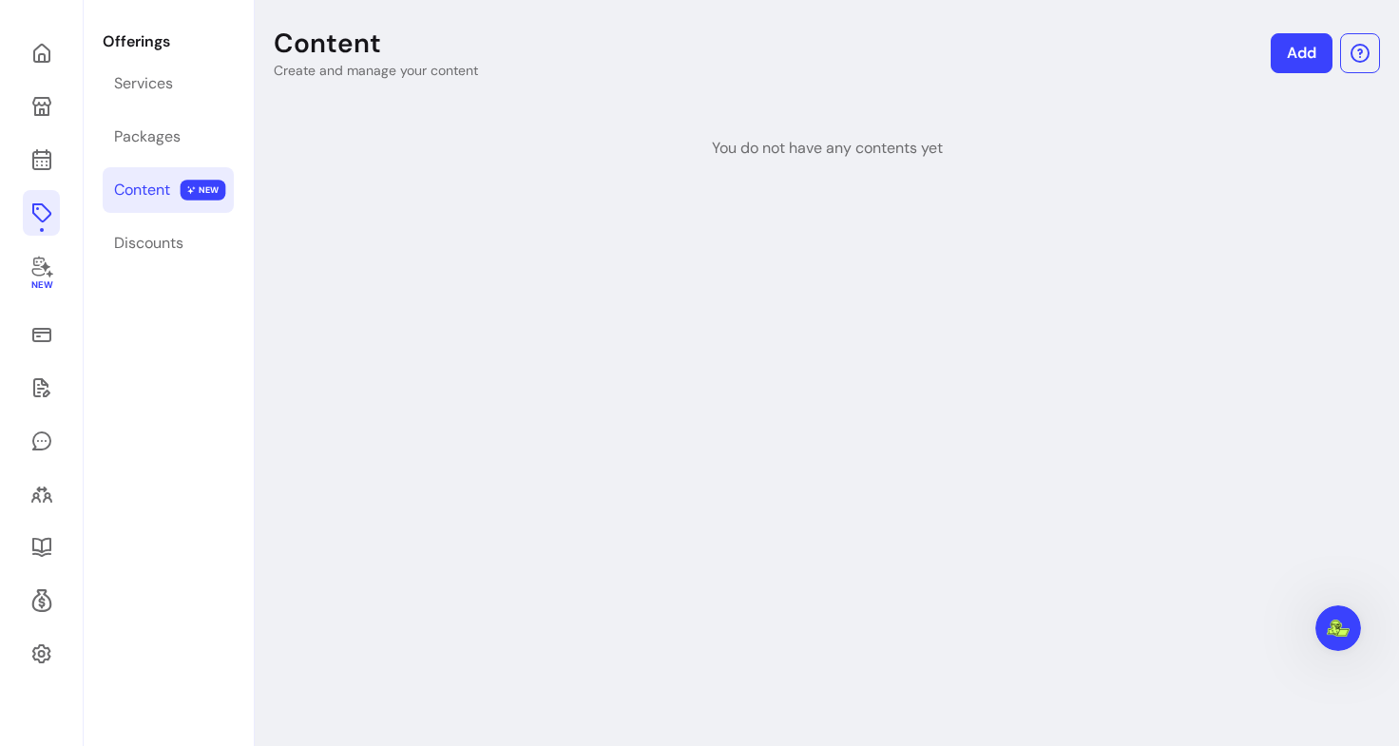
click at [1289, 68] on link "Add" at bounding box center [1302, 53] width 62 height 40
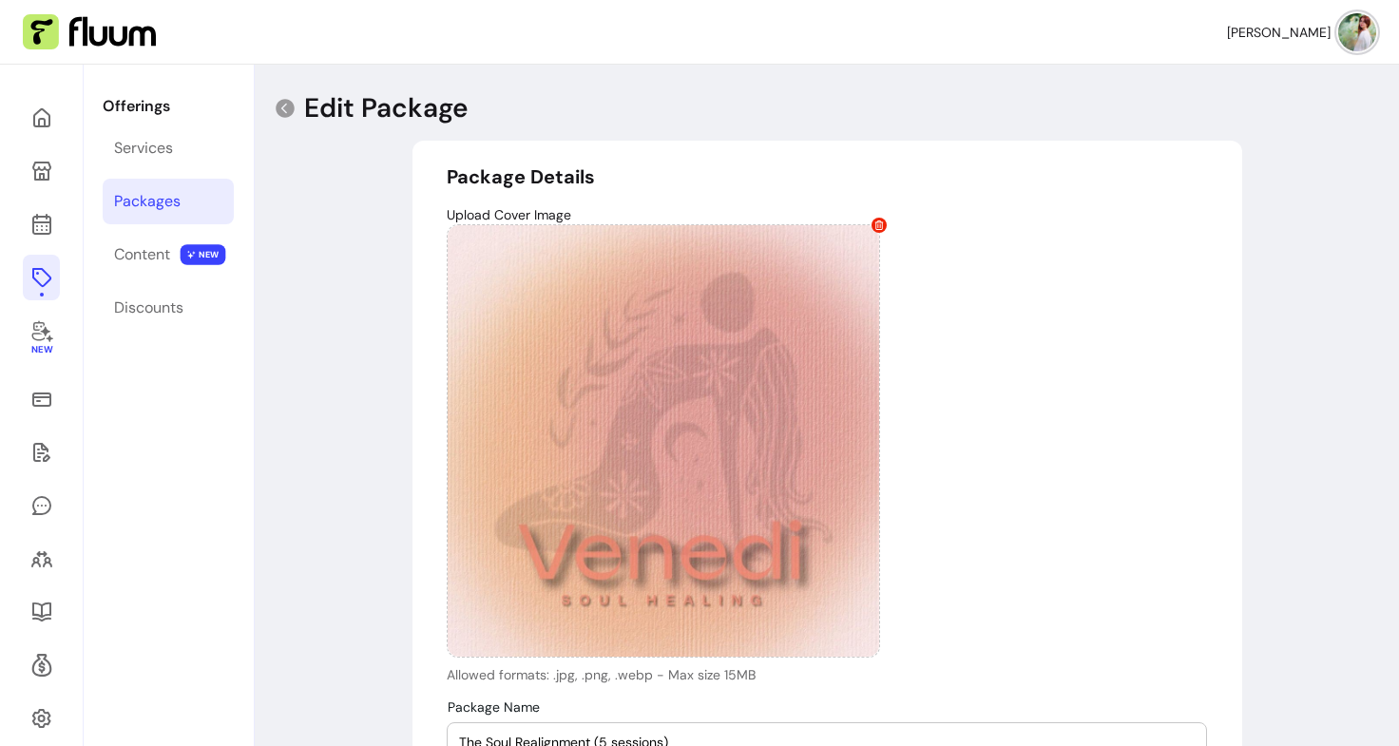
select select "***"
select select "******"
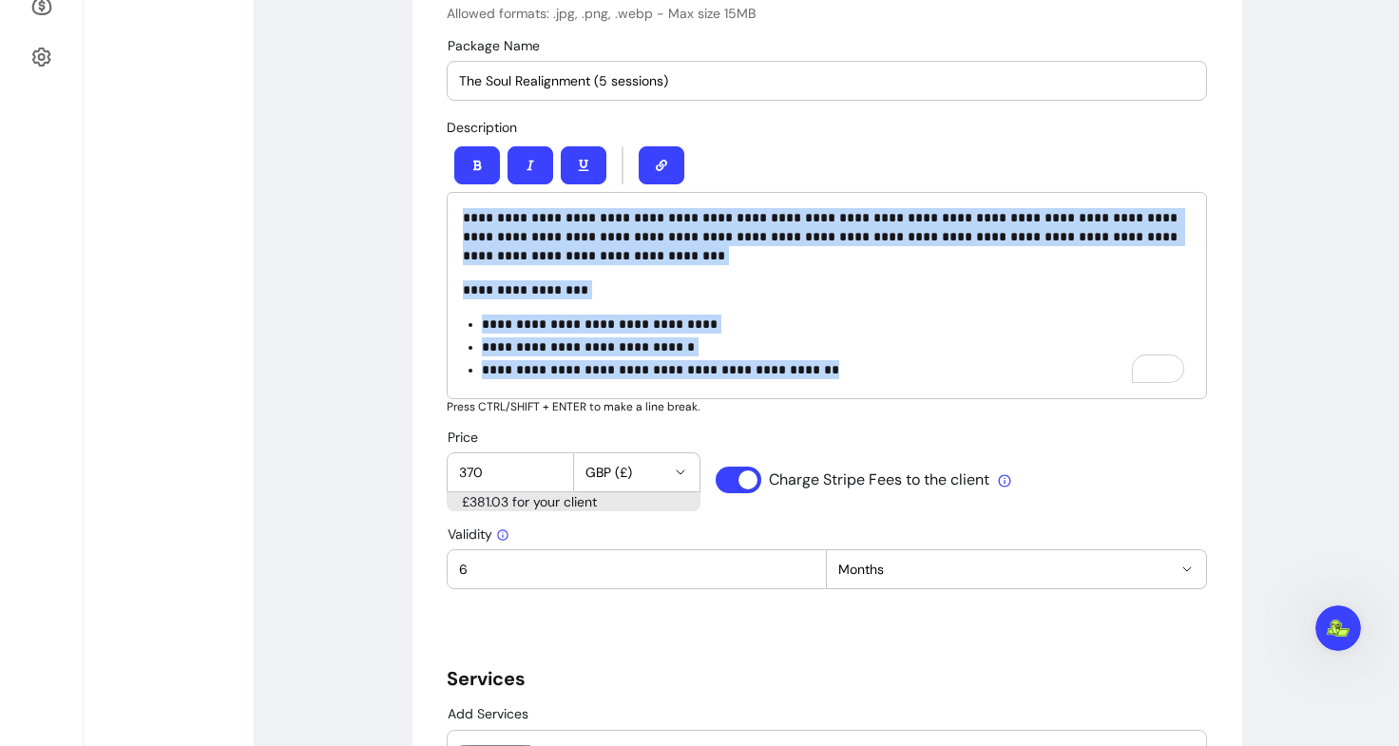
scroll to position [3230, 0]
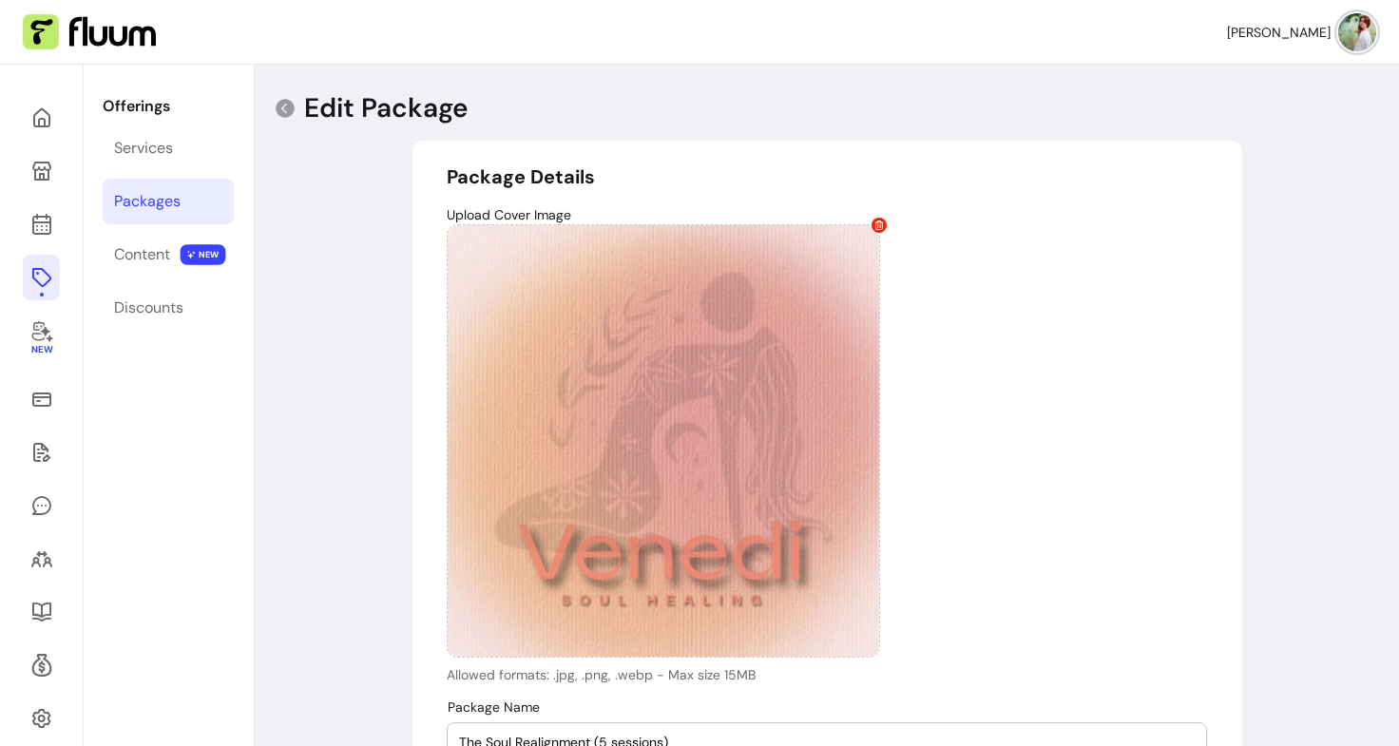
select select "***"
select select "******"
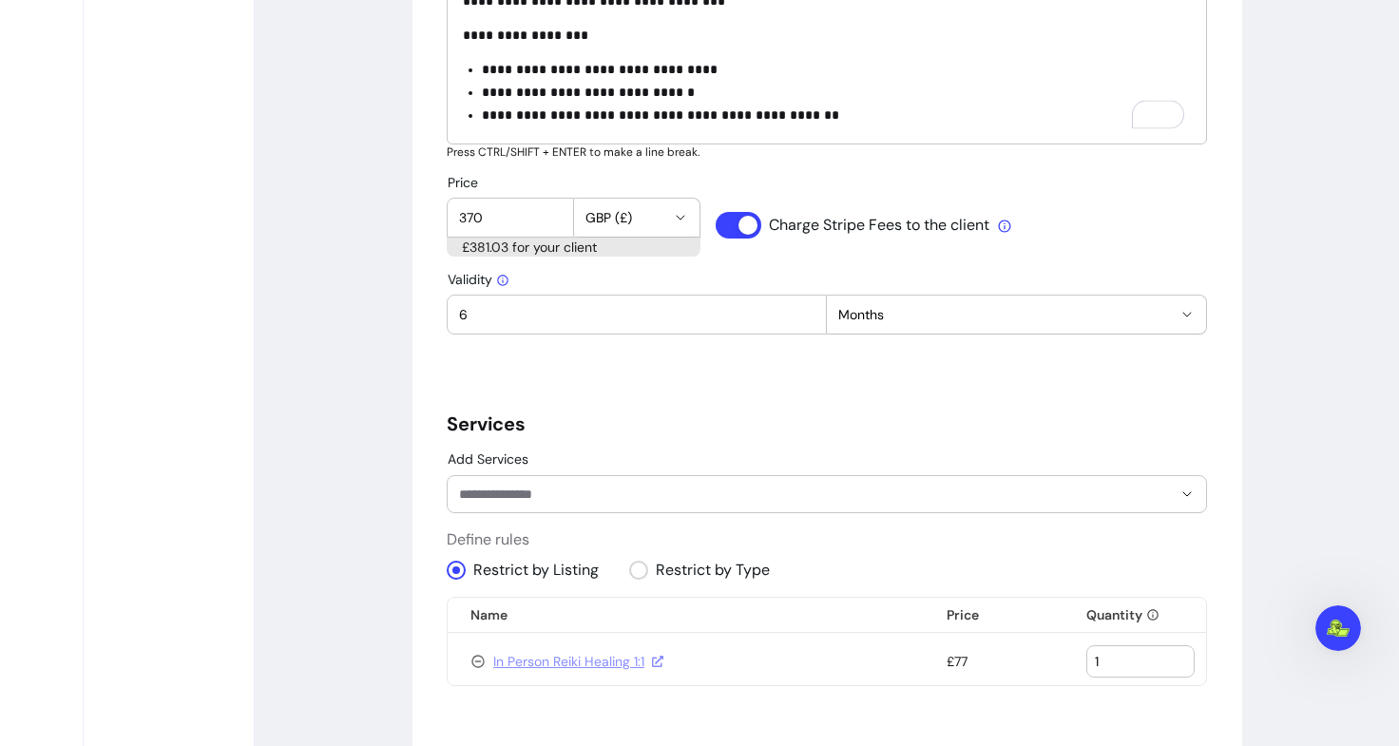
scroll to position [918, 0]
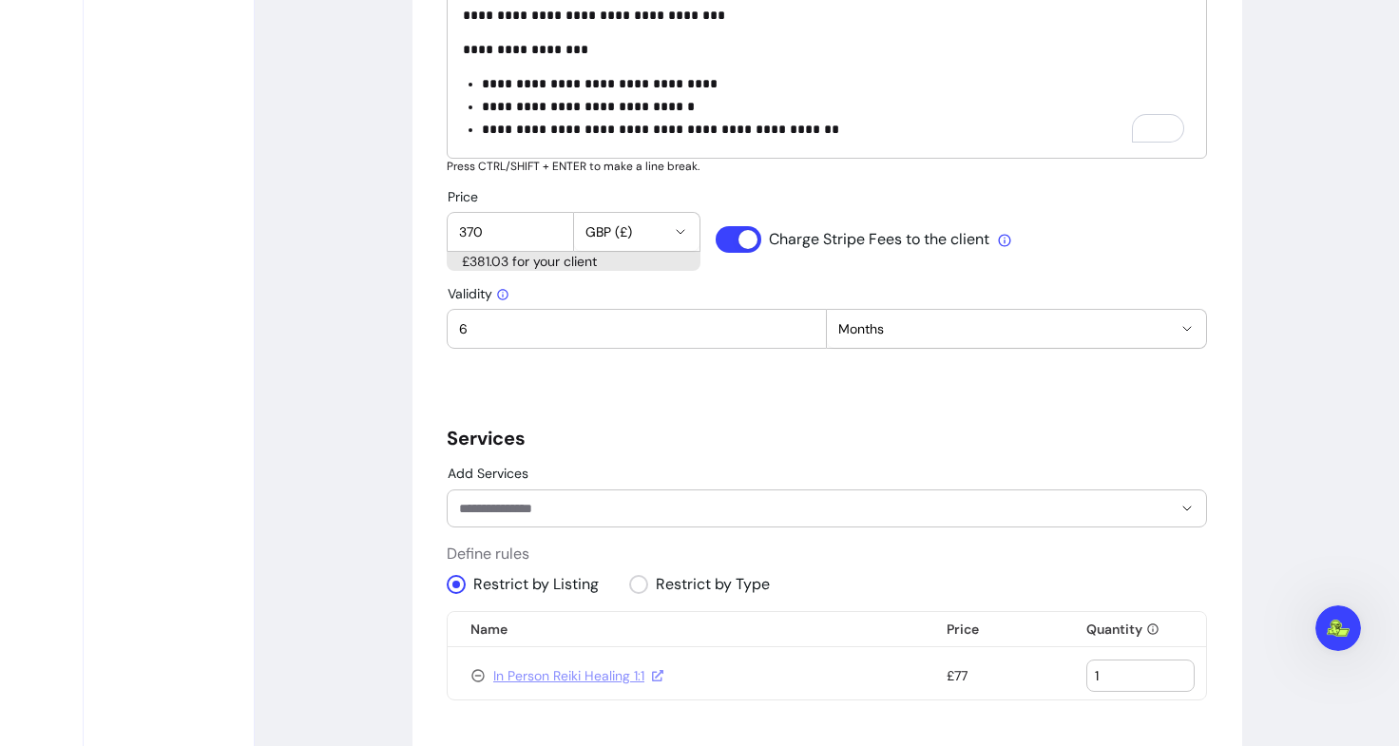
click at [523, 501] on input "Add Services" at bounding box center [800, 508] width 682 height 19
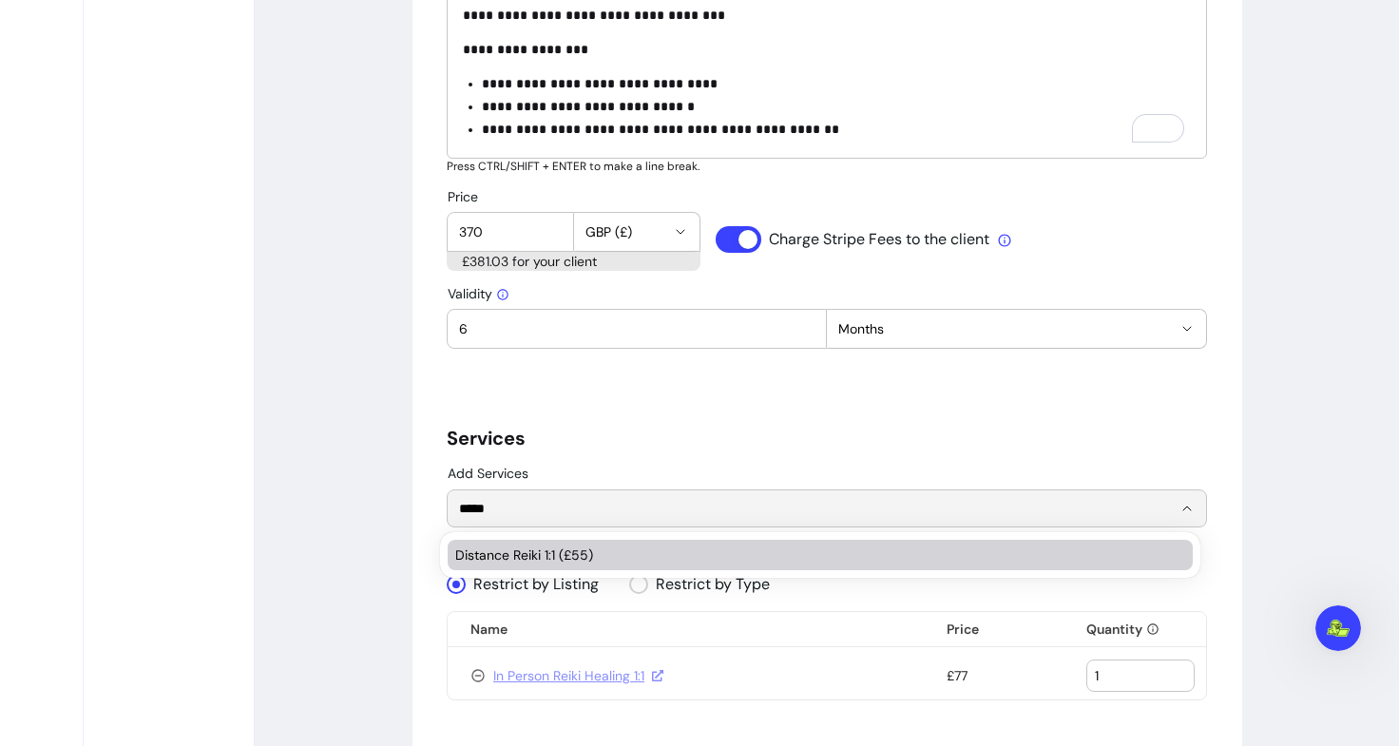
type input "*****"
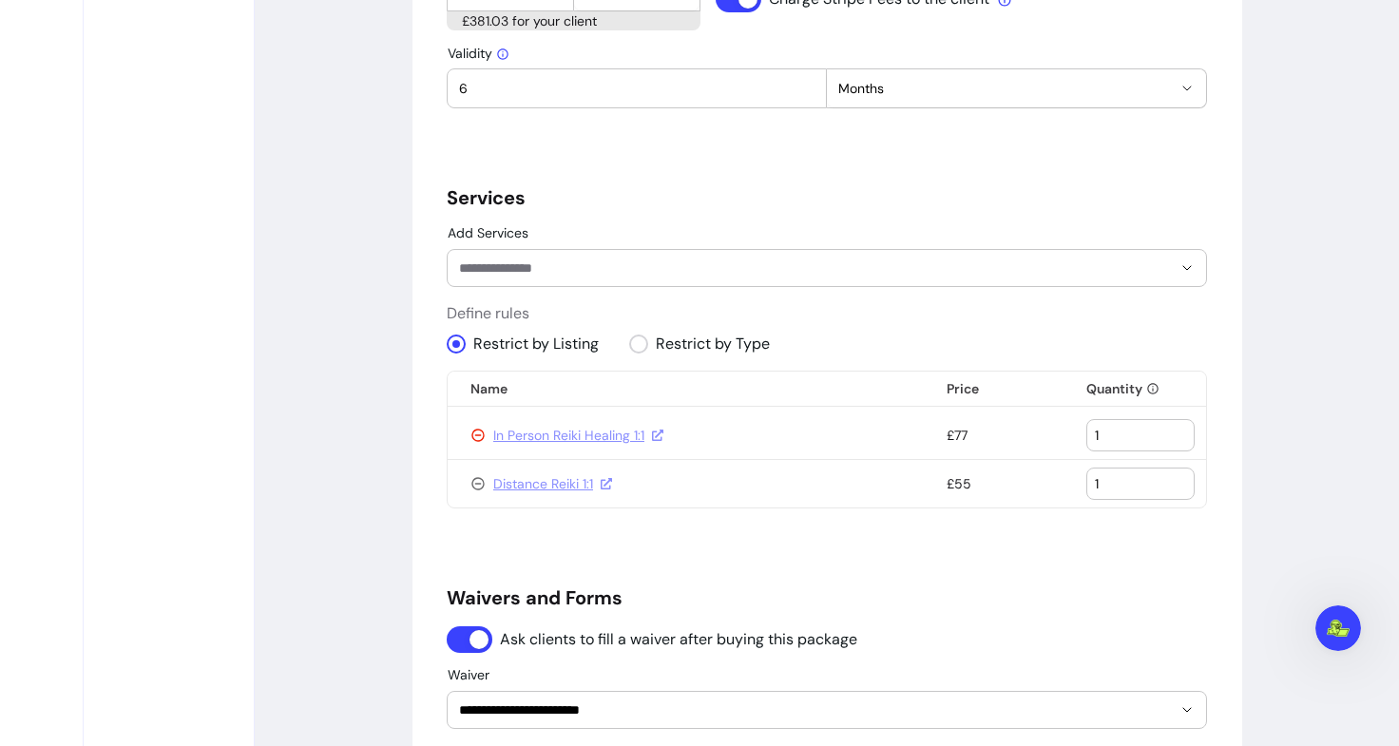
click at [473, 436] on icon at bounding box center [477, 435] width 15 height 15
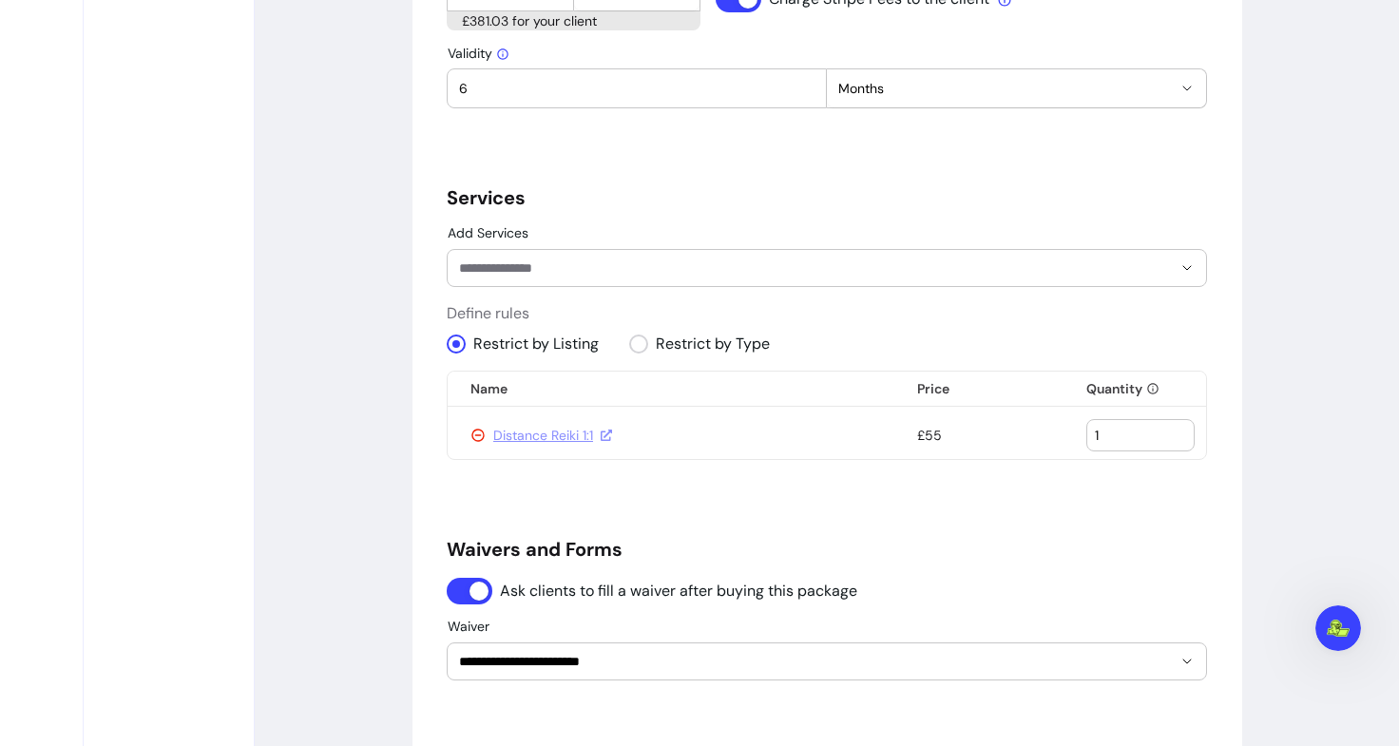
click at [473, 437] on icon at bounding box center [477, 435] width 15 height 15
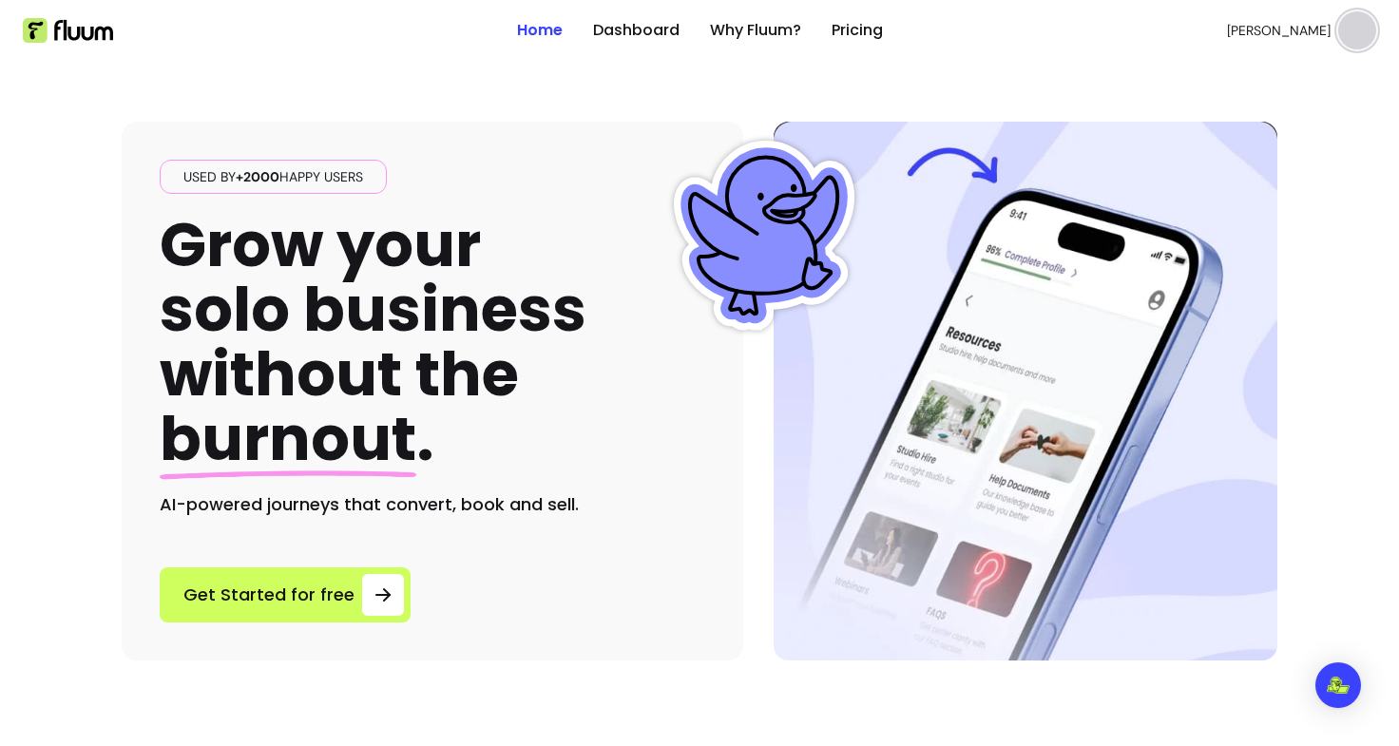
click at [1338, 40] on img at bounding box center [1357, 30] width 38 height 38
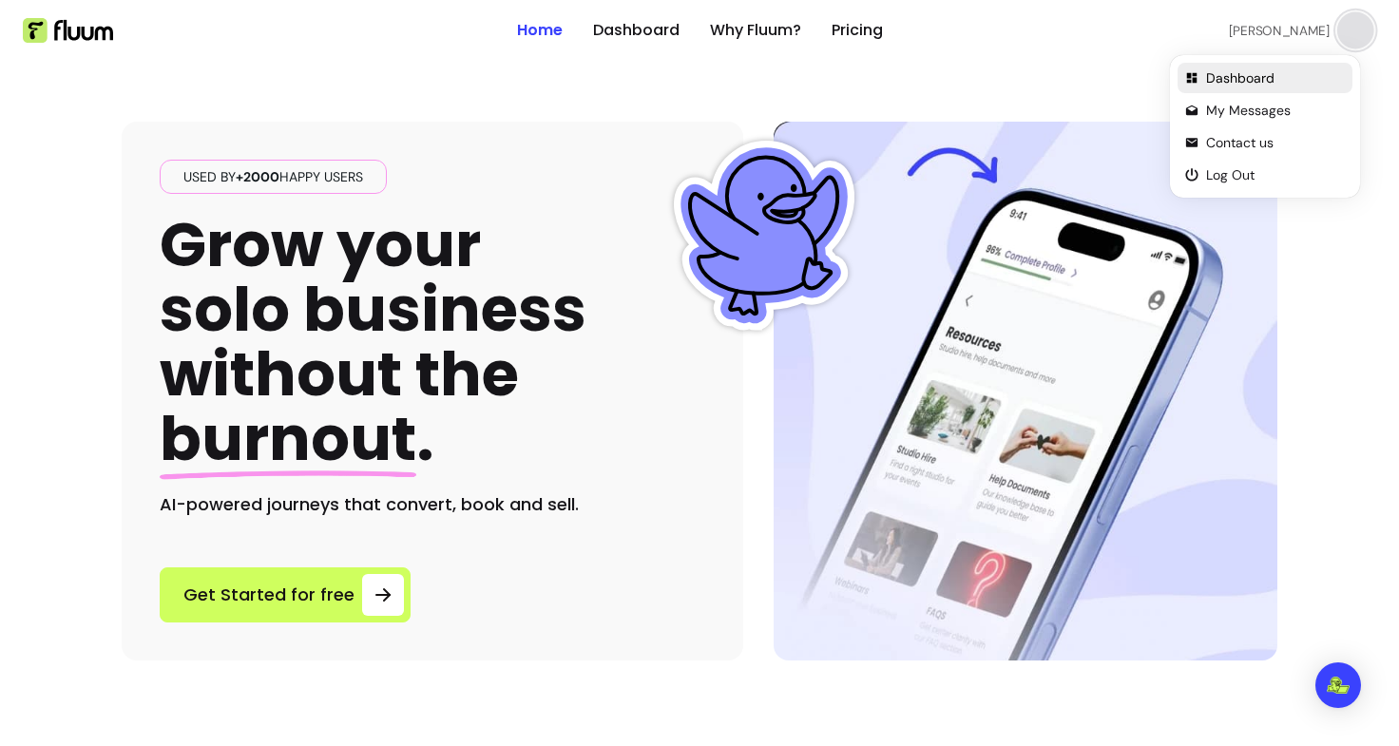
click at [1212, 88] on li "Dashboard" at bounding box center [1265, 78] width 175 height 30
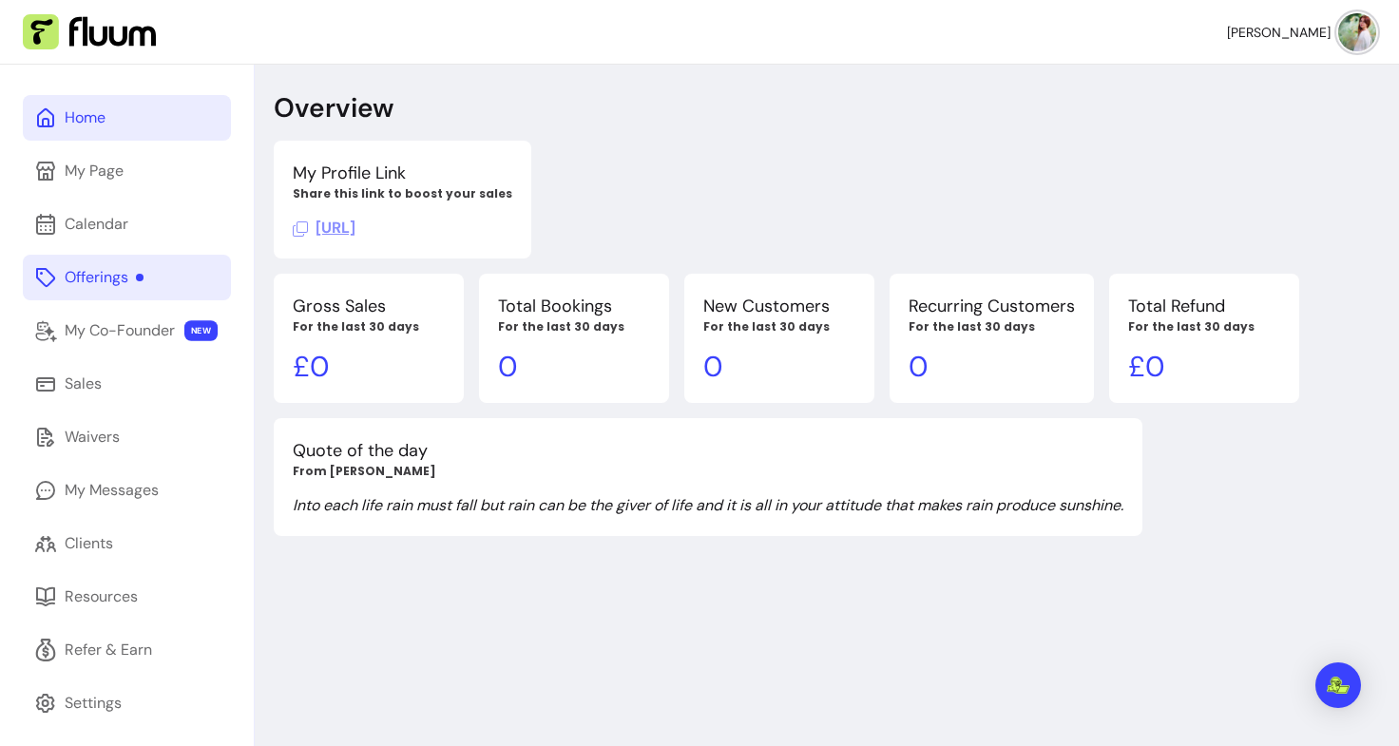
click at [144, 278] on link "Offerings" at bounding box center [127, 278] width 208 height 46
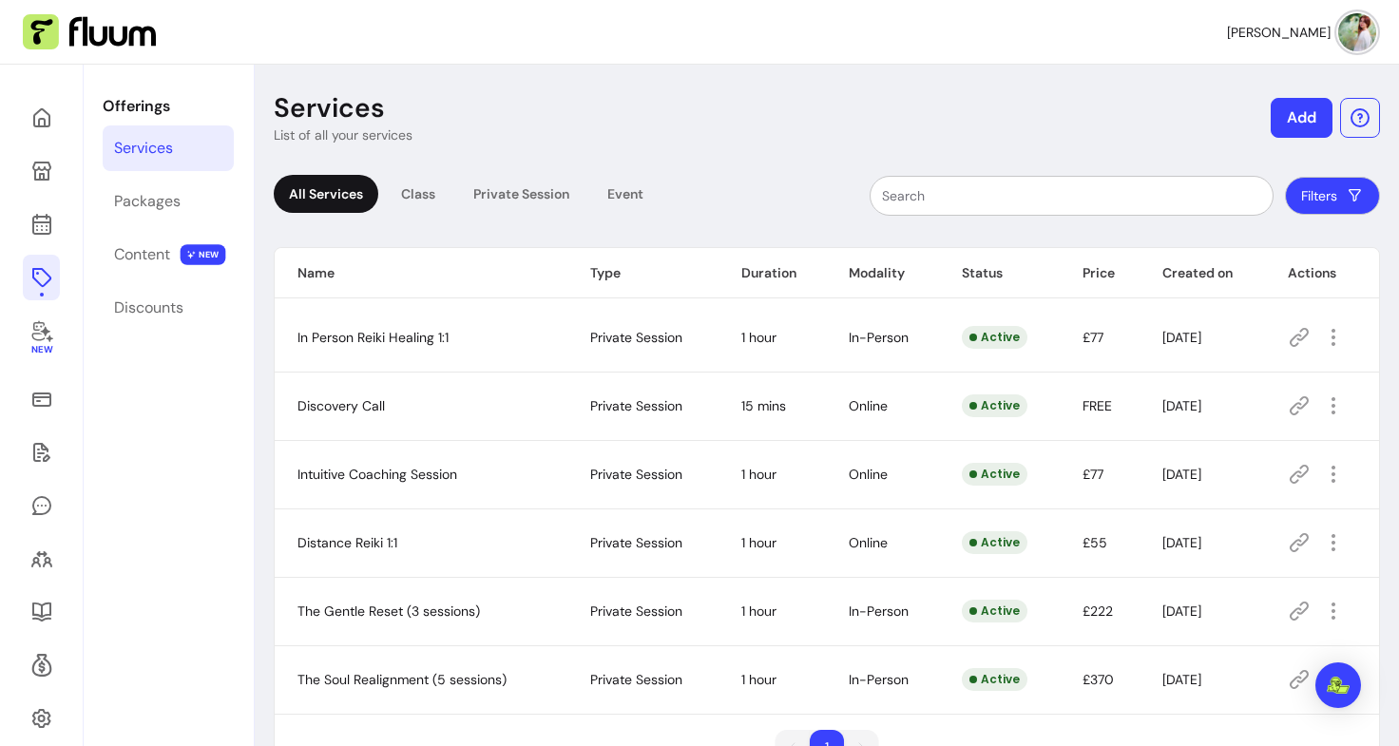
scroll to position [65, 0]
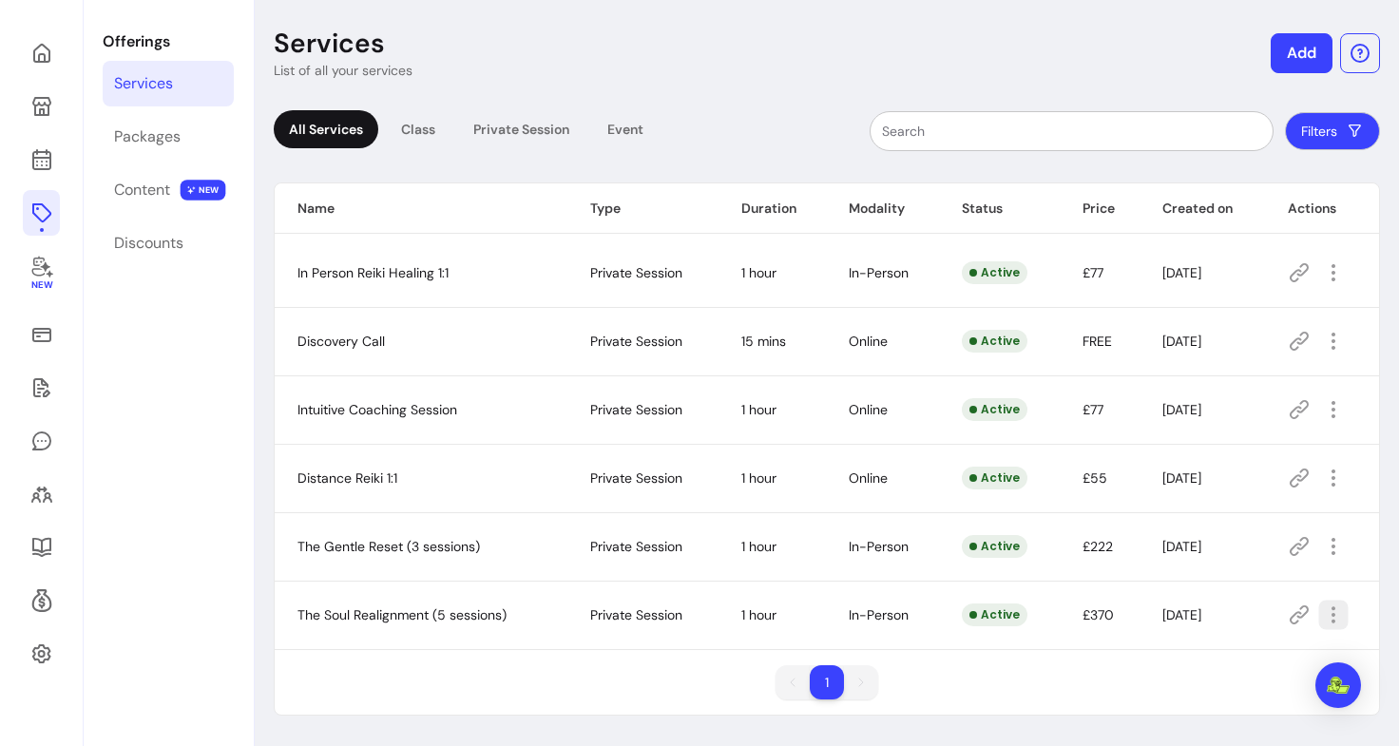
click at [1322, 623] on icon "button" at bounding box center [1333, 615] width 22 height 22
click at [508, 613] on td "The Soul Realignment (5 sessions)" at bounding box center [421, 615] width 293 height 68
click at [1322, 622] on icon "button" at bounding box center [1333, 614] width 23 height 23
click at [1226, 438] on span "Amend" at bounding box center [1252, 441] width 139 height 19
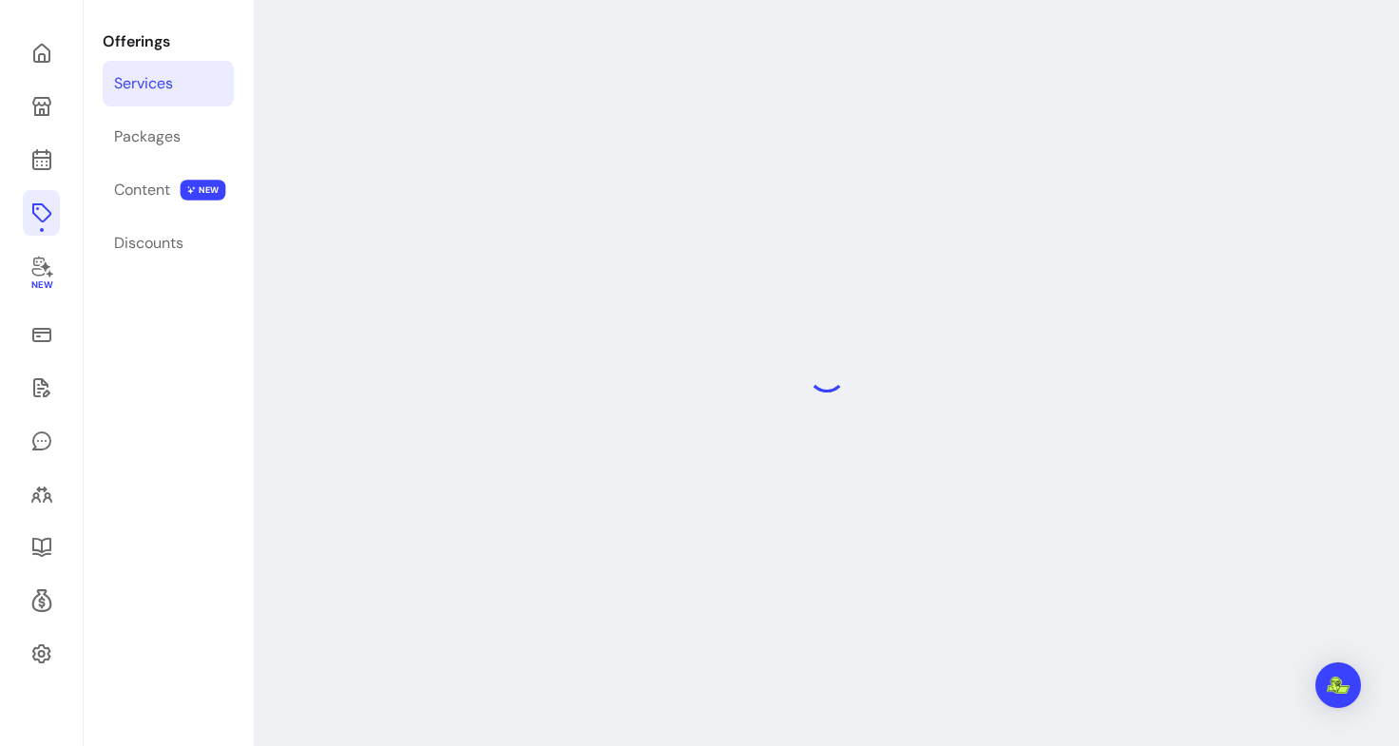
select select "**"
select select "***"
select select "**********"
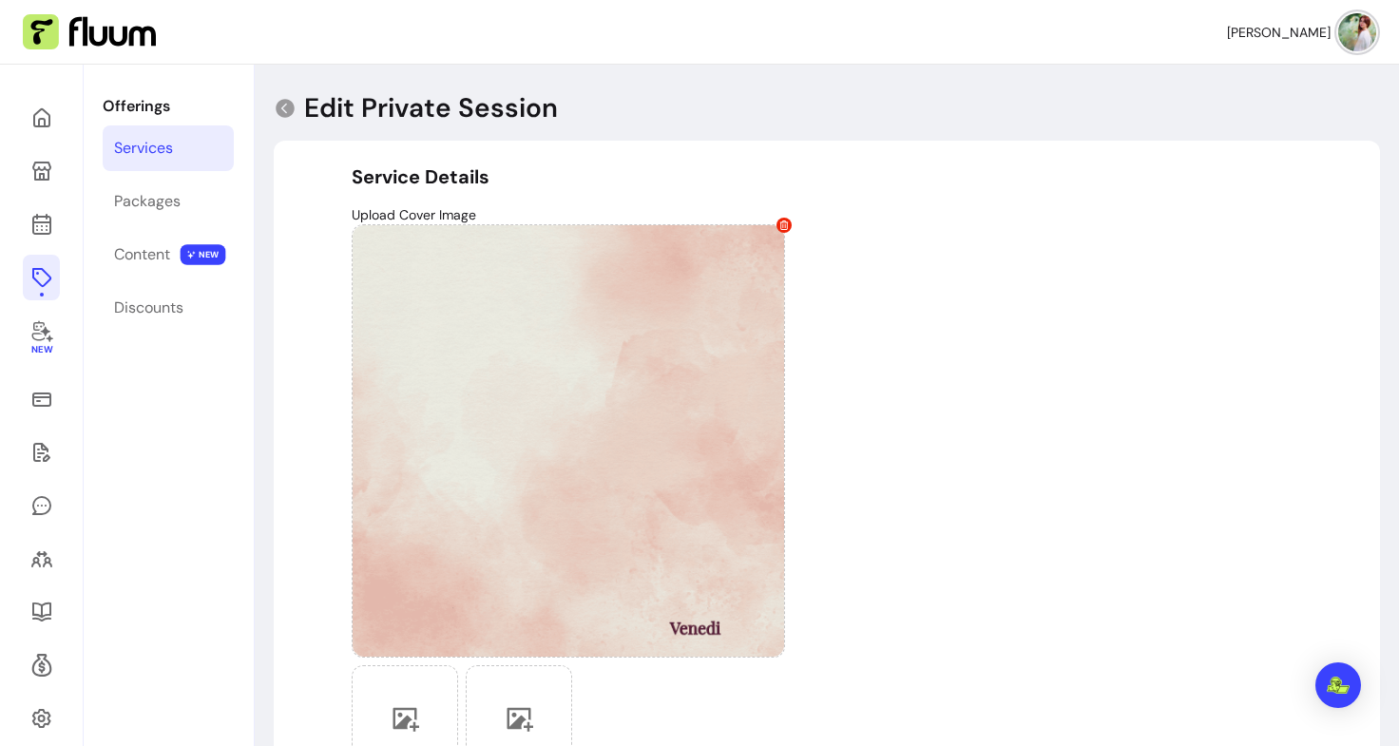
click at [147, 144] on div "Services" at bounding box center [143, 148] width 59 height 23
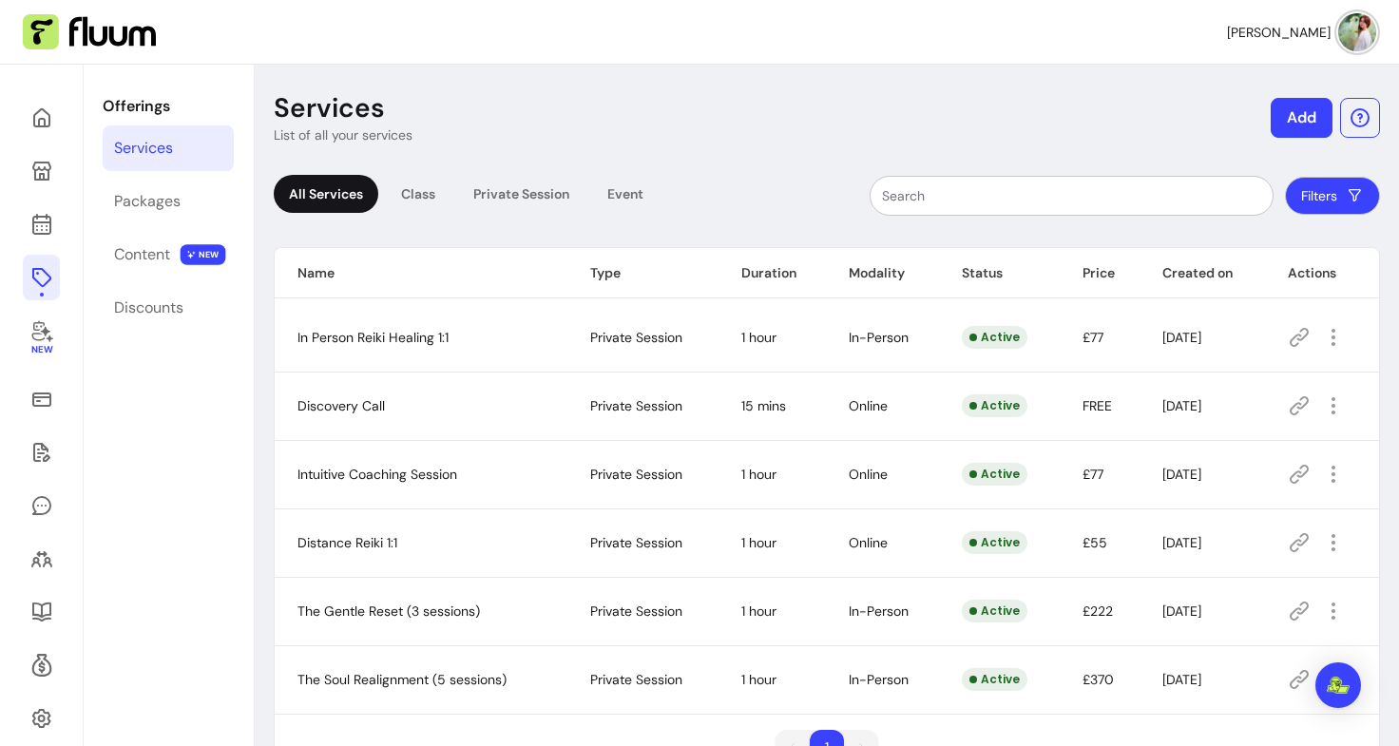
scroll to position [65, 0]
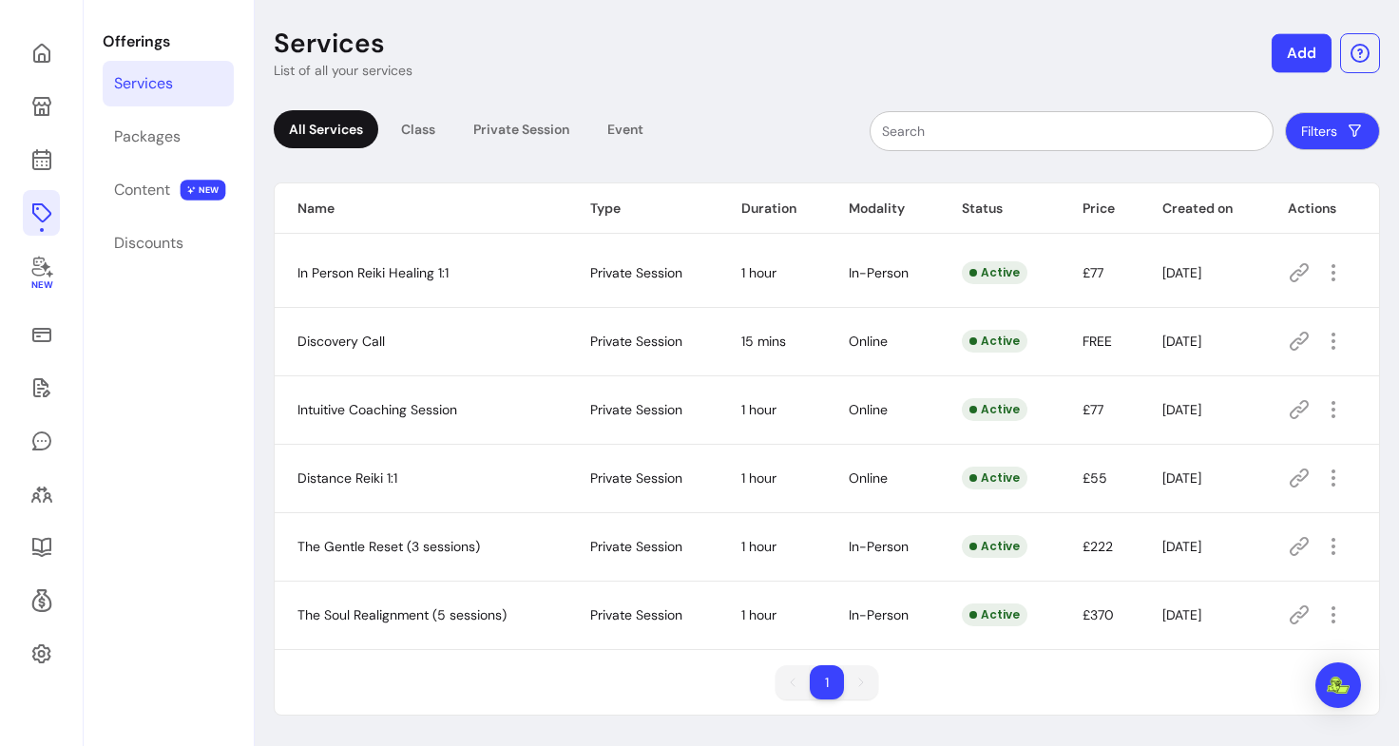
click at [1288, 65] on button "Add" at bounding box center [1302, 53] width 60 height 39
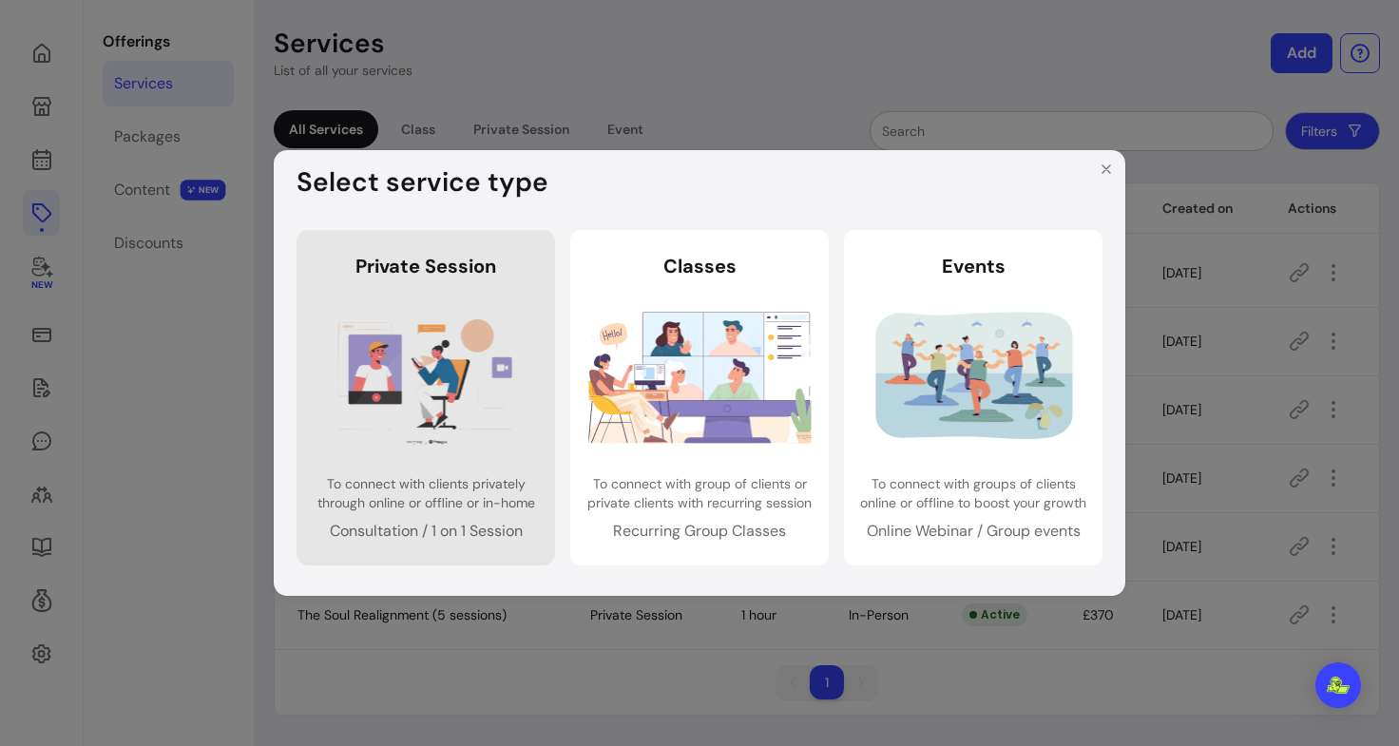
click at [457, 413] on img at bounding box center [426, 376] width 223 height 148
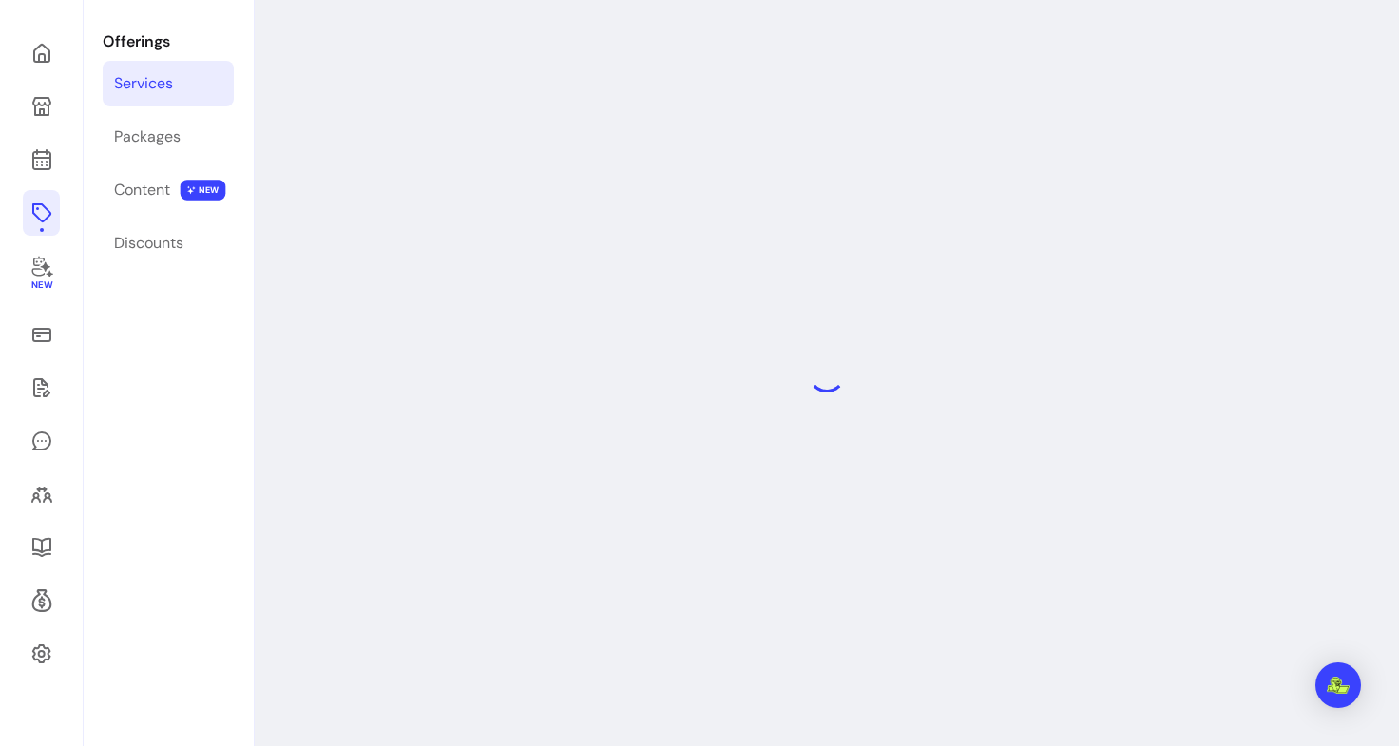
select select "***"
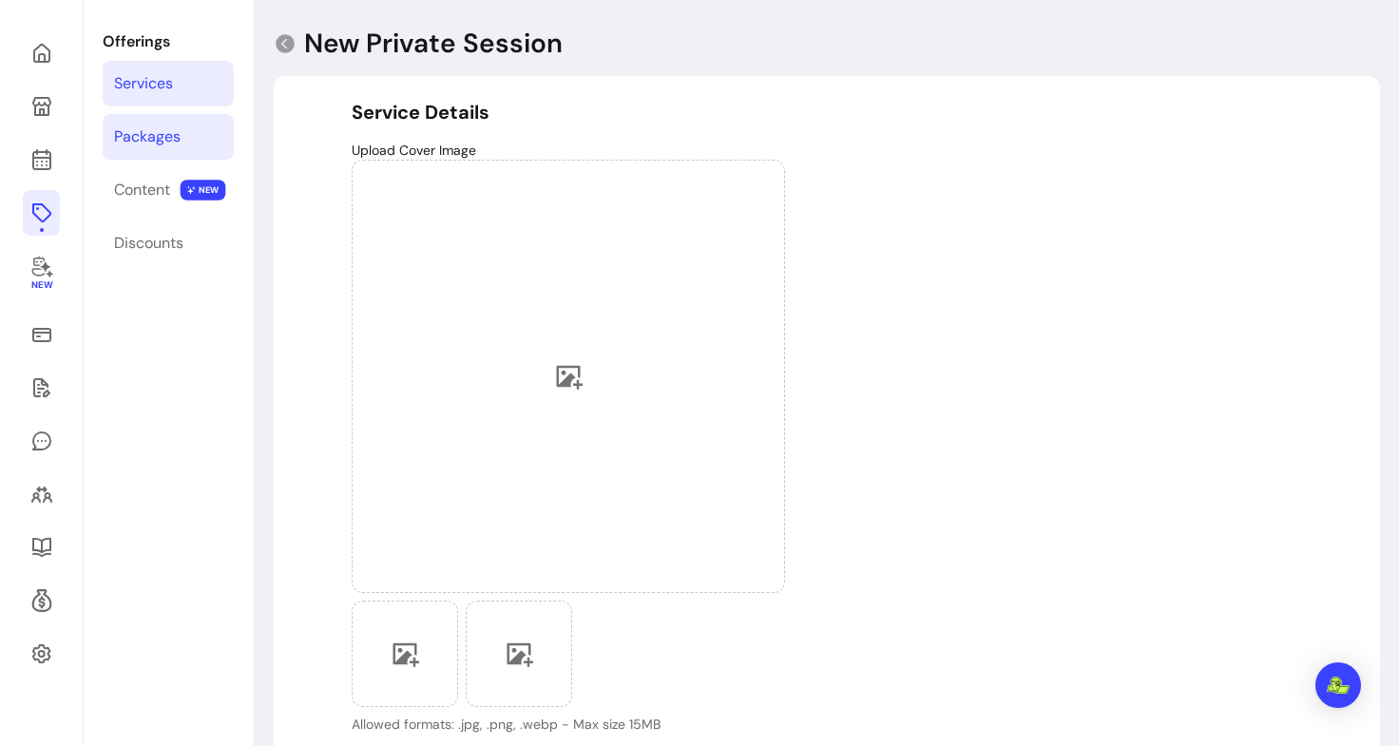
click at [139, 142] on div "Packages" at bounding box center [147, 136] width 67 height 23
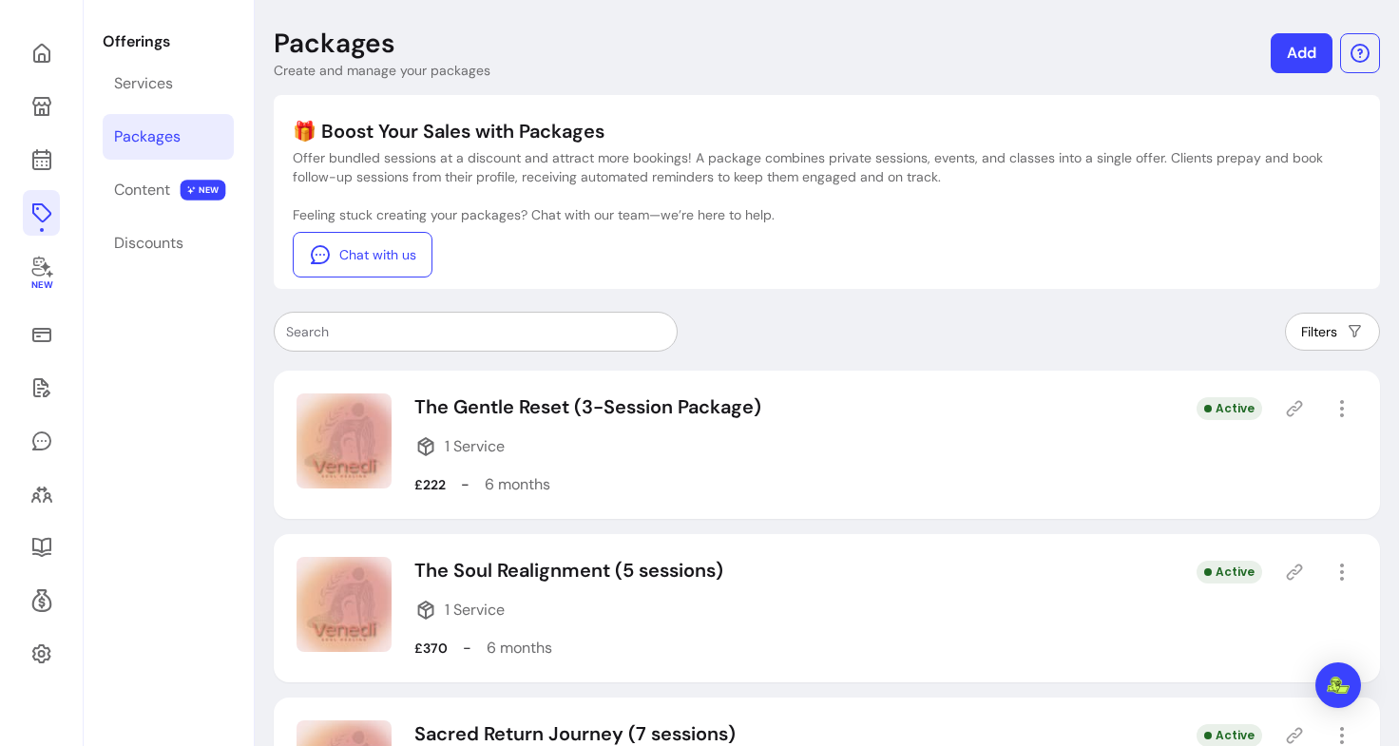
scroll to position [191, 0]
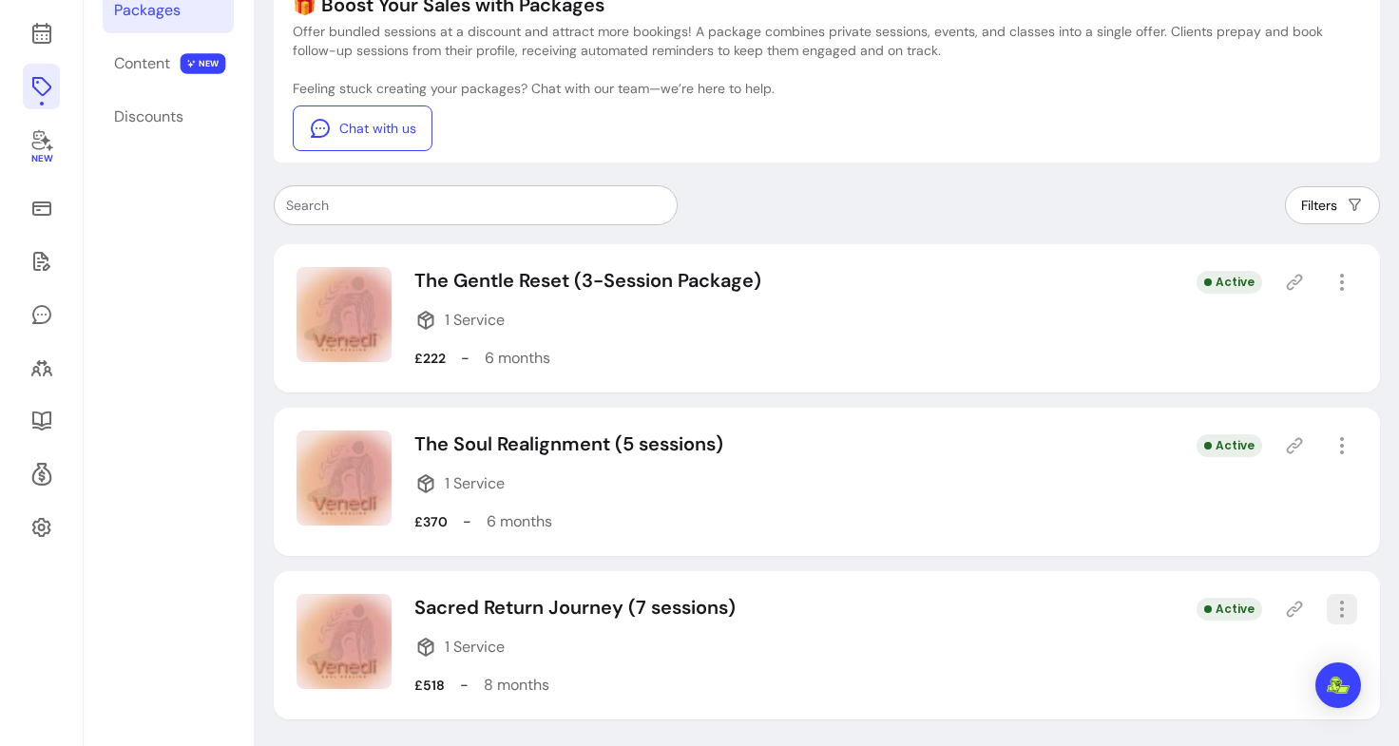
click at [1331, 605] on icon "button" at bounding box center [1342, 609] width 23 height 23
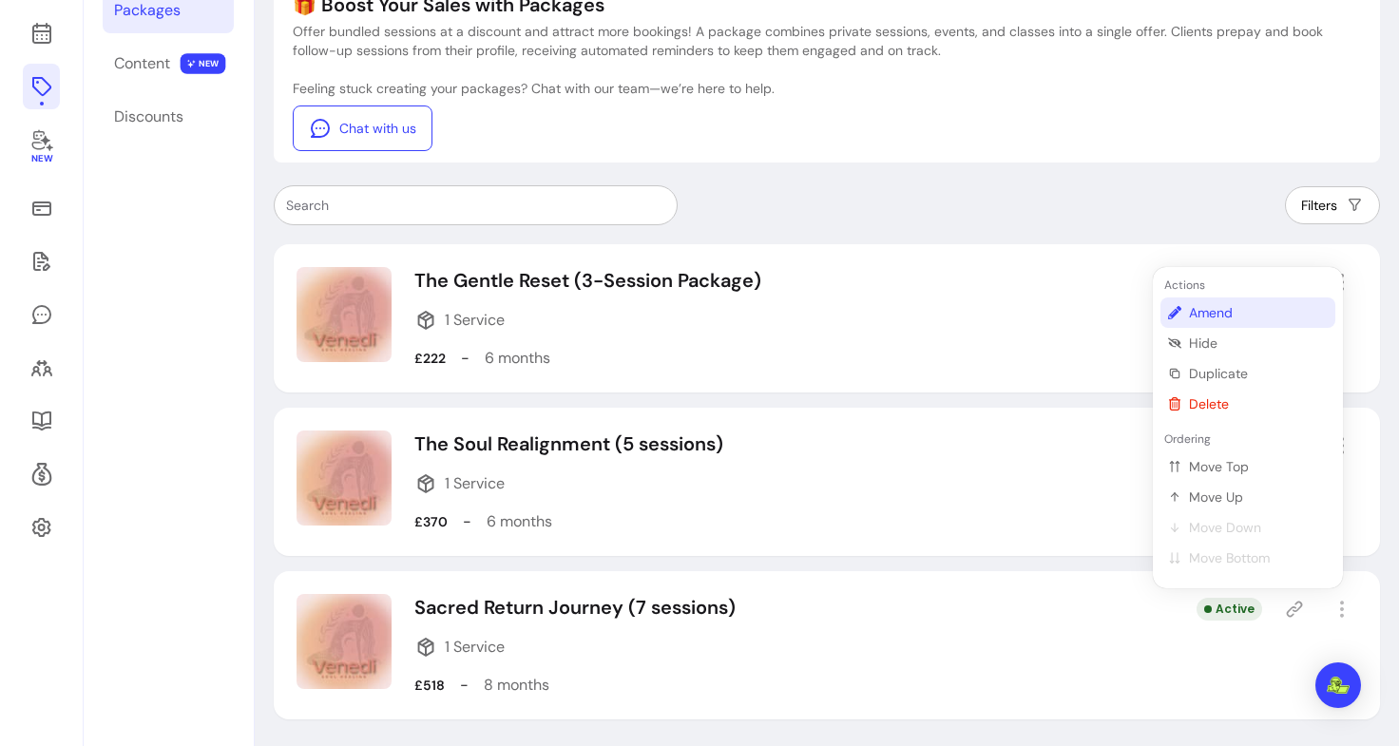
click at [1208, 314] on span "Amend" at bounding box center [1258, 312] width 139 height 19
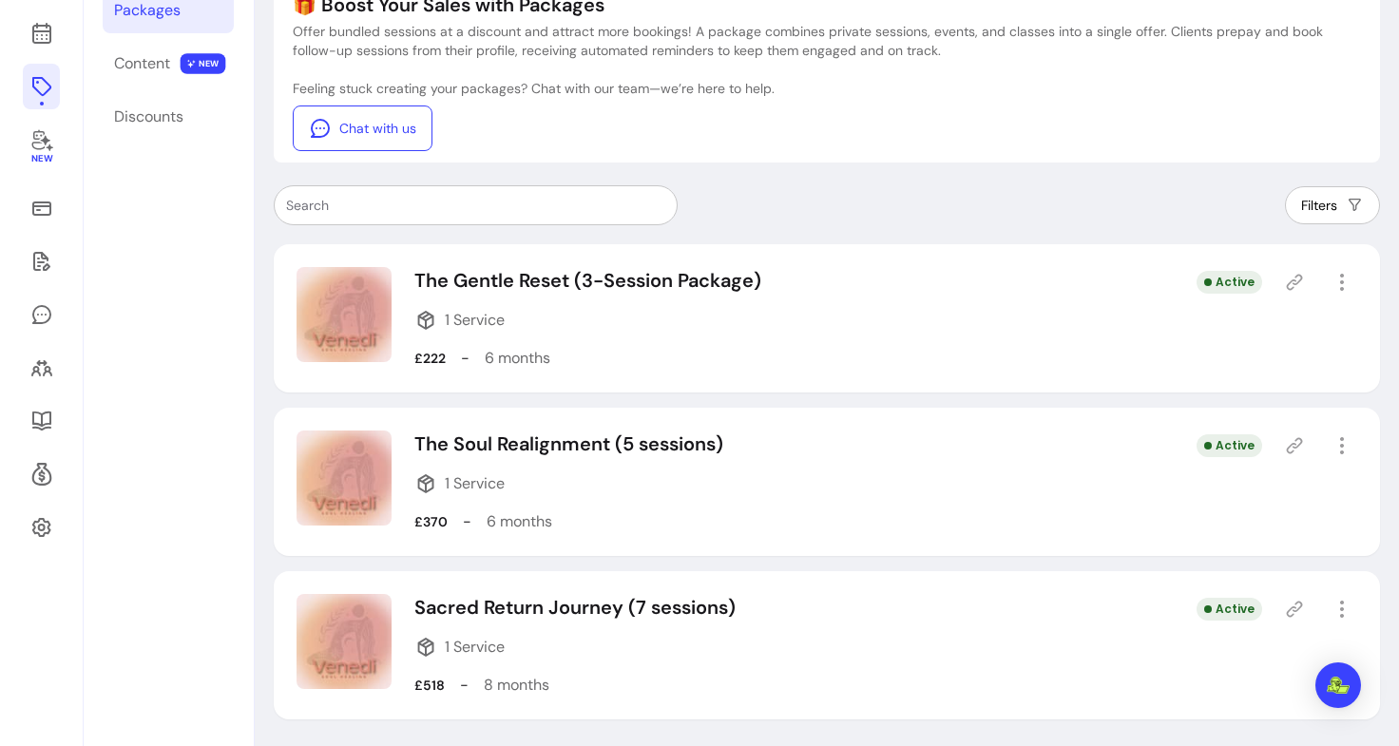
select select "***"
select select "******"
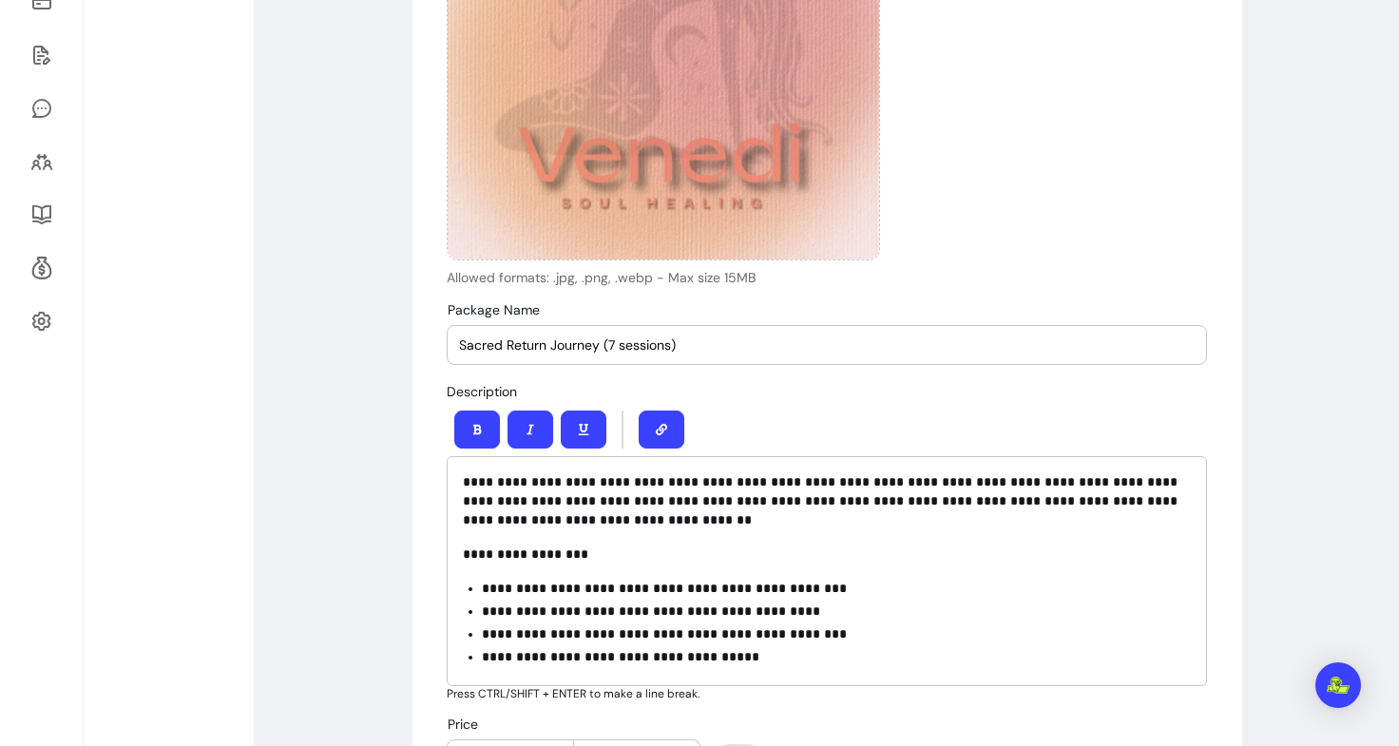
scroll to position [398, 0]
drag, startPoint x: 693, startPoint y: 348, endPoint x: 388, endPoint y: 341, distance: 305.1
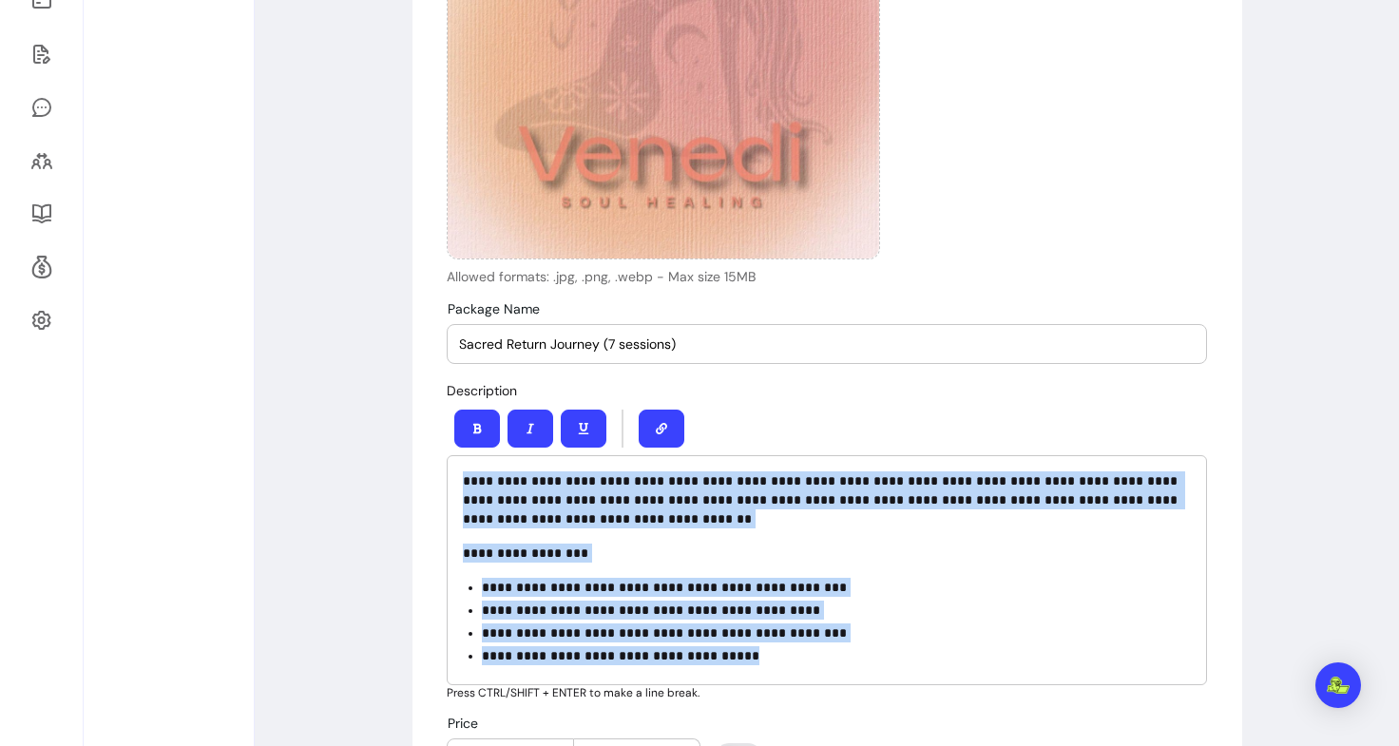
drag, startPoint x: 734, startPoint y: 651, endPoint x: 437, endPoint y: 473, distance: 345.7
copy div "**********"
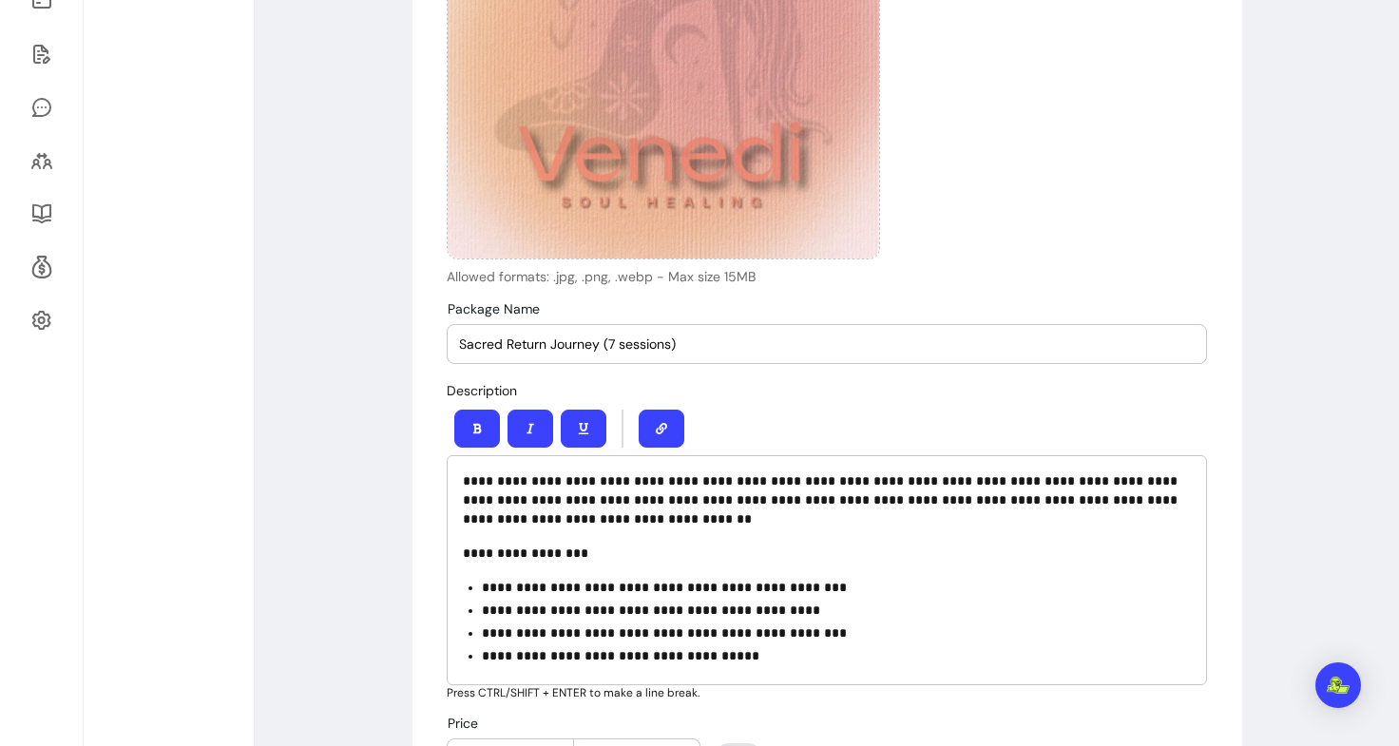
click at [792, 396] on div "**********" at bounding box center [827, 539] width 760 height 321
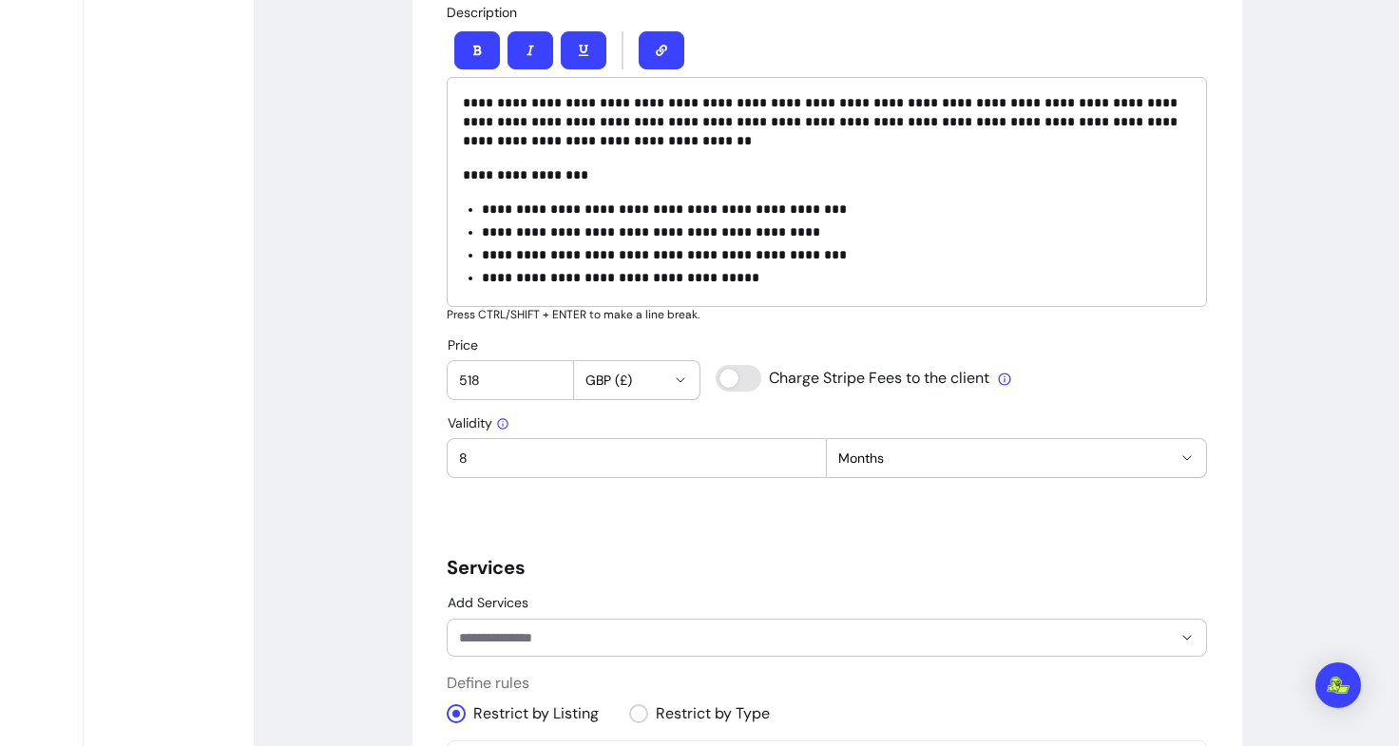
scroll to position [777, 0]
drag, startPoint x: 508, startPoint y: 389, endPoint x: 419, endPoint y: 380, distance: 88.8
click at [419, 380] on div "**********" at bounding box center [827, 467] width 830 height 2209
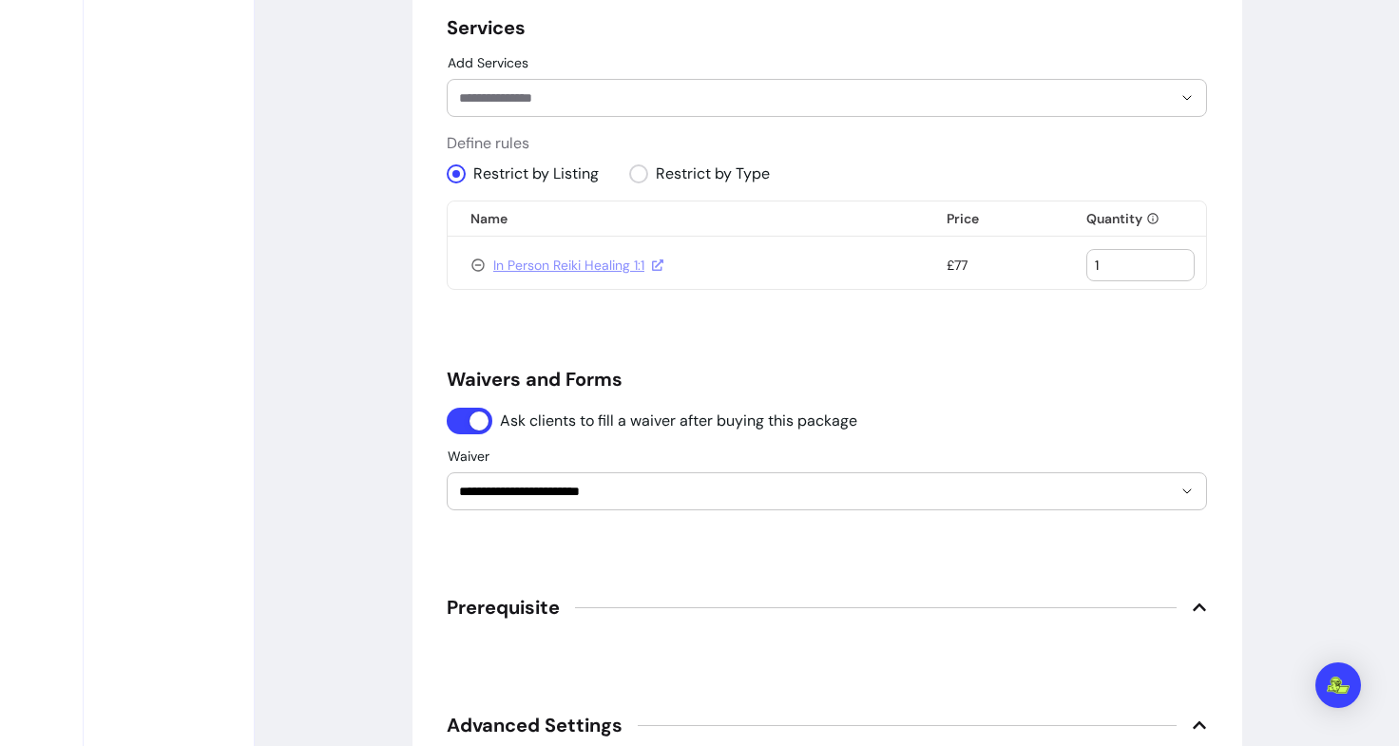
scroll to position [1079, 0]
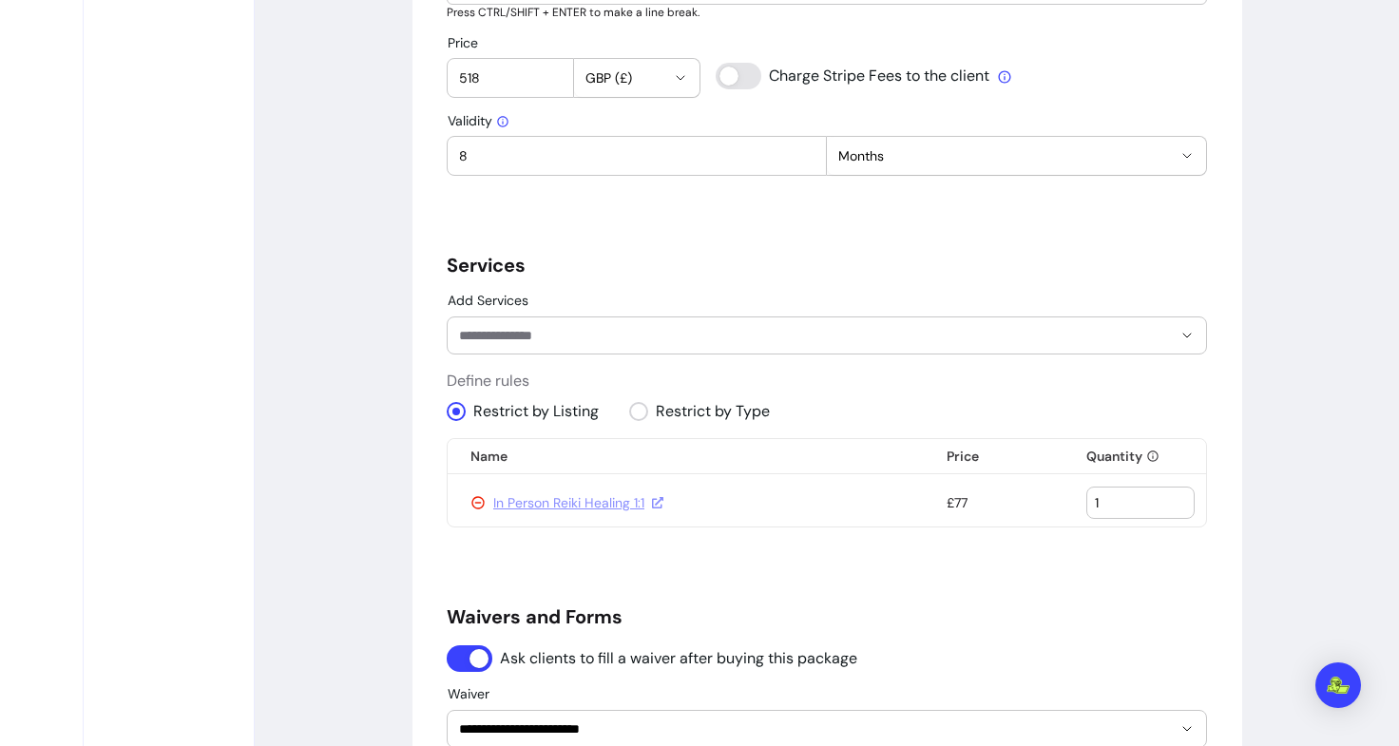
click at [477, 502] on icon at bounding box center [477, 502] width 15 height 15
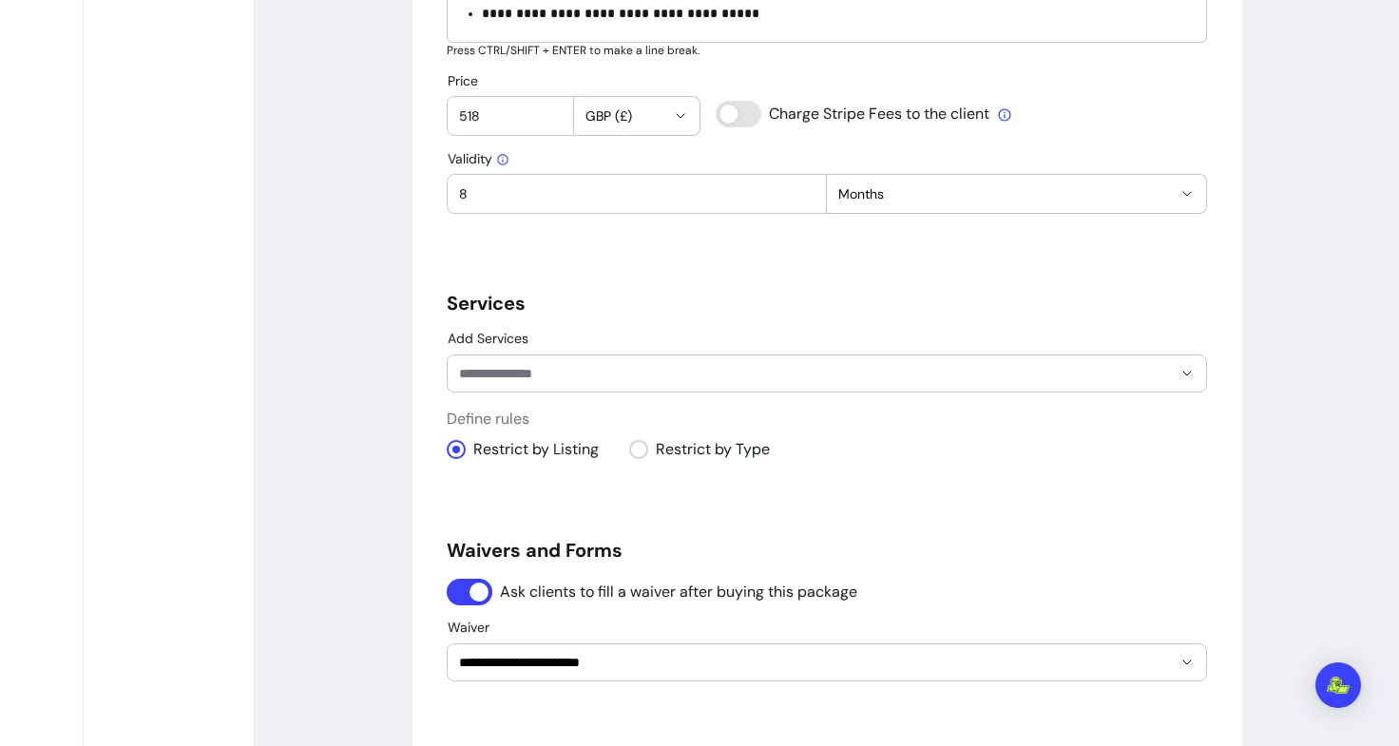
scroll to position [1040, 0]
click at [588, 373] on input "Add Services" at bounding box center [800, 374] width 682 height 19
click at [304, 242] on div "**********" at bounding box center [827, 128] width 1144 height 2207
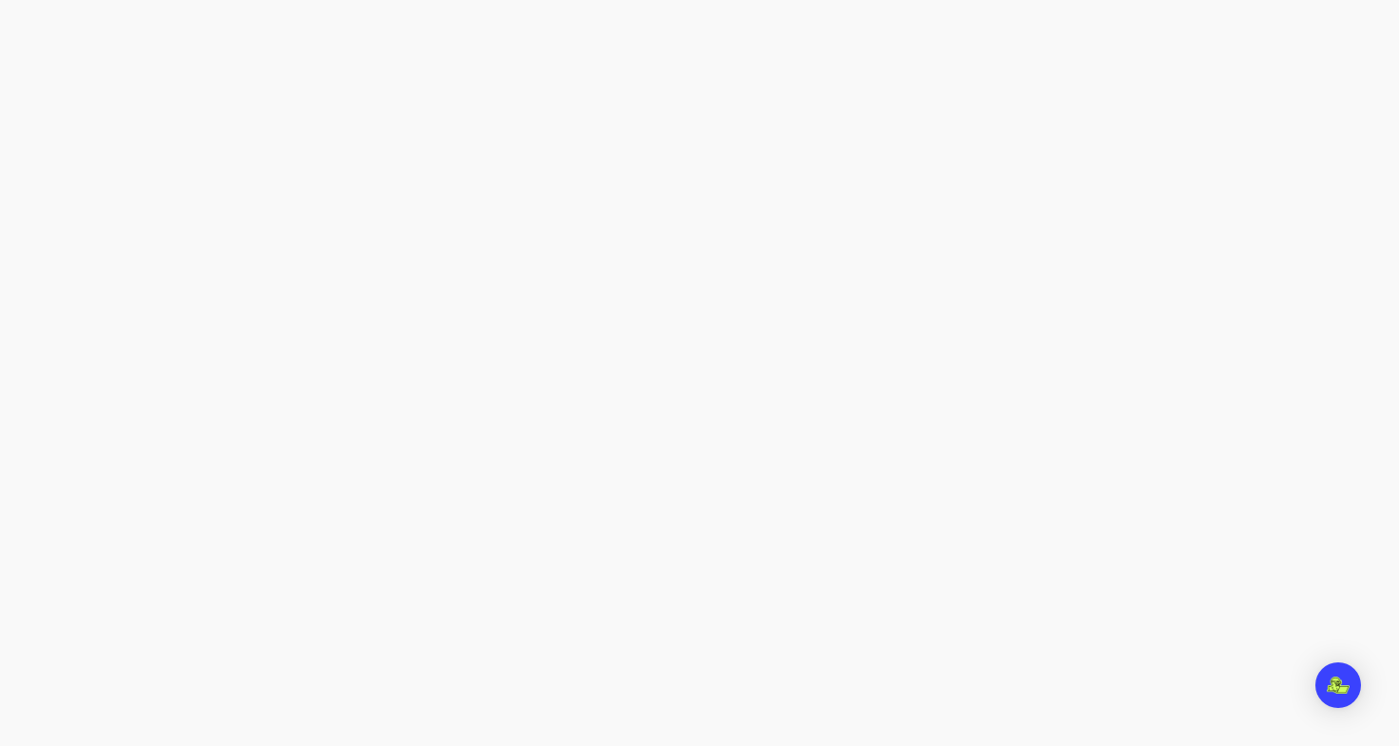
select select "***"
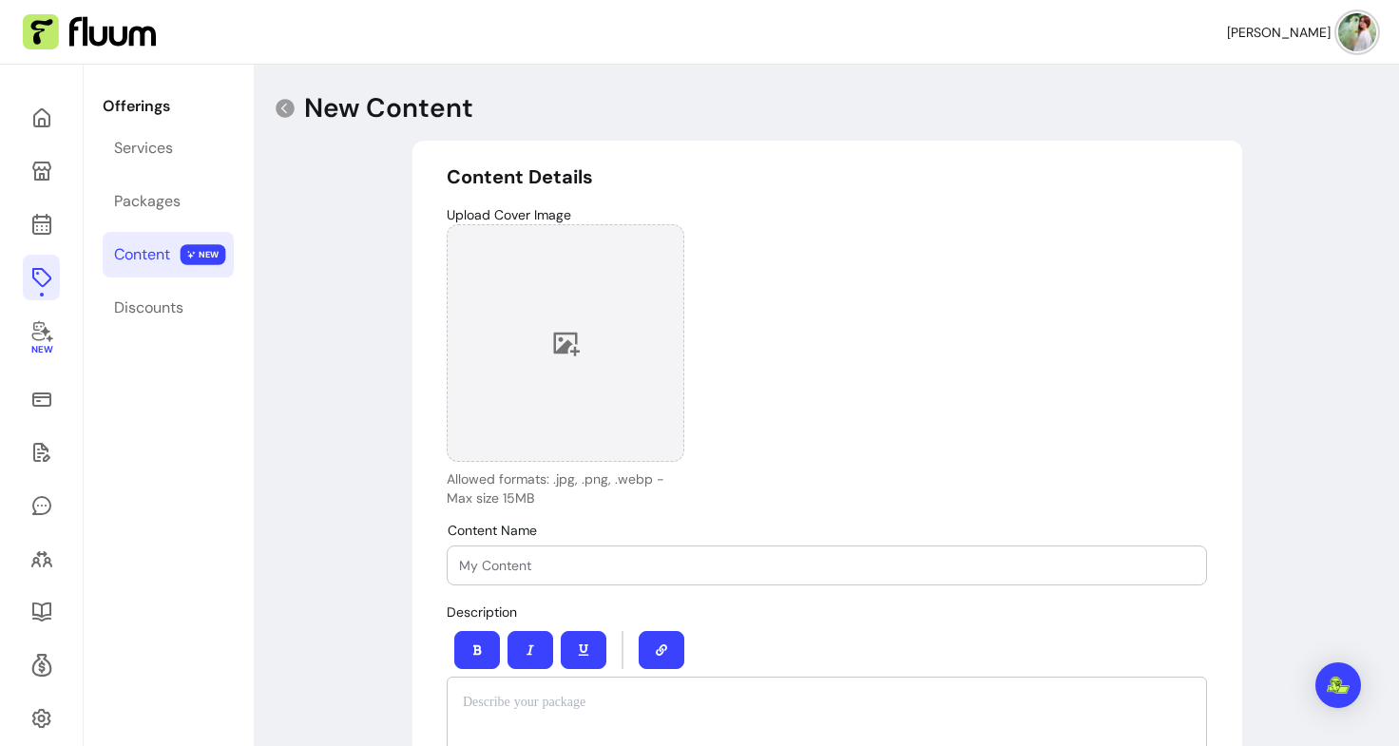
click at [556, 324] on div at bounding box center [566, 343] width 238 height 238
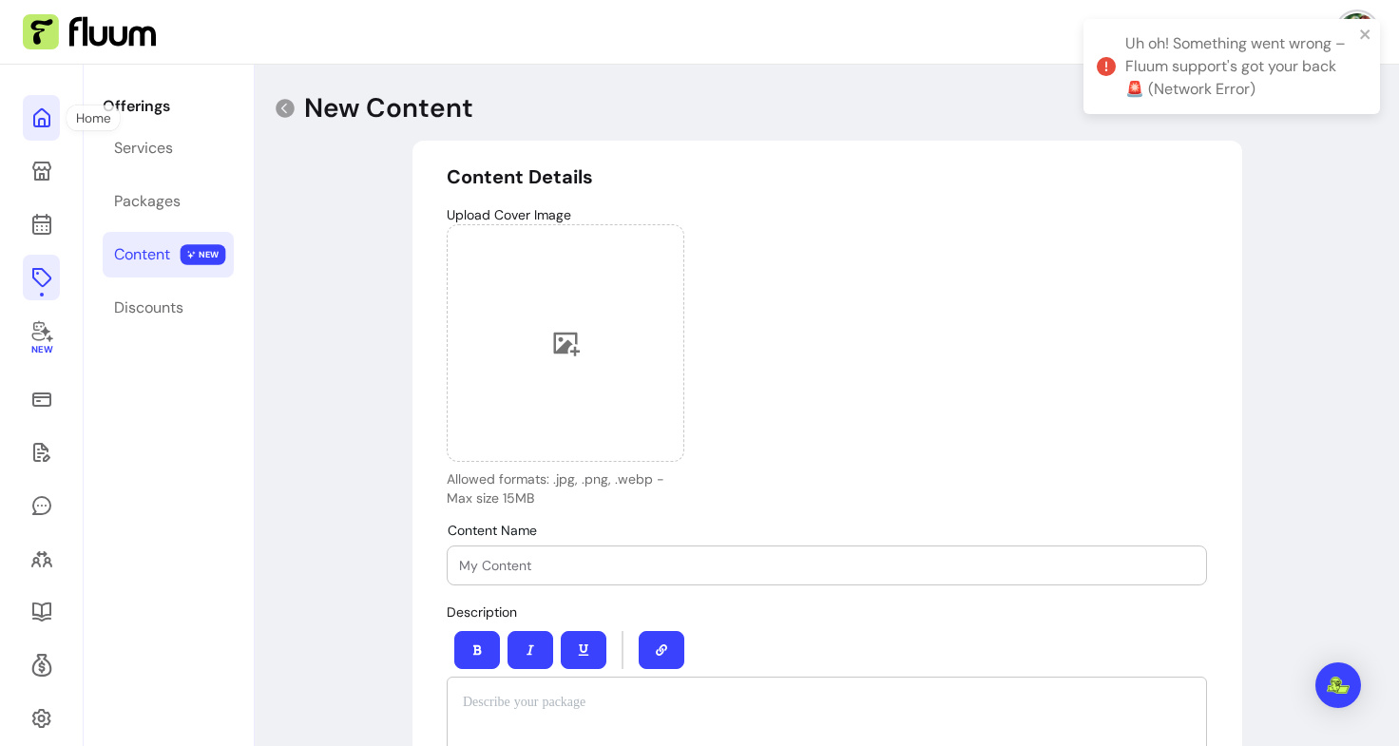
click at [52, 122] on icon at bounding box center [41, 117] width 23 height 23
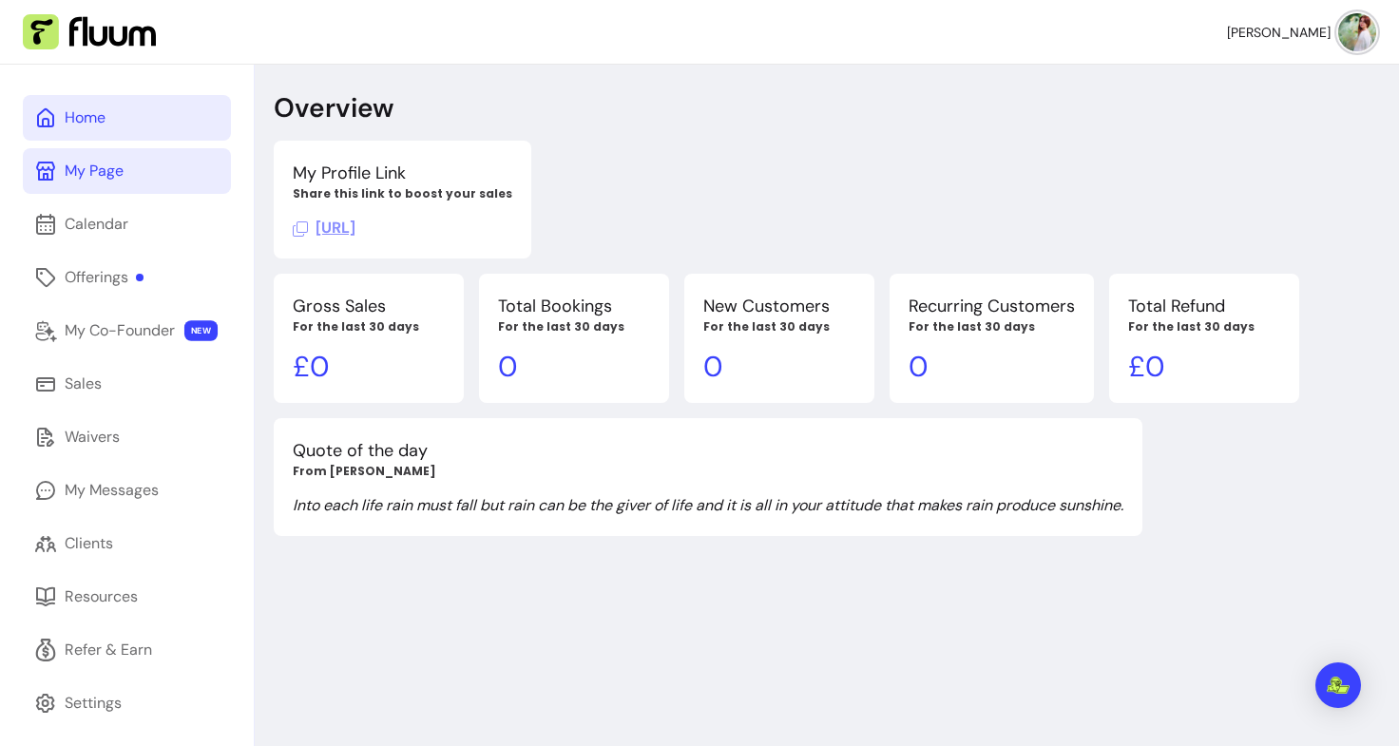
click at [111, 182] on link "My Page" at bounding box center [127, 171] width 208 height 46
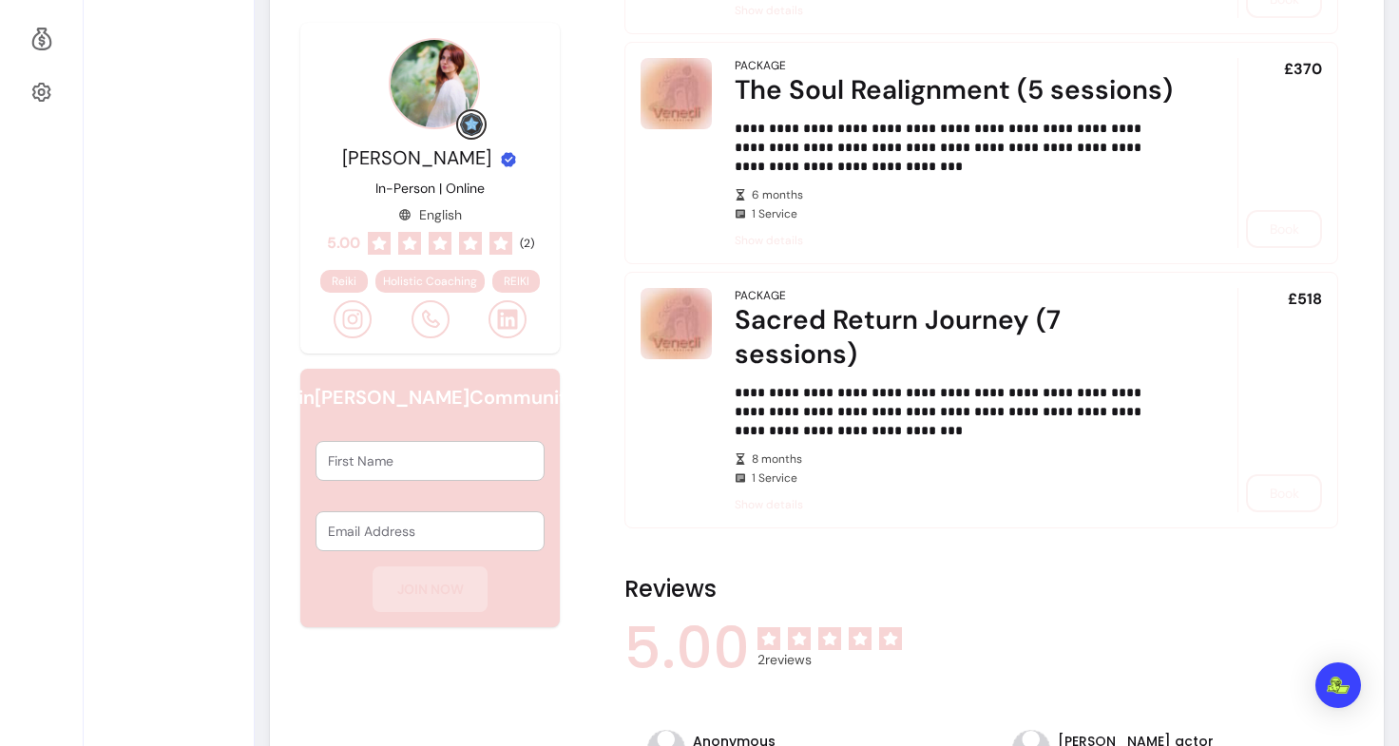
scroll to position [626, 0]
click at [1273, 501] on div "£518 Book" at bounding box center [1279, 400] width 85 height 224
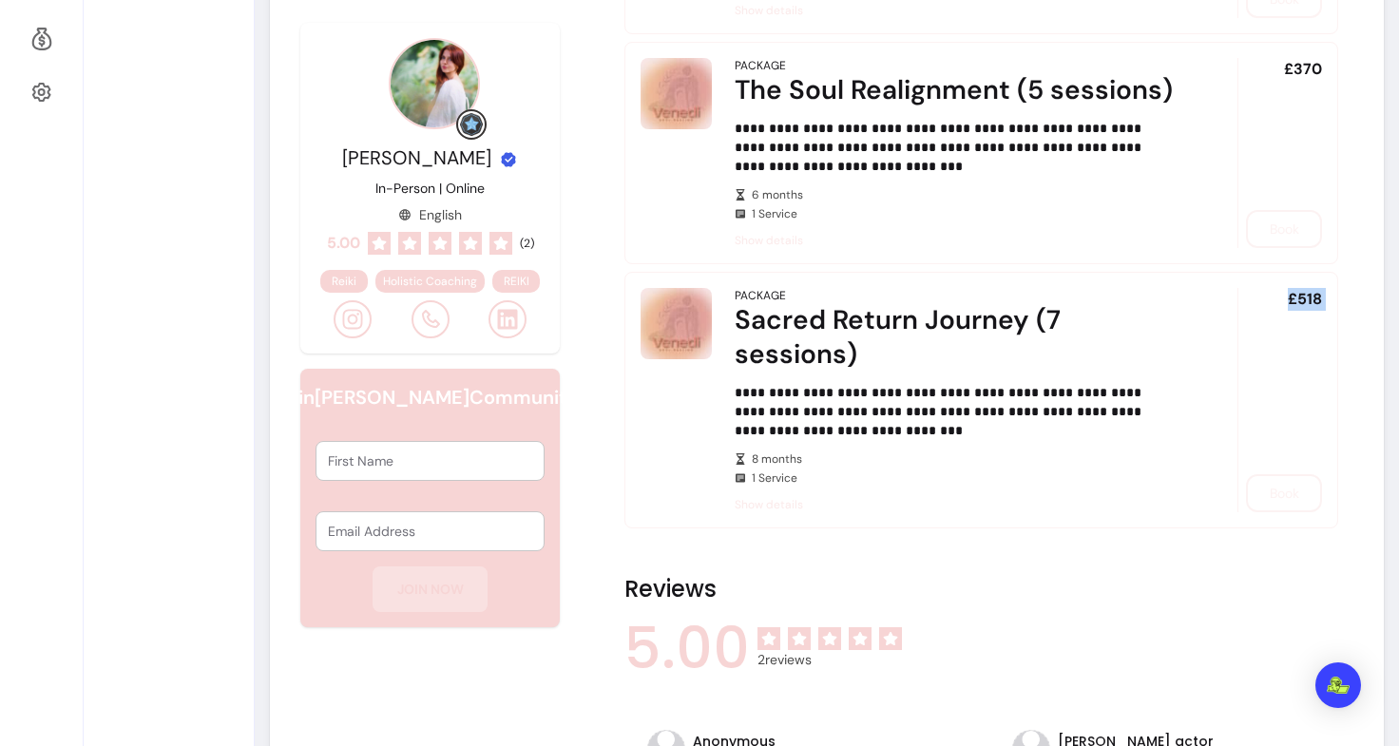
click at [1273, 501] on div "£518 Book" at bounding box center [1279, 400] width 85 height 224
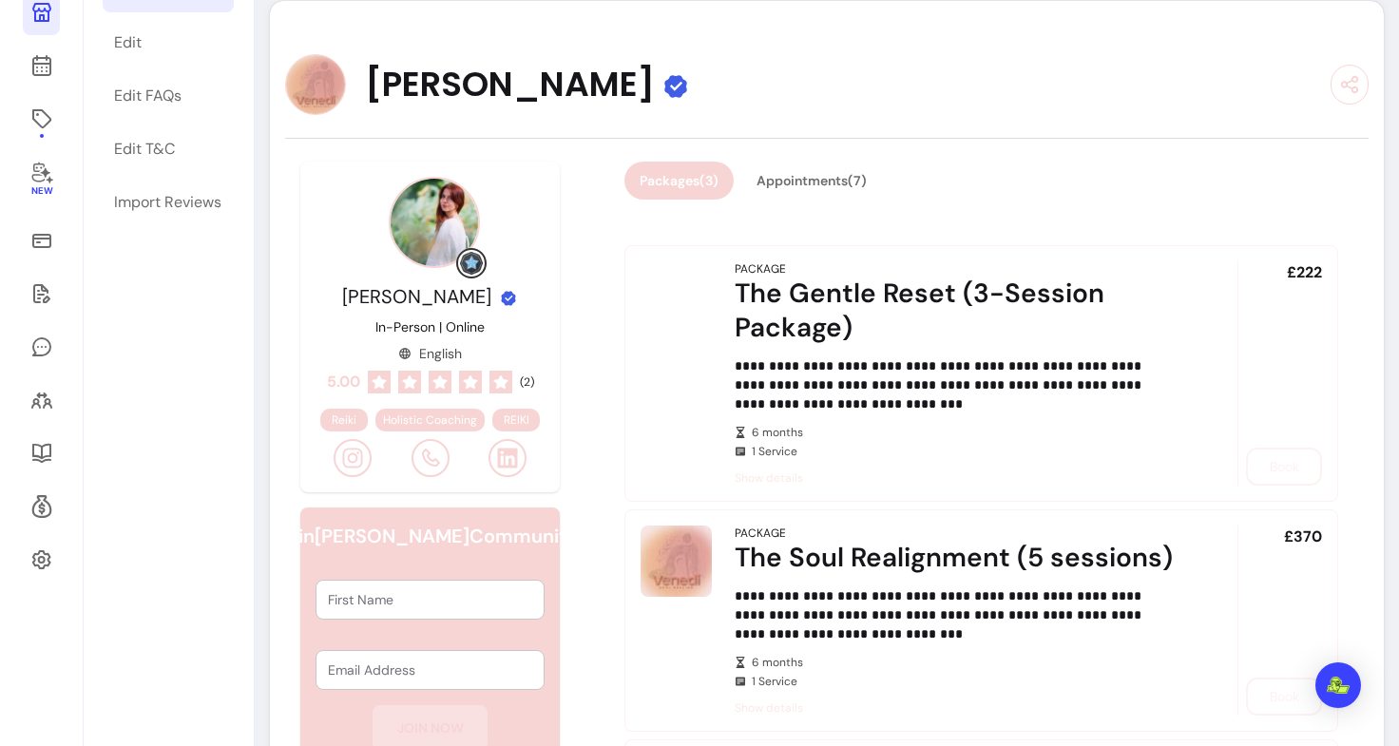
scroll to position [0, 0]
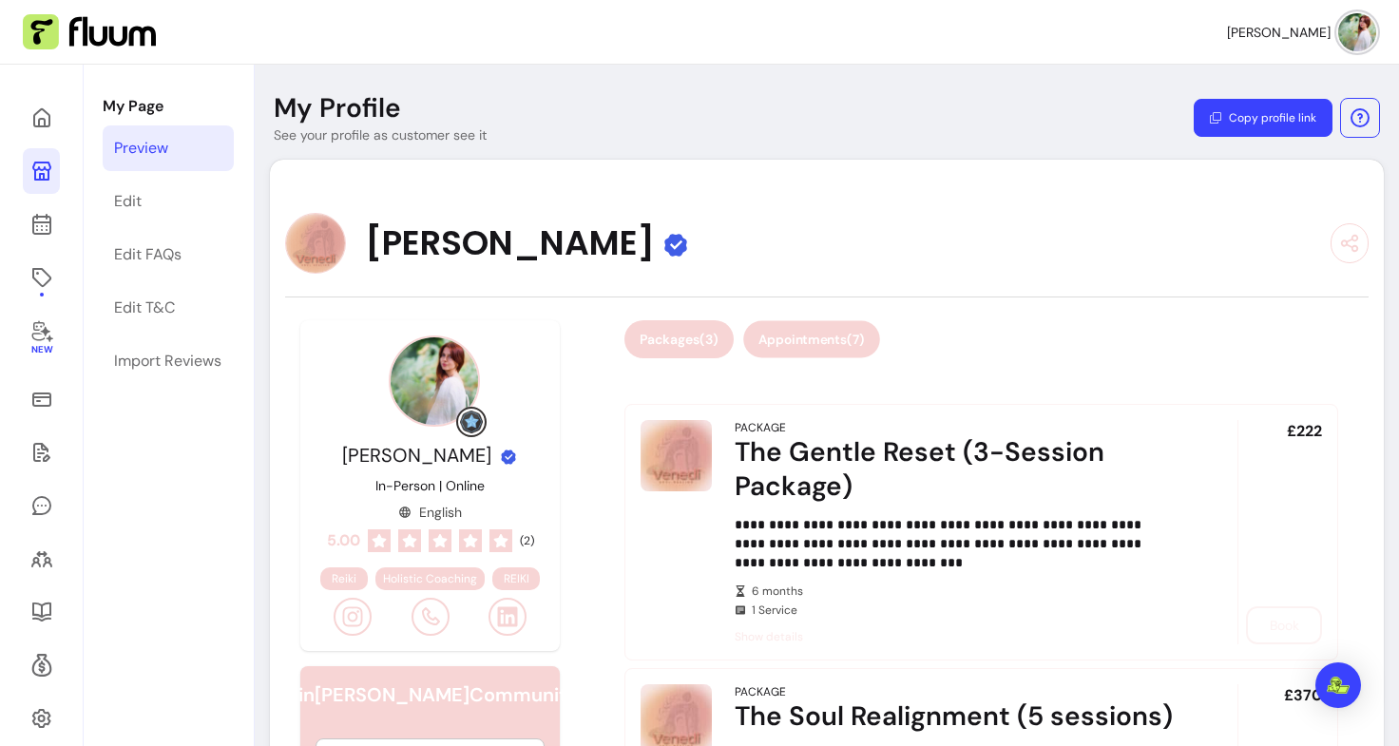
click at [805, 327] on button "Appointments ( 7 )" at bounding box center [811, 339] width 137 height 37
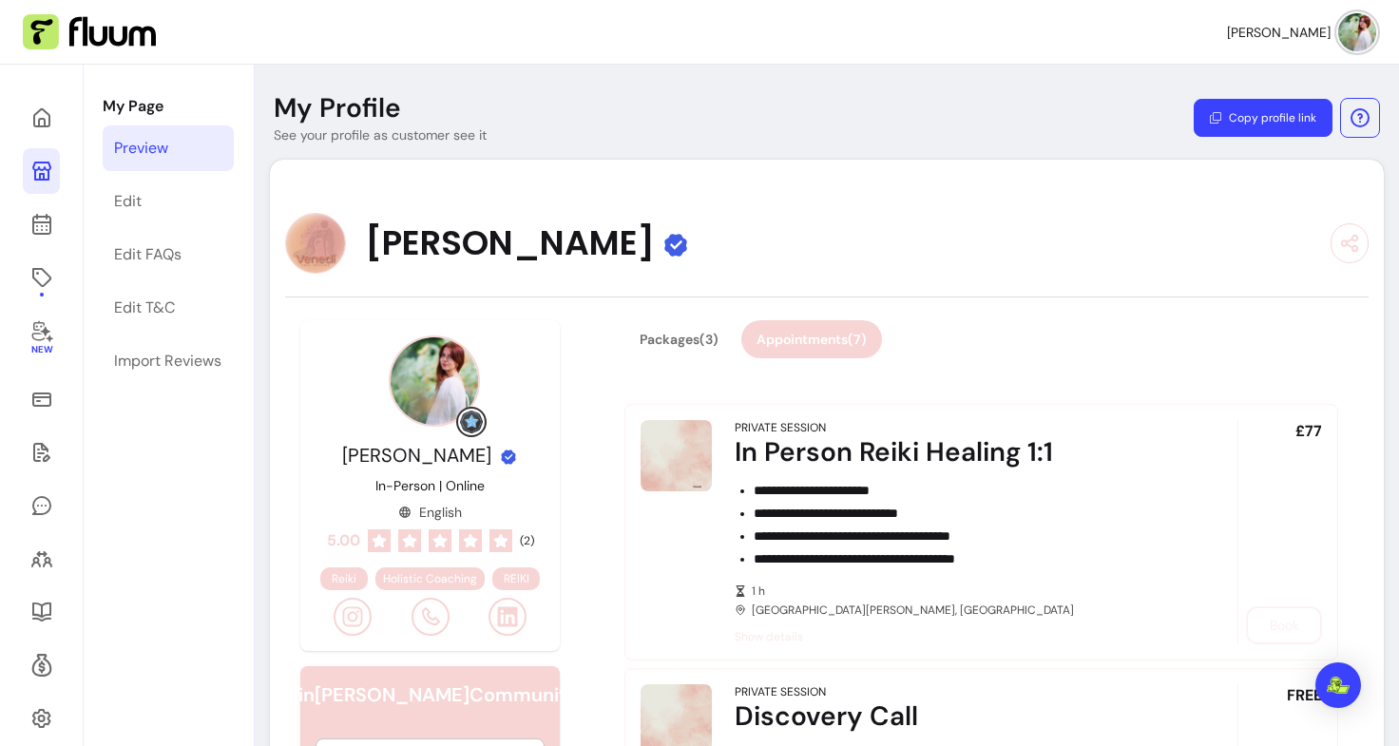
click at [1130, 324] on div "Packages ( 3 ) Appointments ( 7 )" at bounding box center [981, 350] width 714 height 61
click at [1277, 621] on div "£77 Book" at bounding box center [1279, 532] width 85 height 224
click at [1260, 637] on div "£77 Book" at bounding box center [1279, 532] width 85 height 224
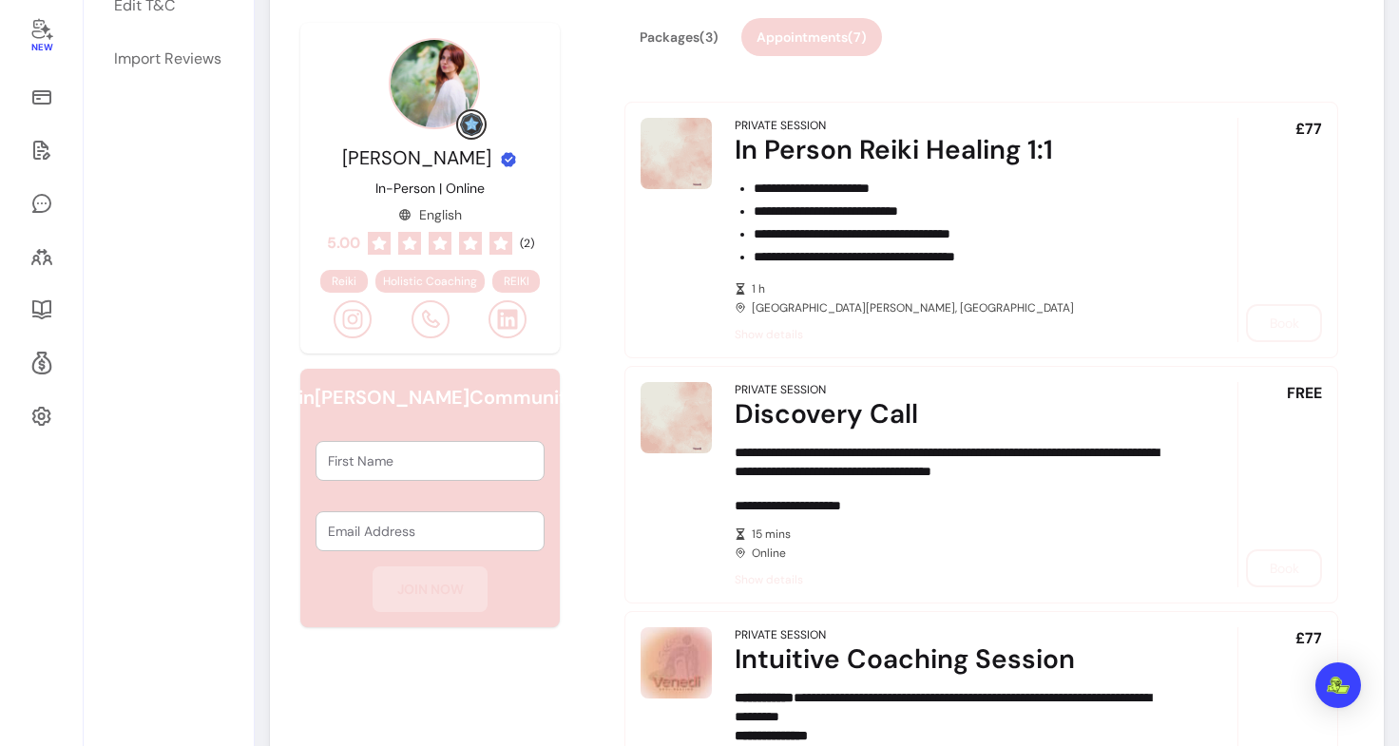
click at [1275, 333] on div "£77 Book" at bounding box center [1279, 230] width 85 height 224
click at [793, 333] on span "Show details" at bounding box center [960, 334] width 450 height 15
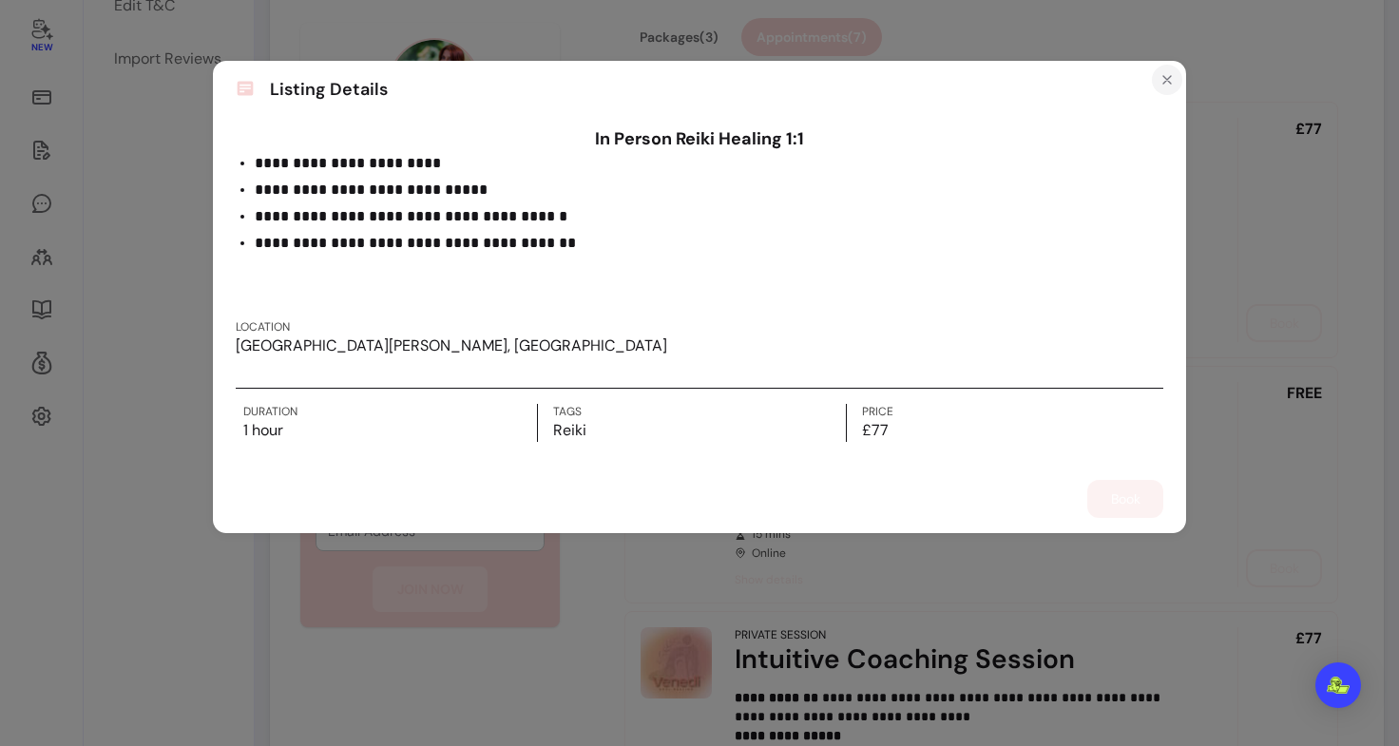
click at [1170, 77] on icon "Close" at bounding box center [1166, 79] width 15 height 15
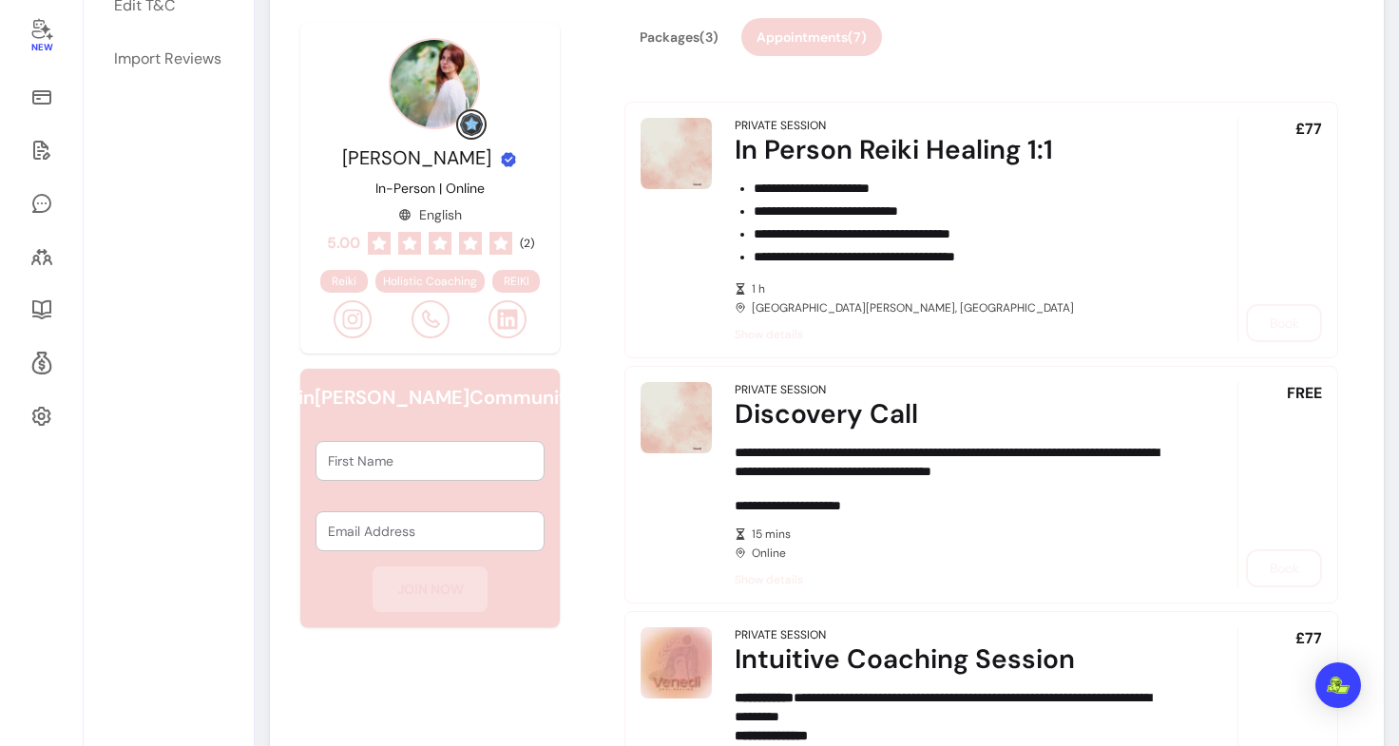
click at [1274, 317] on div "£77 Book" at bounding box center [1279, 230] width 85 height 224
click at [1266, 577] on div "FREE Book" at bounding box center [1279, 484] width 85 height 205
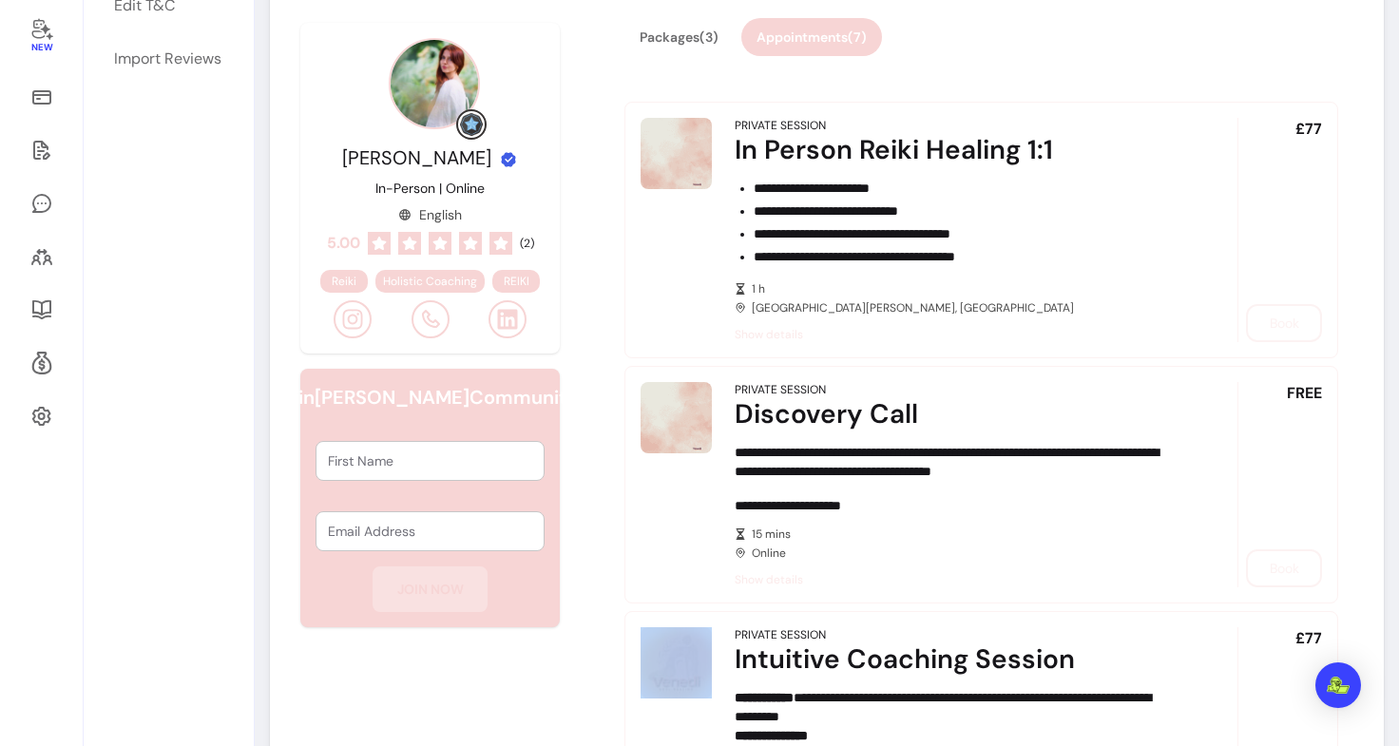
click at [1266, 577] on div "FREE Book" at bounding box center [1279, 484] width 85 height 205
click at [1123, 296] on span "1 h" at bounding box center [968, 288] width 432 height 15
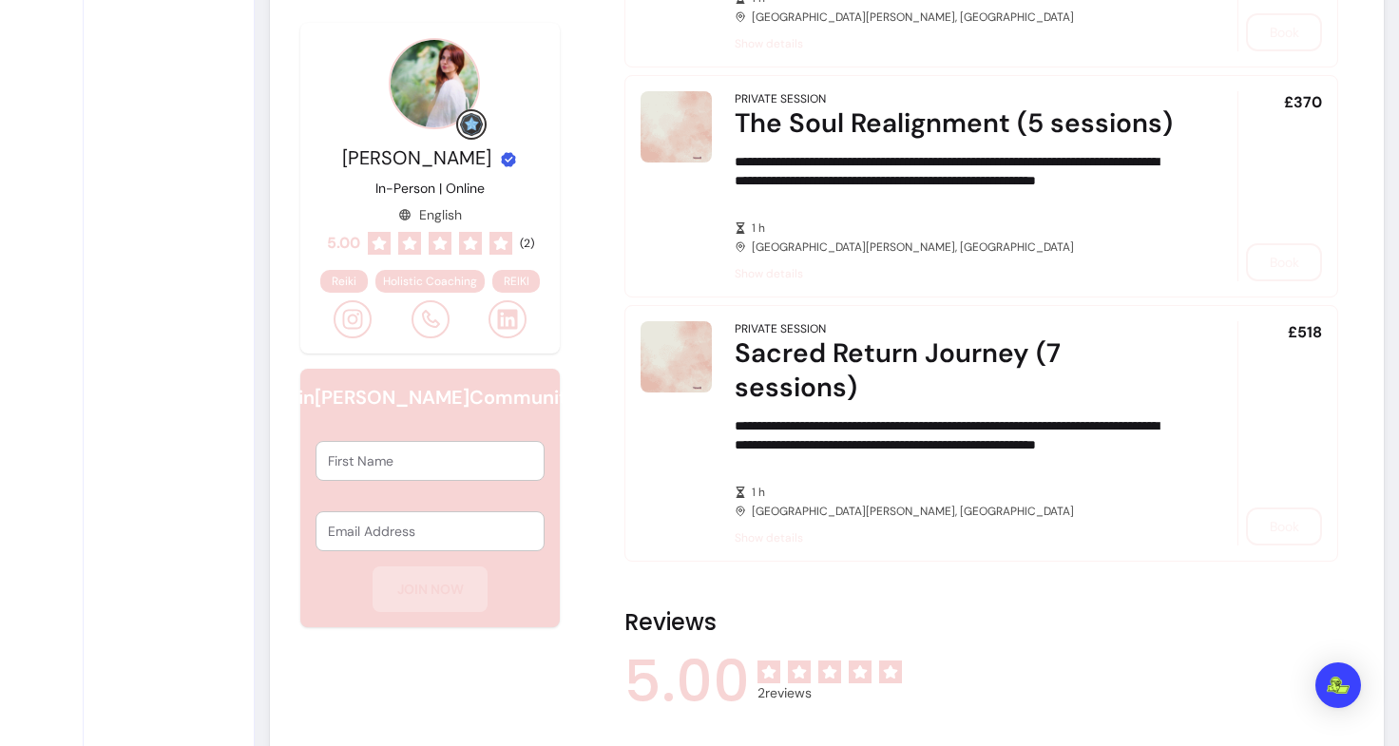
scroll to position [1582, 0]
click at [1266, 523] on div "£518 Book" at bounding box center [1279, 432] width 85 height 224
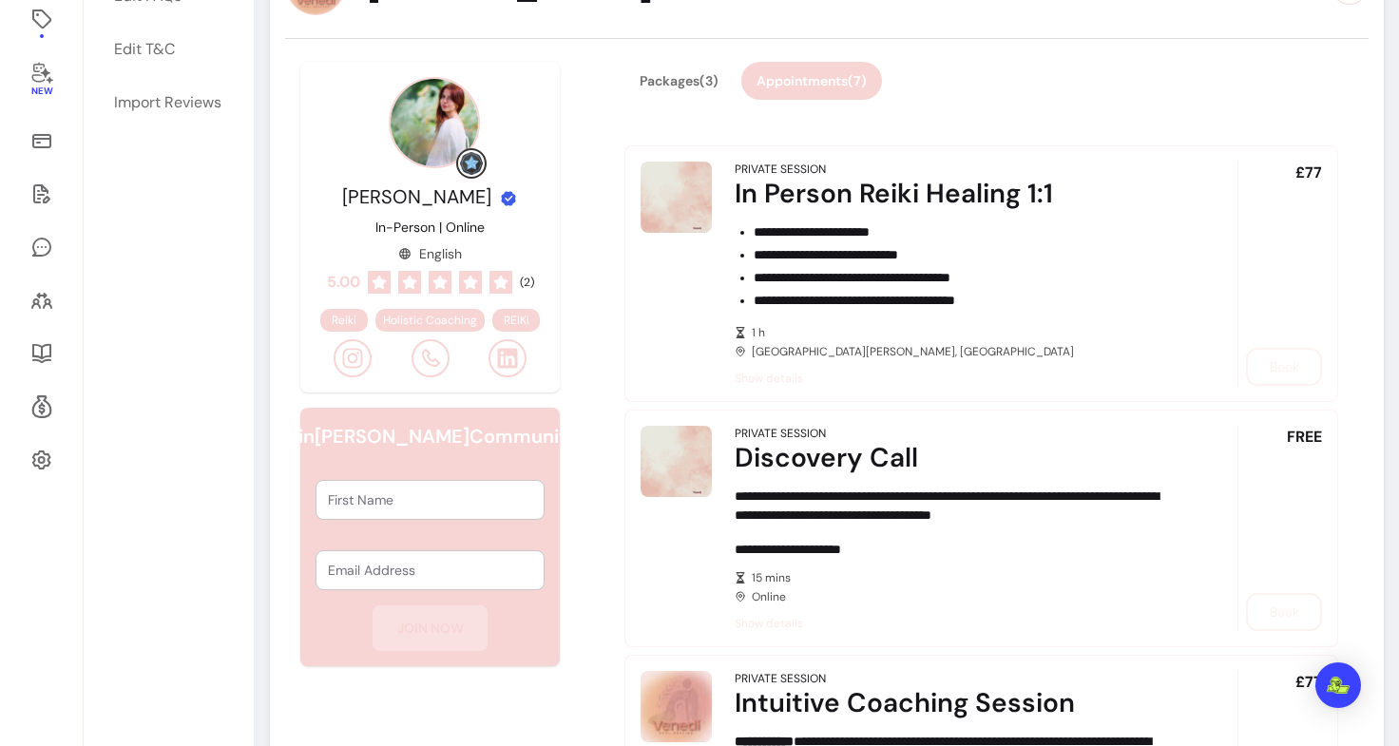
scroll to position [246, 0]
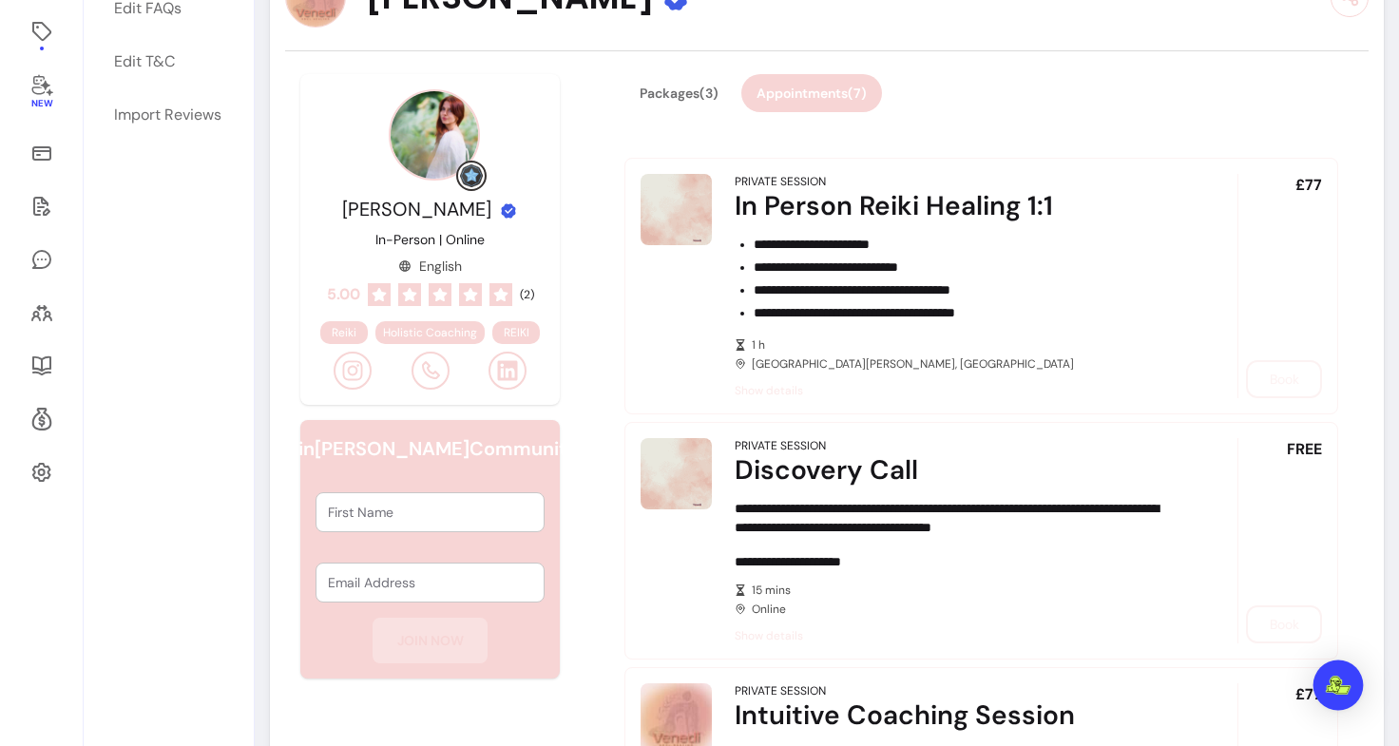
click at [1328, 682] on img "Open Intercom Messenger" at bounding box center [1338, 685] width 25 height 19
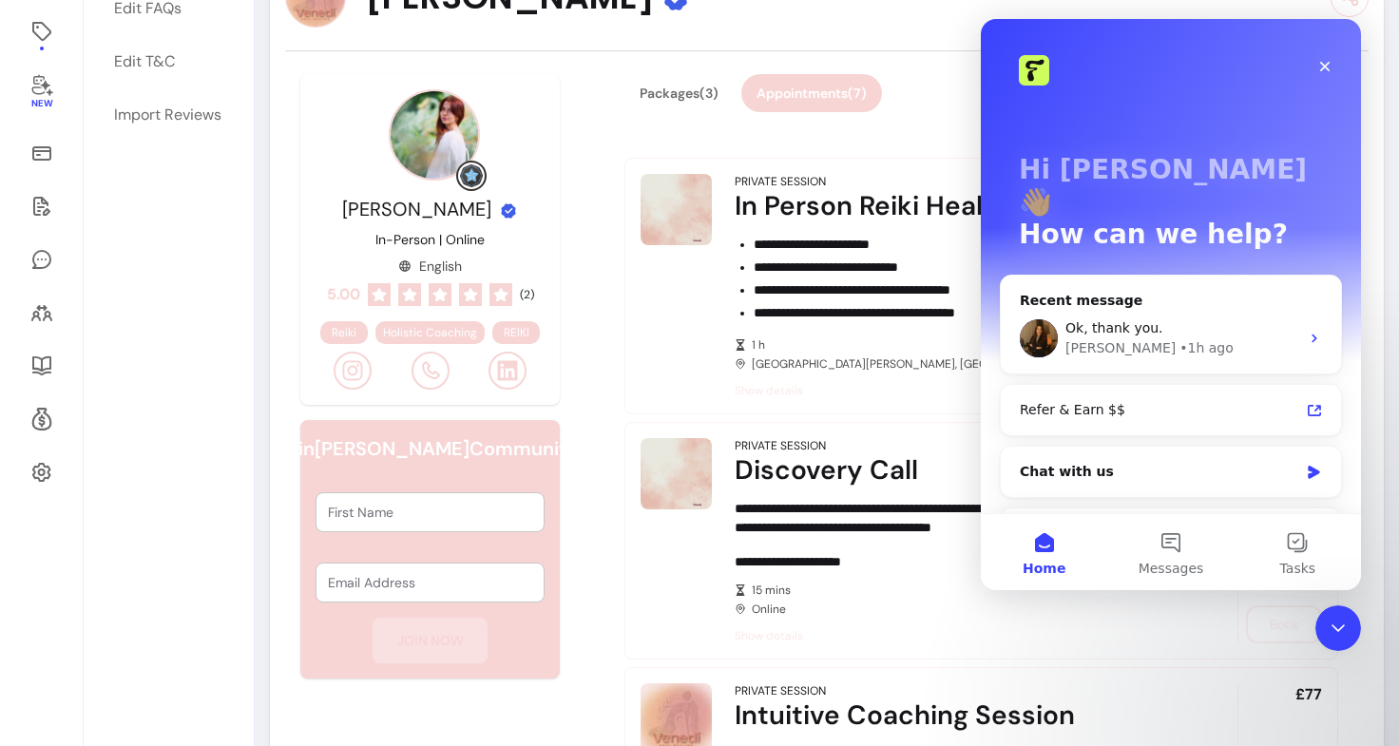
scroll to position [0, 0]
click at [1142, 320] on span "Ok, thank you." at bounding box center [1114, 327] width 98 height 15
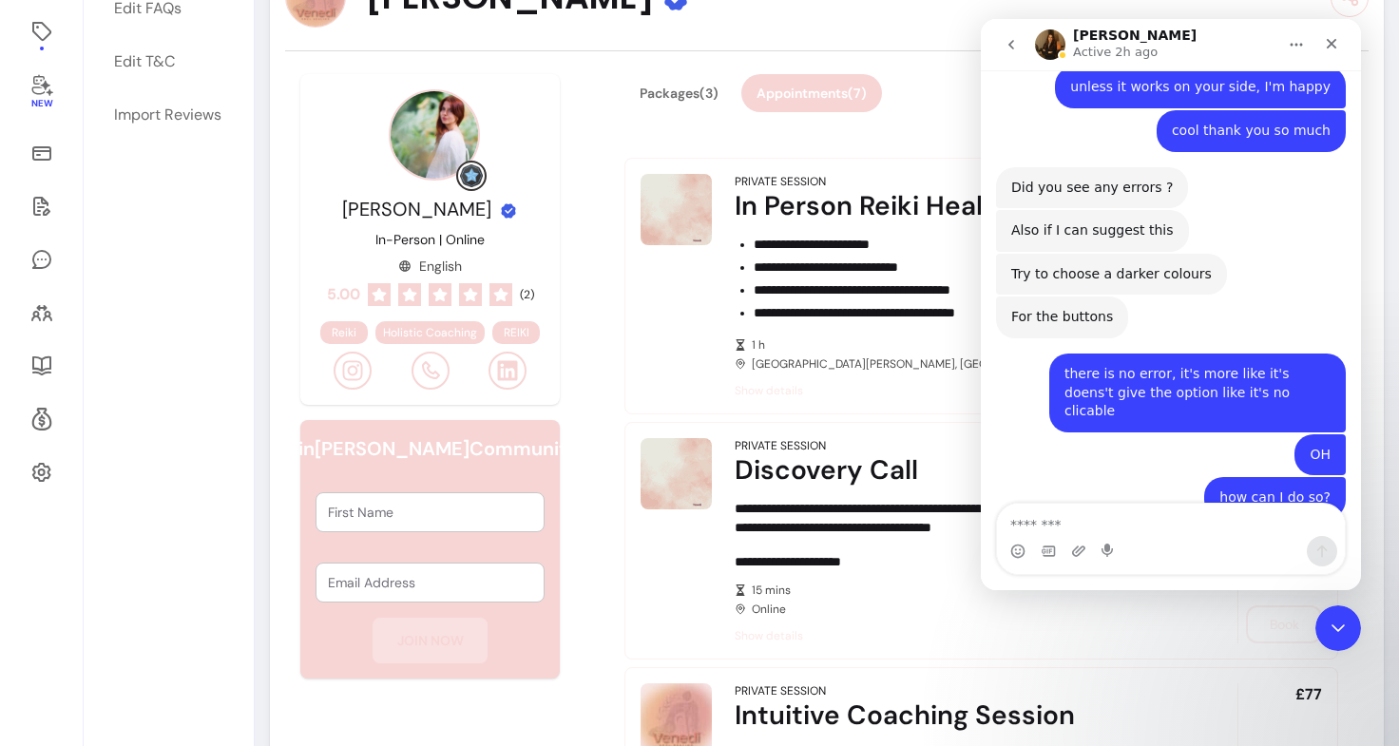
click at [1067, 513] on textarea "Message…" at bounding box center [1171, 520] width 348 height 32
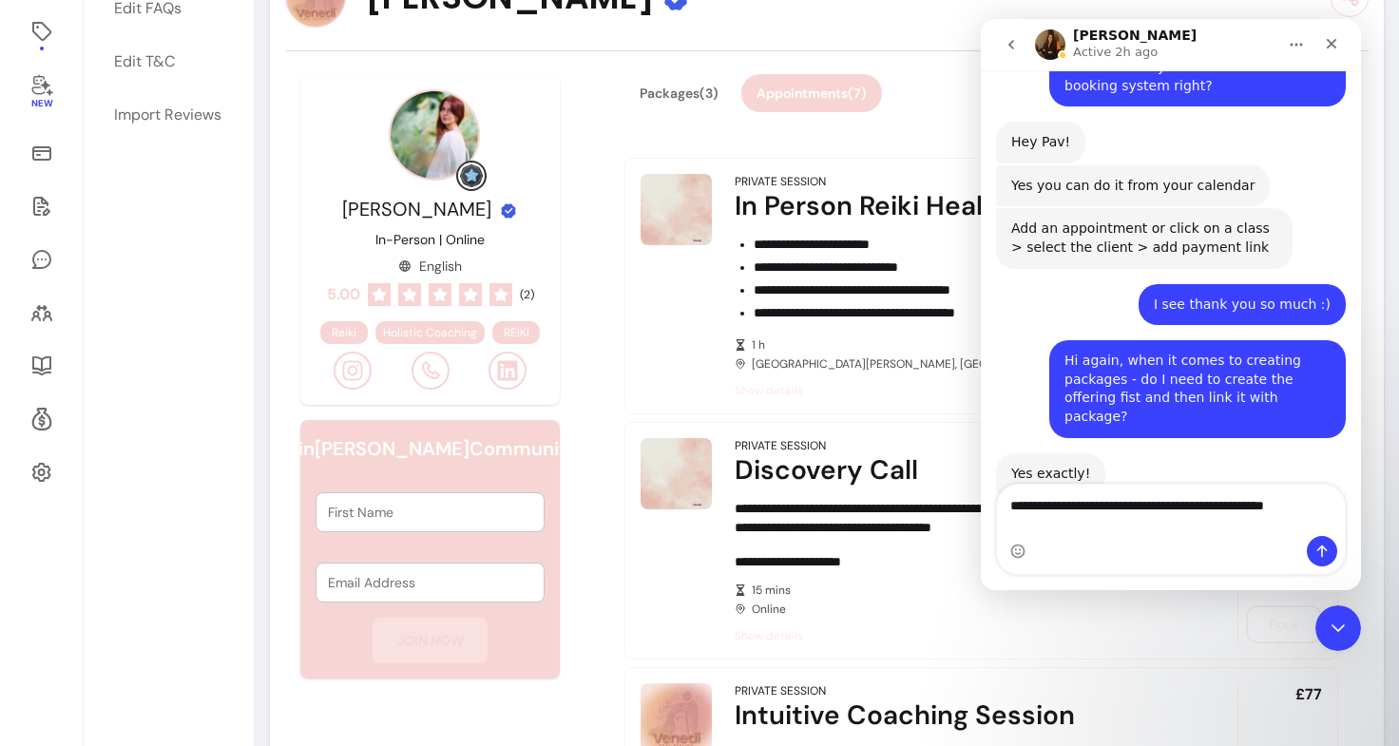
scroll to position [3249, 0]
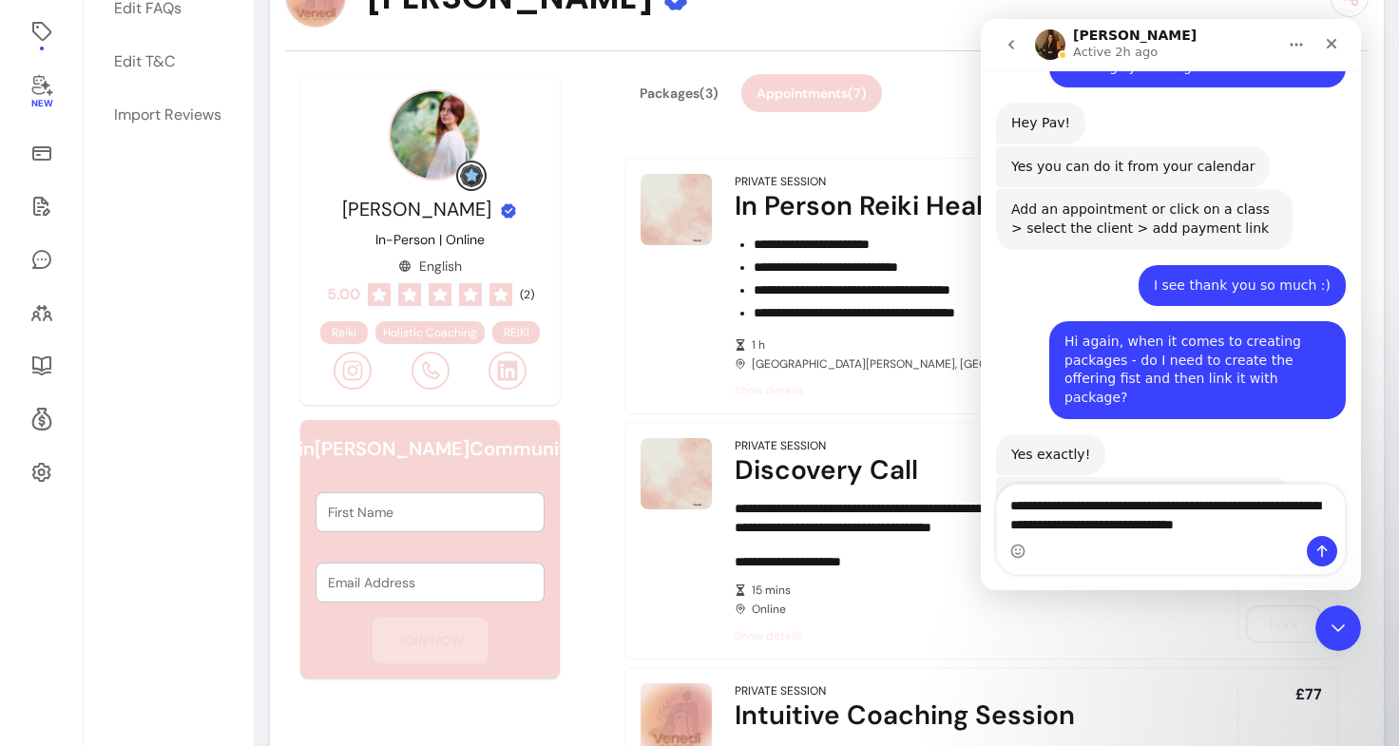
type textarea "**********"
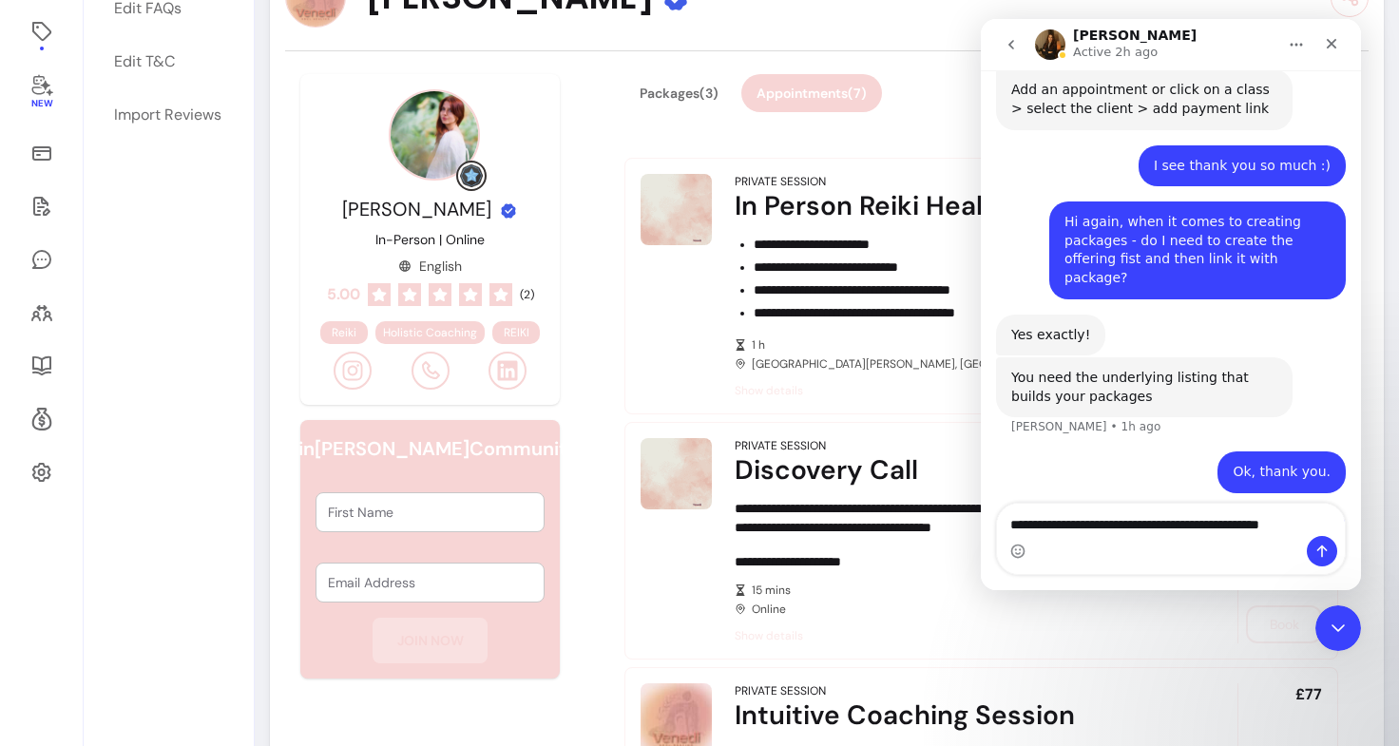
scroll to position [3398, 0]
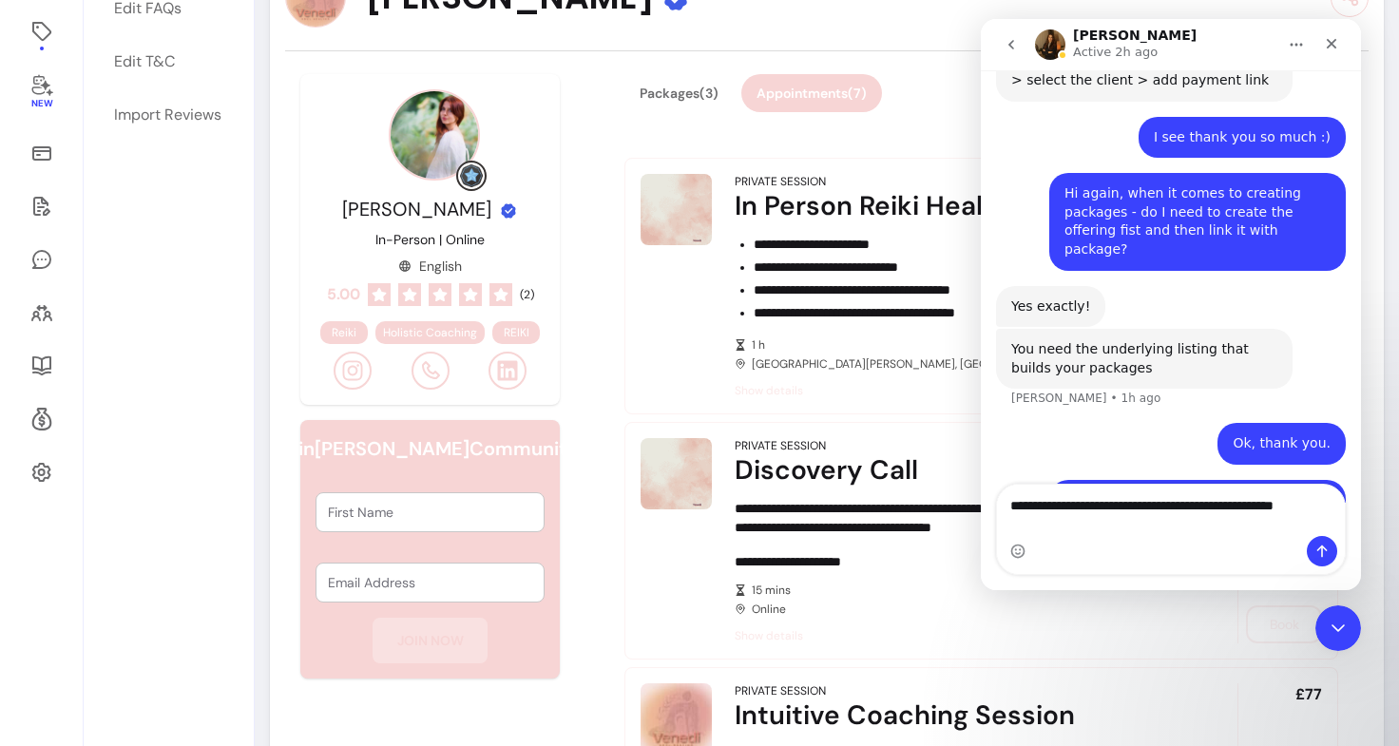
type textarea "**********"
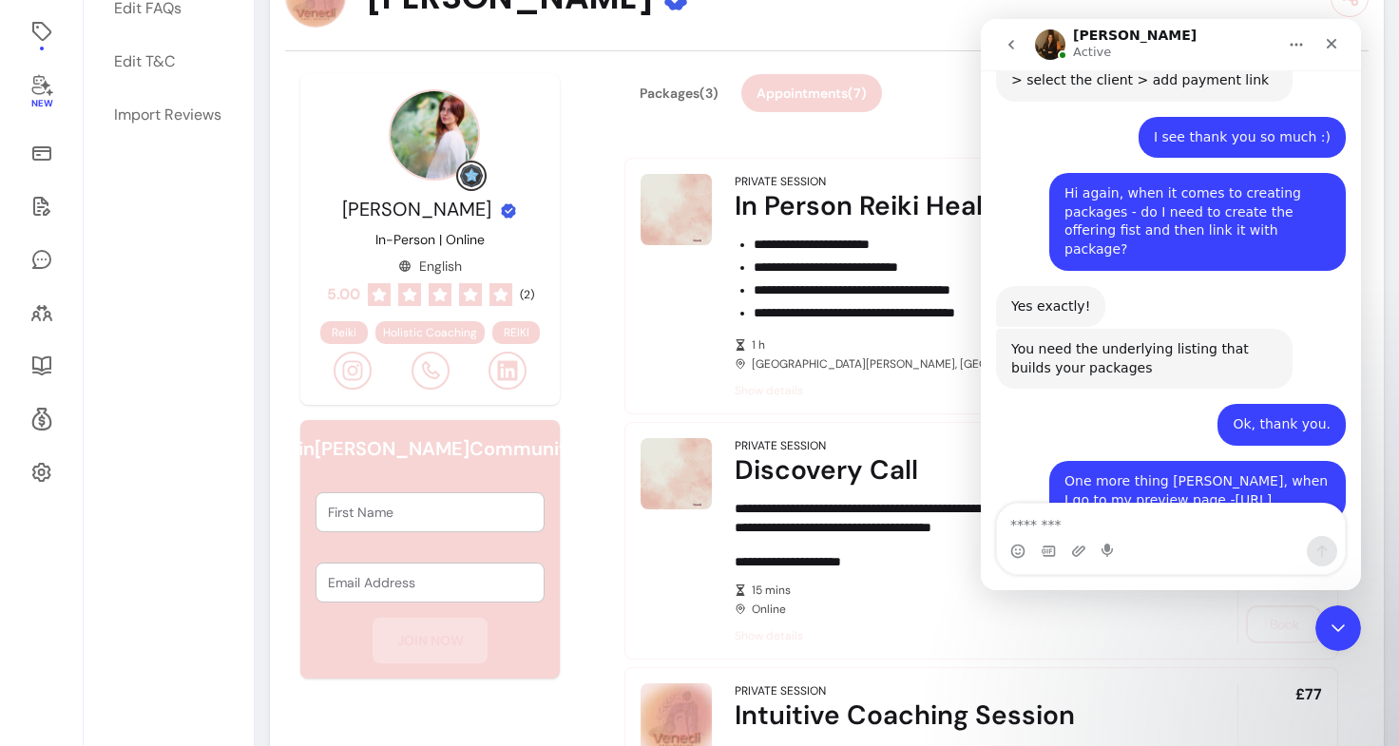
scroll to position [3457, 0]
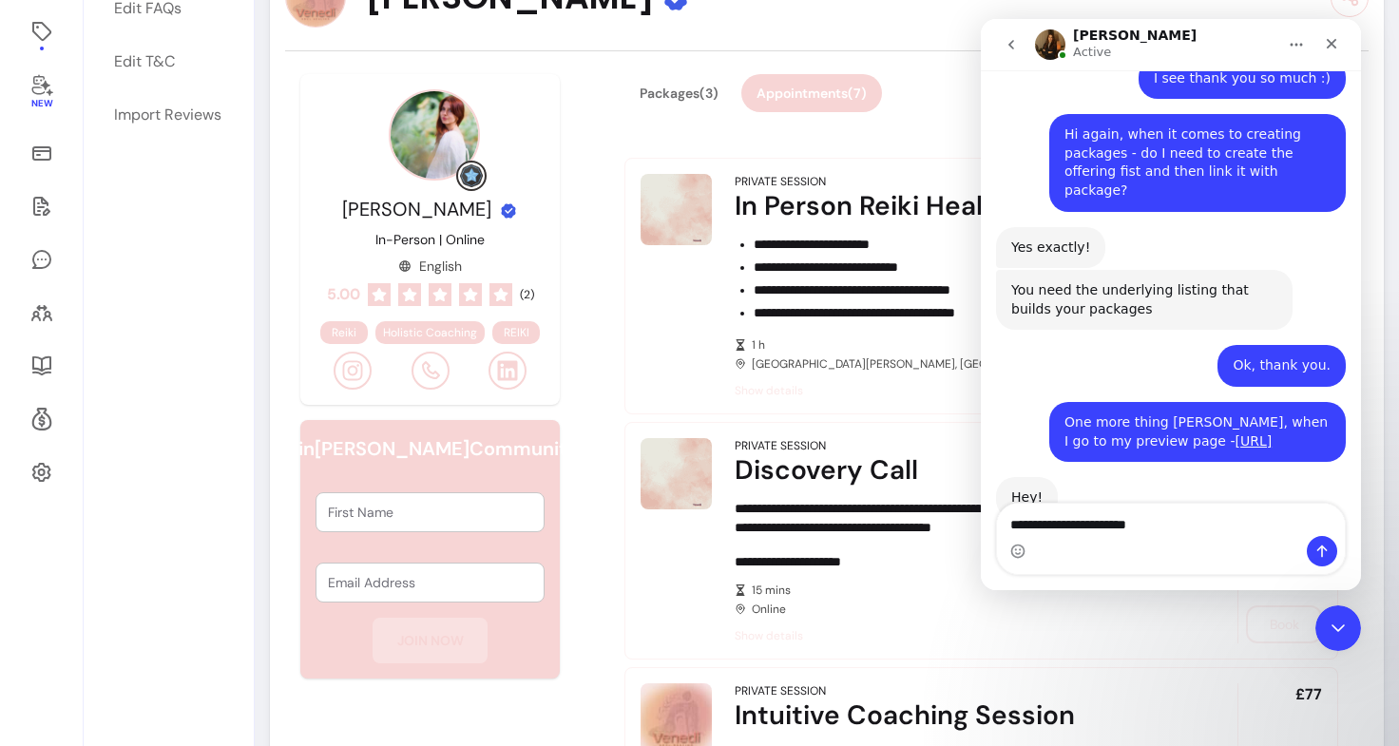
type textarea "**********"
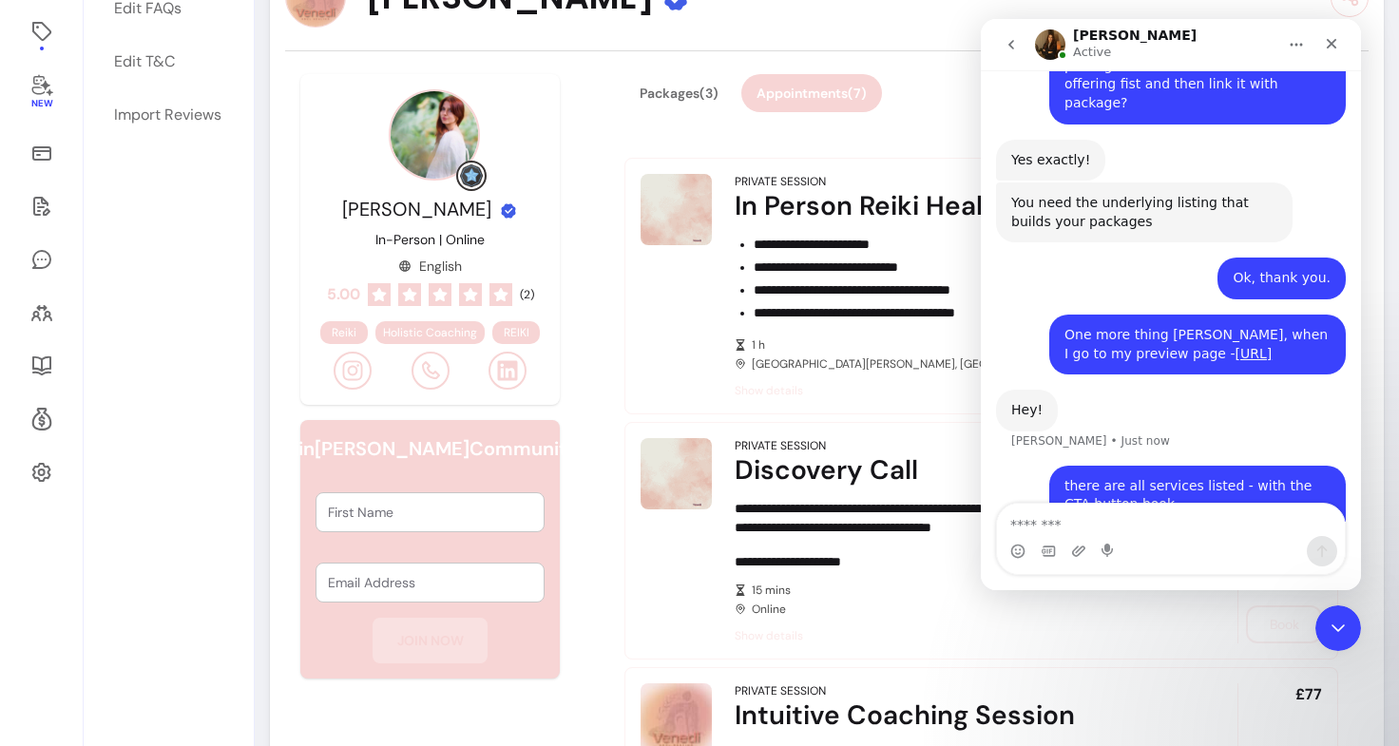
scroll to position [3572, 0]
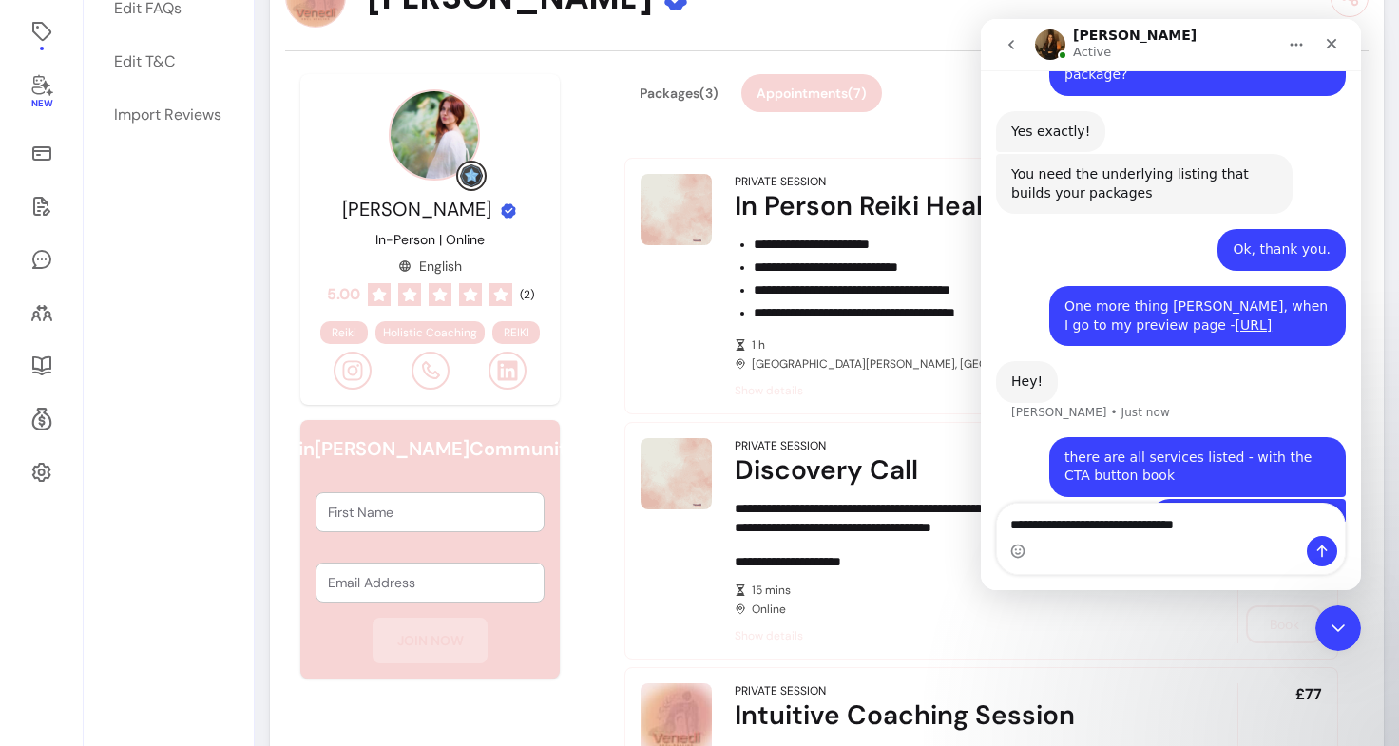
type textarea "**********"
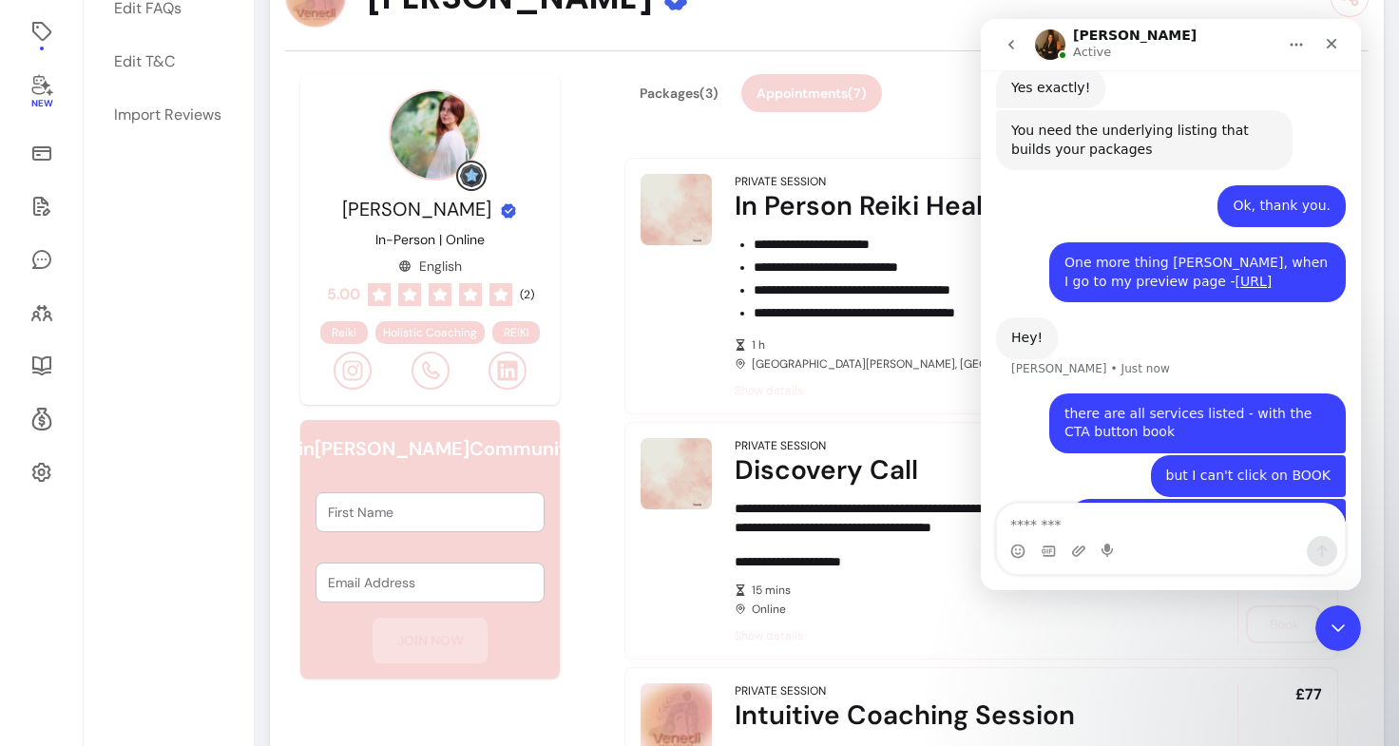
click at [875, 497] on div "**********" at bounding box center [960, 540] width 450 height 205
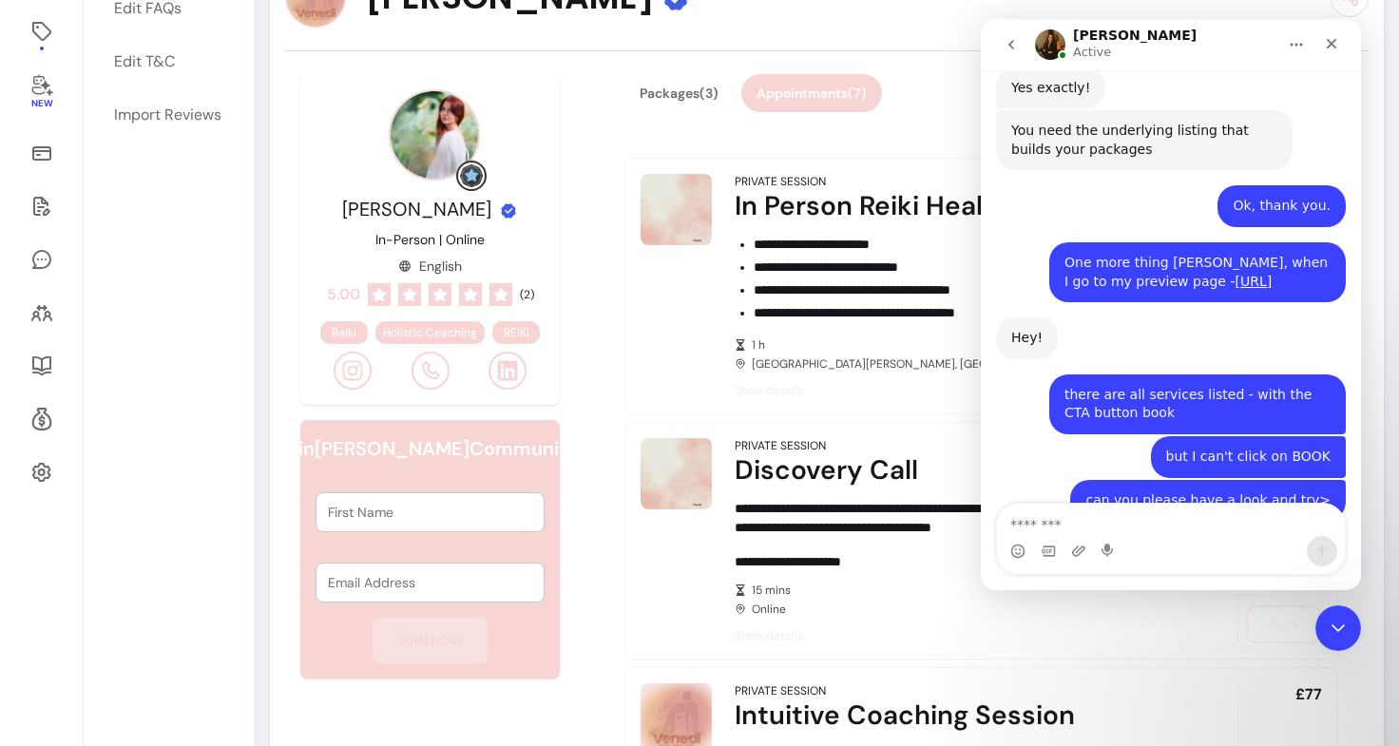
scroll to position [3618, 0]
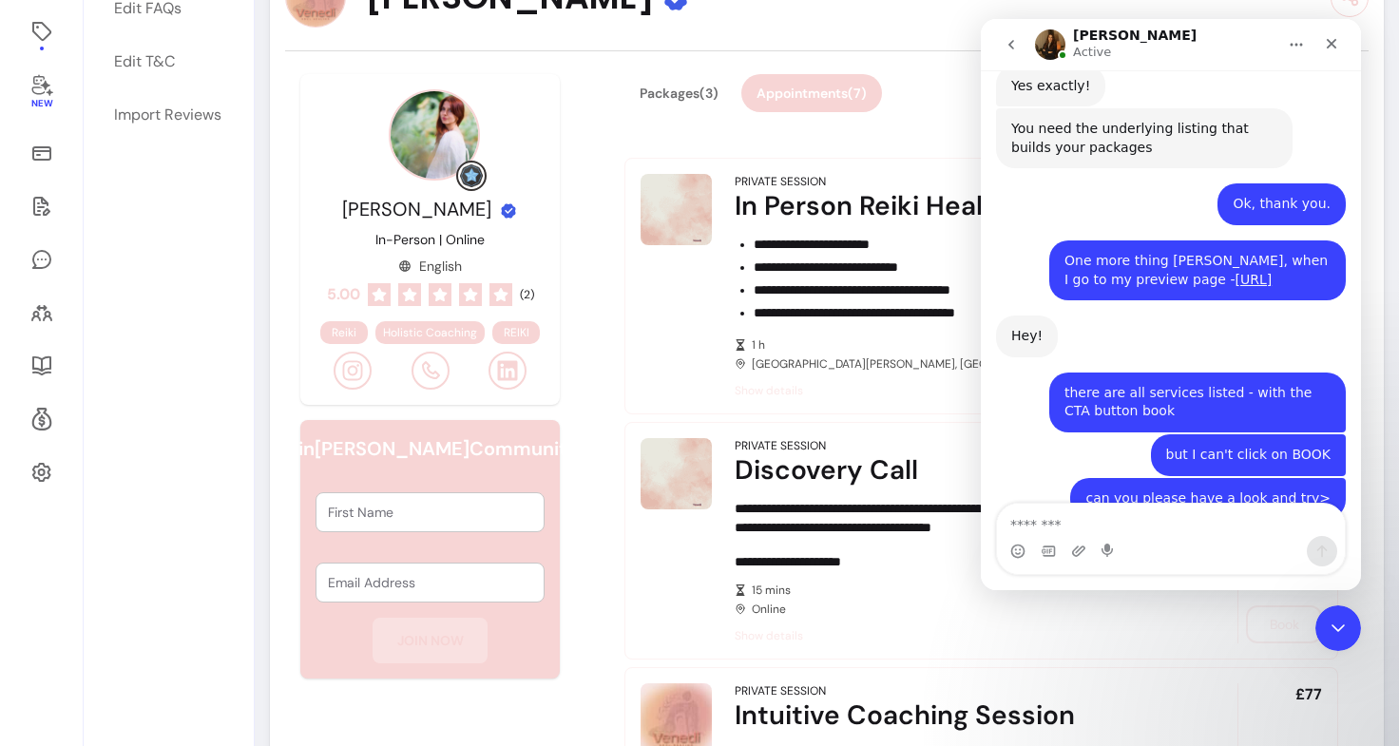
click at [1110, 537] on div "Intercom messenger" at bounding box center [1108, 551] width 15 height 30
click at [1114, 520] on textarea "Message…" at bounding box center [1171, 520] width 348 height 32
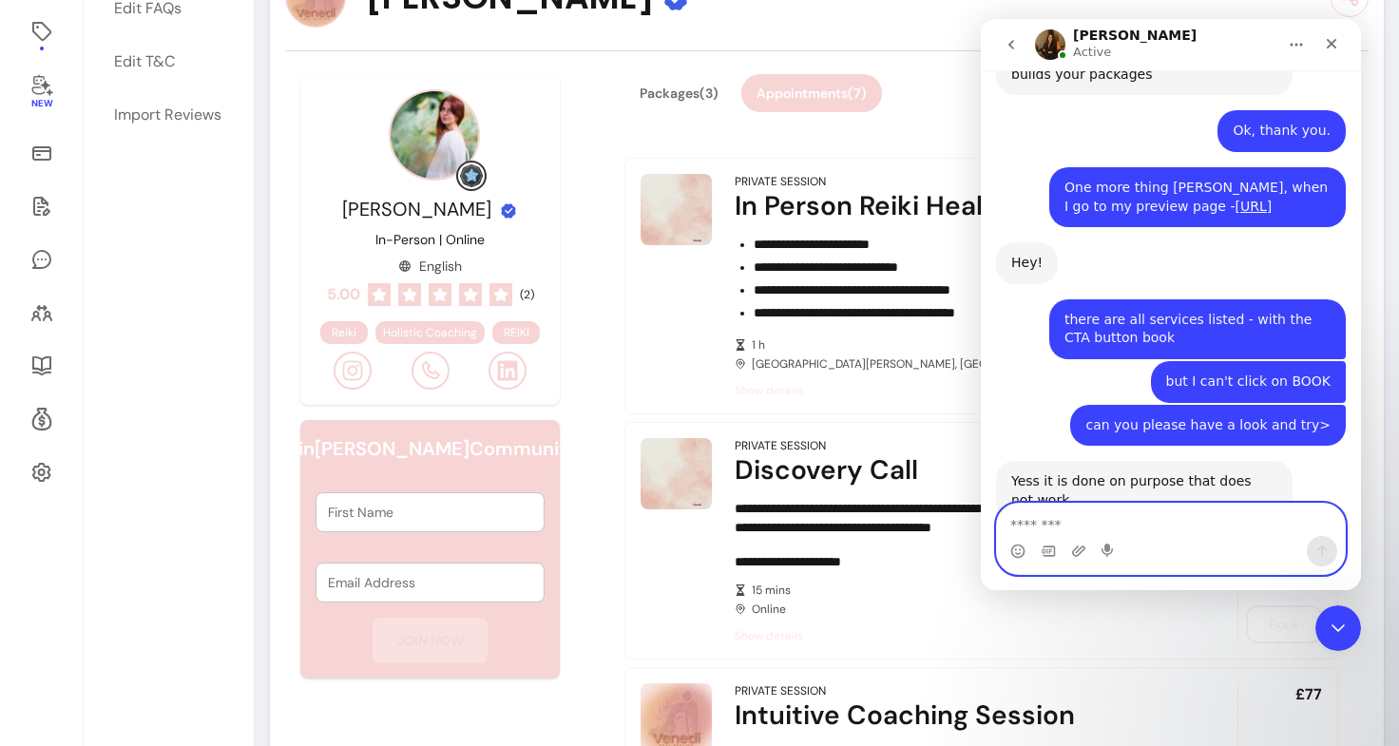
click at [1114, 520] on textarea "Message…" at bounding box center [1171, 520] width 348 height 32
type textarea "*******"
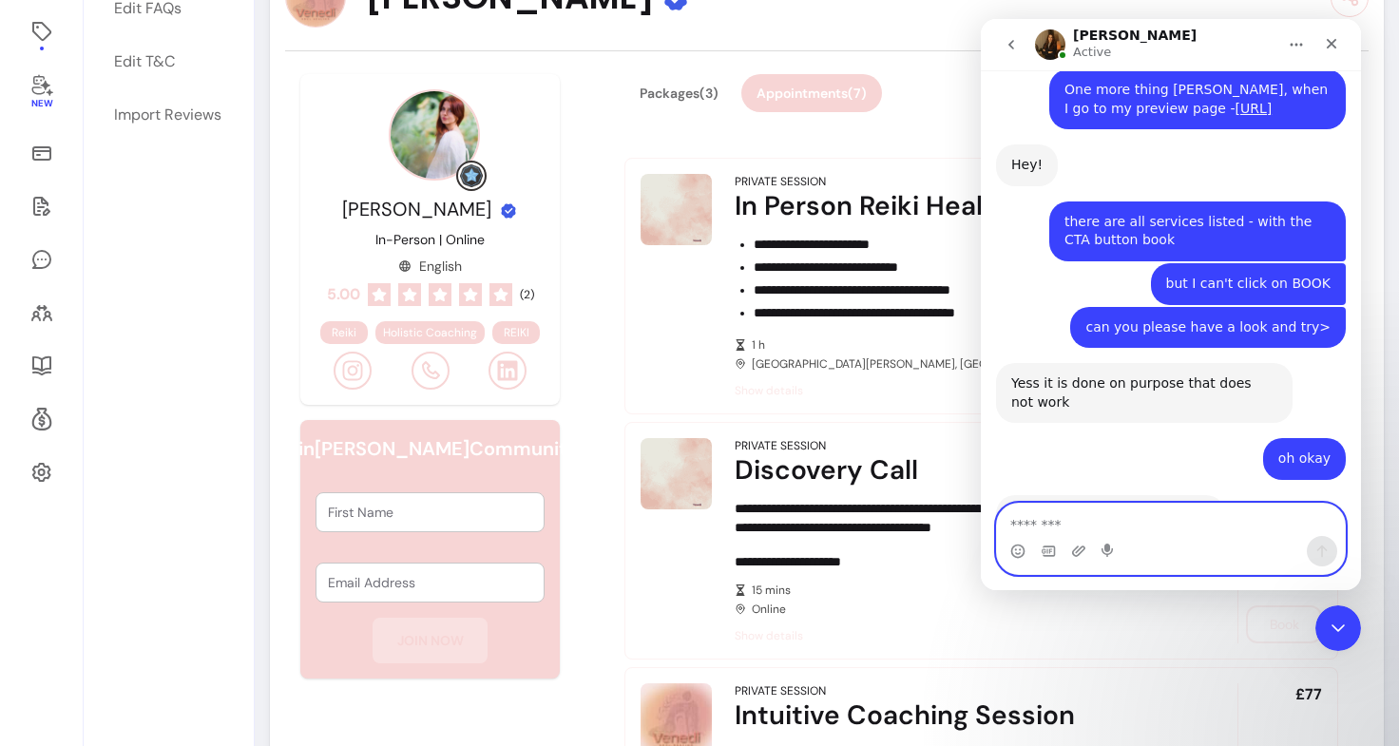
scroll to position [3804, 0]
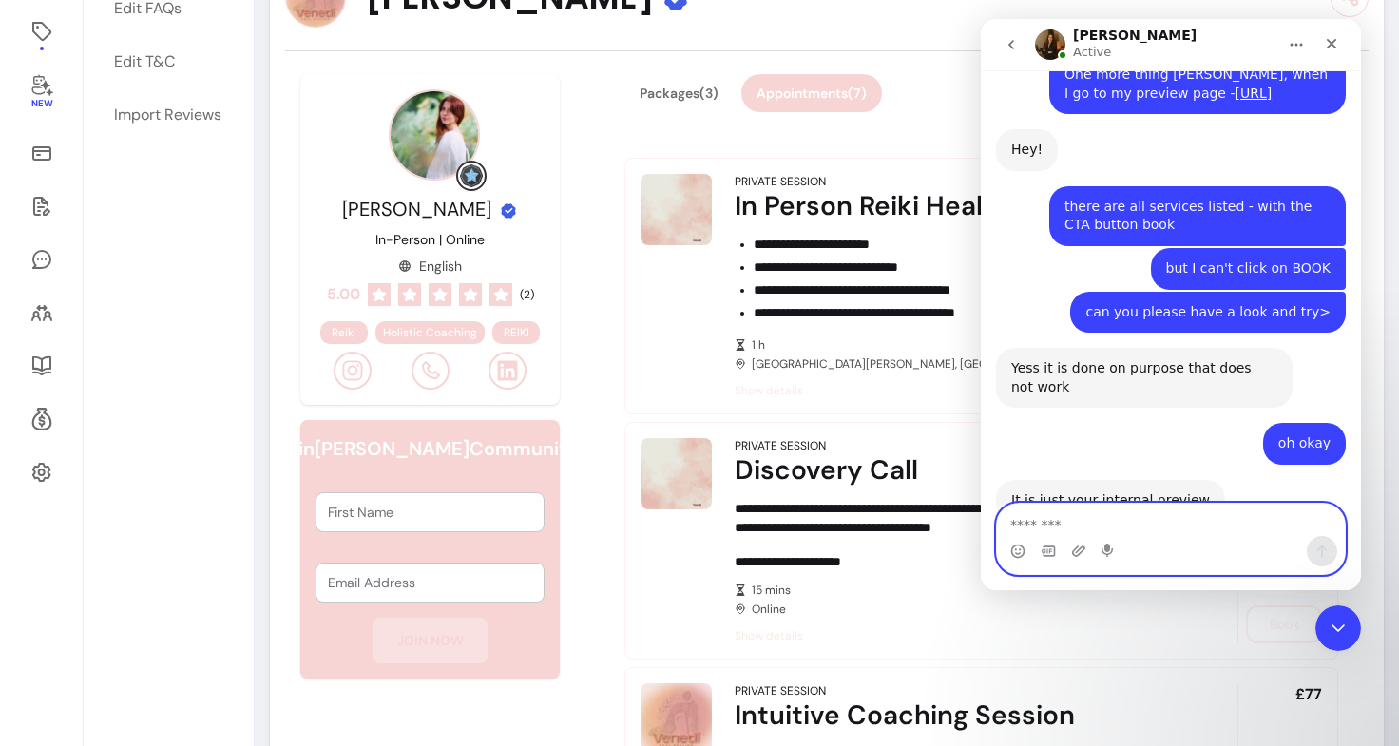
click at [1070, 532] on textarea "Message…" at bounding box center [1171, 520] width 348 height 32
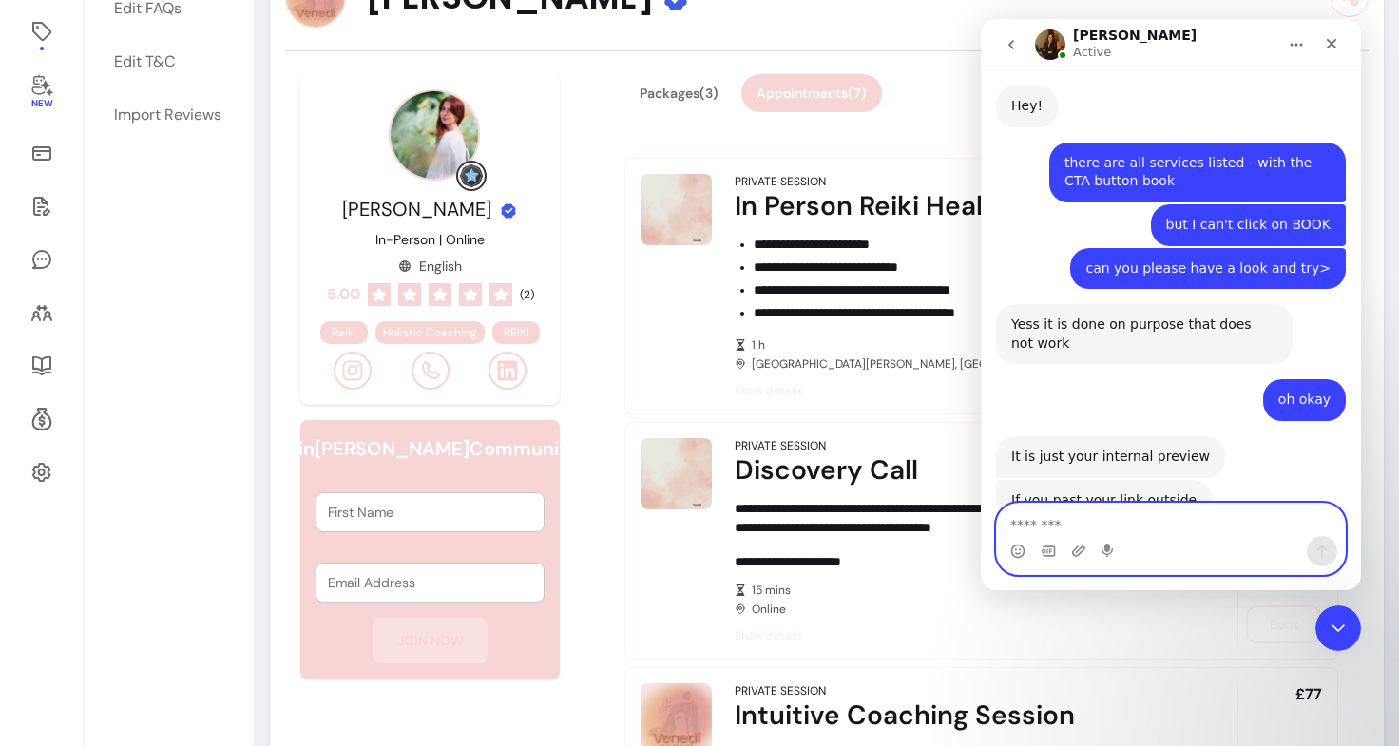
click at [1146, 528] on textarea "Message…" at bounding box center [1171, 520] width 348 height 32
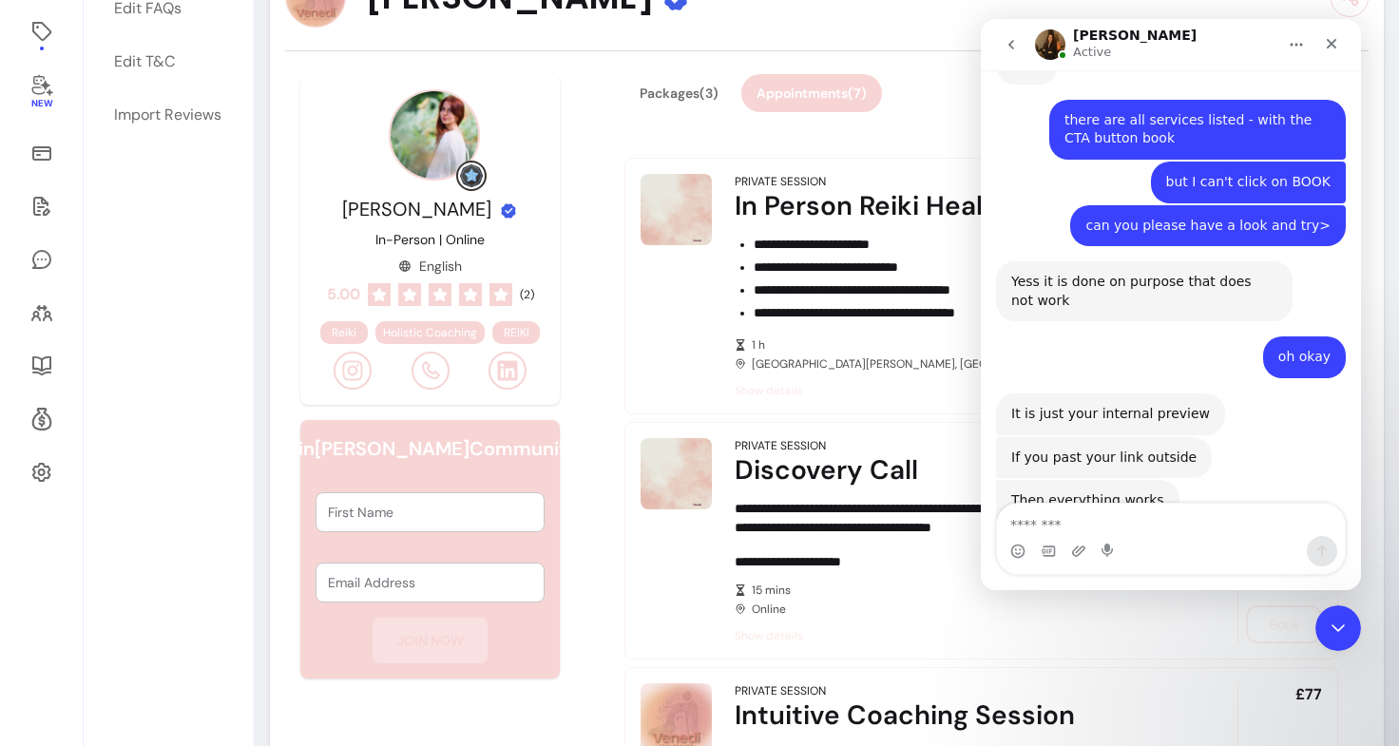
scroll to position [3880, 0]
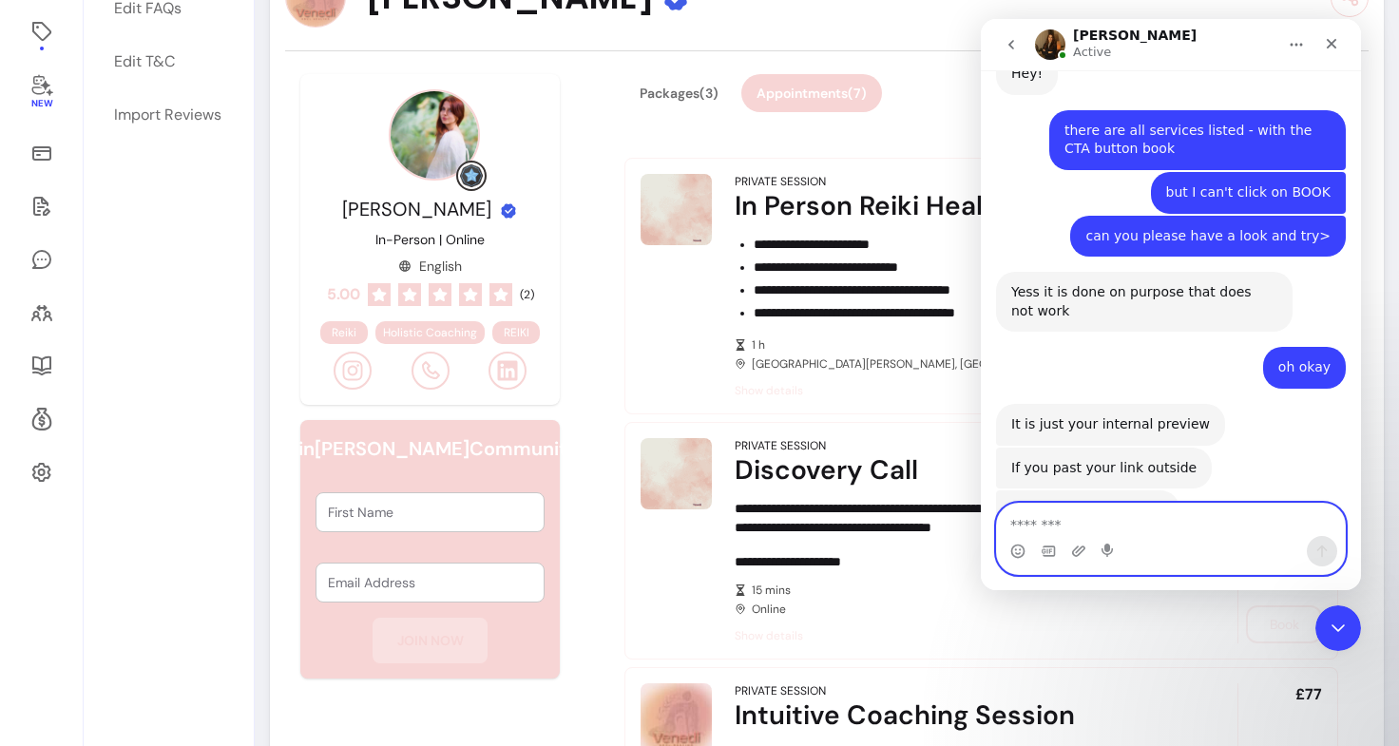
click at [1146, 532] on textarea "Message…" at bounding box center [1171, 520] width 348 height 32
click at [1055, 524] on textarea "**********" at bounding box center [1171, 520] width 348 height 32
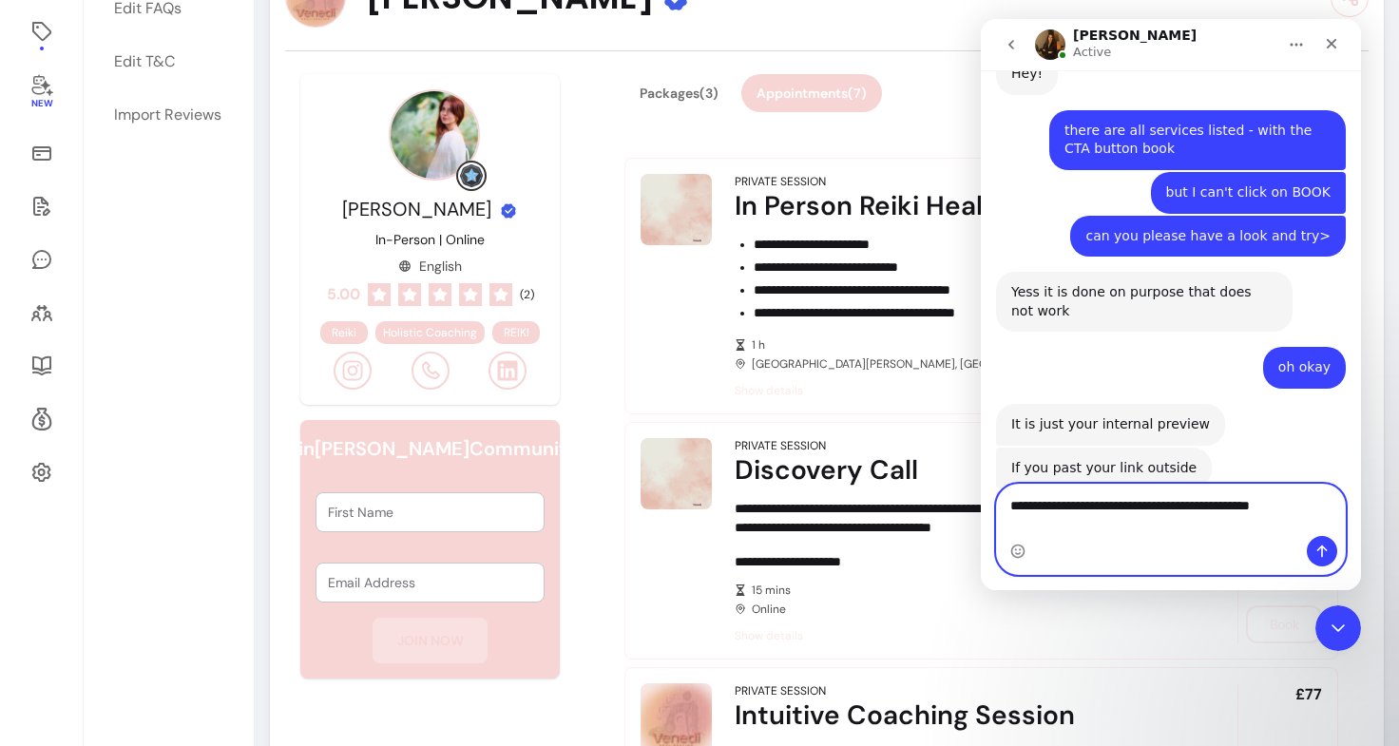
type textarea "**********"
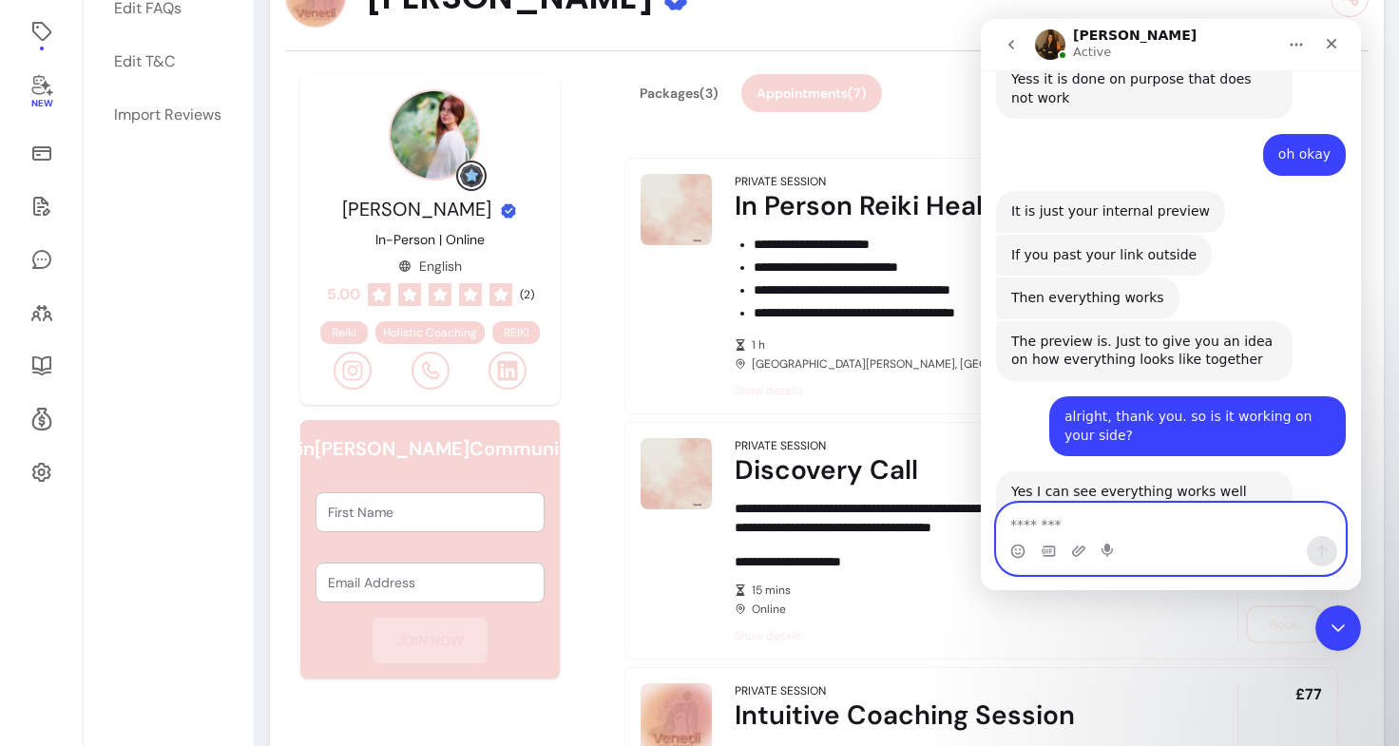
scroll to position [4092, 0]
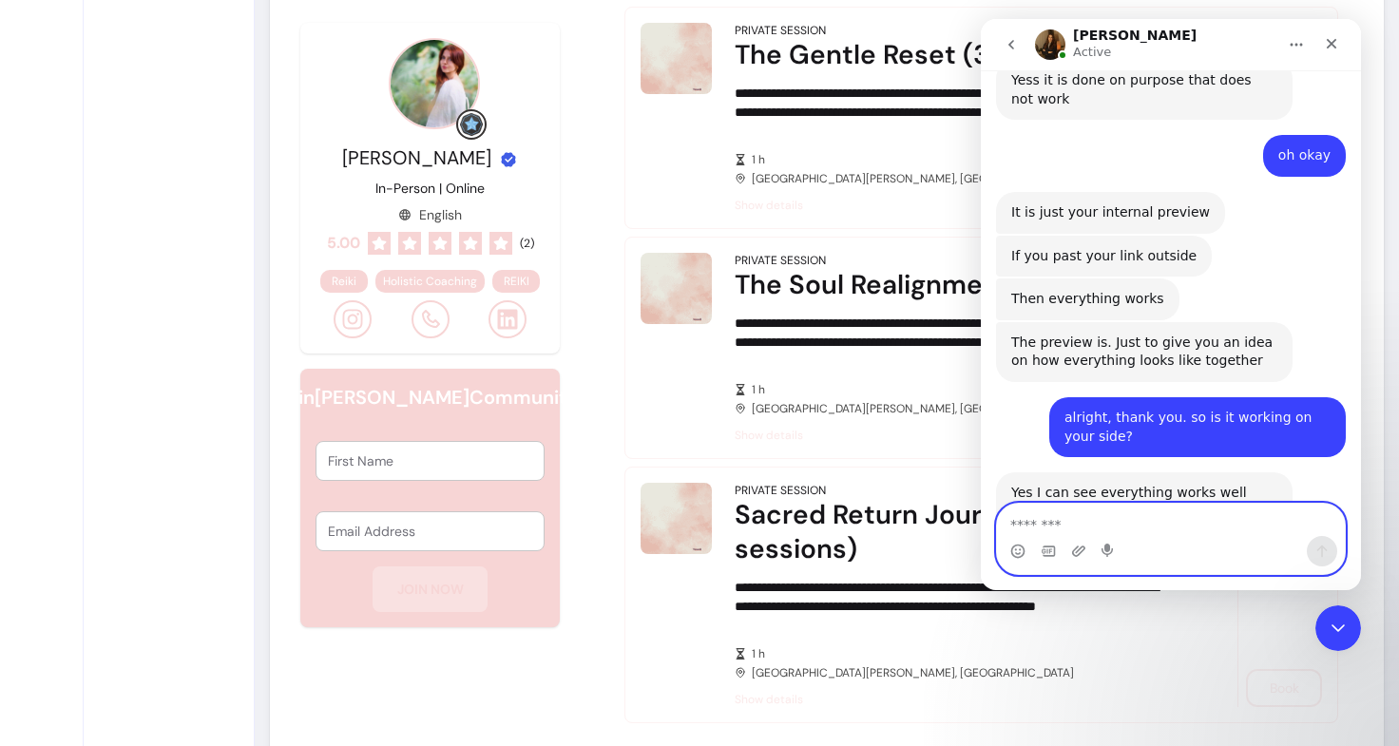
click at [1083, 521] on textarea "Message…" at bounding box center [1171, 520] width 348 height 32
type textarea "**********"
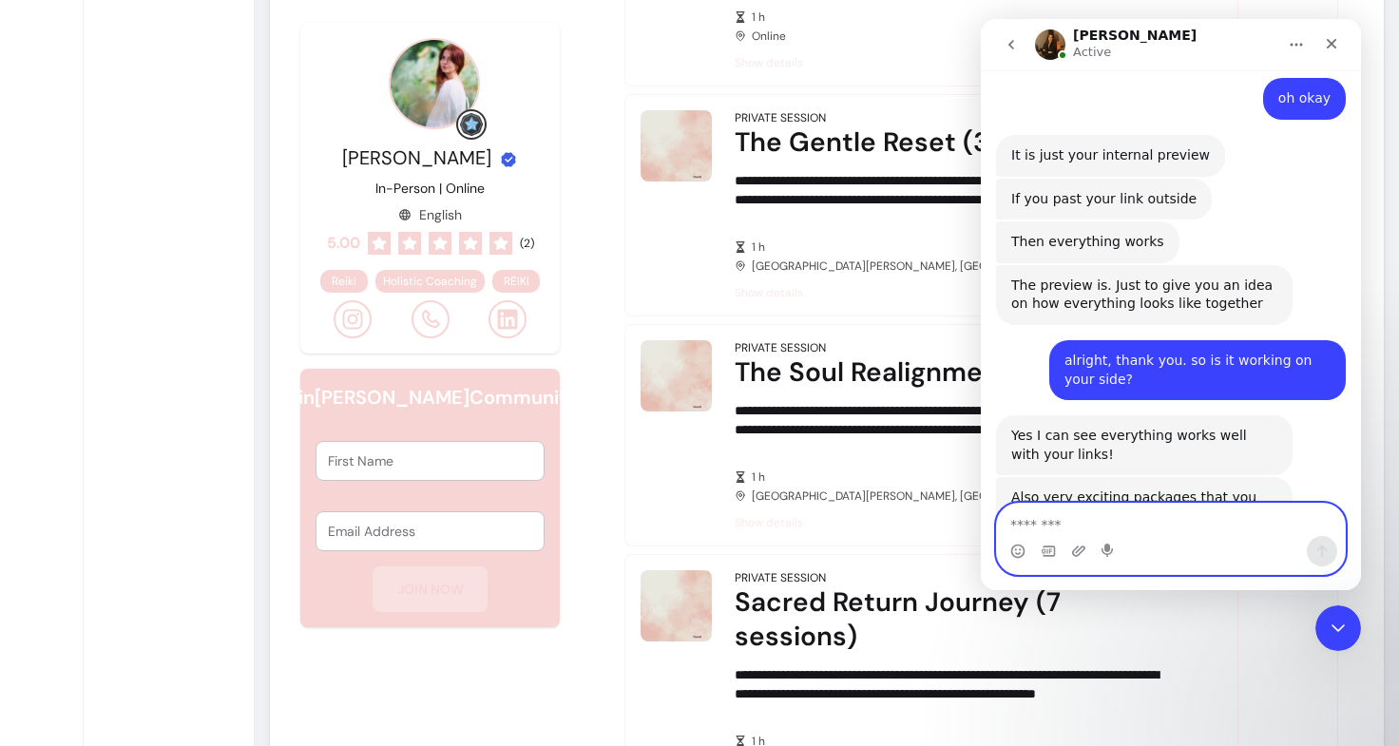
scroll to position [1331, 0]
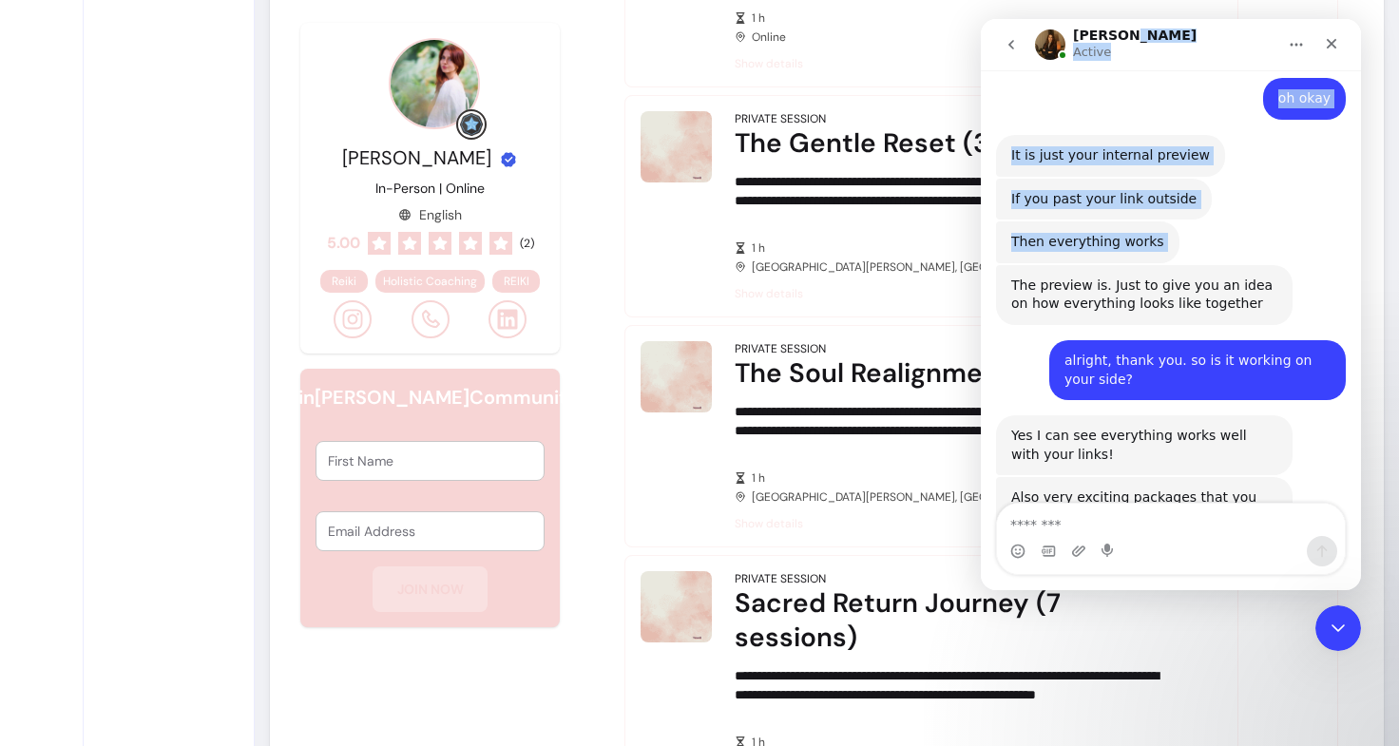
drag, startPoint x: 1217, startPoint y: 39, endPoint x: 1229, endPoint y: 123, distance: 84.4
click at [1229, 123] on div "Roberta Active Ask us anything, or share your feedback. September 5 Hi 💙 How ca…" at bounding box center [1171, 304] width 380 height 571
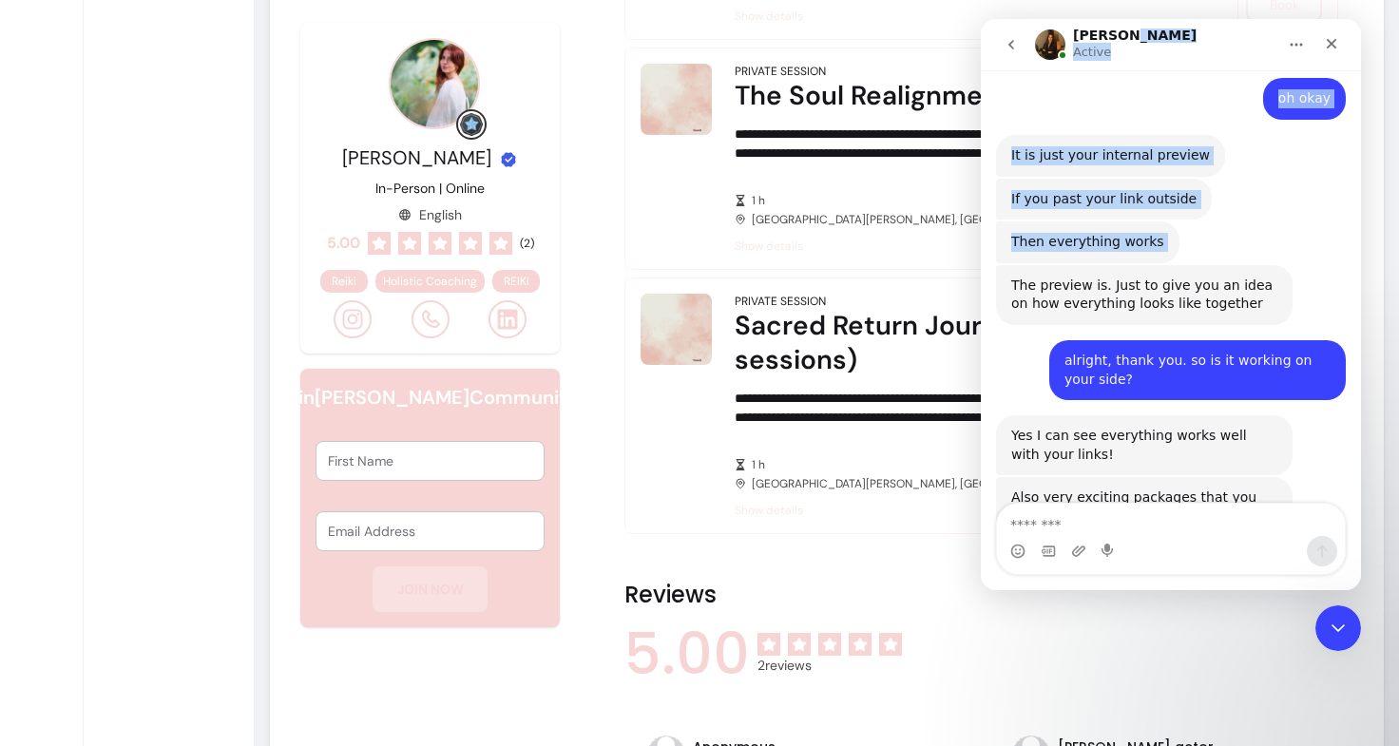
scroll to position [1610, 0]
click at [1326, 43] on icon "Close" at bounding box center [1331, 43] width 15 height 15
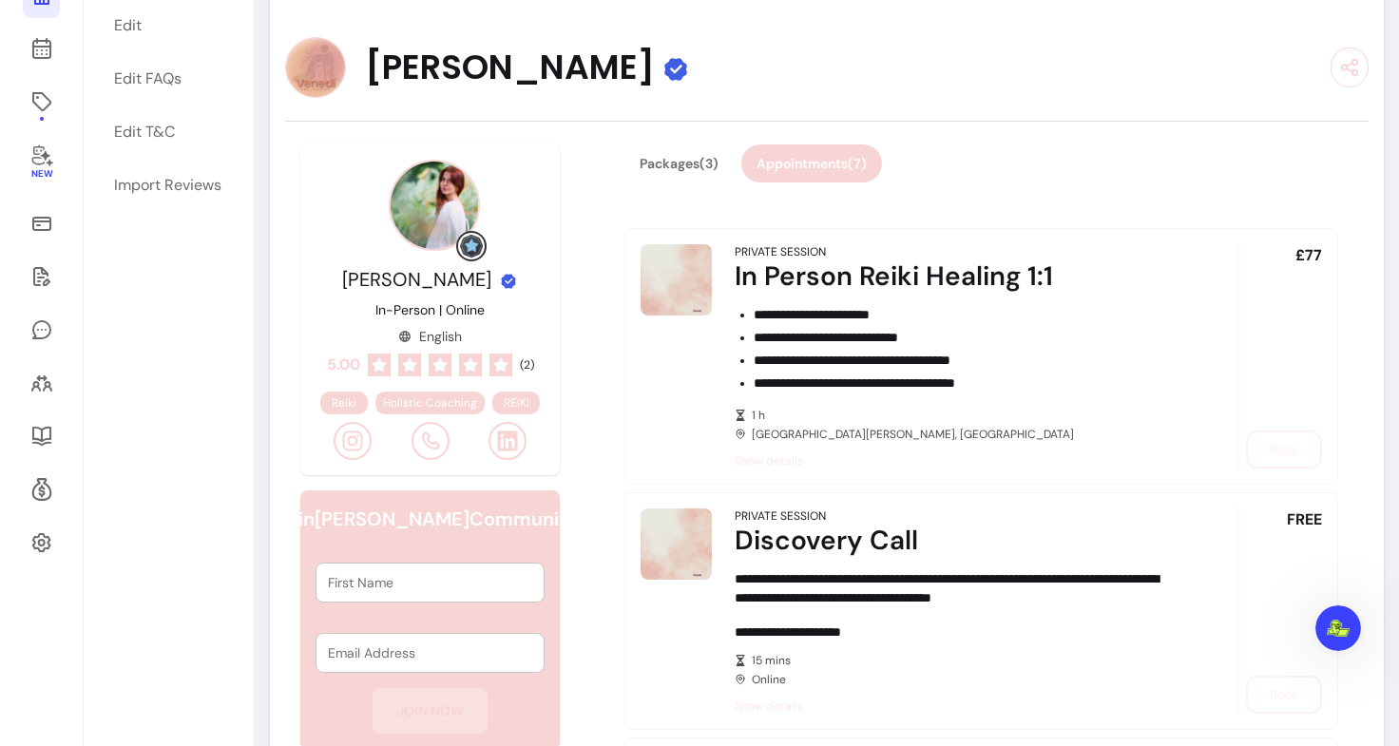
scroll to position [161, 0]
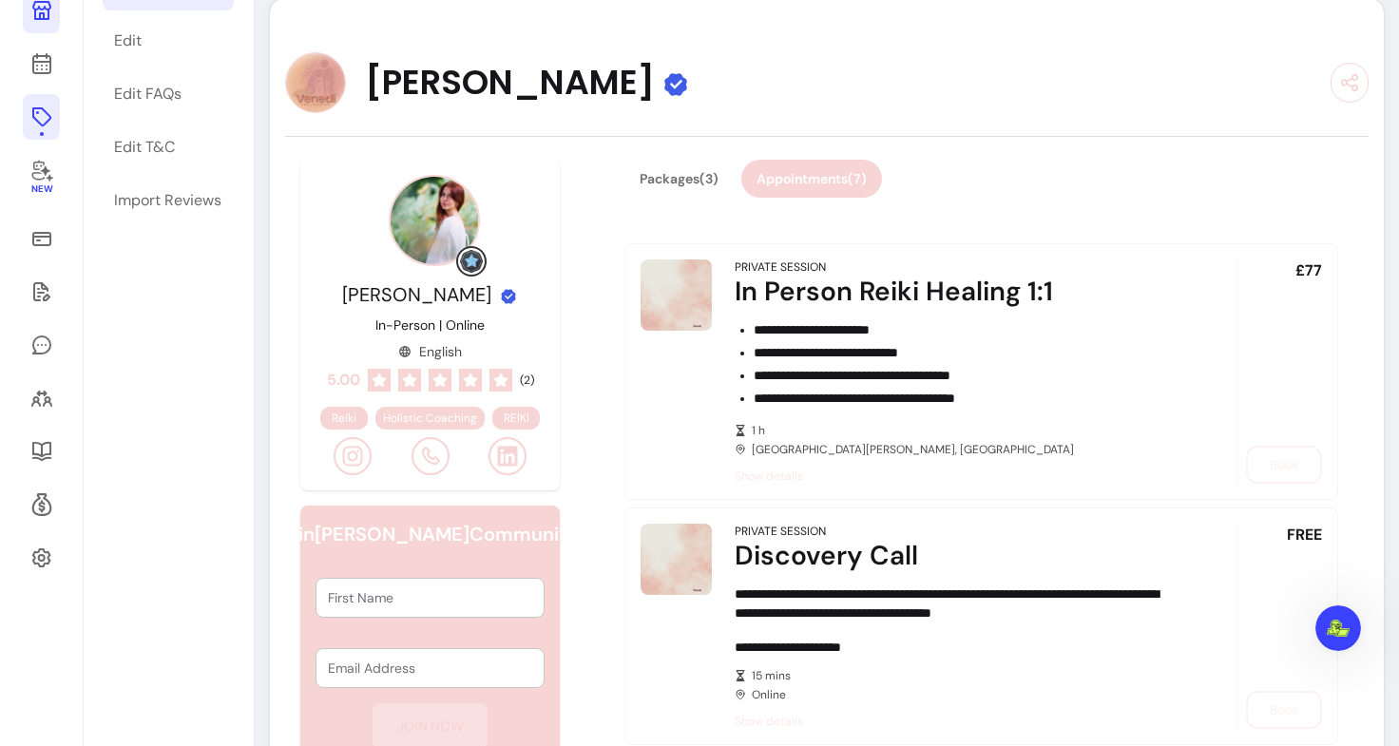
click at [38, 129] on link at bounding box center [41, 117] width 37 height 46
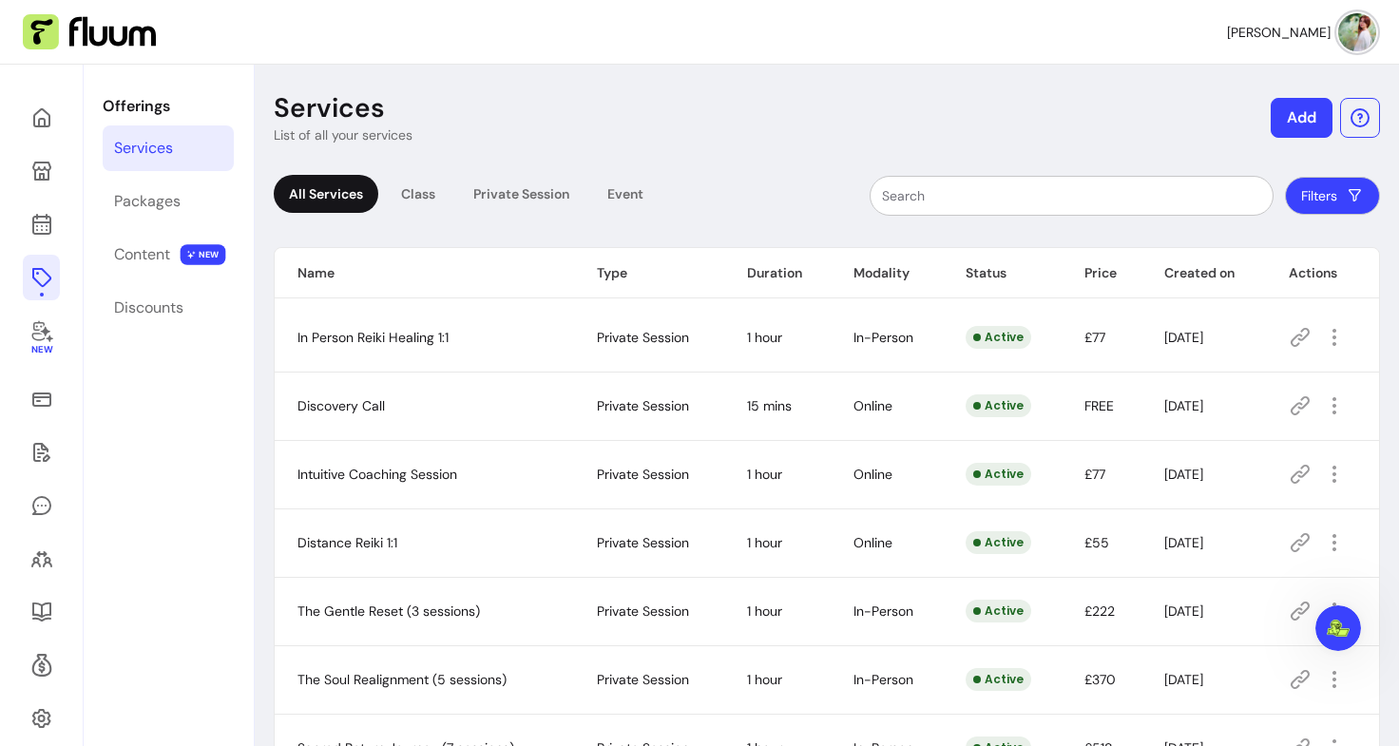
click at [140, 107] on p "Offerings" at bounding box center [168, 106] width 131 height 23
click at [42, 120] on icon at bounding box center [192, 92] width 322 height 271
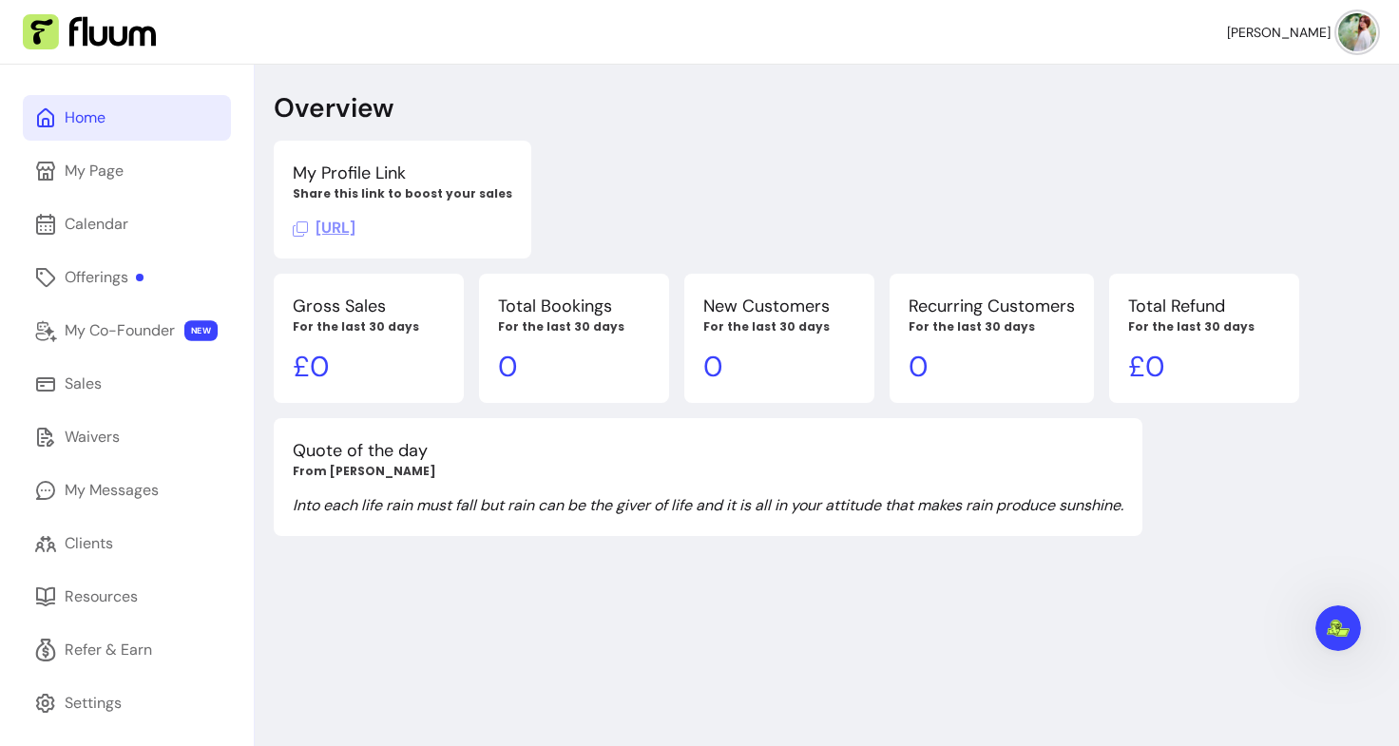
click at [0, 300] on div "Home My Page Calendar Offerings My Co-Founder NEW Sales Waivers My Messages Cli…" at bounding box center [127, 438] width 254 height 746
click at [45, 178] on icon at bounding box center [45, 171] width 19 height 19
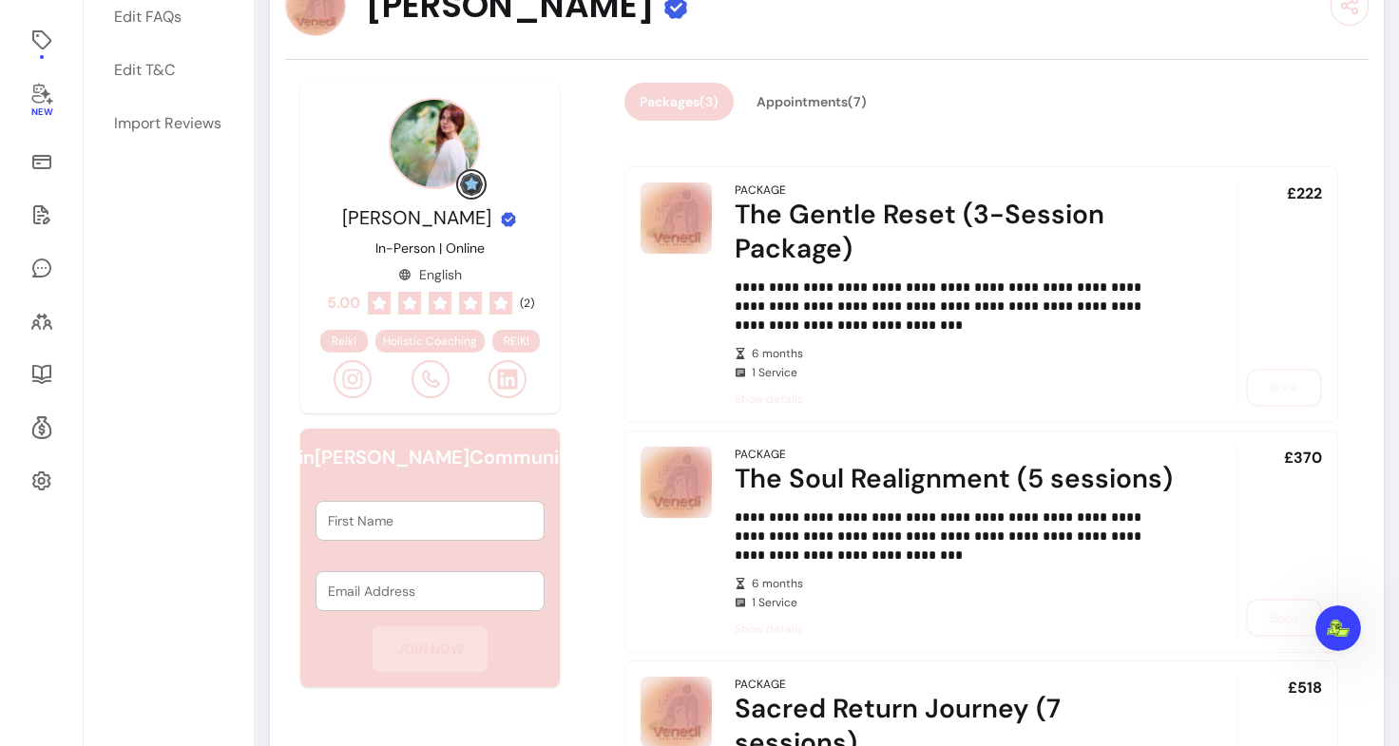
scroll to position [242, 0]
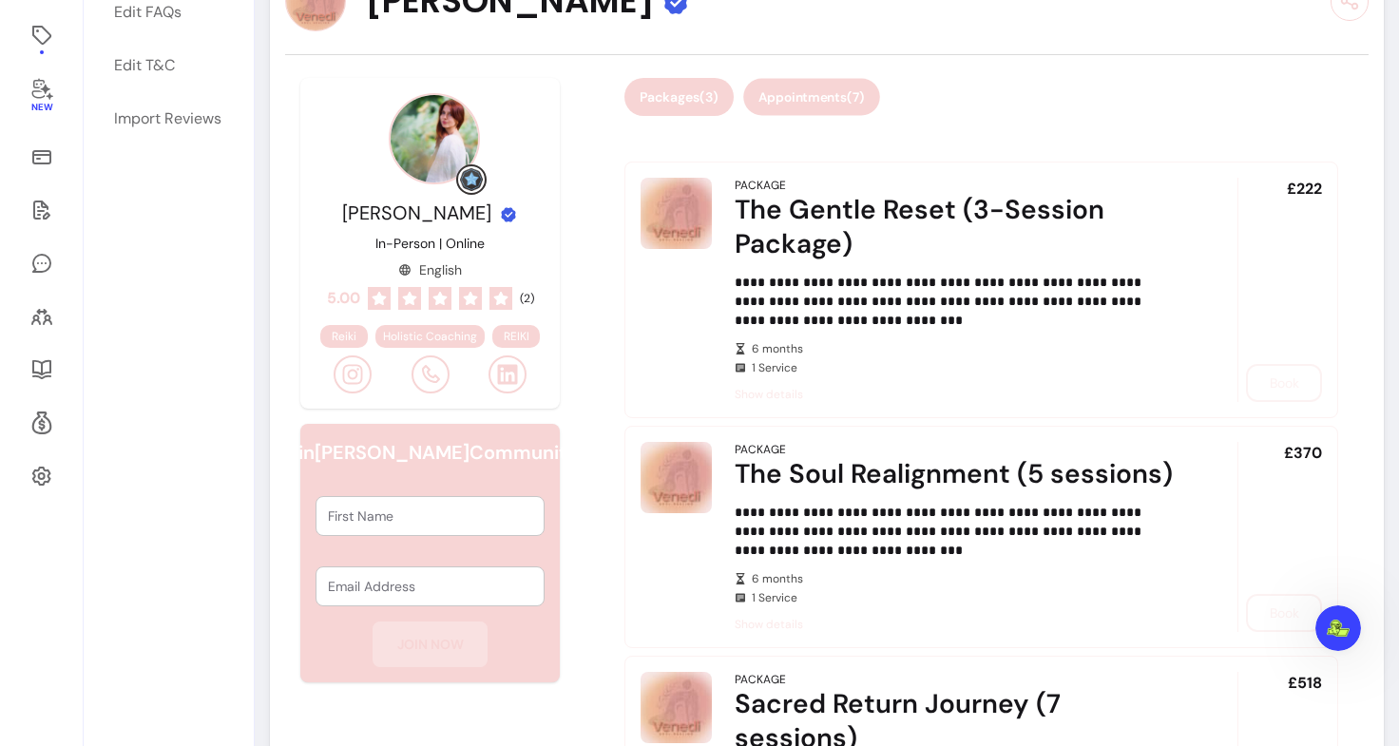
click at [803, 86] on button "Appointments ( 7 )" at bounding box center [811, 97] width 137 height 37
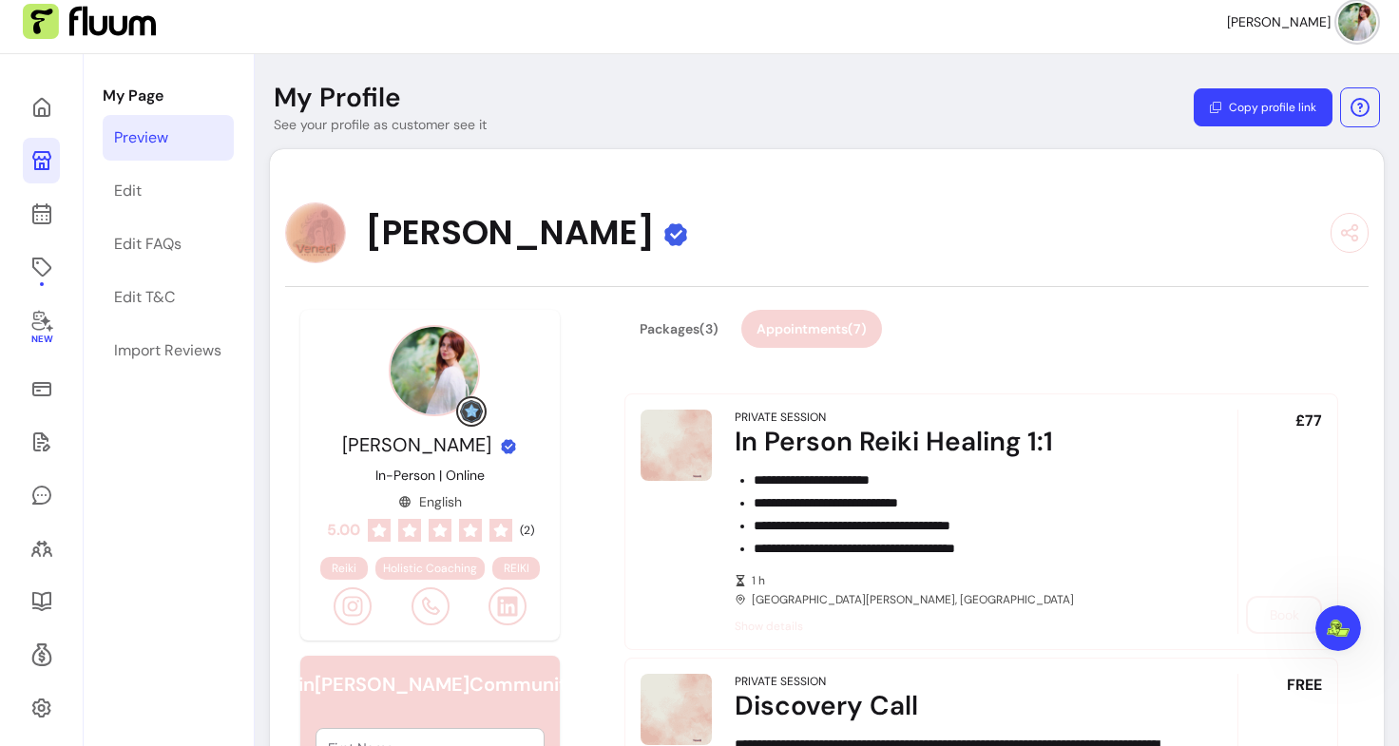
scroll to position [0, 0]
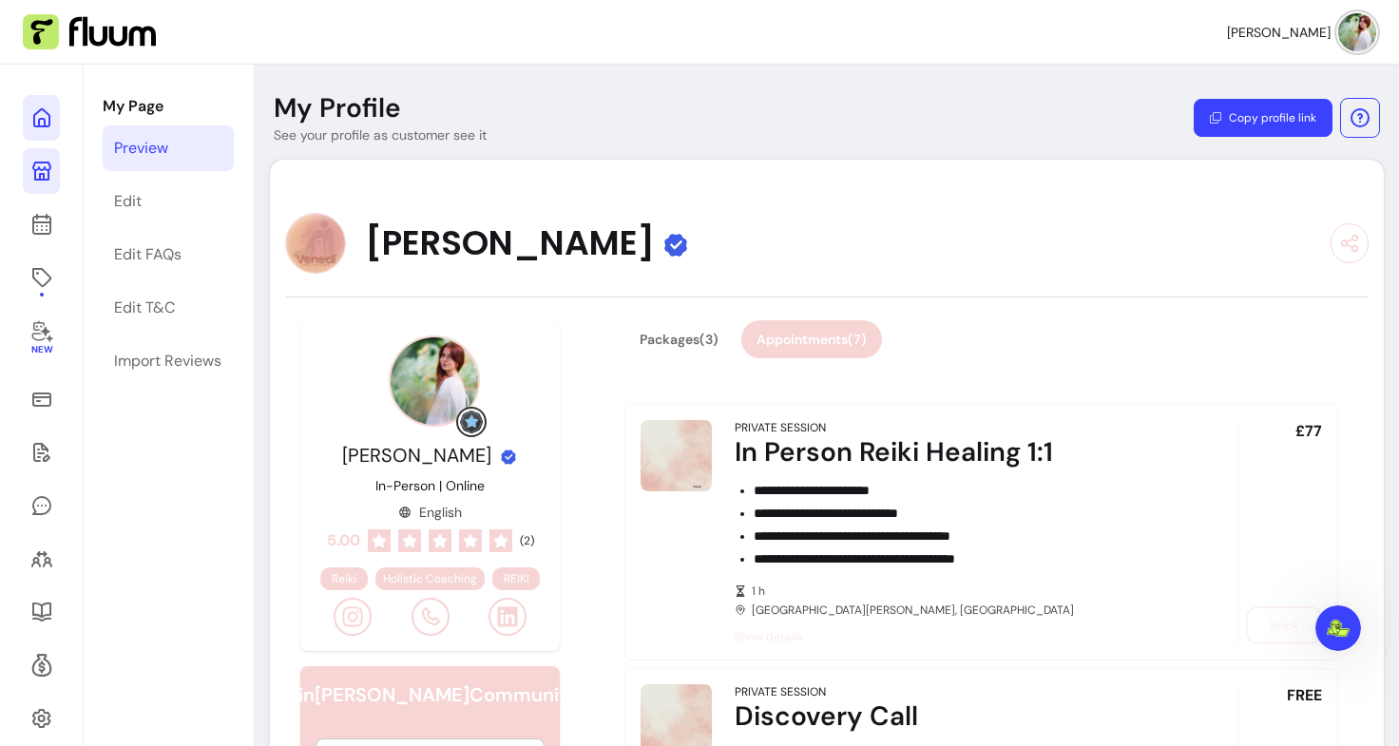
click at [41, 116] on icon at bounding box center [41, 117] width 23 height 23
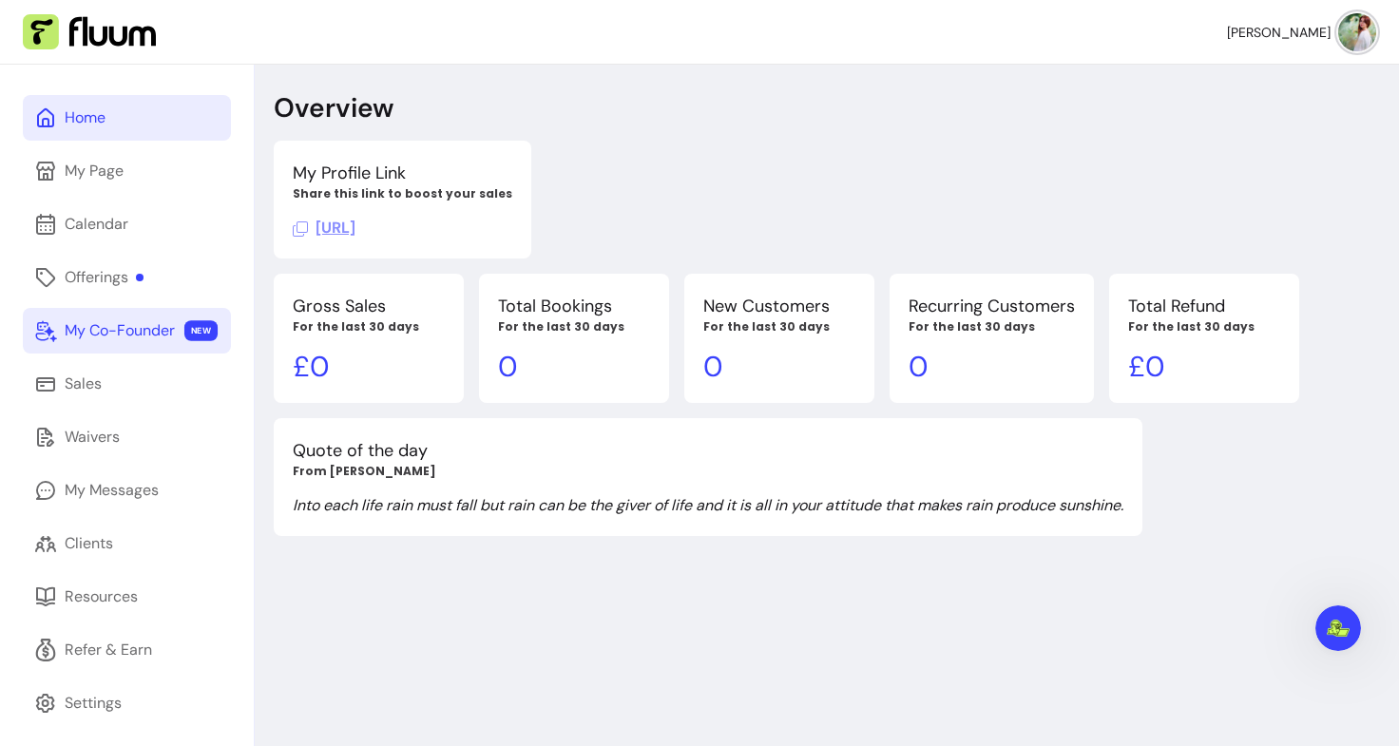
click at [131, 331] on div "My Co-Founder" at bounding box center [120, 330] width 110 height 23
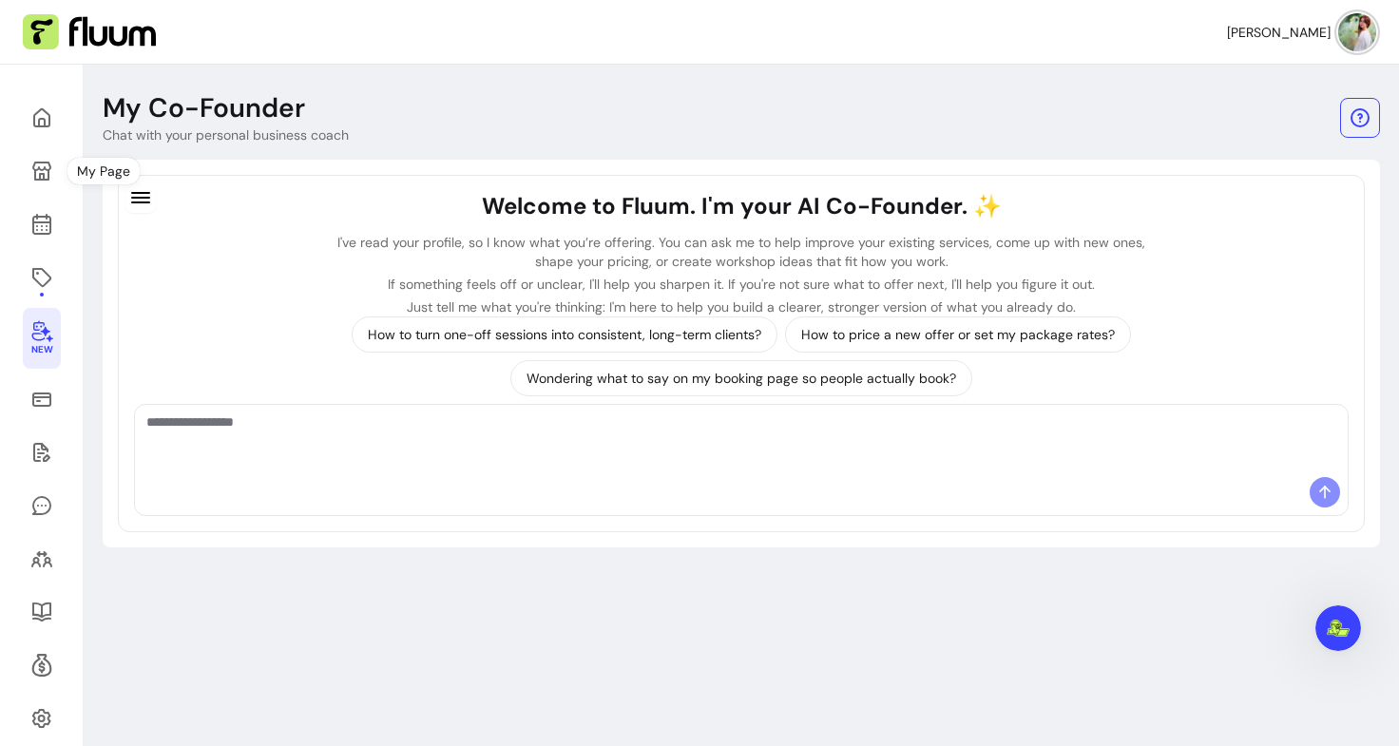
click at [12, 182] on div "New" at bounding box center [42, 438] width 84 height 746
click at [44, 174] on icon at bounding box center [41, 171] width 19 height 19
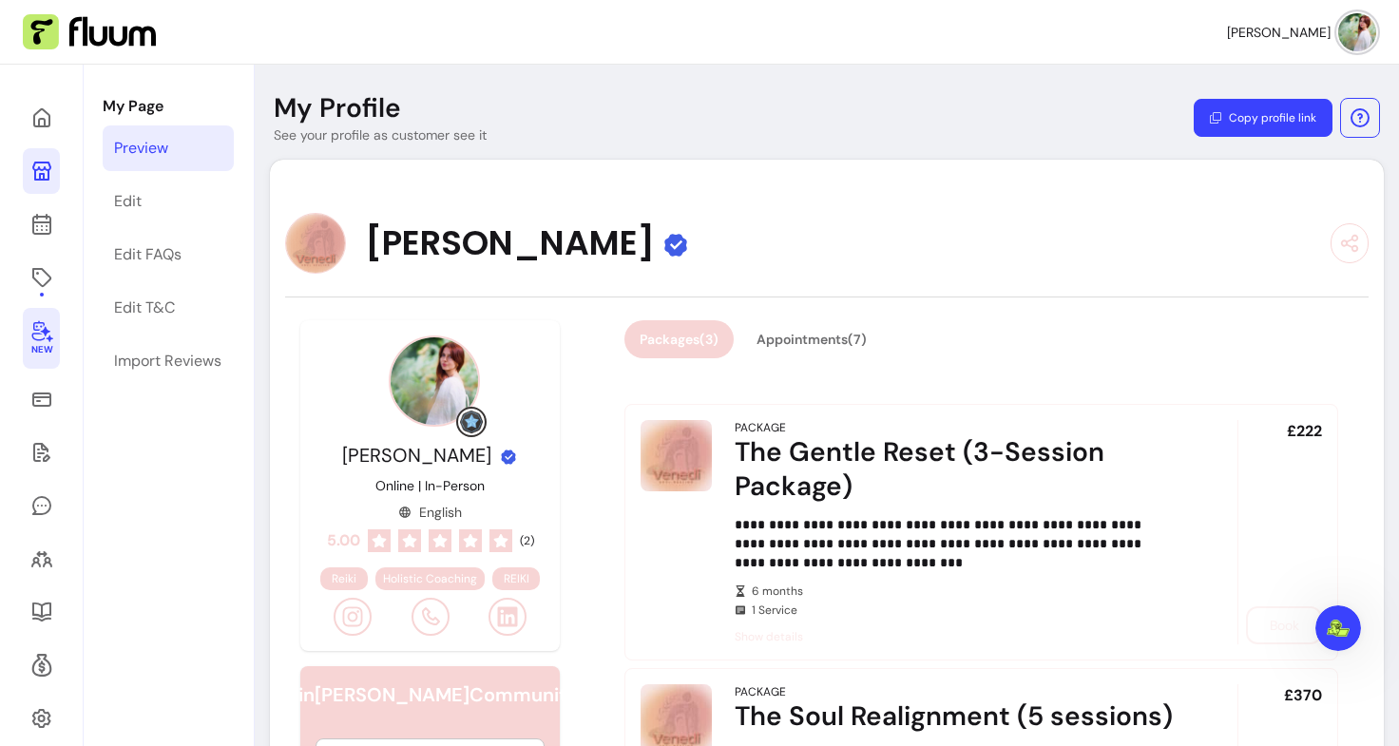
click at [45, 328] on icon at bounding box center [41, 332] width 21 height 22
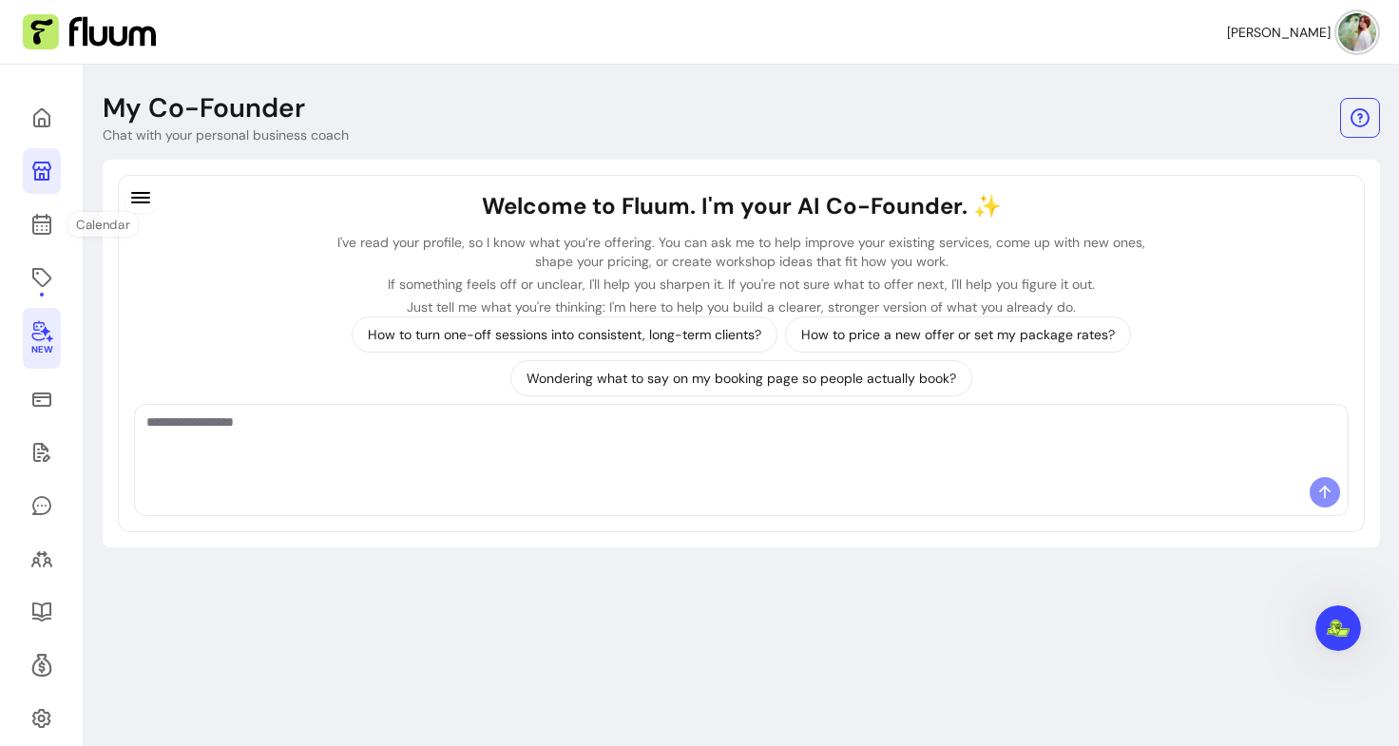
click at [35, 157] on link at bounding box center [42, 171] width 38 height 46
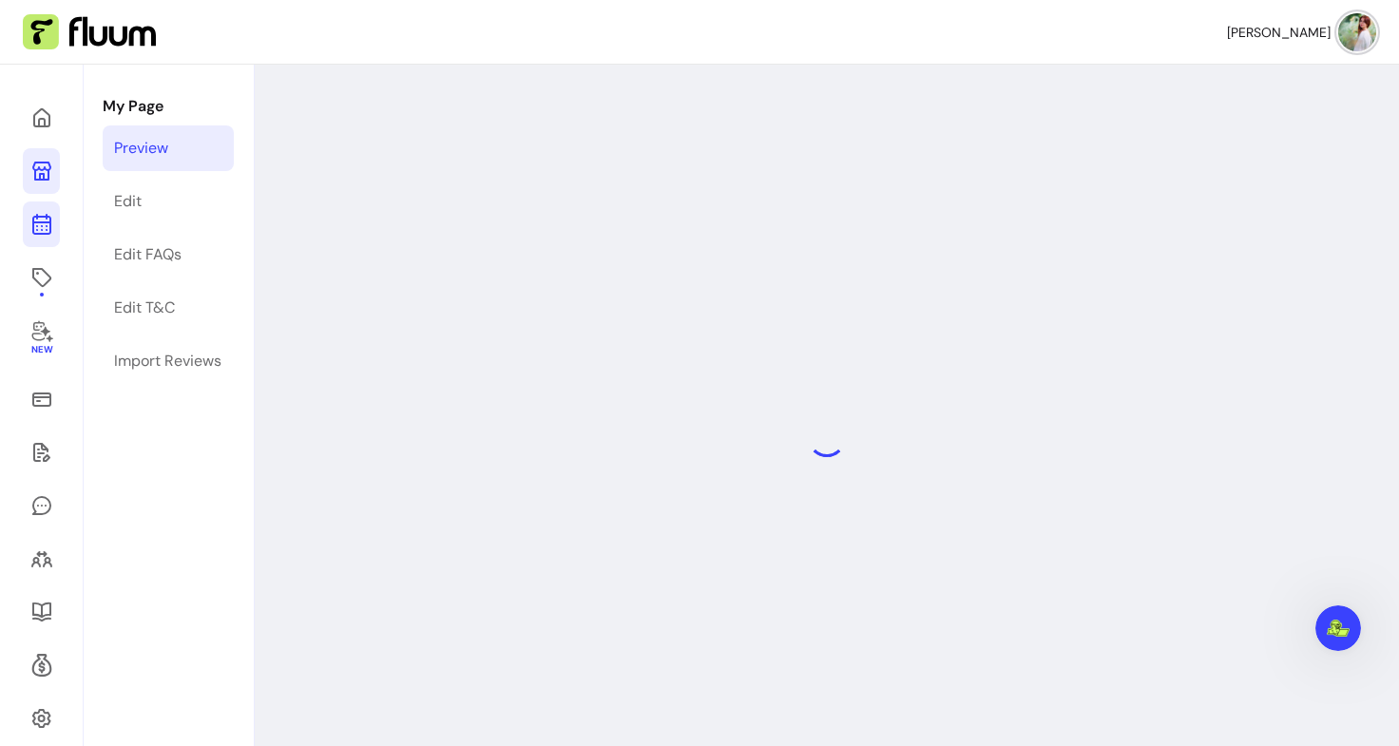
click at [50, 219] on icon at bounding box center [41, 148] width 322 height 271
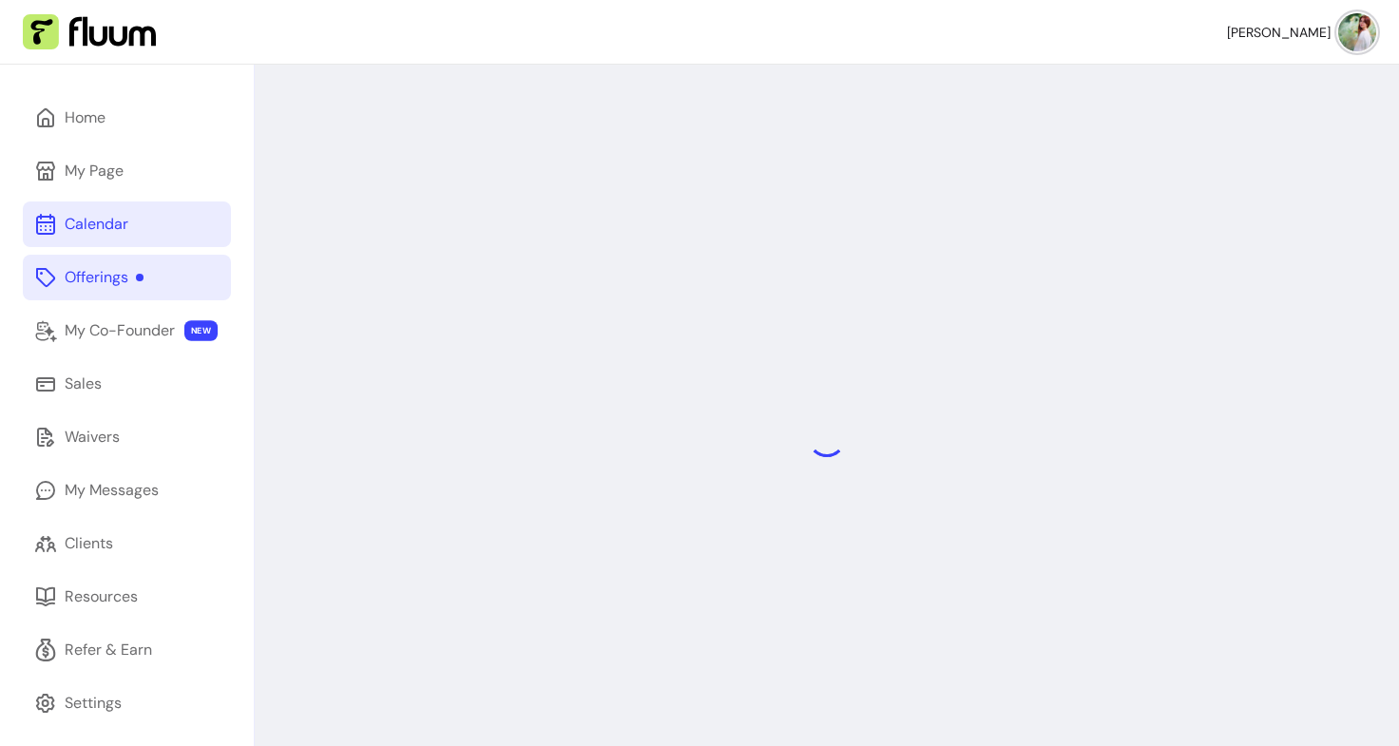
click at [138, 284] on div "Offerings" at bounding box center [104, 277] width 79 height 23
